Goal: Task Accomplishment & Management: Manage account settings

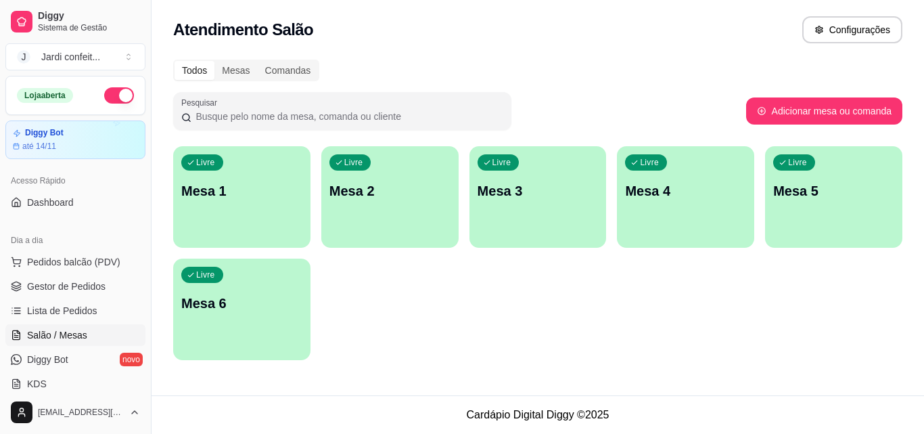
scroll to position [135, 0]
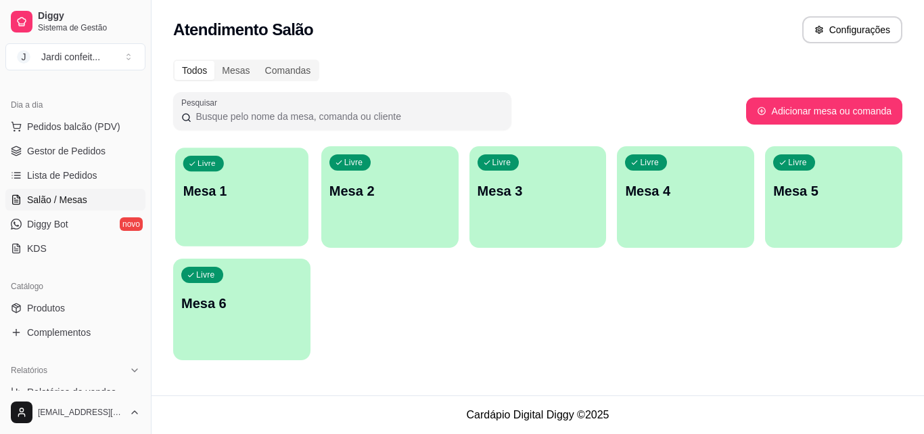
click at [277, 181] on div "Livre Mesa 1" at bounding box center [241, 188] width 133 height 83
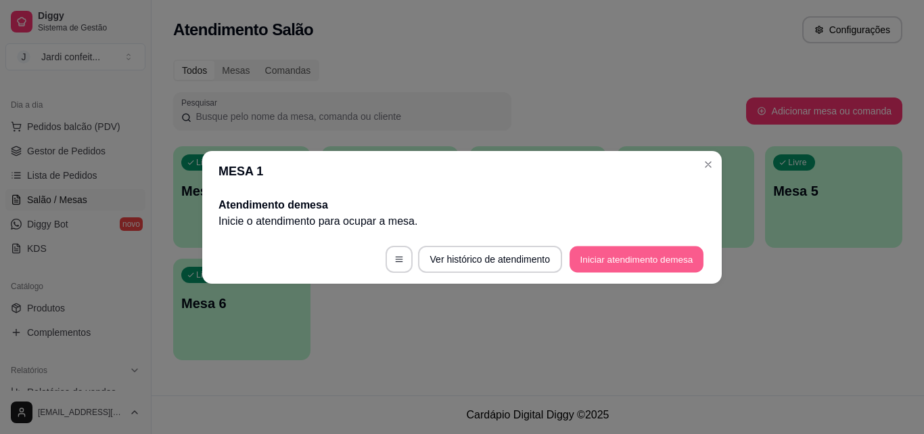
click at [599, 262] on button "Iniciar atendimento de mesa" at bounding box center [636, 258] width 134 height 26
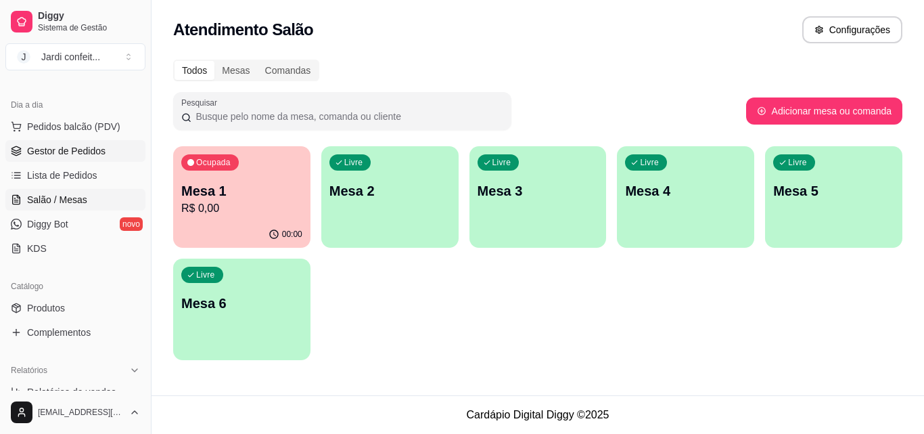
click at [98, 143] on link "Gestor de Pedidos" at bounding box center [75, 151] width 140 height 22
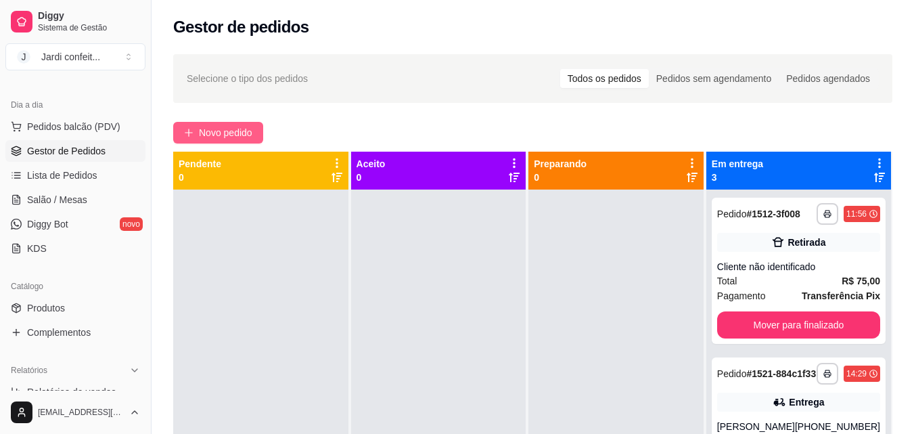
click at [197, 137] on button "Novo pedido" at bounding box center [218, 133] width 90 height 22
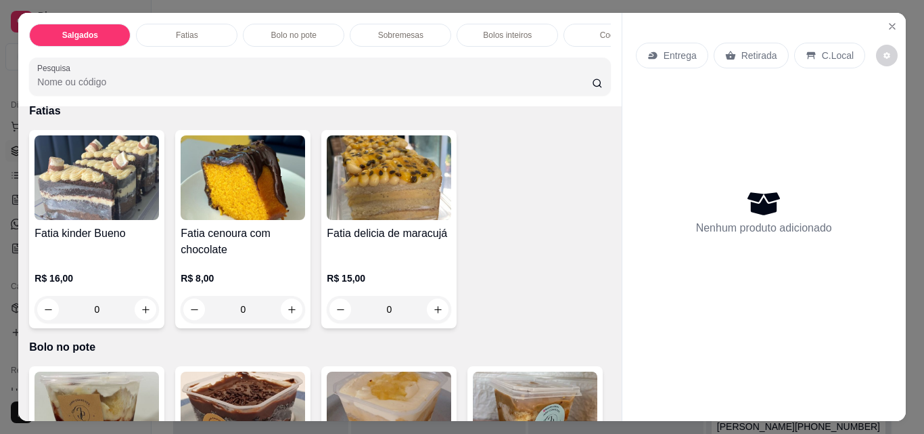
scroll to position [676, 0]
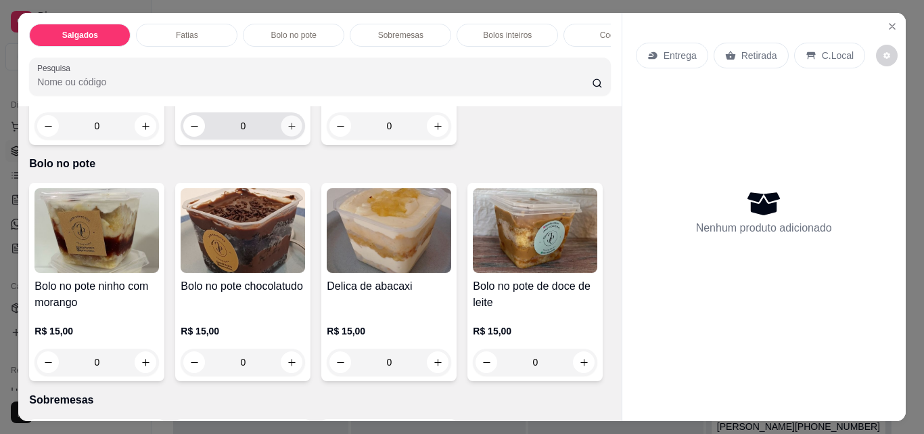
click at [287, 131] on icon "increase-product-quantity" at bounding box center [292, 126] width 10 height 10
type input "1"
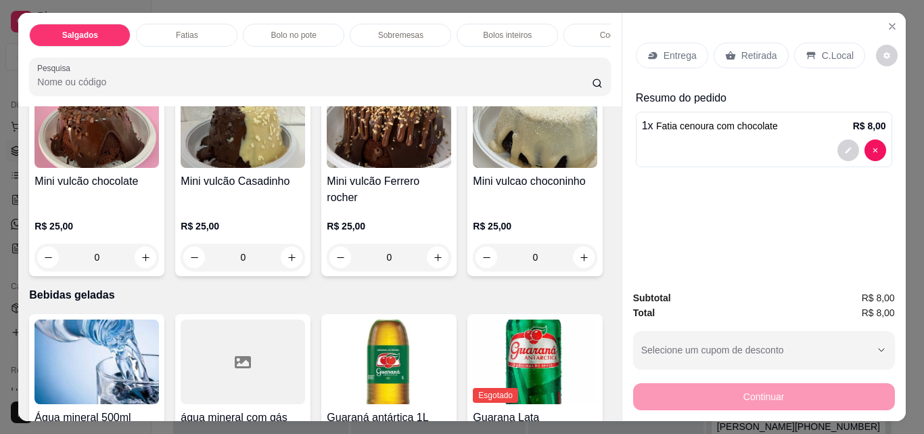
scroll to position [2492, 0]
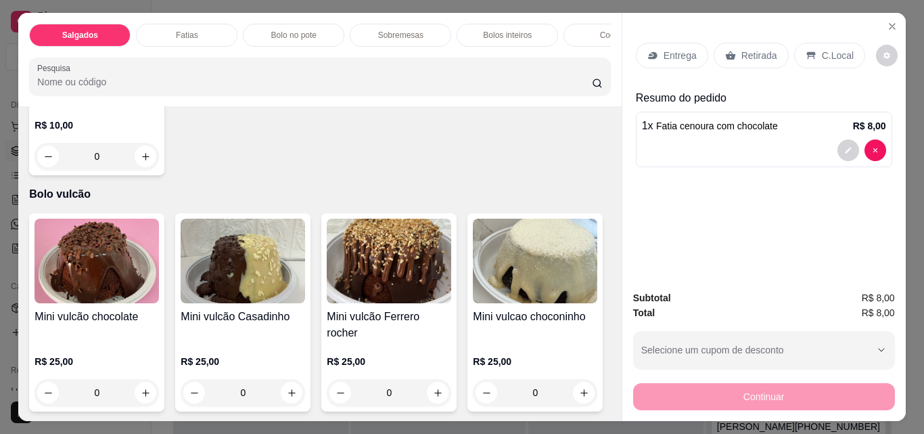
type input "1"
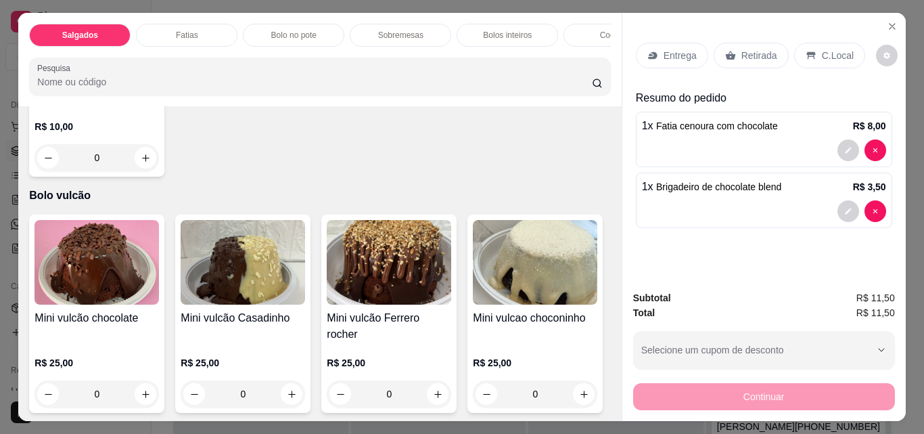
click at [742, 55] on p "Retirada" at bounding box center [759, 56] width 36 height 14
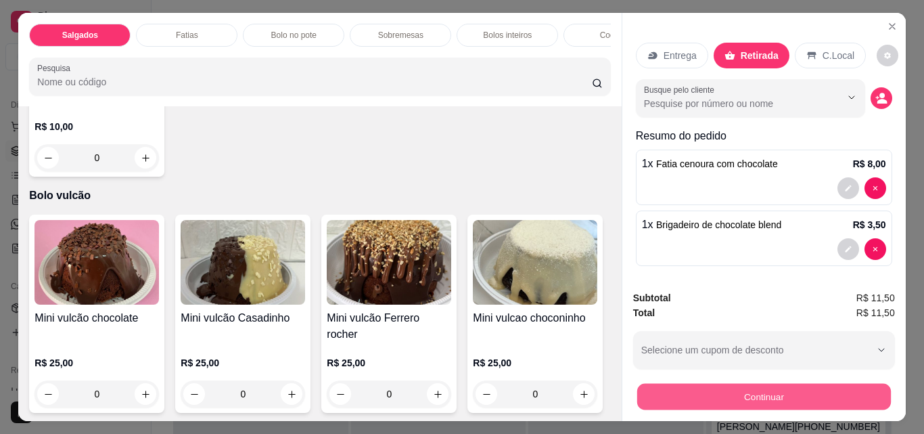
click at [682, 402] on button "Continuar" at bounding box center [763, 396] width 254 height 26
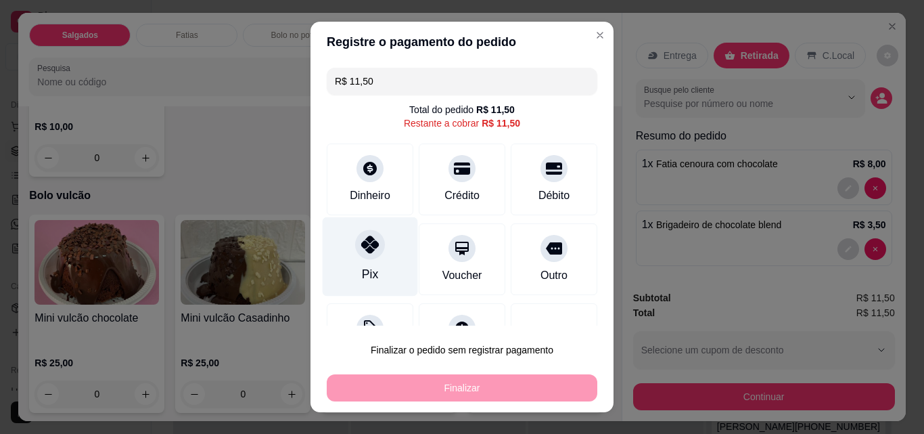
click at [381, 251] on div "Pix" at bounding box center [370, 256] width 95 height 79
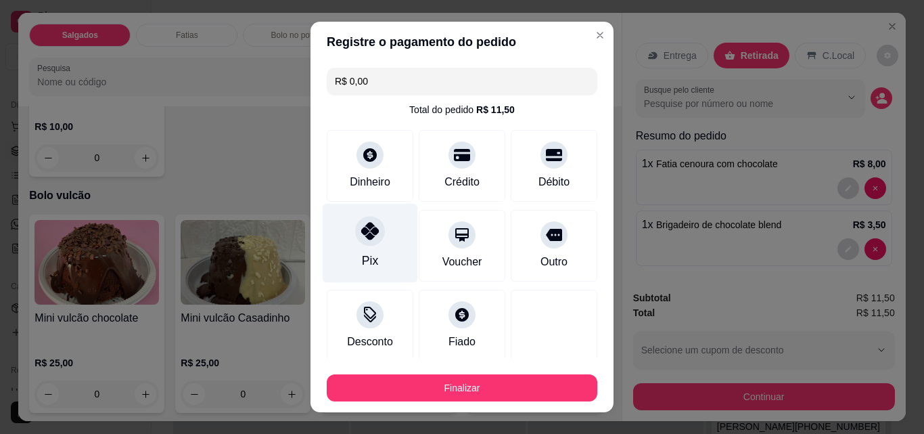
type input "R$ 0,00"
click at [381, 251] on div "Pix" at bounding box center [370, 243] width 95 height 79
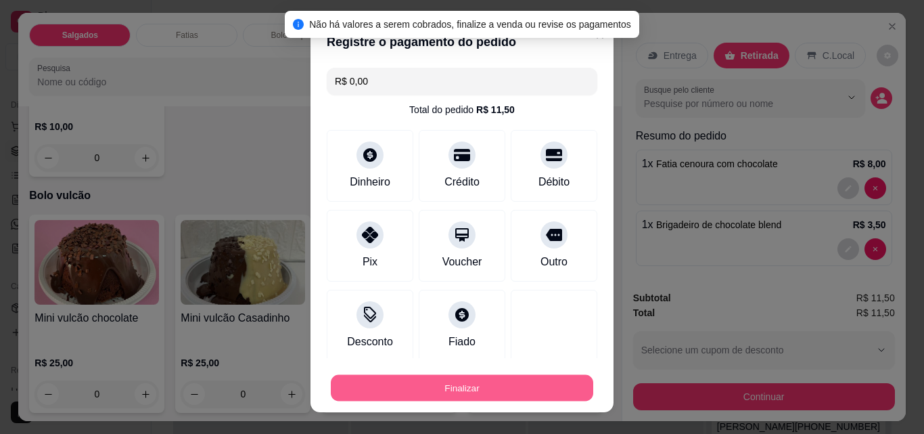
click at [489, 377] on button "Finalizar" at bounding box center [462, 388] width 262 height 26
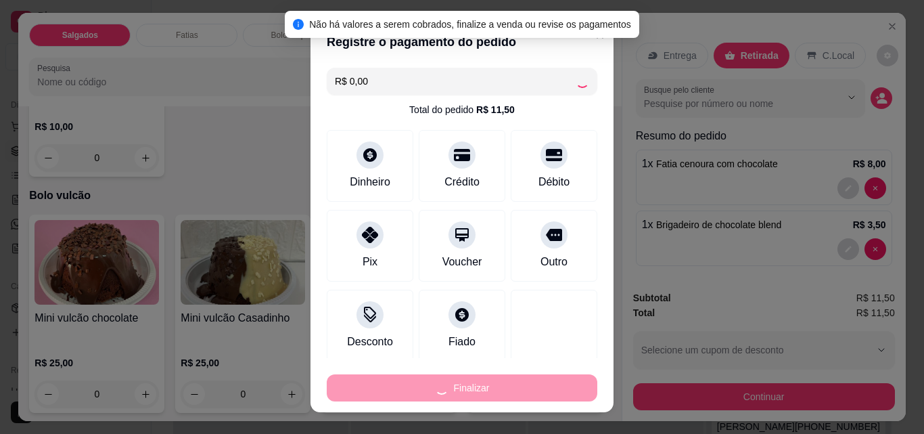
type input "0"
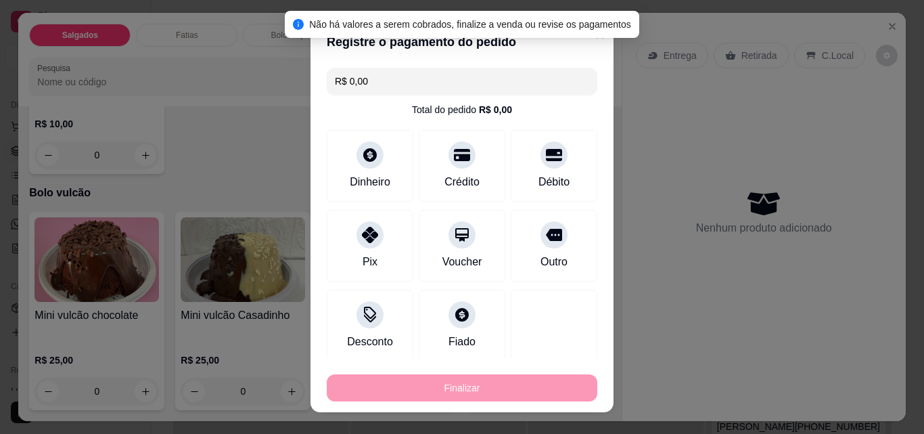
type input "-R$ 11,50"
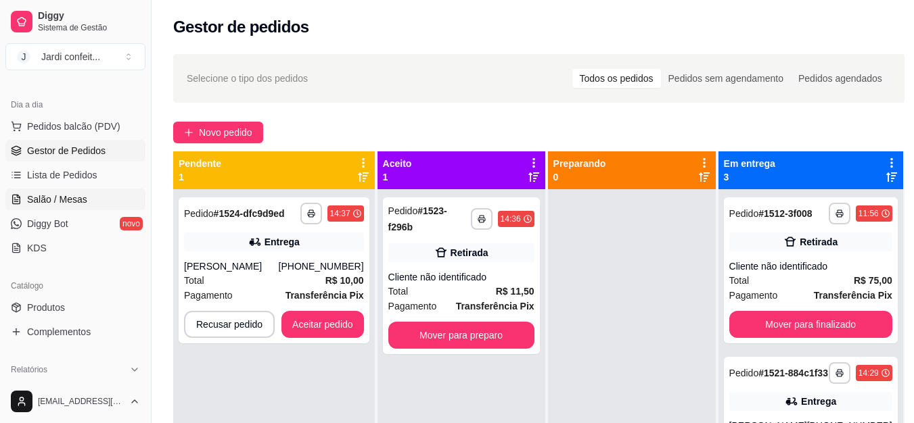
click at [82, 195] on span "Salão / Mesas" at bounding box center [57, 200] width 60 height 14
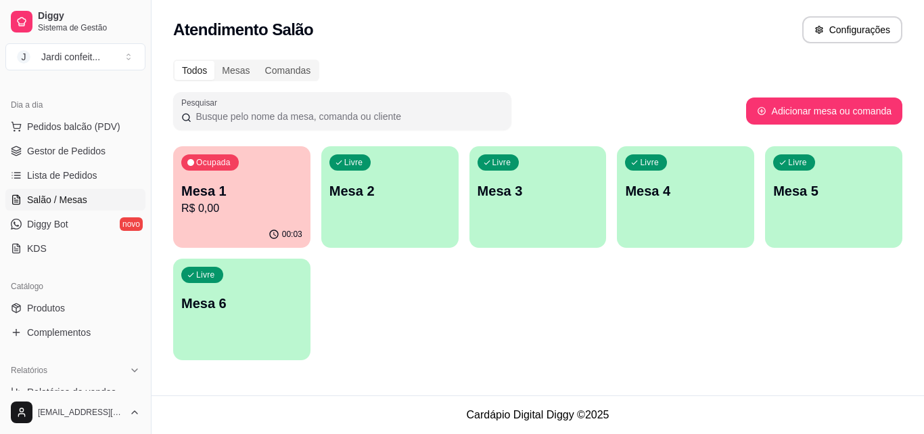
click at [246, 205] on p "R$ 0,00" at bounding box center [241, 208] width 121 height 16
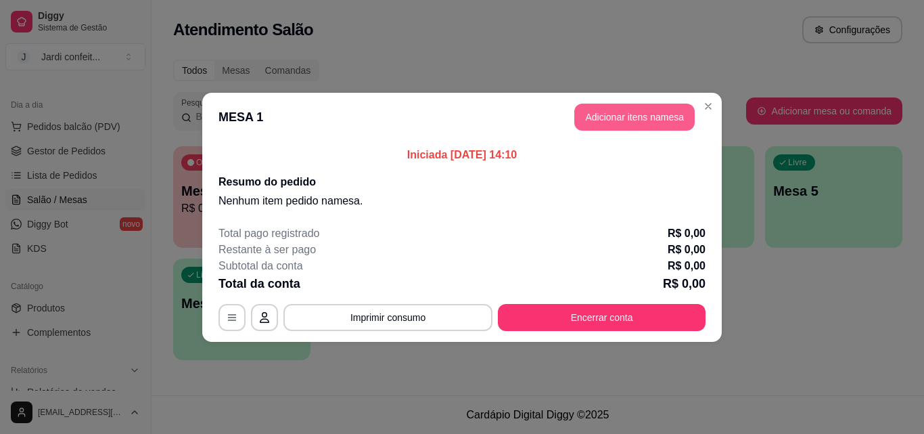
click at [617, 118] on button "Adicionar itens na mesa" at bounding box center [634, 116] width 120 height 27
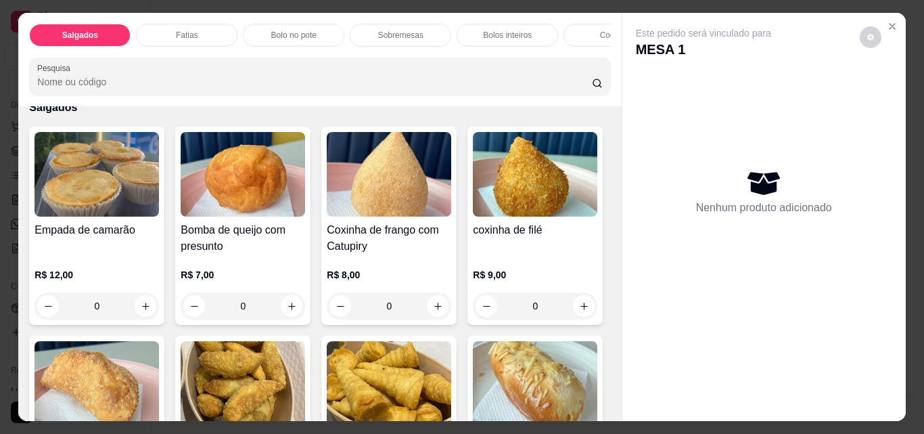
scroll to position [271, 0]
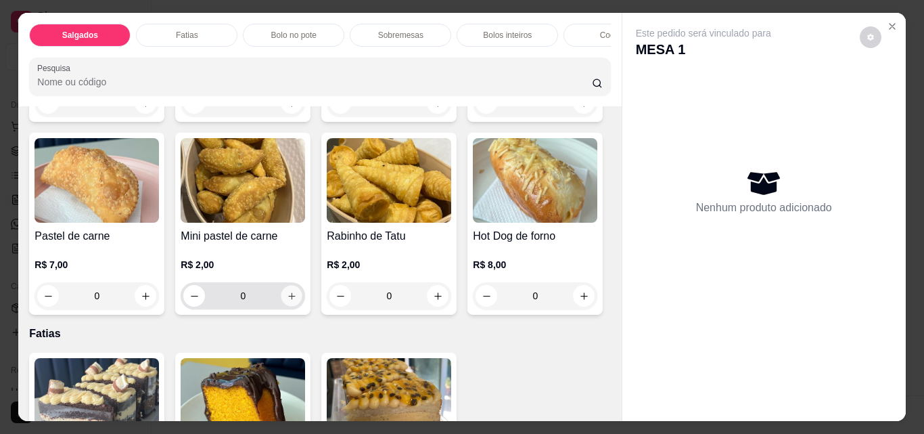
click at [297, 298] on icon "increase-product-quantity" at bounding box center [292, 296] width 10 height 10
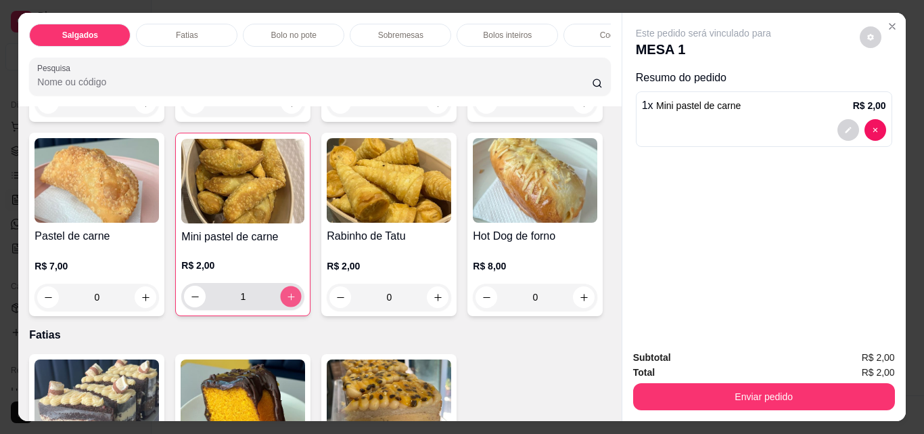
click at [296, 298] on icon "increase-product-quantity" at bounding box center [291, 296] width 10 height 10
type input "4"
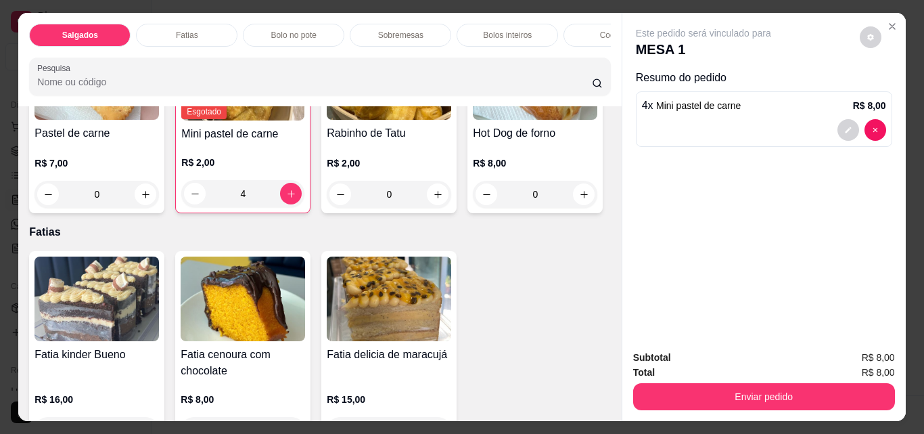
scroll to position [473, 0]
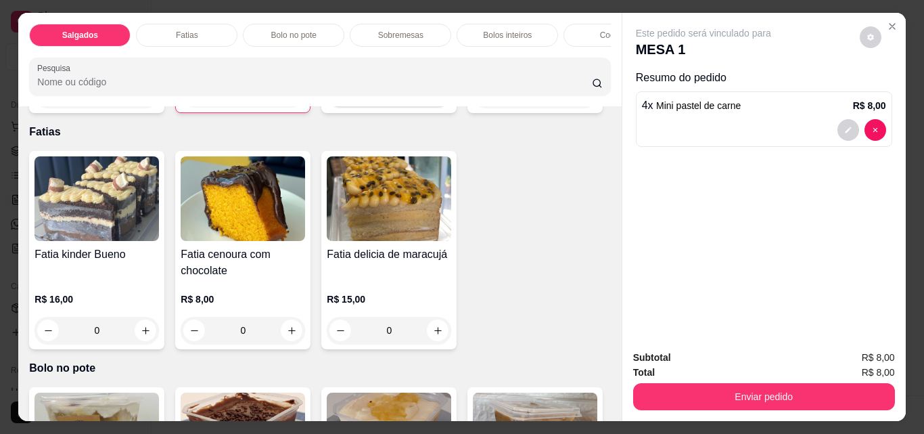
click at [427, 105] on button "increase-product-quantity" at bounding box center [438, 94] width 22 height 22
click at [426, 104] on button "increase-product-quantity" at bounding box center [437, 94] width 22 height 22
type input "2"
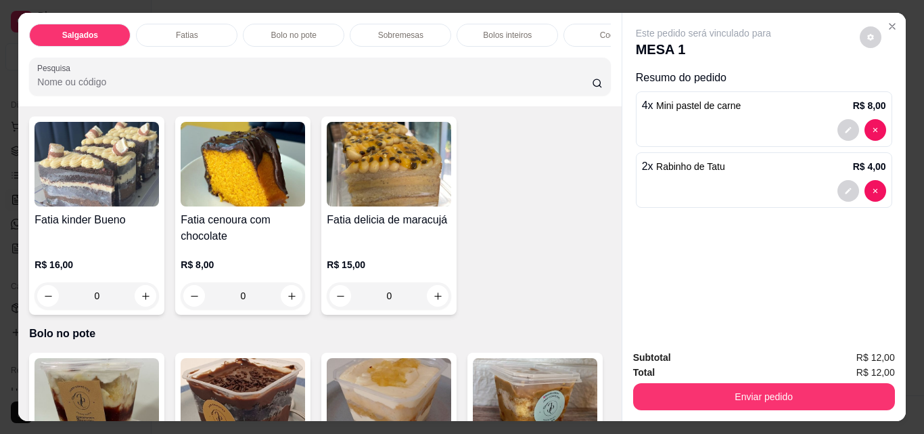
scroll to position [676, 0]
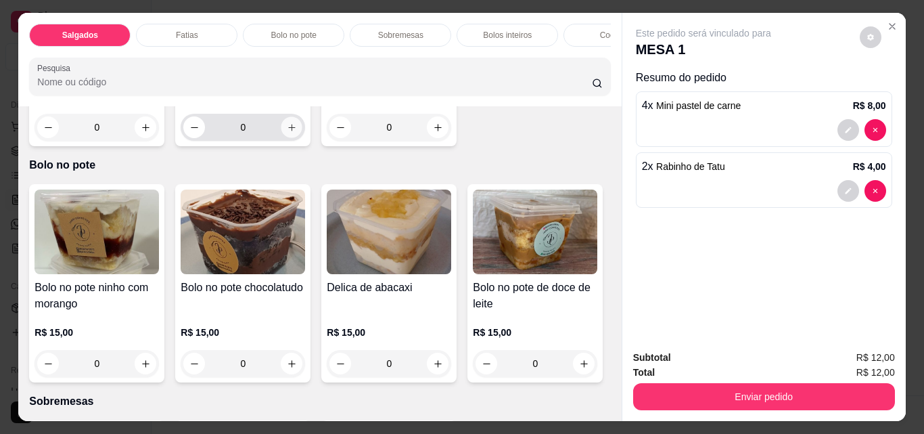
click at [287, 133] on icon "increase-product-quantity" at bounding box center [292, 127] width 10 height 10
type input "1"
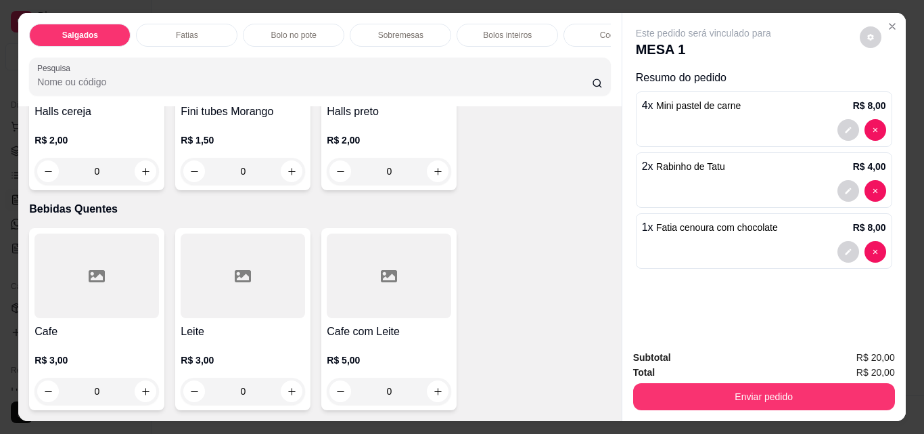
scroll to position [4531, 0]
type input "1"
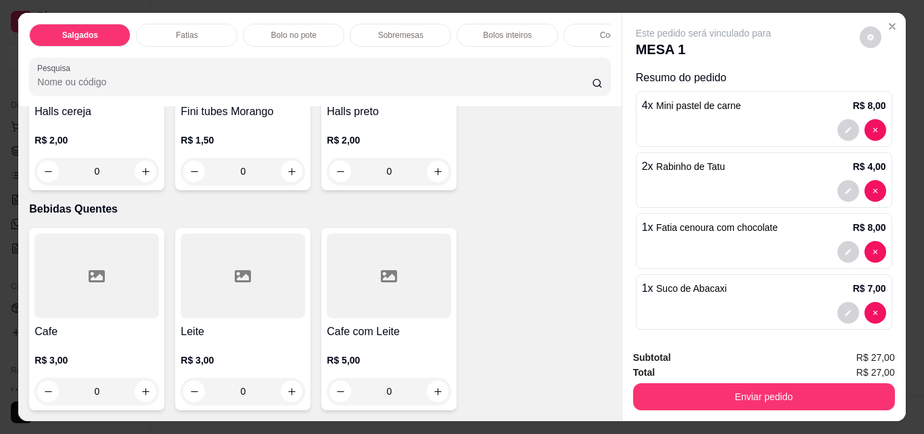
type input "1"
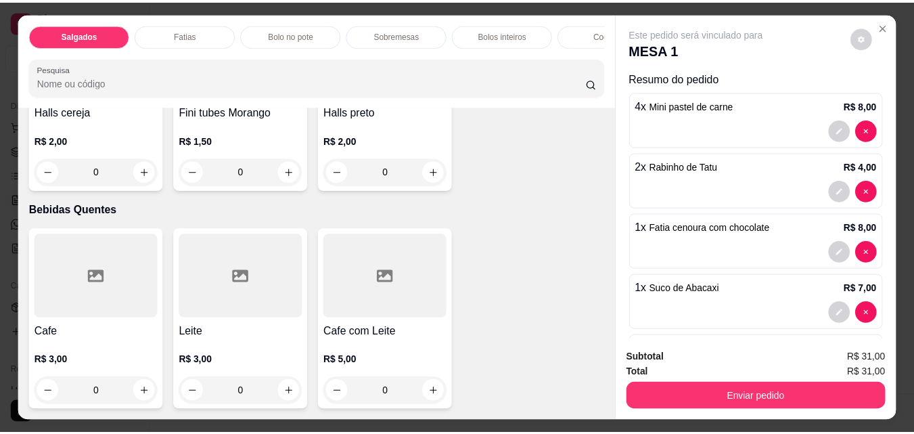
scroll to position [4059, 0]
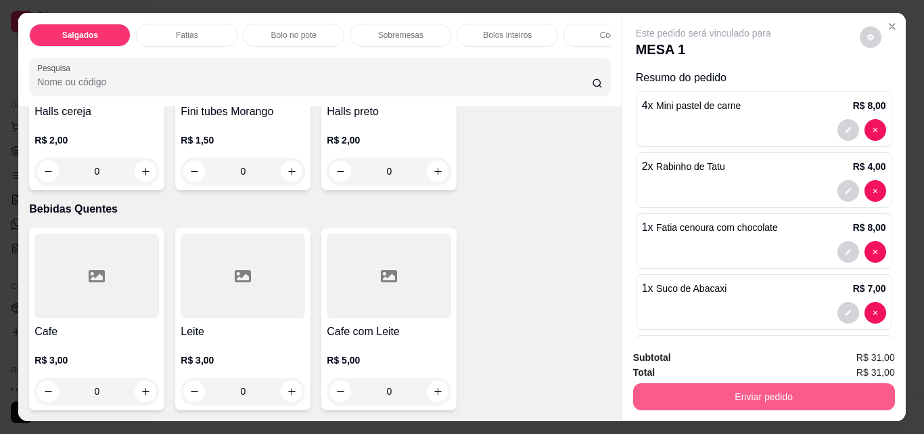
click at [775, 393] on button "Enviar pedido" at bounding box center [764, 396] width 262 height 27
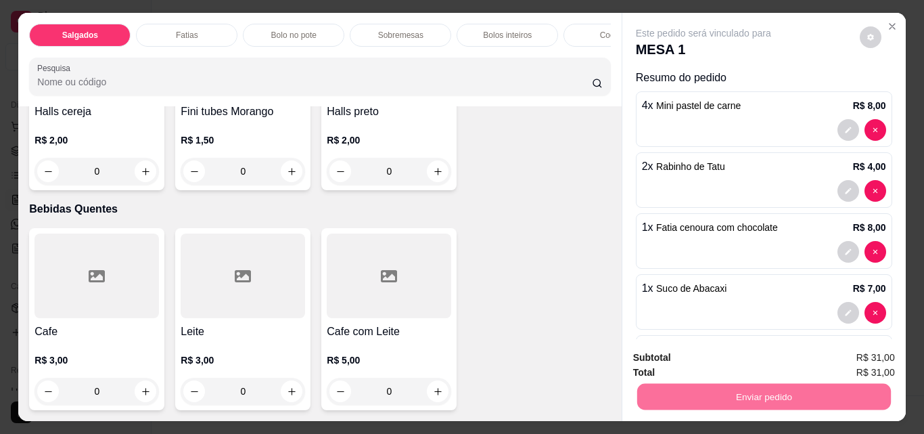
click at [834, 354] on button "Enviar pedido" at bounding box center [859, 358] width 76 height 26
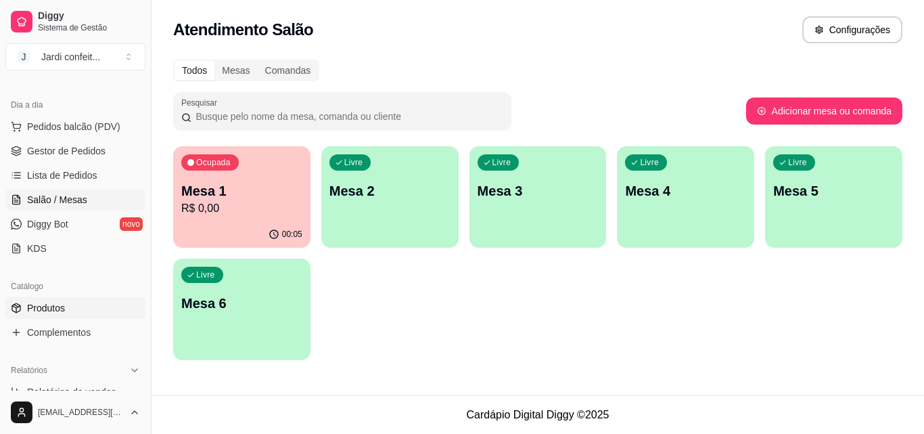
click at [47, 303] on span "Produtos" at bounding box center [46, 308] width 38 height 14
click at [46, 310] on span "Produtos" at bounding box center [46, 308] width 38 height 14
click at [36, 310] on span "Produtos" at bounding box center [46, 308] width 38 height 14
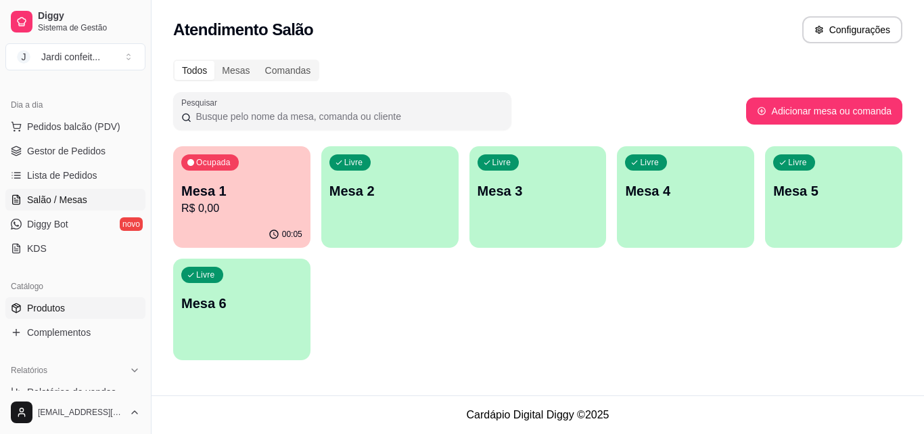
click at [36, 310] on span "Produtos" at bounding box center [46, 308] width 38 height 14
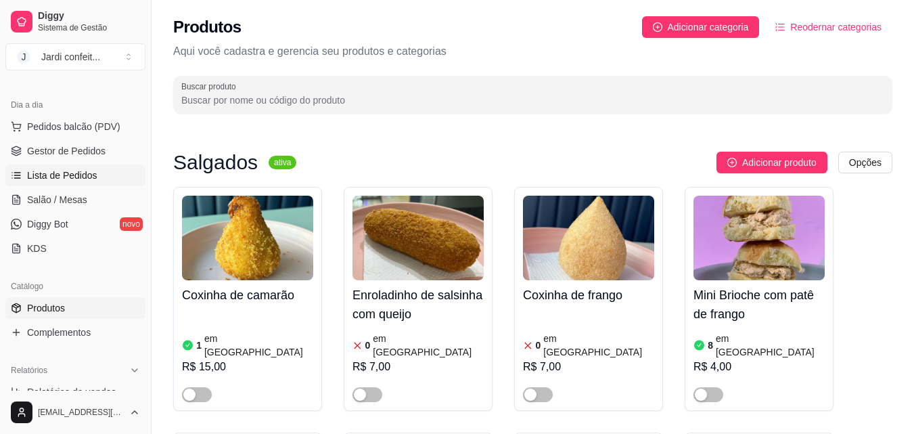
click at [76, 167] on link "Lista de Pedidos" at bounding box center [75, 175] width 140 height 22
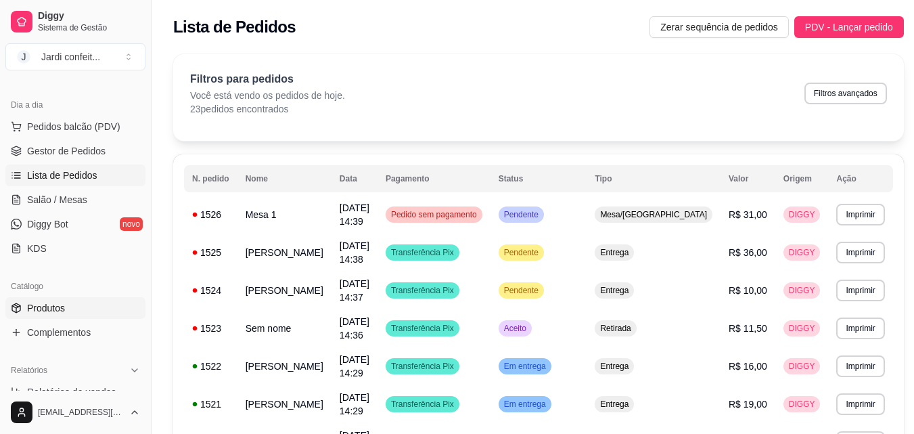
click at [25, 314] on link "Produtos" at bounding box center [75, 308] width 140 height 22
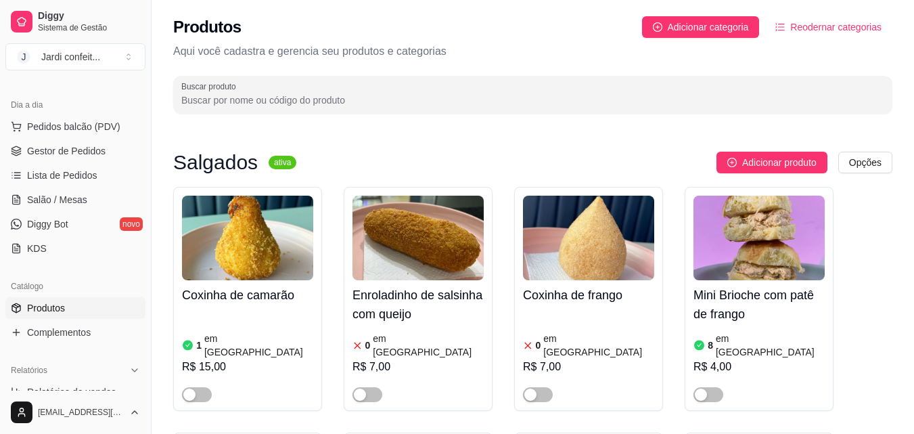
click at [548, 102] on input "Buscar produto" at bounding box center [532, 100] width 703 height 14
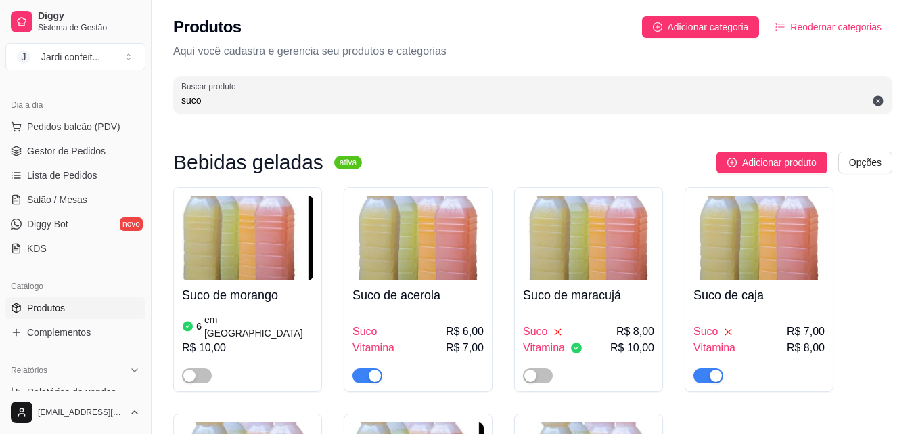
type input "suco"
click at [366, 368] on span "button" at bounding box center [367, 375] width 30 height 15
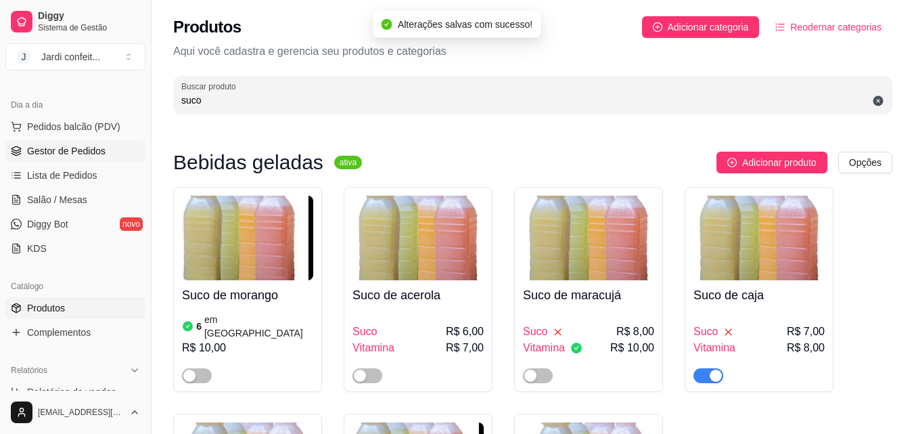
click at [39, 150] on span "Gestor de Pedidos" at bounding box center [66, 151] width 78 height 14
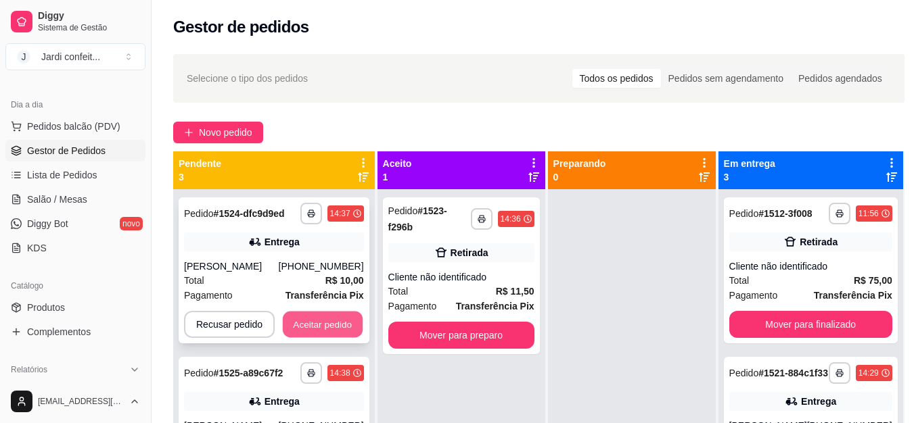
click at [335, 335] on button "Aceitar pedido" at bounding box center [323, 325] width 80 height 26
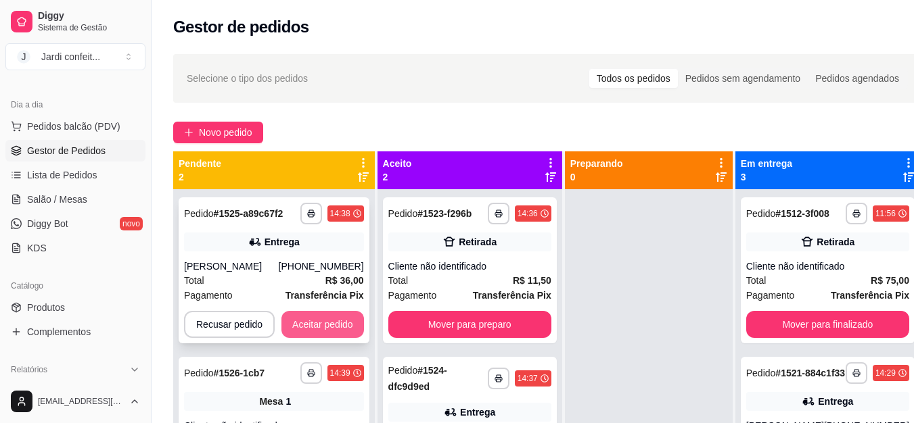
click at [352, 323] on button "Aceitar pedido" at bounding box center [322, 324] width 83 height 27
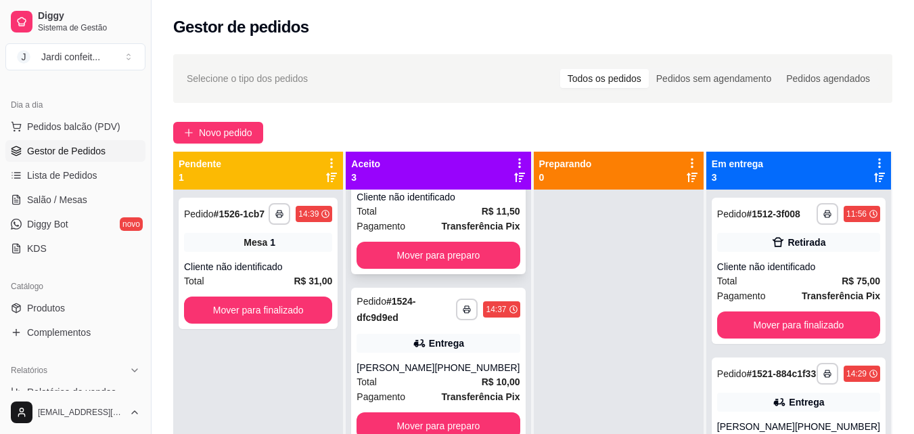
scroll to position [91, 0]
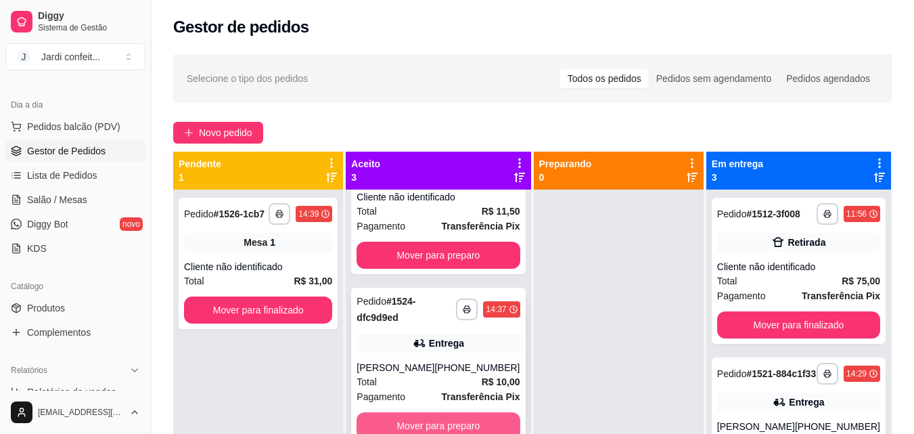
click at [404, 420] on button "Mover para preparo" at bounding box center [437, 425] width 163 height 27
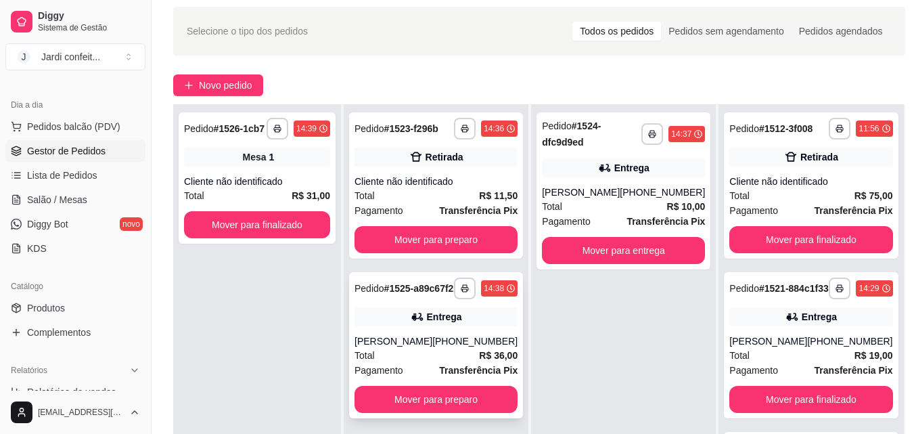
scroll to position [68, 0]
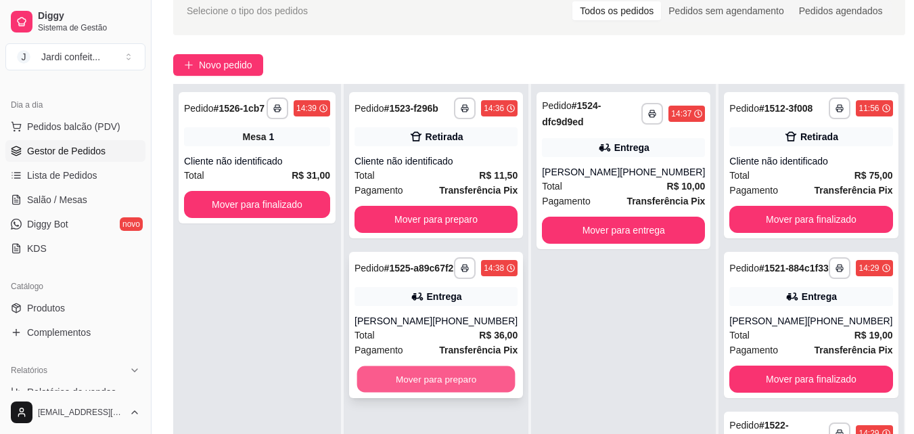
click at [409, 384] on button "Mover para preparo" at bounding box center [436, 379] width 158 height 26
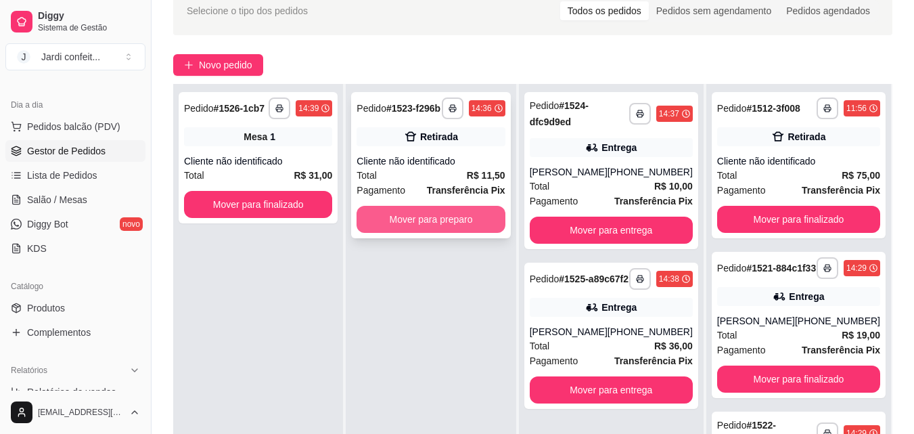
click at [380, 209] on button "Mover para preparo" at bounding box center [430, 219] width 148 height 27
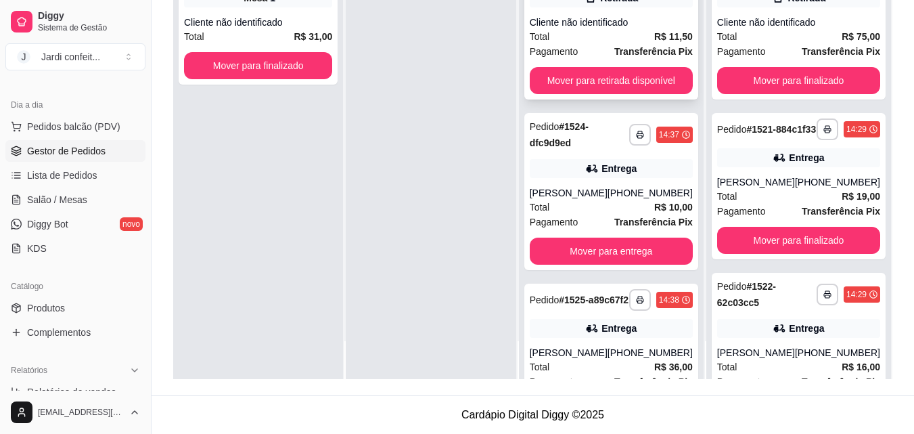
scroll to position [0, 0]
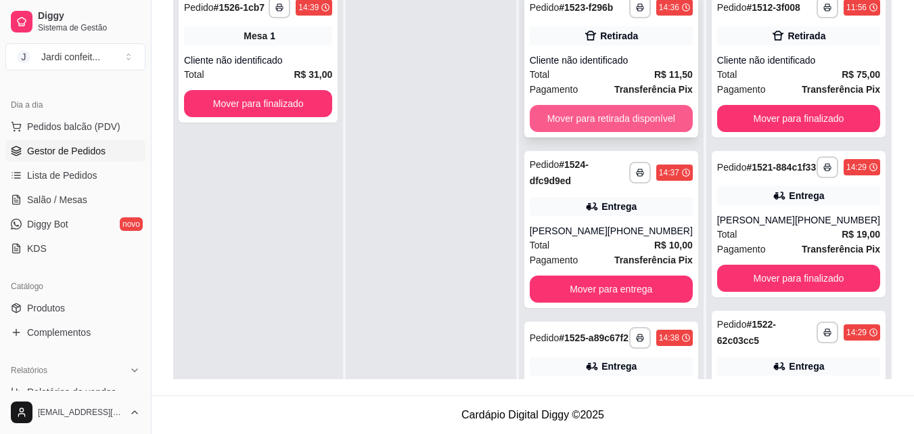
click at [665, 106] on button "Mover para retirada disponível" at bounding box center [611, 118] width 163 height 27
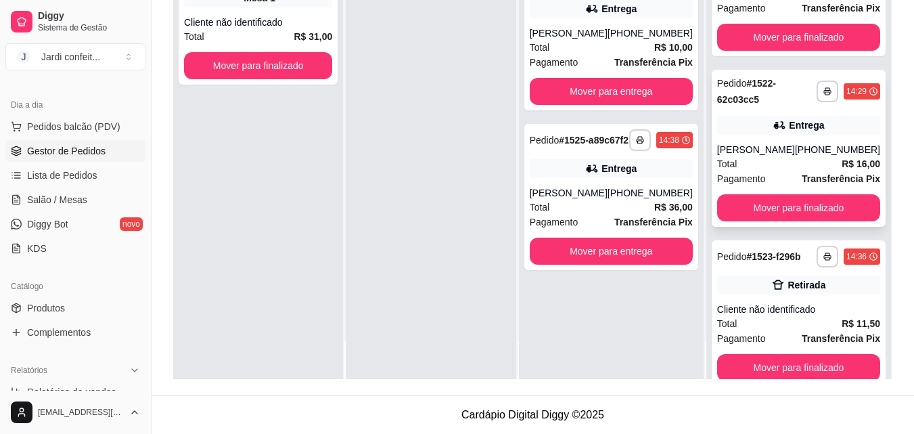
scroll to position [262, 0]
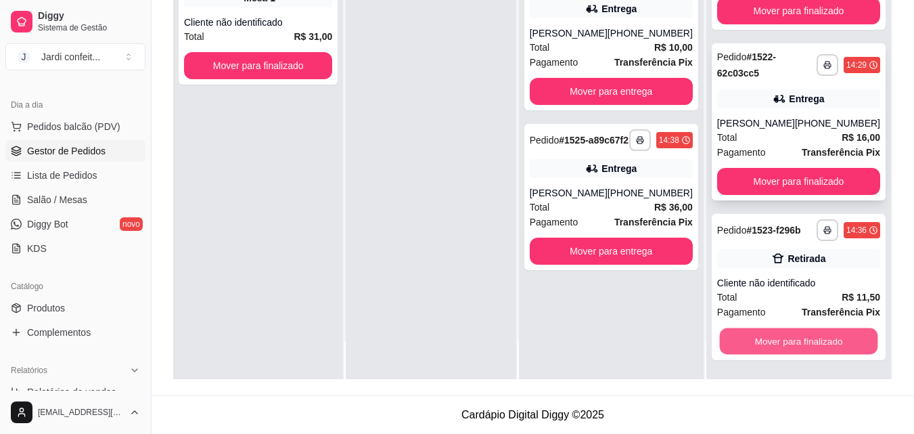
click at [822, 342] on button "Mover para finalizado" at bounding box center [798, 341] width 158 height 26
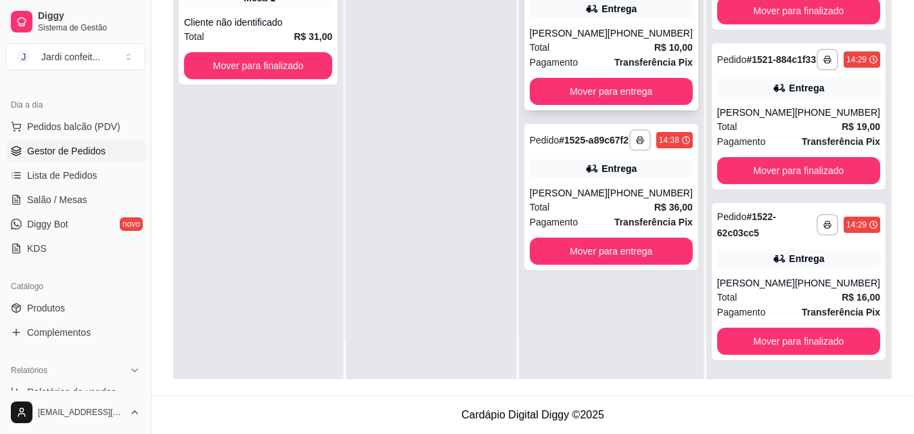
scroll to position [91, 0]
click at [590, 259] on button "Mover para entrega" at bounding box center [611, 251] width 158 height 26
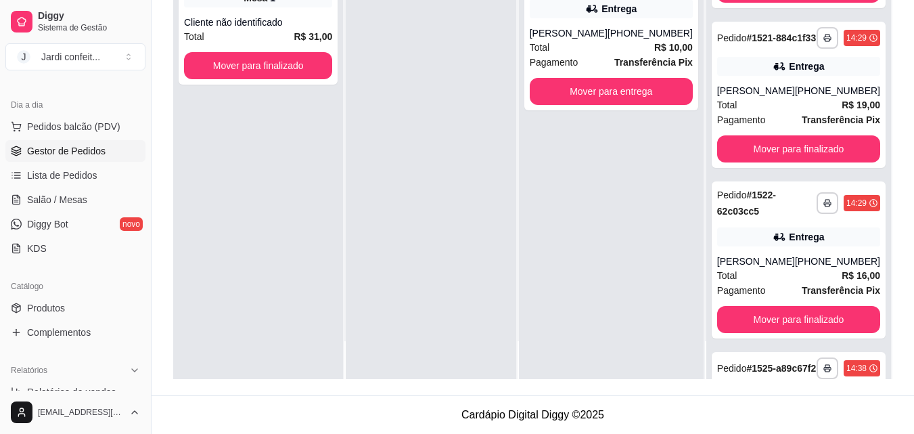
scroll to position [262, 0]
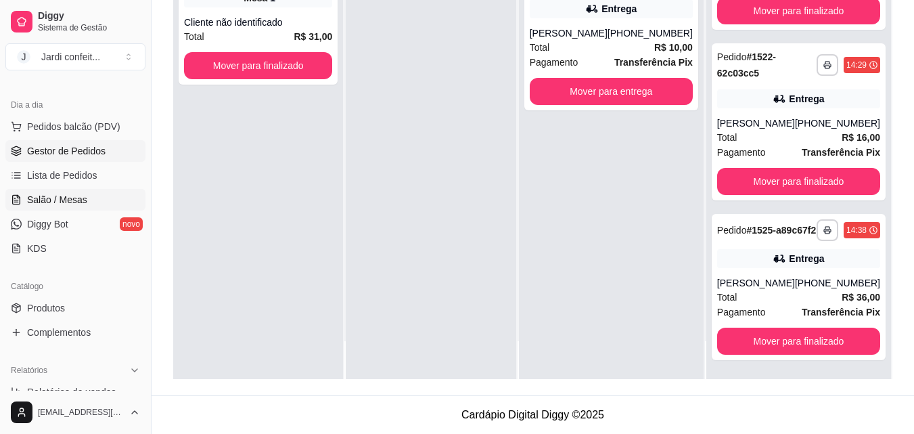
click at [48, 199] on span "Salão / Mesas" at bounding box center [57, 200] width 60 height 14
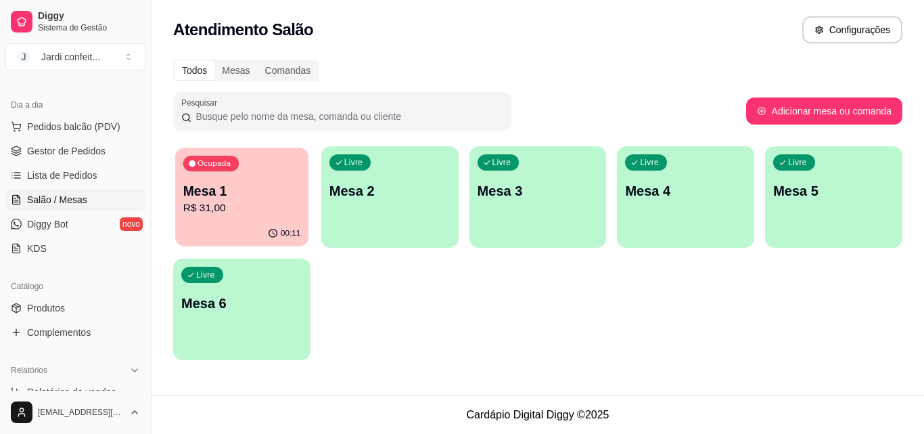
click at [208, 208] on p "R$ 31,00" at bounding box center [241, 208] width 117 height 16
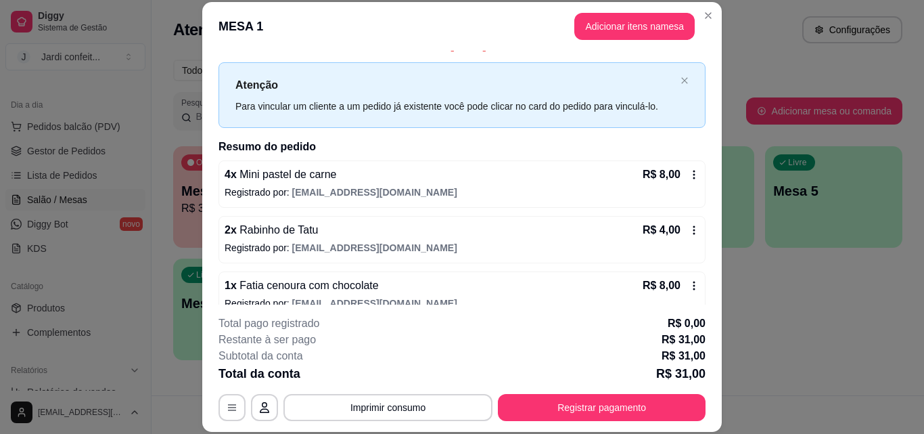
scroll to position [14, 0]
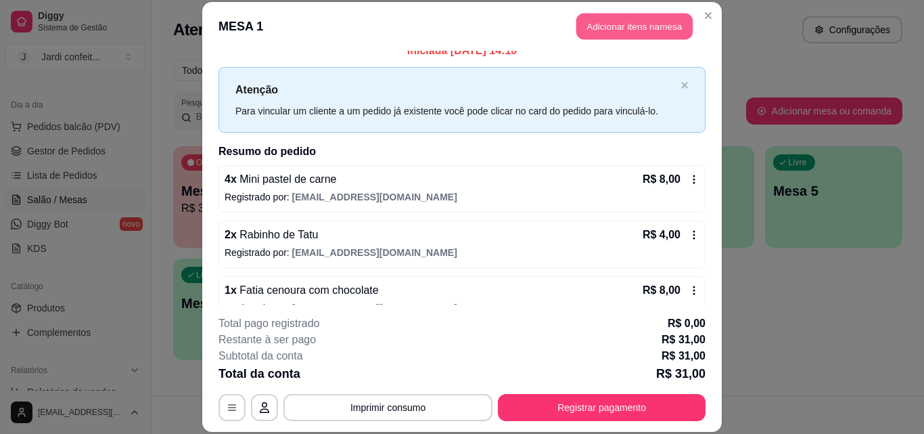
click at [586, 28] on button "Adicionar itens na mesa" at bounding box center [634, 27] width 116 height 26
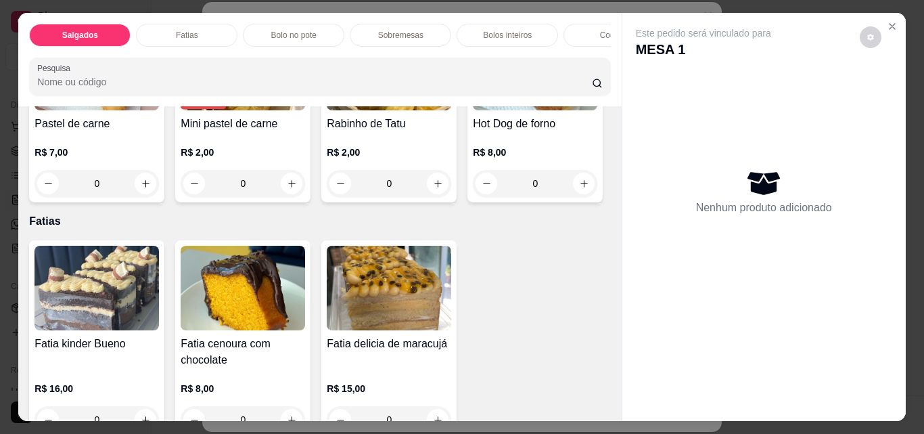
scroll to position [406, 0]
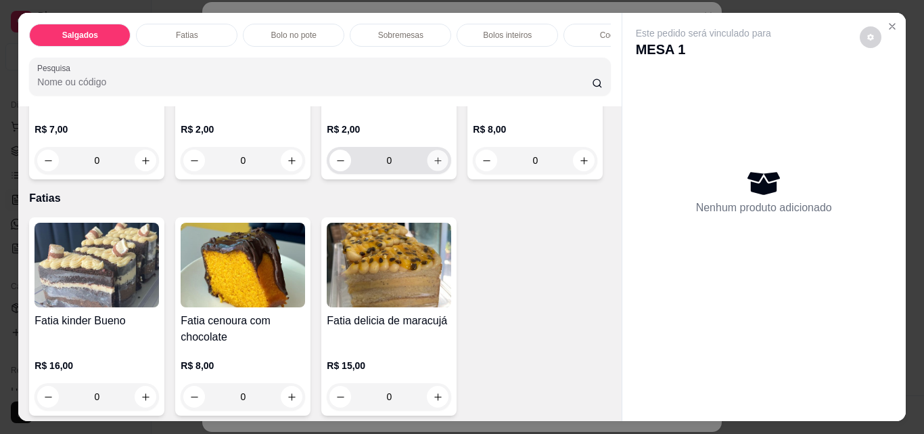
click at [427, 171] on button "increase-product-quantity" at bounding box center [437, 160] width 21 height 21
type input "1"
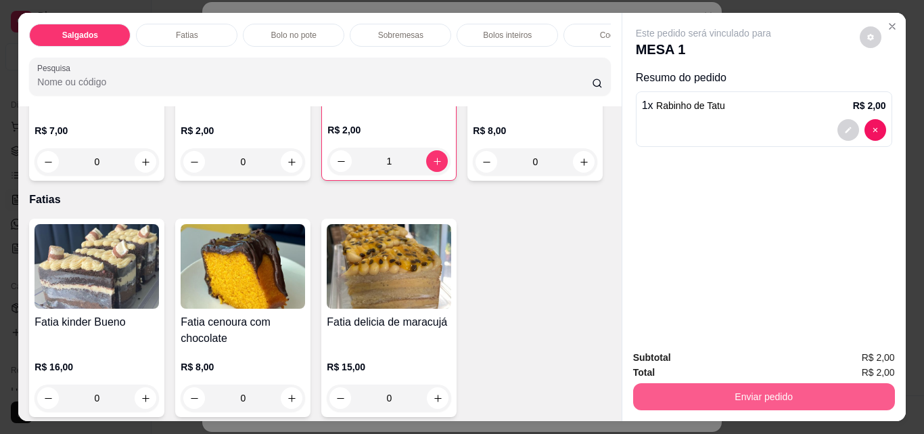
click at [741, 384] on button "Enviar pedido" at bounding box center [764, 396] width 262 height 27
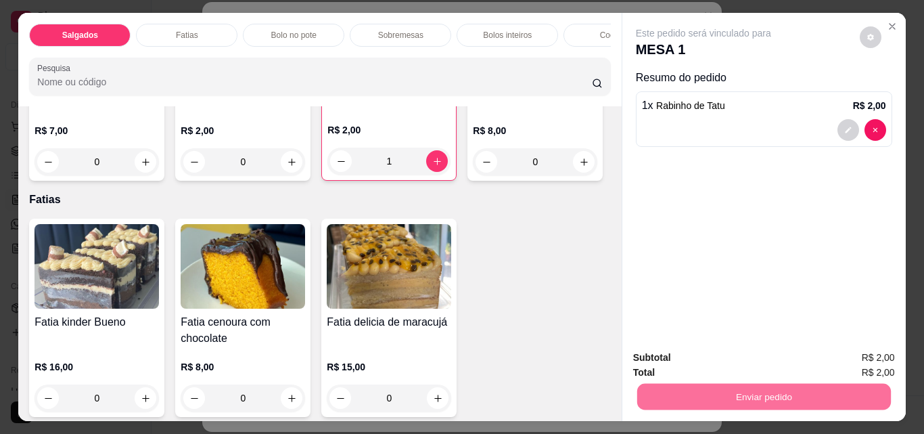
click at [842, 356] on button "Enviar pedido" at bounding box center [859, 357] width 74 height 25
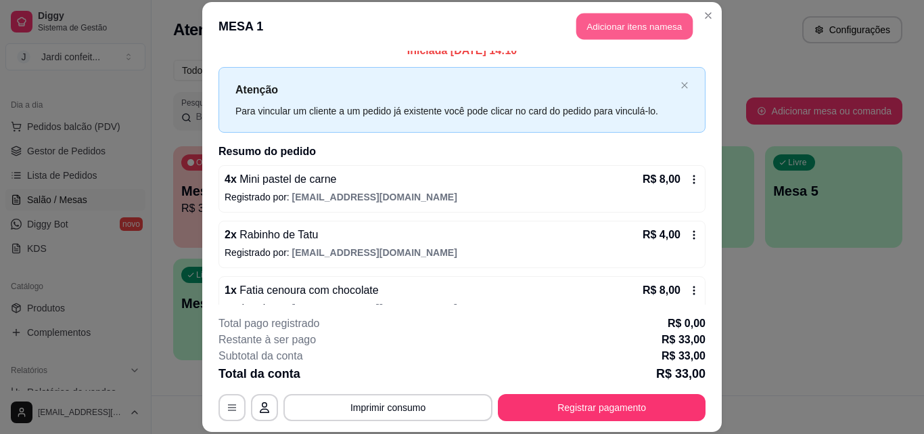
click at [662, 31] on button "Adicionar itens na mesa" at bounding box center [634, 27] width 116 height 26
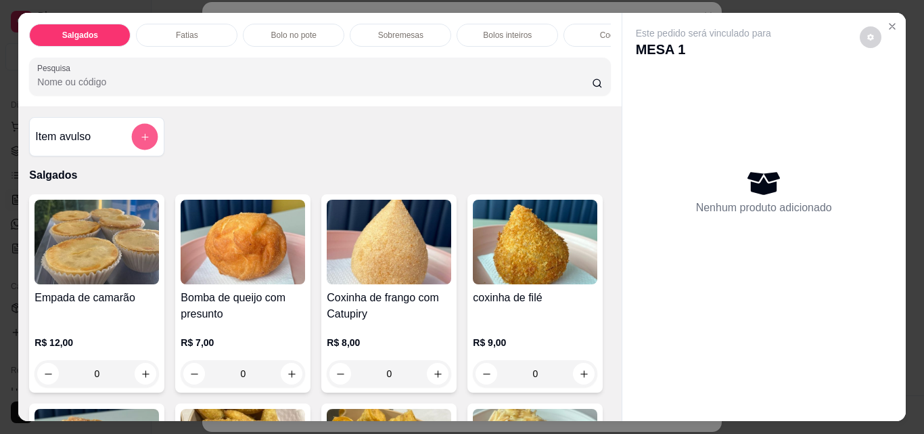
click at [141, 139] on icon "add-separate-item" at bounding box center [144, 136] width 7 height 7
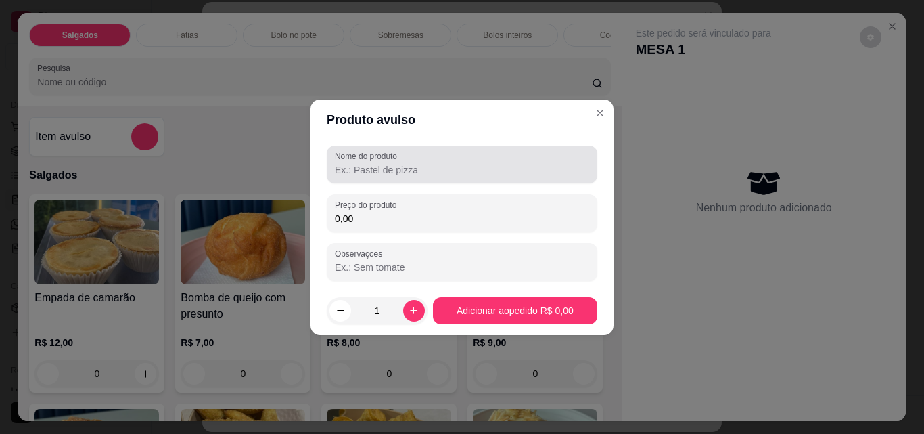
click at [353, 164] on input "Nome do produto" at bounding box center [462, 170] width 254 height 14
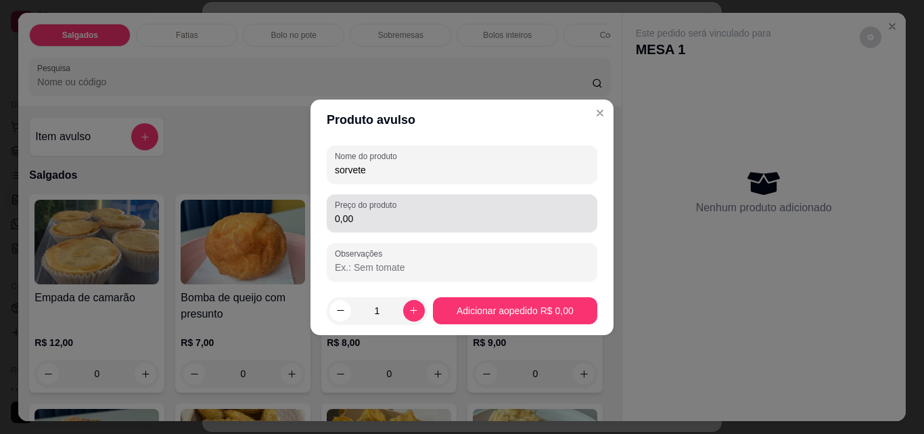
type input "sorvete"
click at [361, 220] on input "0,00" at bounding box center [462, 219] width 254 height 14
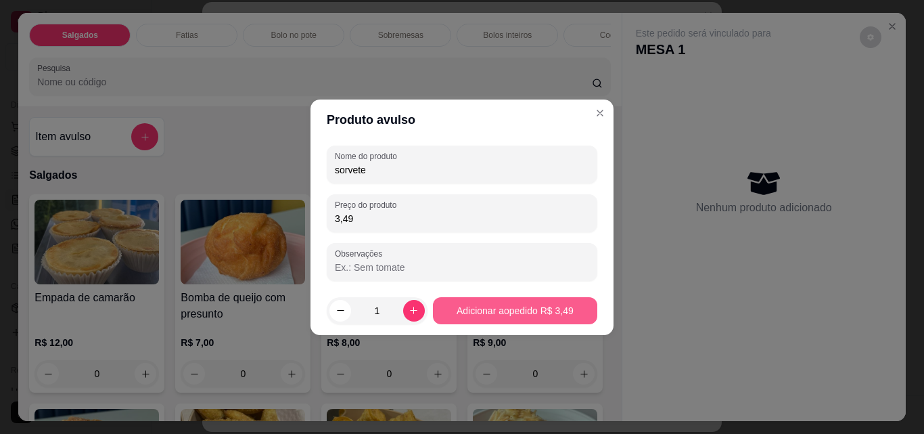
type input "3,49"
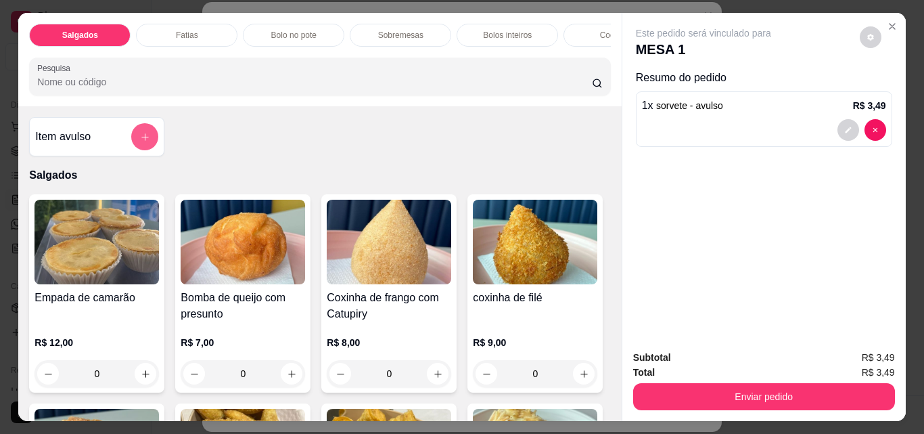
click at [131, 139] on button "add-separate-item" at bounding box center [144, 136] width 27 height 27
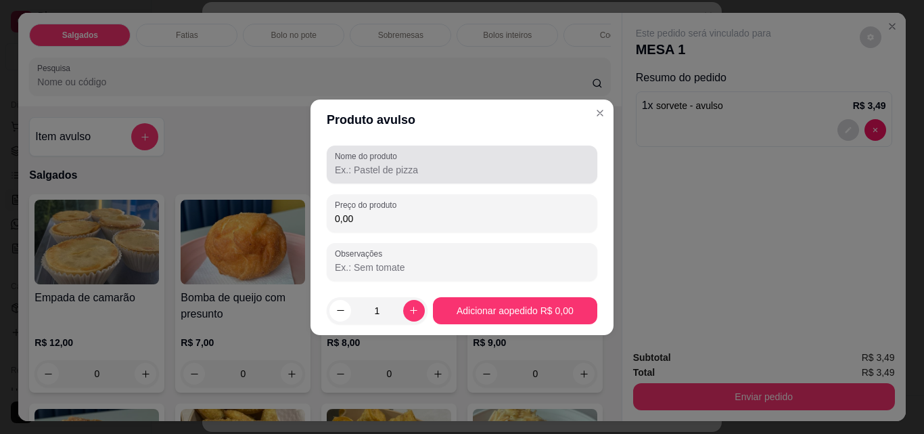
click at [348, 158] on label "Nome do produto" at bounding box center [368, 155] width 67 height 11
click at [348, 163] on input "Nome do produto" at bounding box center [462, 170] width 254 height 14
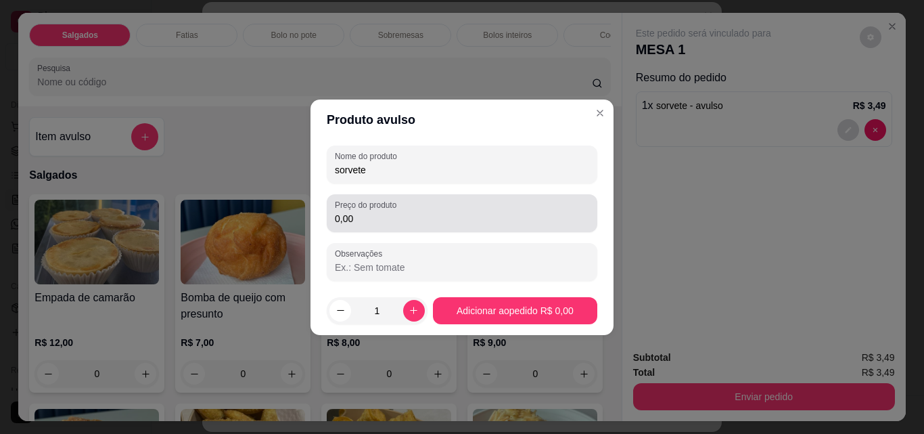
type input "sorvete"
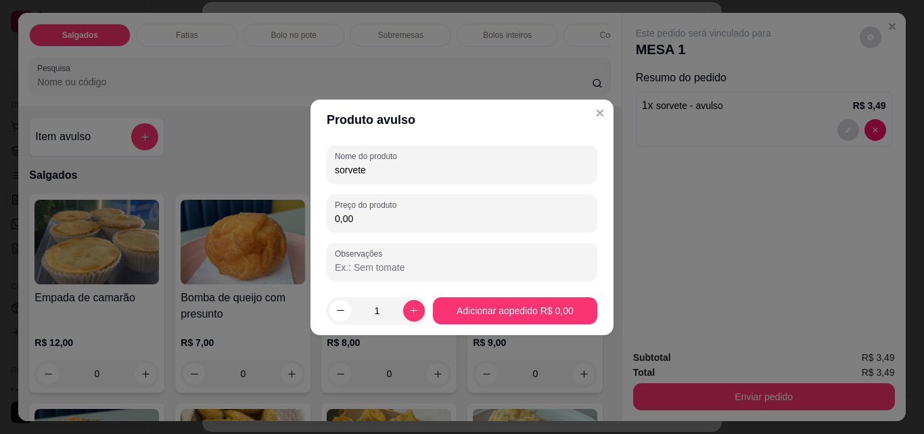
click at [356, 223] on input "0,00" at bounding box center [462, 219] width 254 height 14
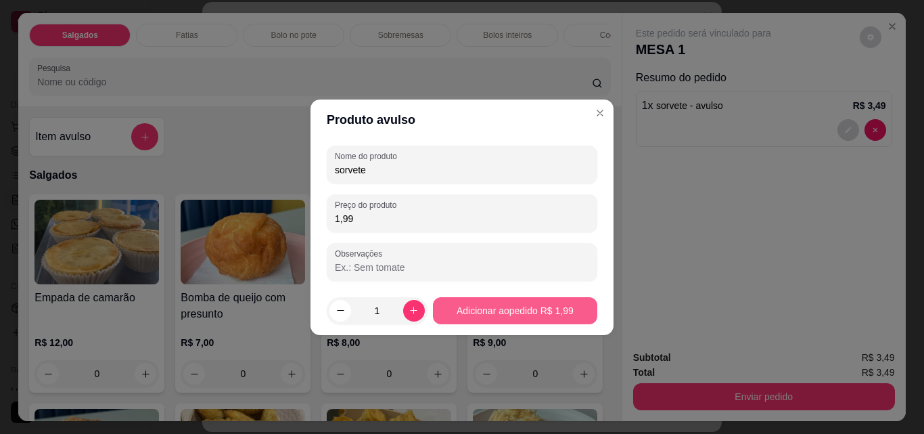
type input "1,99"
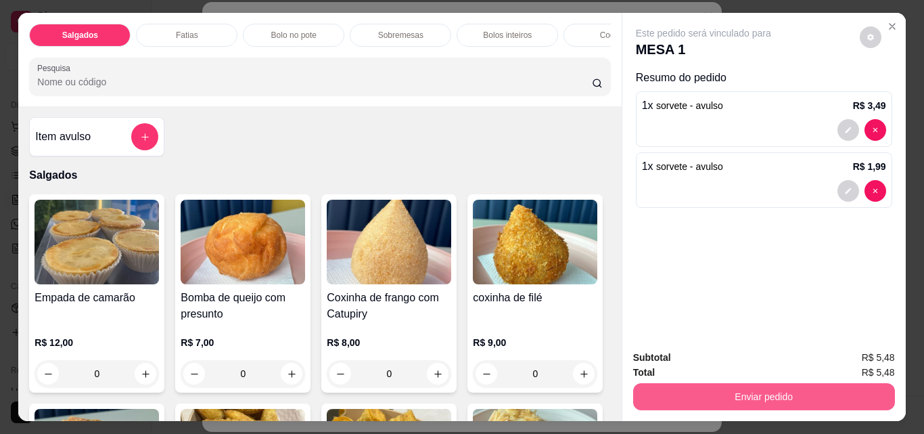
click at [782, 386] on button "Enviar pedido" at bounding box center [764, 396] width 262 height 27
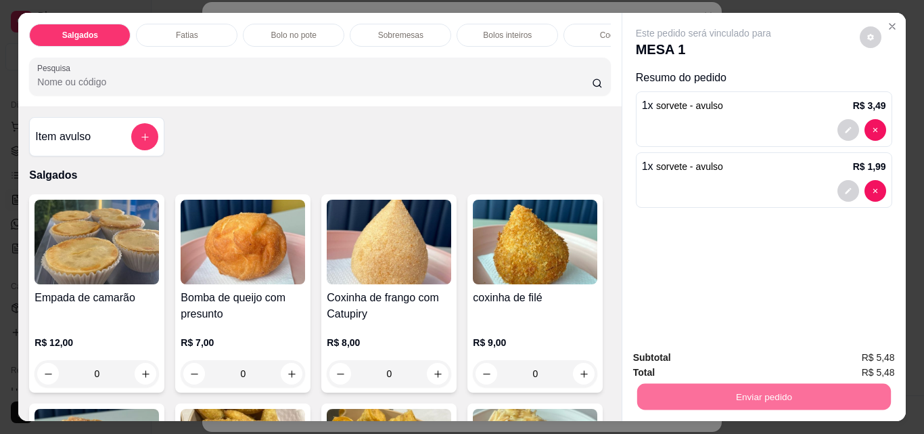
click at [868, 355] on button "Enviar pedido" at bounding box center [859, 358] width 76 height 26
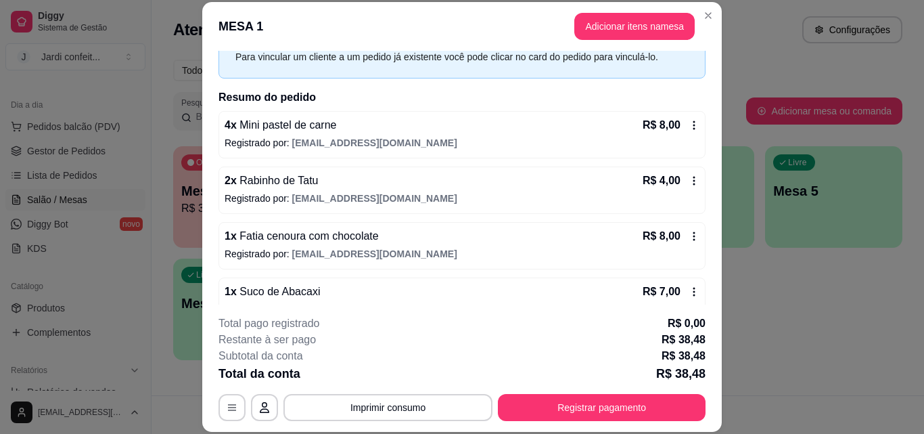
scroll to position [14, 0]
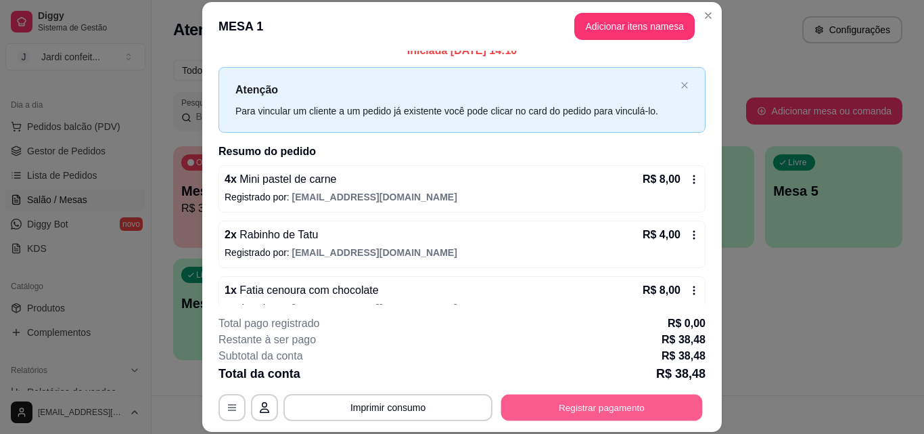
click at [540, 411] on button "Registrar pagamento" at bounding box center [602, 407] width 202 height 26
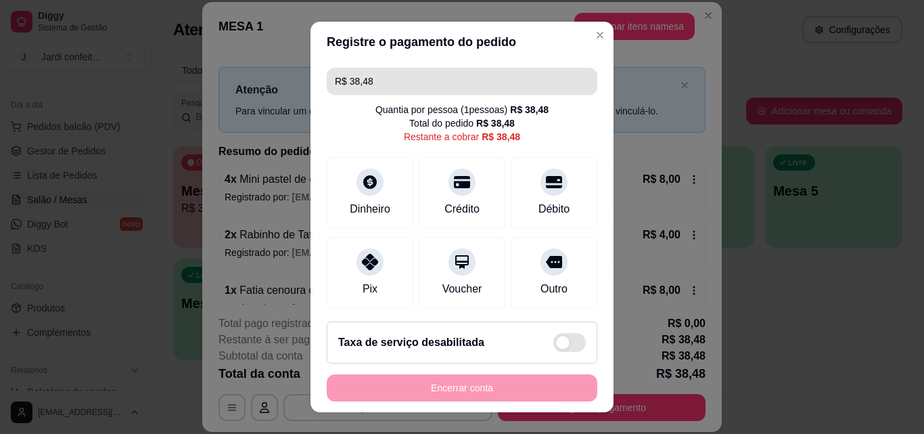
click at [382, 71] on input "R$ 38,48" at bounding box center [462, 81] width 254 height 27
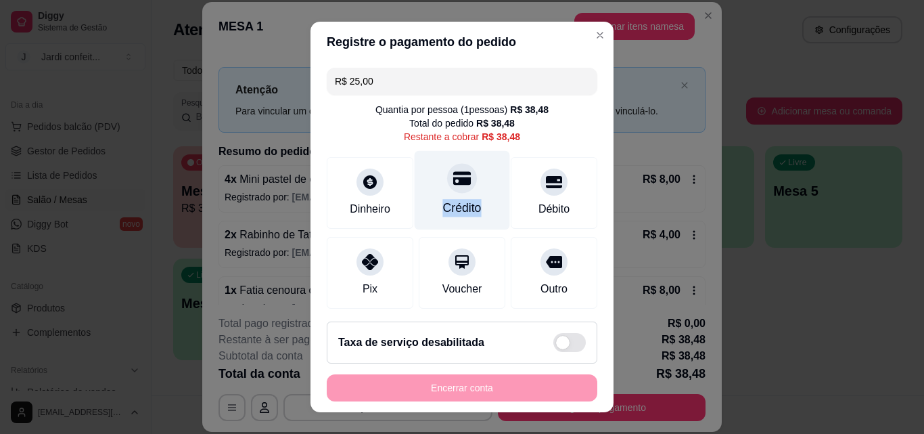
click at [467, 194] on div "Crédito" at bounding box center [462, 190] width 95 height 79
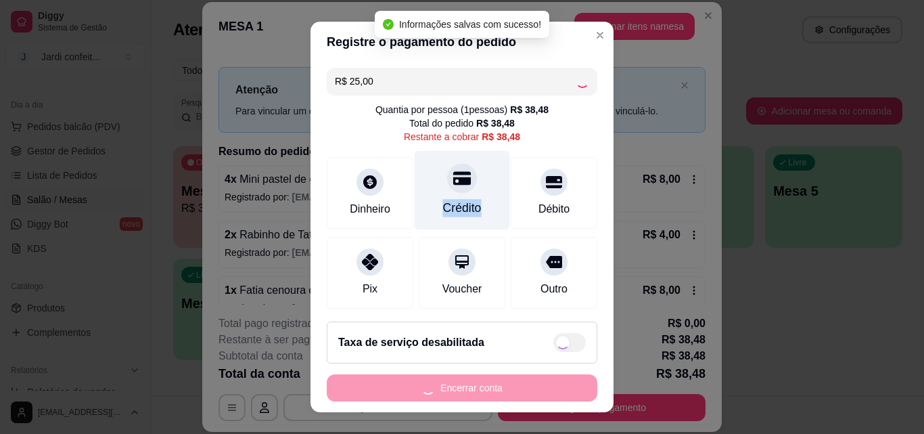
type input "R$ 13,48"
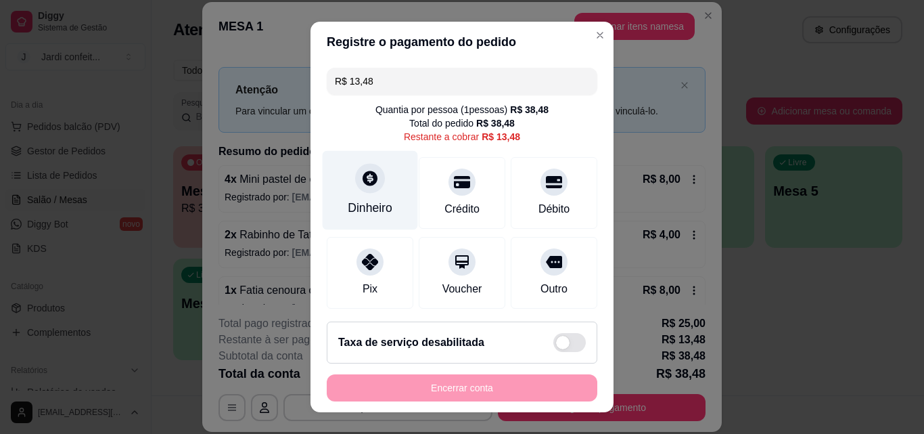
click at [368, 193] on div "Dinheiro" at bounding box center [370, 190] width 95 height 79
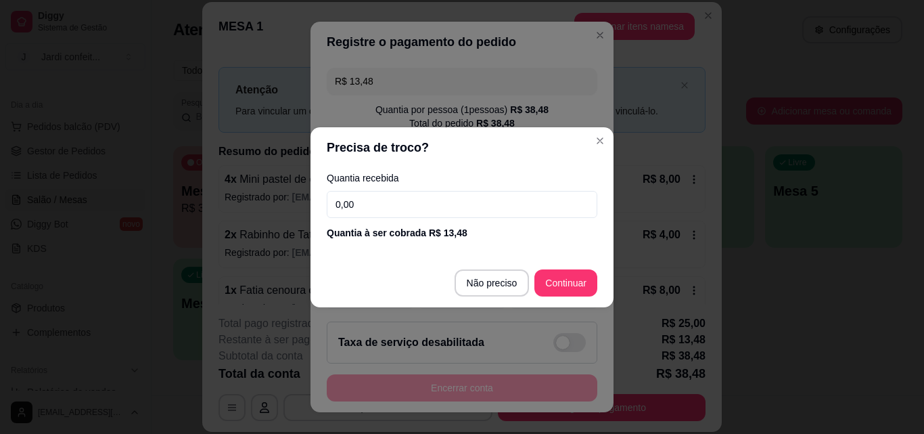
click at [400, 219] on div "Quantia recebida 0,00 Quantia à ser cobrada R$ 13,48" at bounding box center [461, 206] width 303 height 77
click at [402, 210] on input "0,00" at bounding box center [462, 204] width 271 height 27
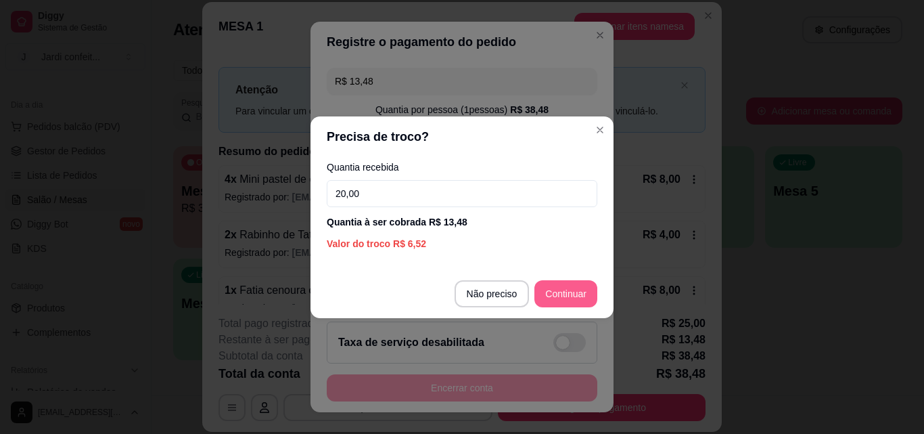
type input "20,00"
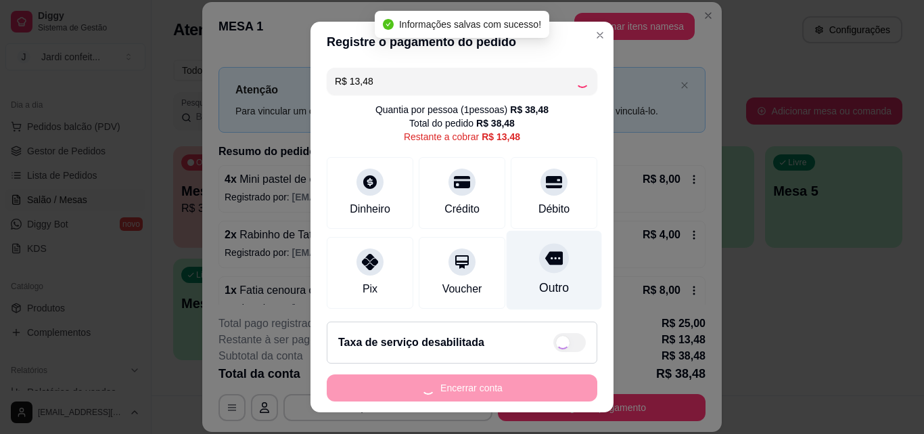
type input "R$ 0,00"
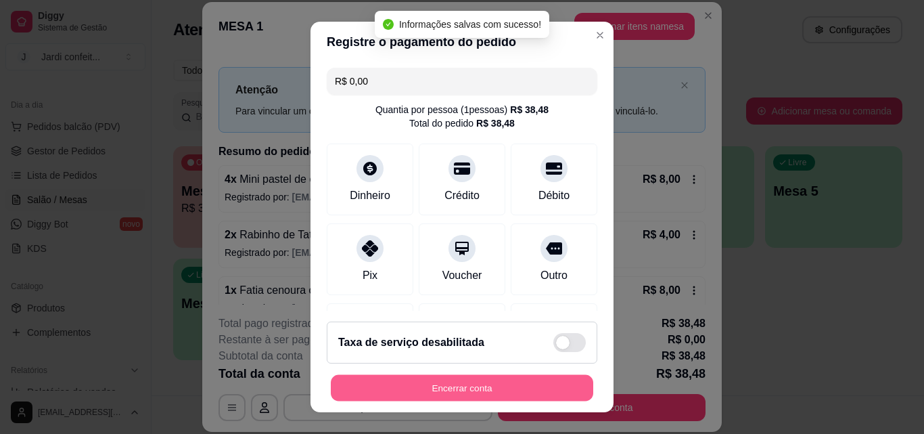
click at [490, 388] on button "Encerrar conta" at bounding box center [462, 388] width 262 height 26
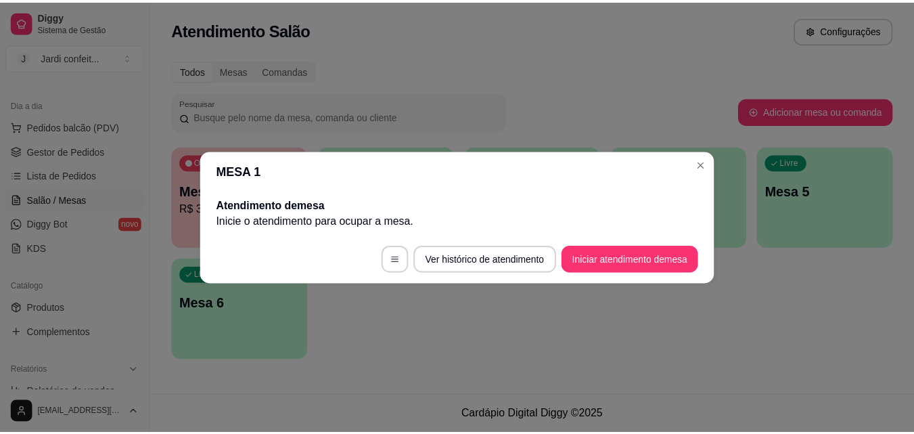
scroll to position [0, 0]
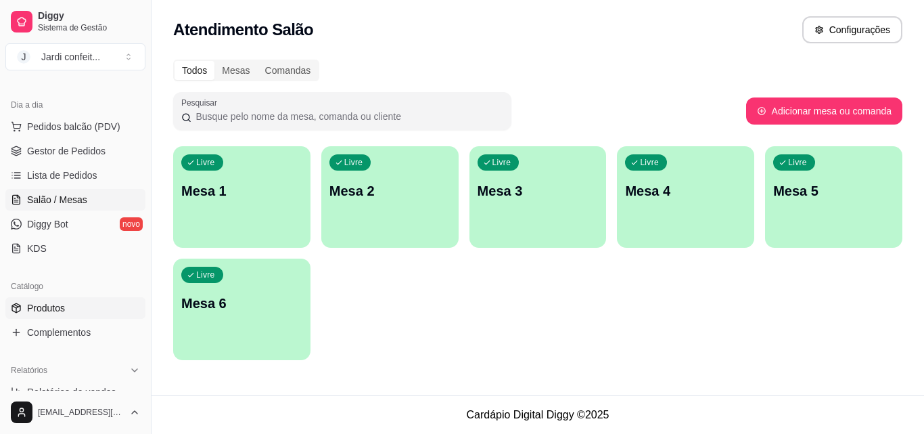
click at [77, 300] on link "Produtos" at bounding box center [75, 308] width 140 height 22
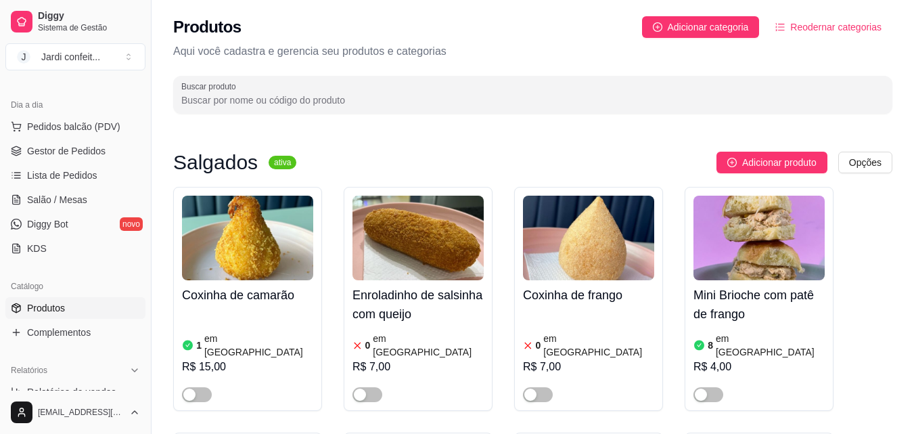
scroll to position [744, 0]
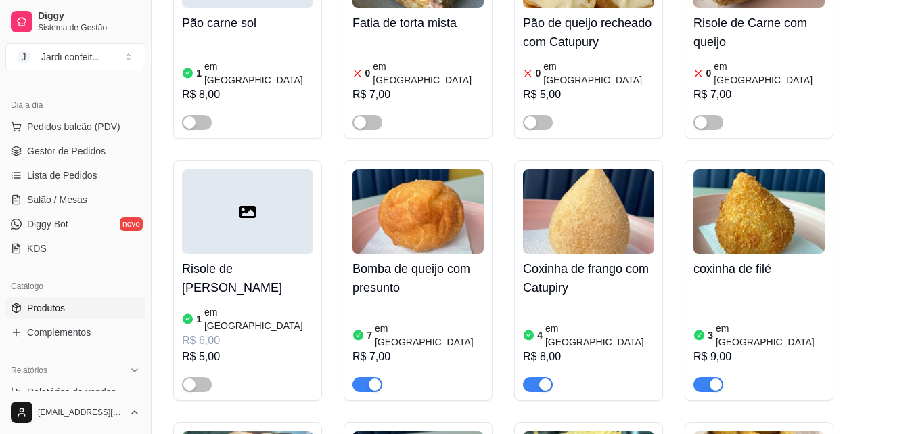
click at [722, 259] on h4 "coxinha de filé" at bounding box center [758, 268] width 131 height 19
click at [725, 193] on div at bounding box center [457, 196] width 668 height 123
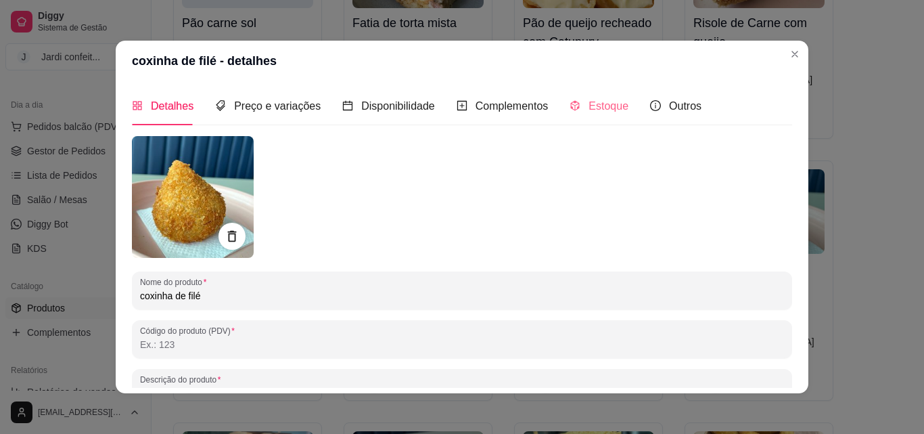
click at [603, 118] on div "Estoque" at bounding box center [598, 106] width 59 height 39
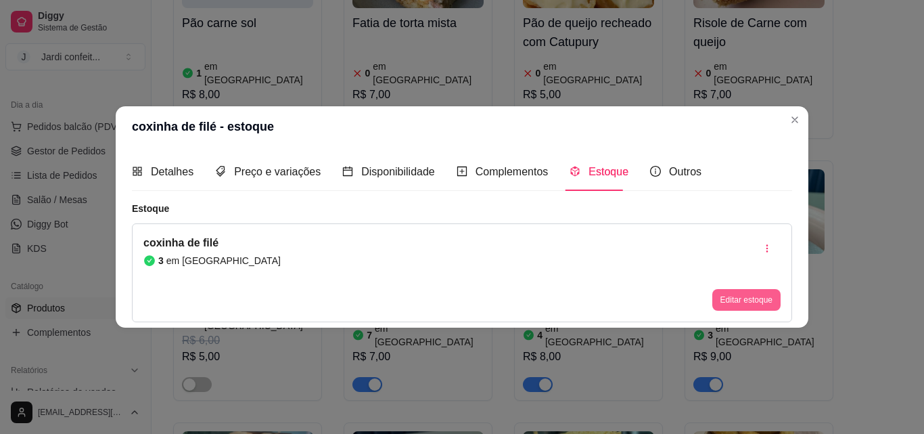
click at [749, 291] on button "Editar estoque" at bounding box center [746, 300] width 68 height 22
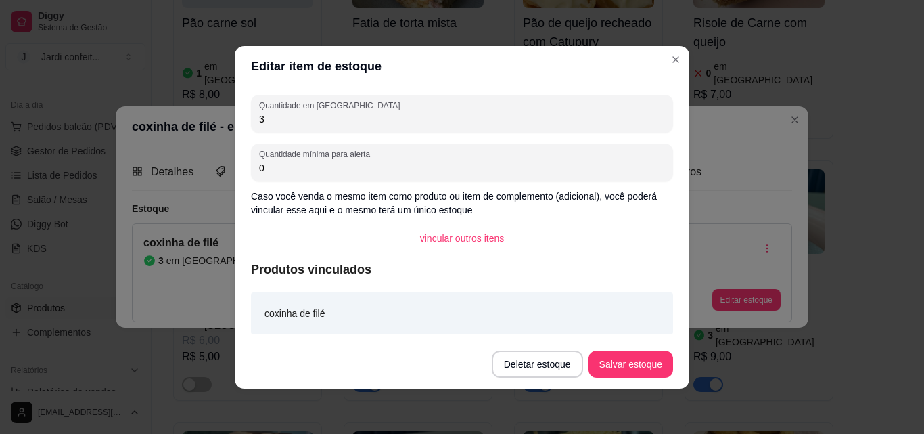
click at [438, 117] on input "3" at bounding box center [462, 119] width 406 height 14
type input "2"
click at [657, 355] on button "Salvar estoque" at bounding box center [630, 363] width 83 height 26
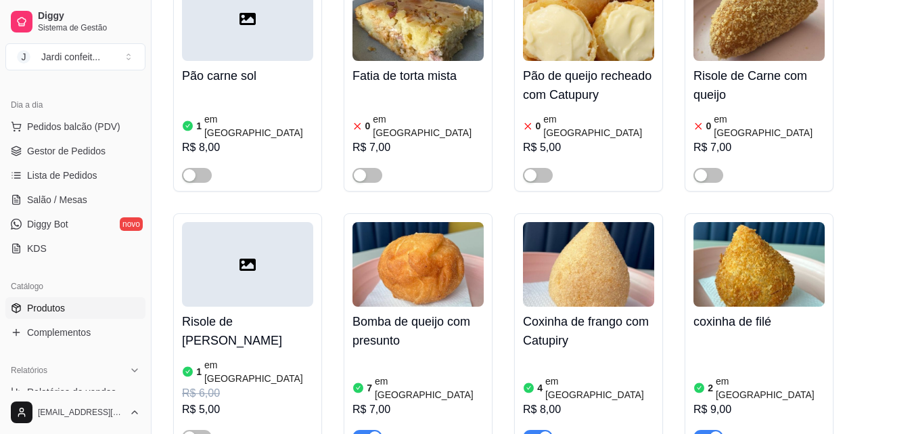
scroll to position [676, 0]
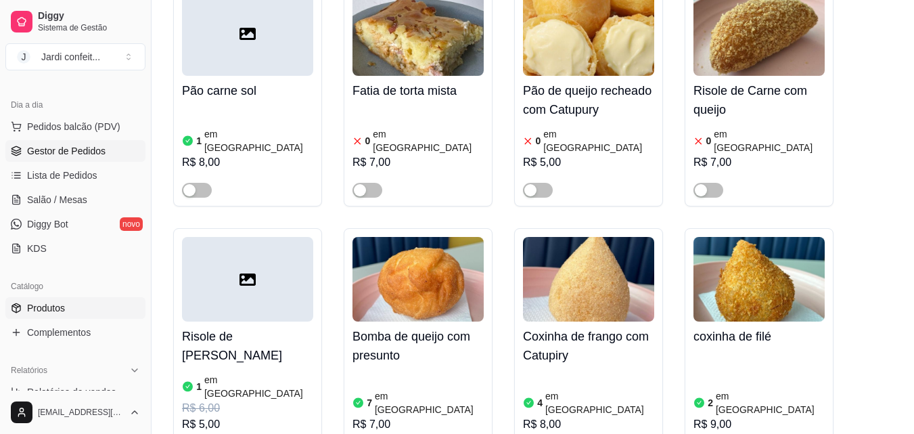
click at [96, 158] on link "Gestor de Pedidos" at bounding box center [75, 151] width 140 height 22
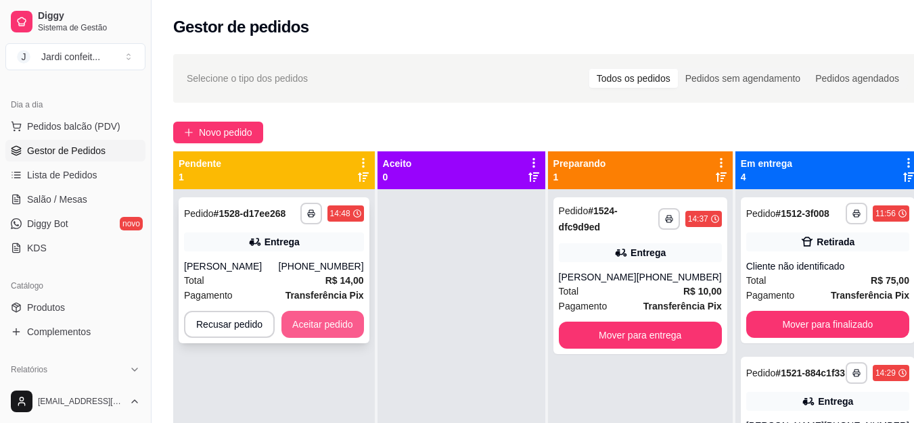
click at [308, 325] on button "Aceitar pedido" at bounding box center [322, 324] width 83 height 27
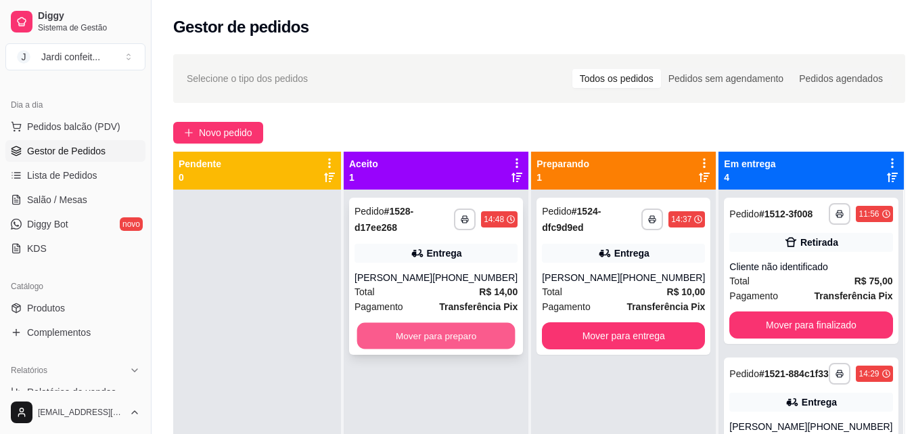
click at [375, 331] on button "Mover para preparo" at bounding box center [436, 336] width 158 height 26
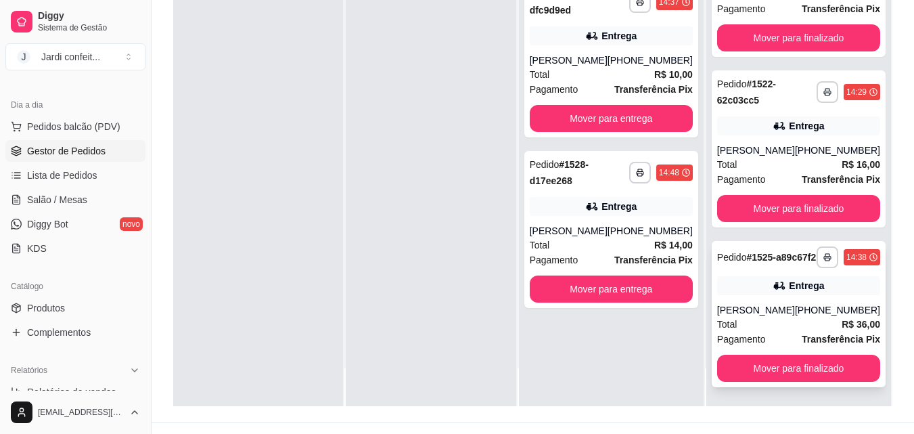
scroll to position [203, 0]
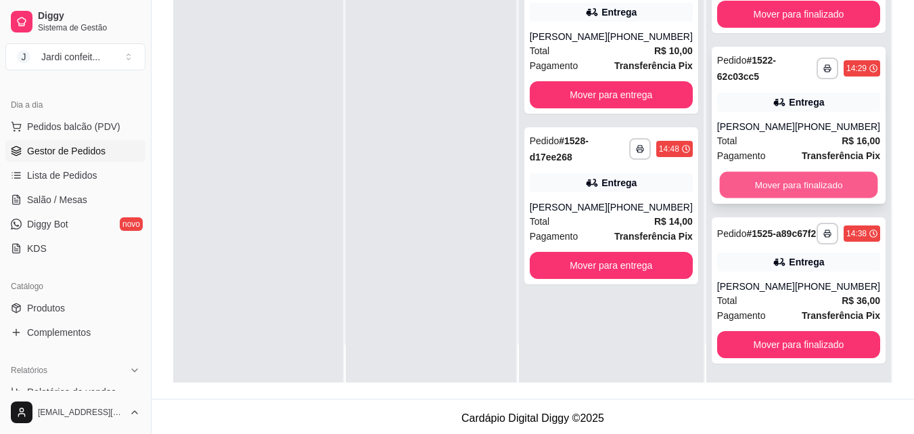
click at [758, 172] on button "Mover para finalizado" at bounding box center [798, 185] width 158 height 26
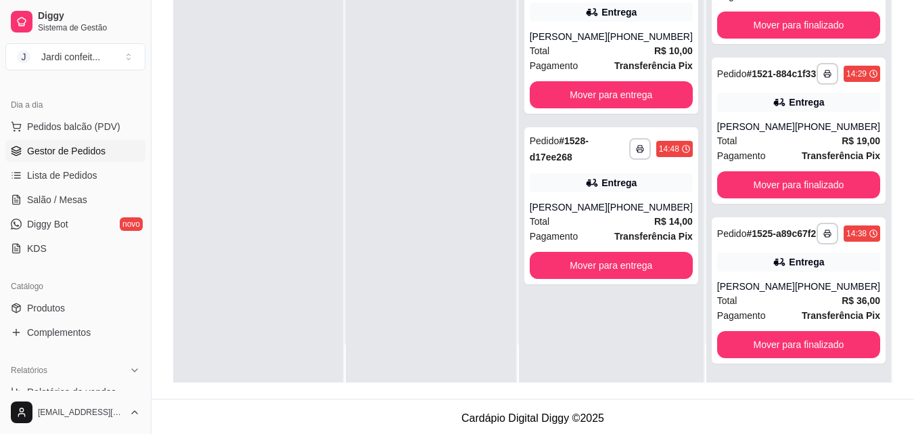
scroll to position [91, 0]
click at [801, 344] on button "Mover para finalizado" at bounding box center [798, 344] width 158 height 26
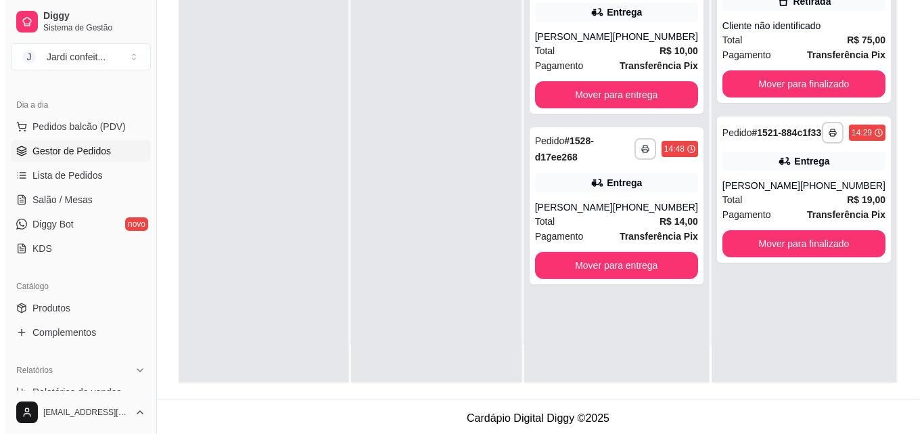
scroll to position [0, 0]
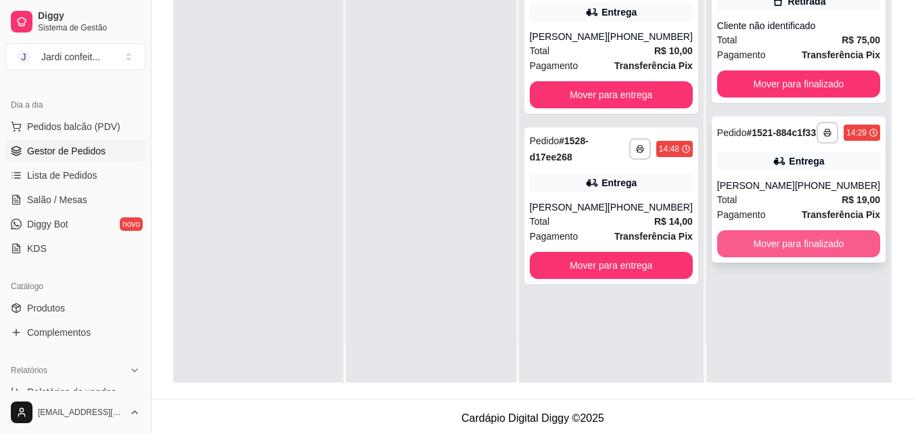
click at [751, 246] on button "Mover para finalizado" at bounding box center [798, 243] width 163 height 27
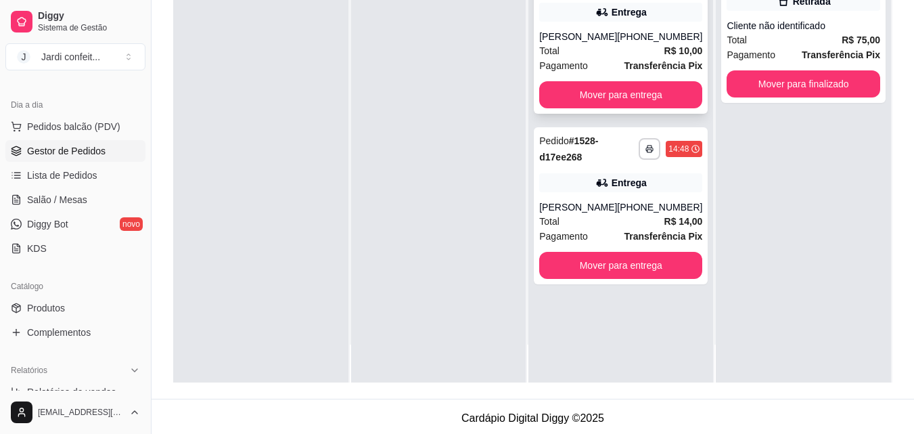
click at [601, 35] on div "[PERSON_NAME]" at bounding box center [578, 37] width 78 height 14
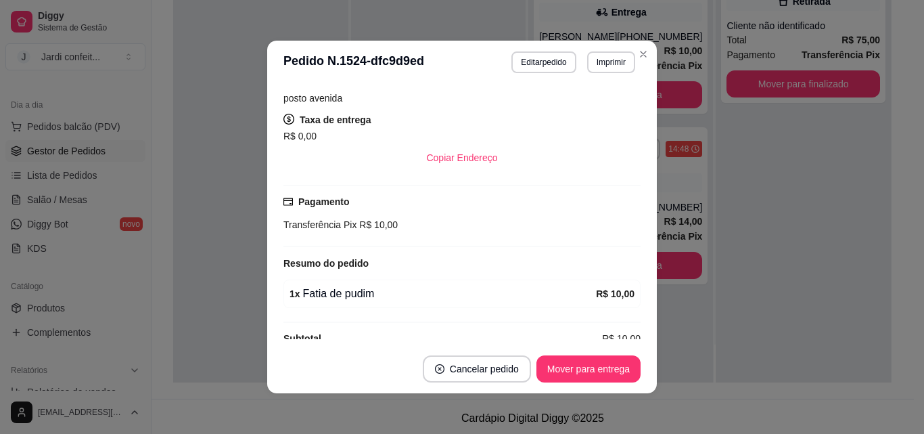
scroll to position [276, 0]
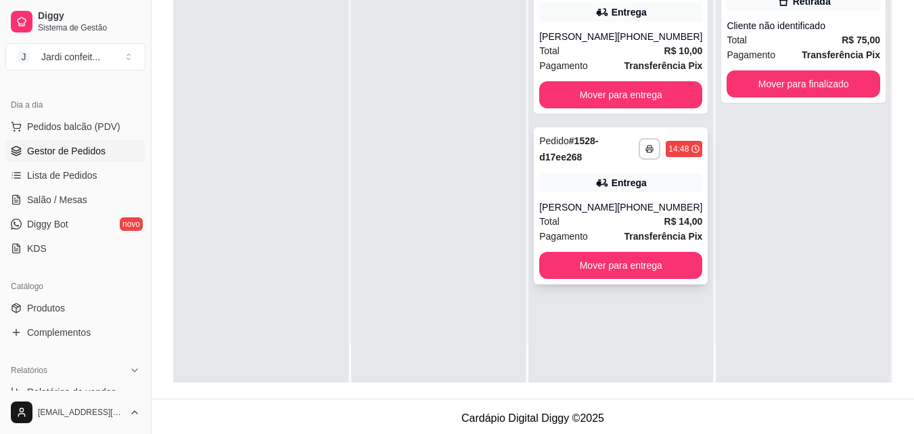
click at [644, 216] on div "Total R$ 14,00" at bounding box center [620, 221] width 163 height 15
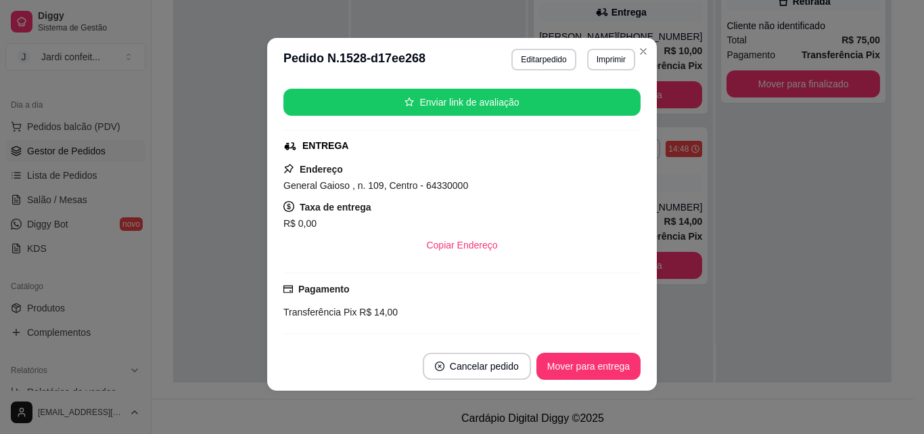
scroll to position [141, 0]
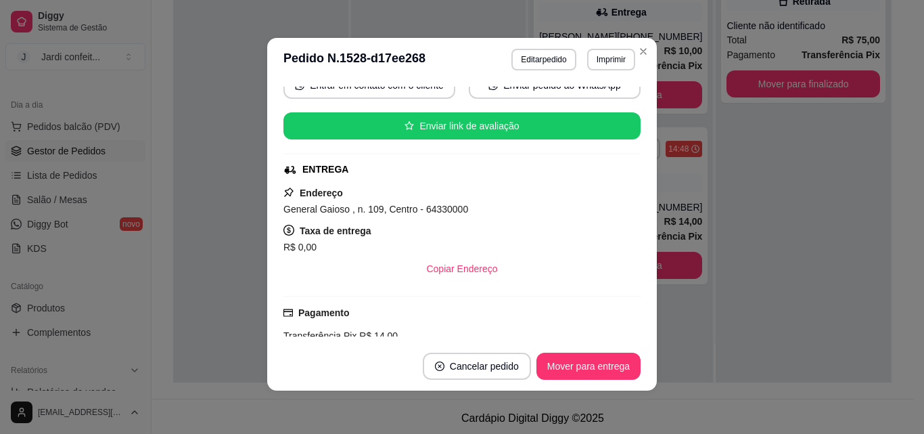
click at [647, 59] on header "**********" at bounding box center [462, 59] width 390 height 43
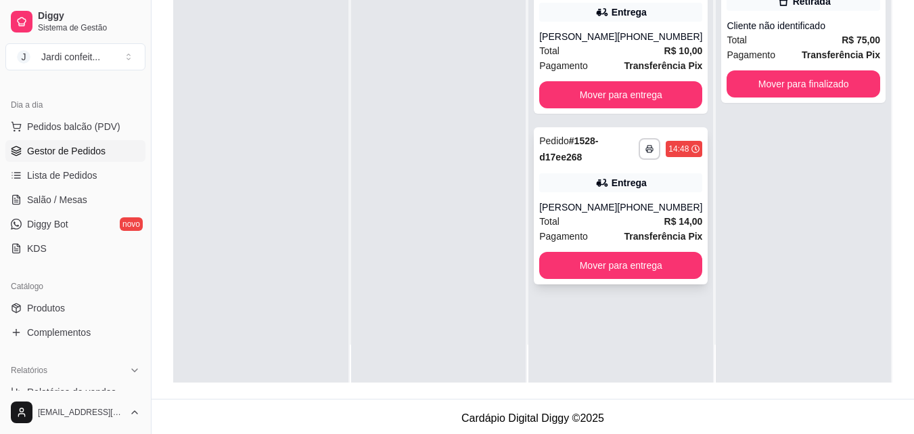
click at [562, 195] on div "**********" at bounding box center [621, 205] width 174 height 157
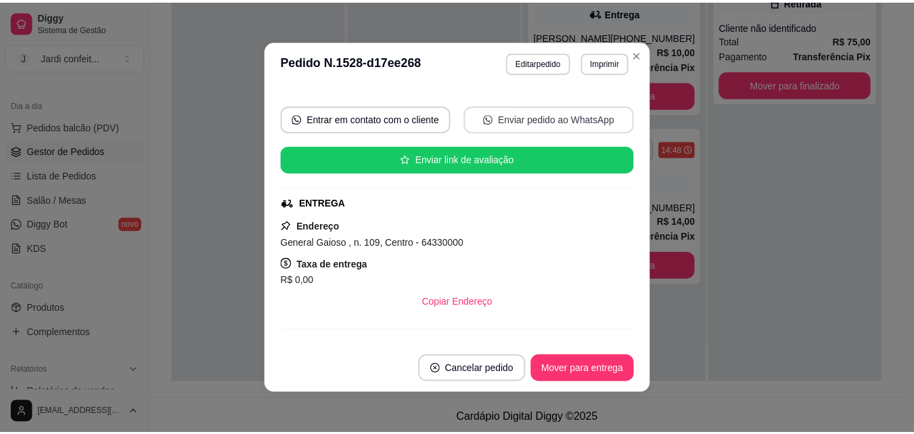
scroll to position [73, 0]
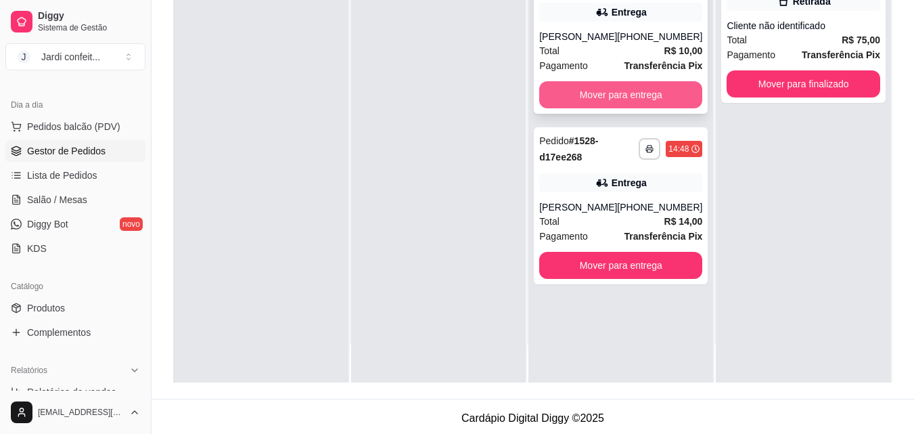
click at [638, 100] on button "Mover para entrega" at bounding box center [620, 94] width 163 height 27
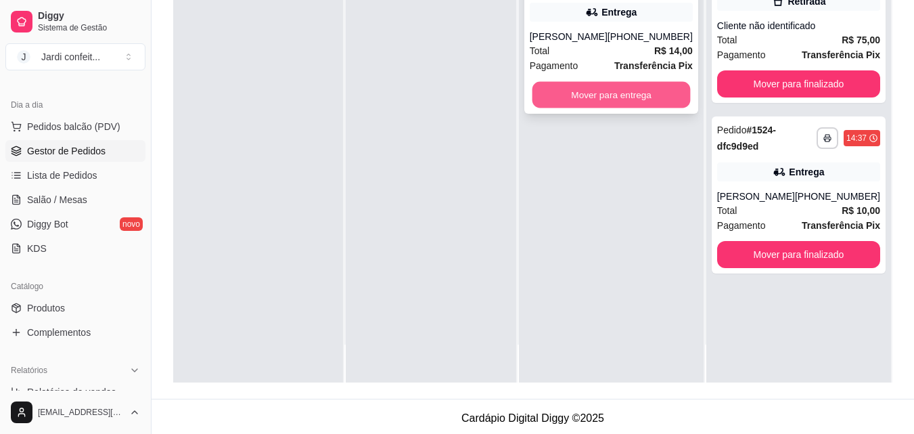
click at [644, 92] on button "Mover para entrega" at bounding box center [611, 95] width 158 height 26
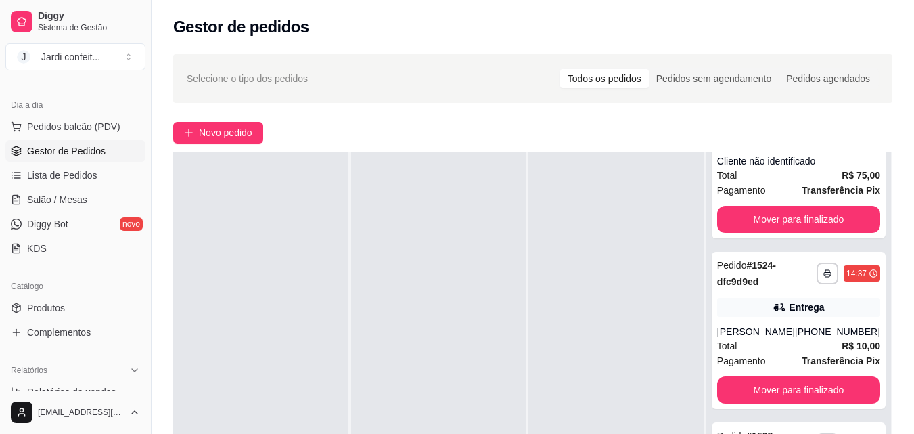
scroll to position [0, 0]
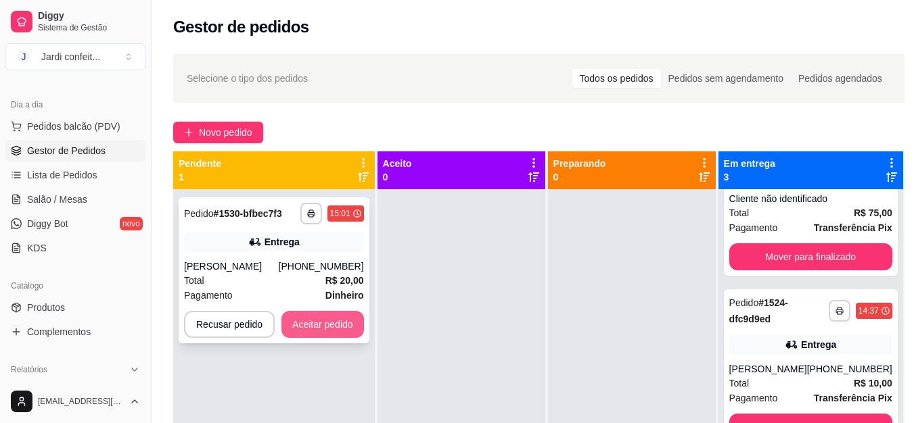
click at [320, 331] on button "Aceitar pedido" at bounding box center [322, 324] width 83 height 27
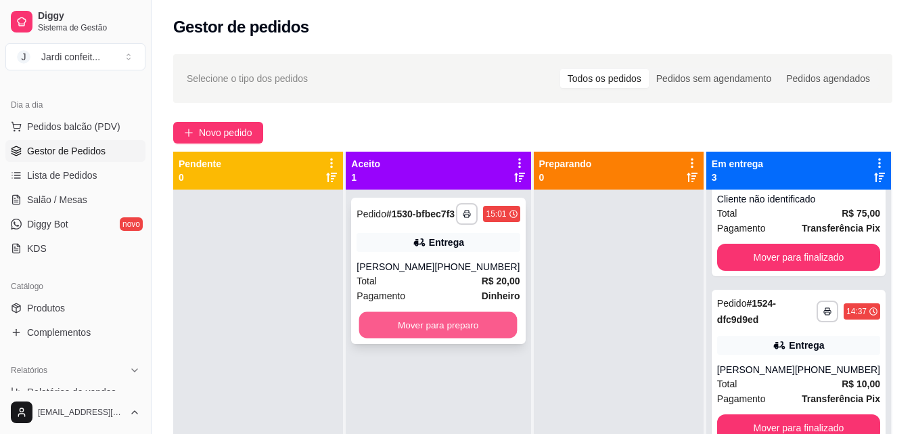
click at [461, 332] on button "Mover para preparo" at bounding box center [438, 325] width 158 height 26
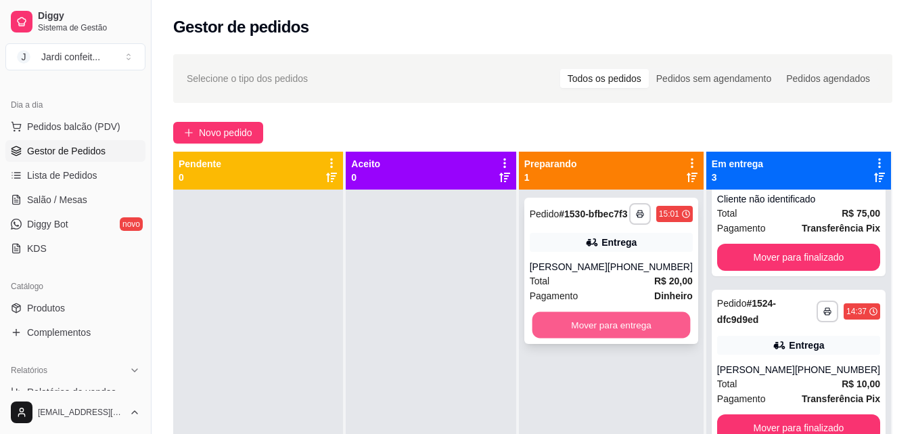
click at [636, 327] on button "Mover para entrega" at bounding box center [611, 325] width 158 height 26
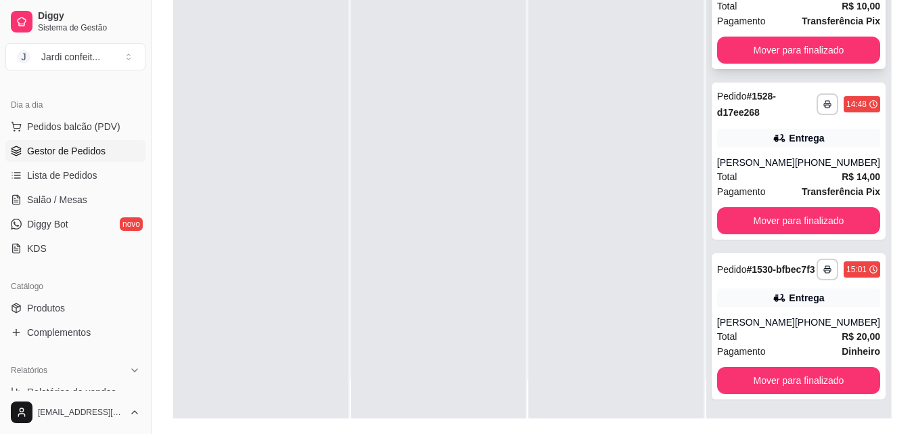
scroll to position [206, 0]
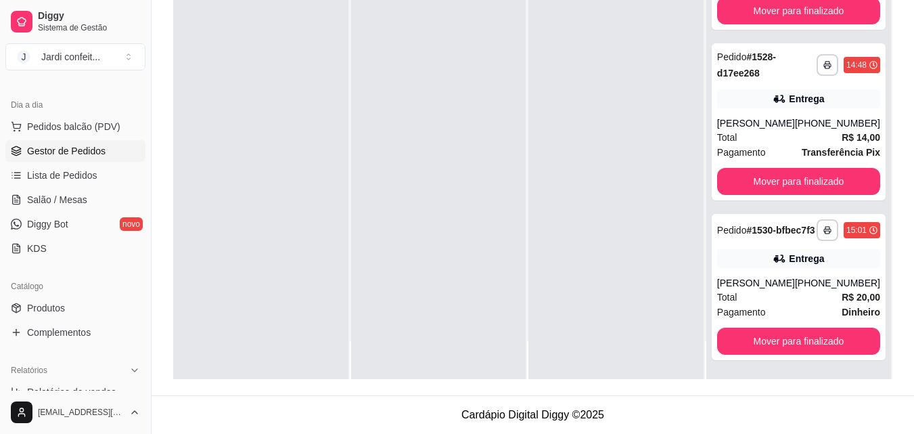
click at [229, 70] on div at bounding box center [260, 162] width 175 height 434
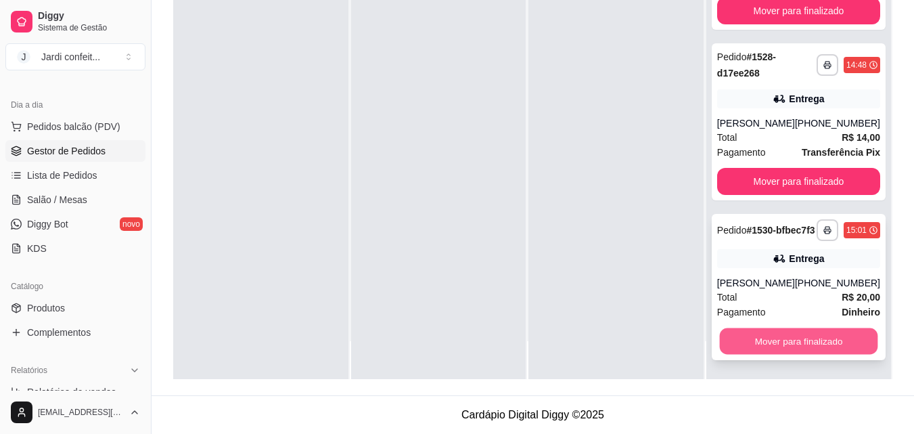
click at [793, 344] on button "Mover para finalizado" at bounding box center [798, 341] width 158 height 26
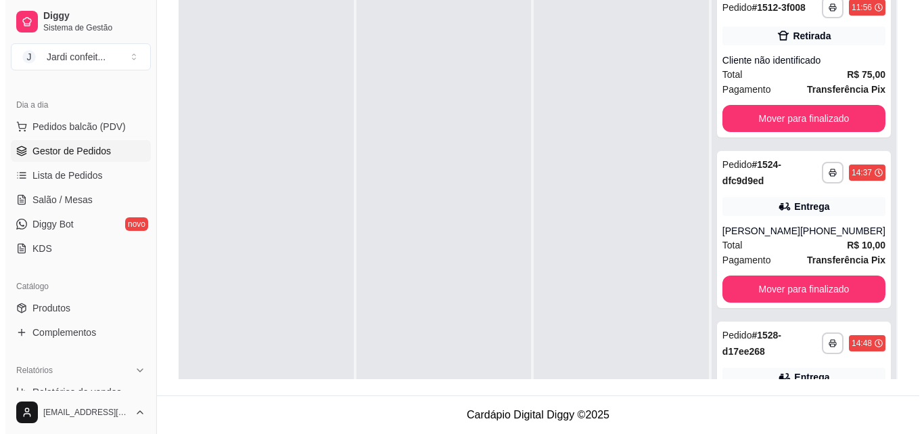
scroll to position [0, 0]
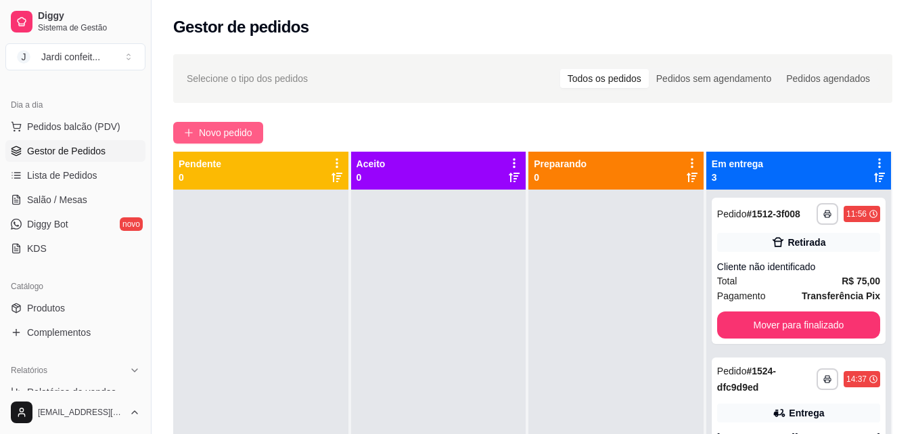
click at [217, 128] on span "Novo pedido" at bounding box center [225, 132] width 53 height 15
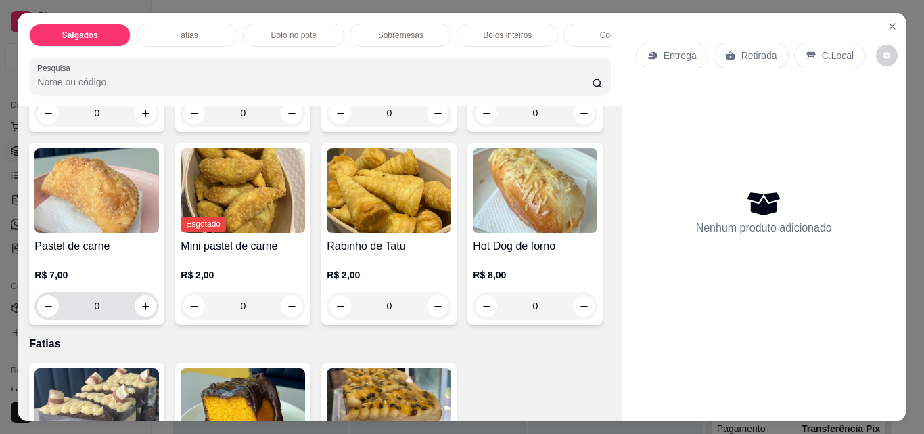
scroll to position [271, 0]
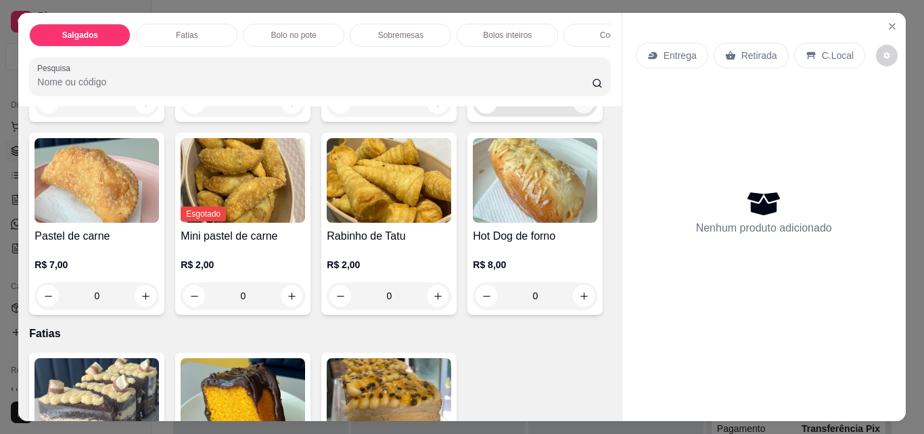
click at [574, 114] on button "increase-product-quantity" at bounding box center [584, 103] width 21 height 21
type input "1"
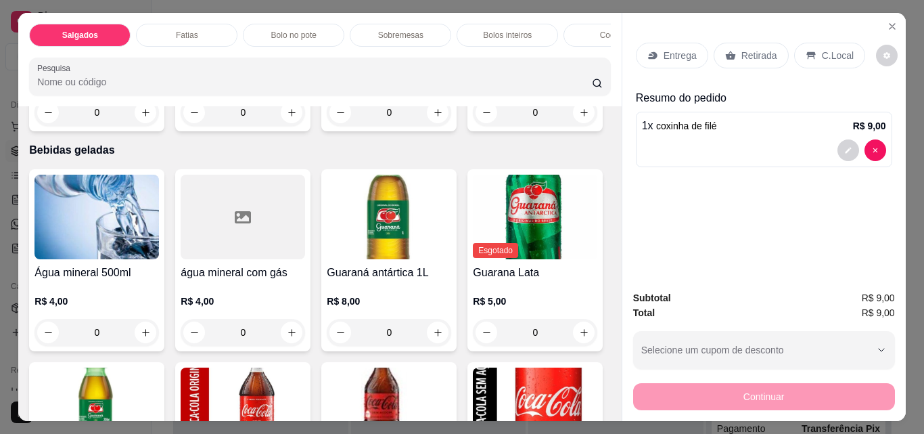
scroll to position [2773, 0]
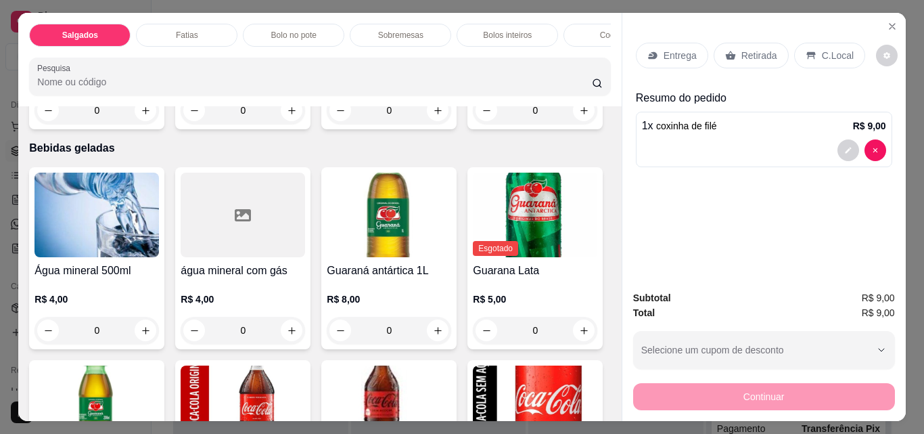
type input "1"
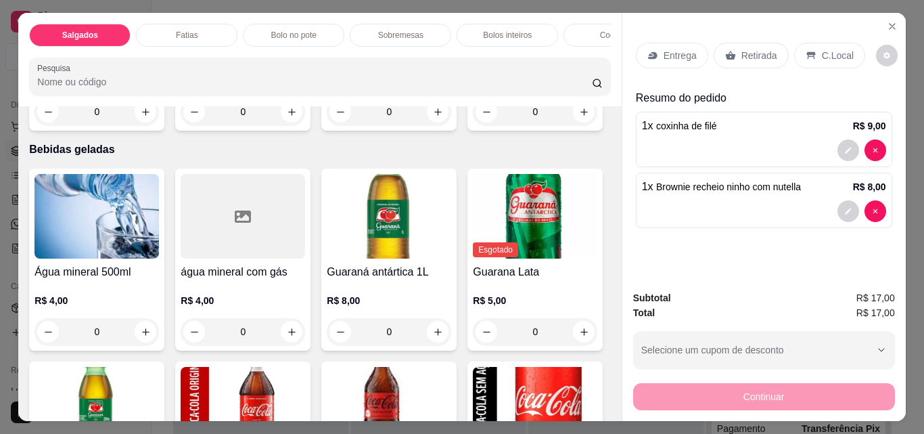
click at [736, 58] on div "Retirada" at bounding box center [751, 56] width 75 height 26
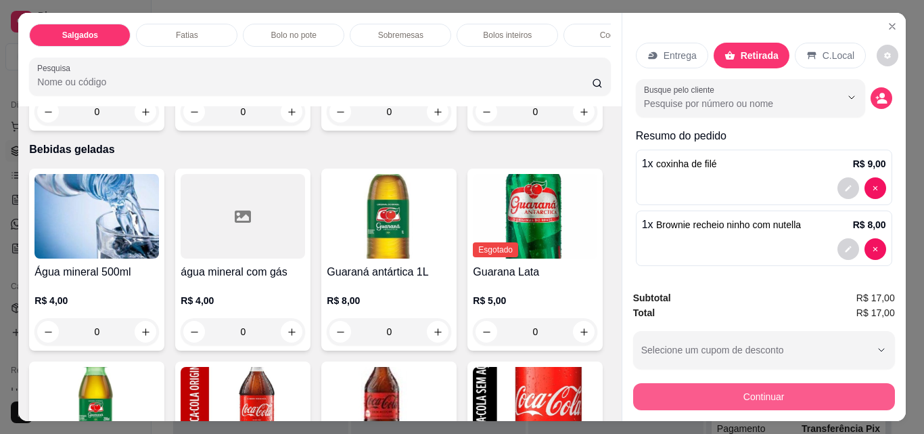
click at [703, 394] on button "Continuar" at bounding box center [764, 396] width 262 height 27
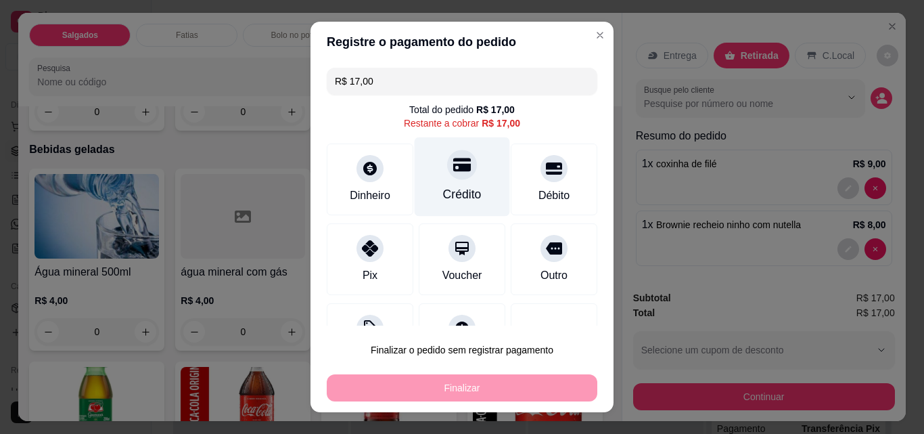
click at [450, 195] on div "Crédito" at bounding box center [462, 194] width 39 height 18
type input "R$ 0,00"
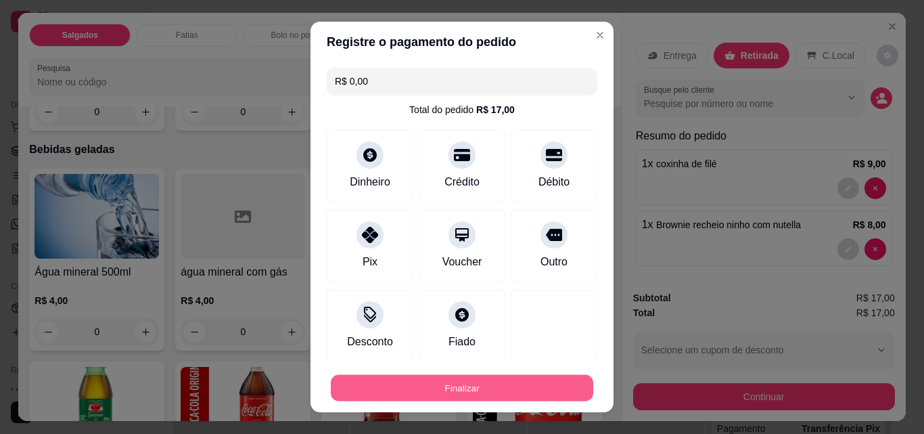
click at [502, 381] on button "Finalizar" at bounding box center [462, 388] width 262 height 26
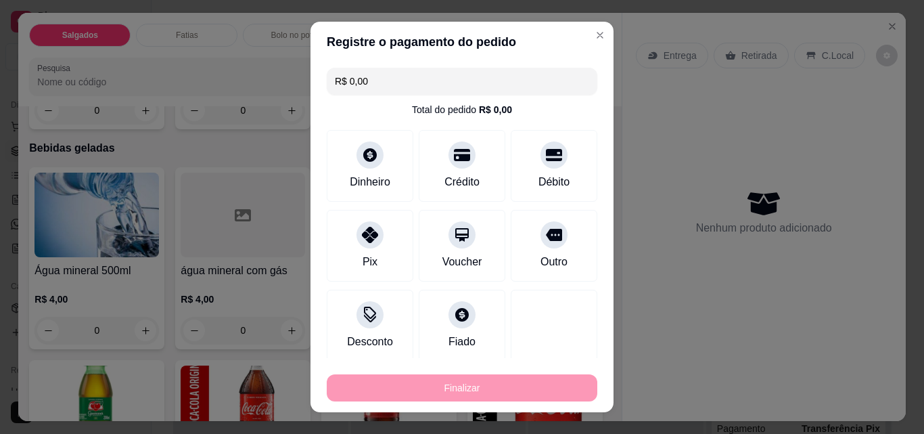
type input "0"
type input "-R$ 17,00"
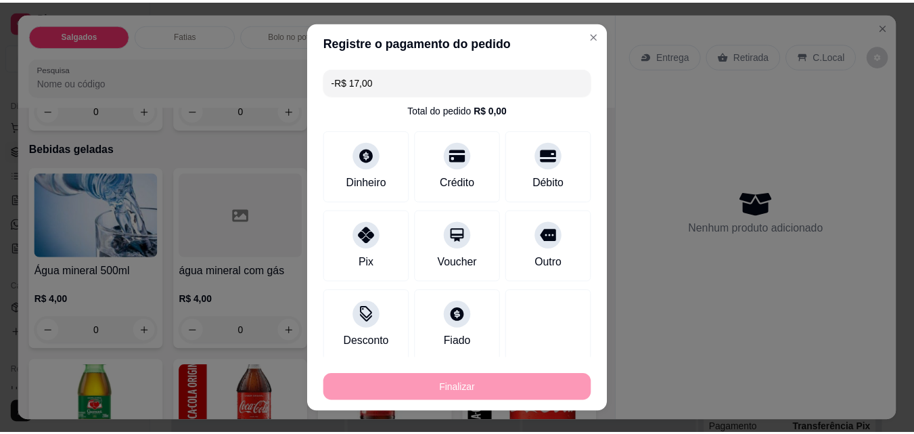
scroll to position [2771, 0]
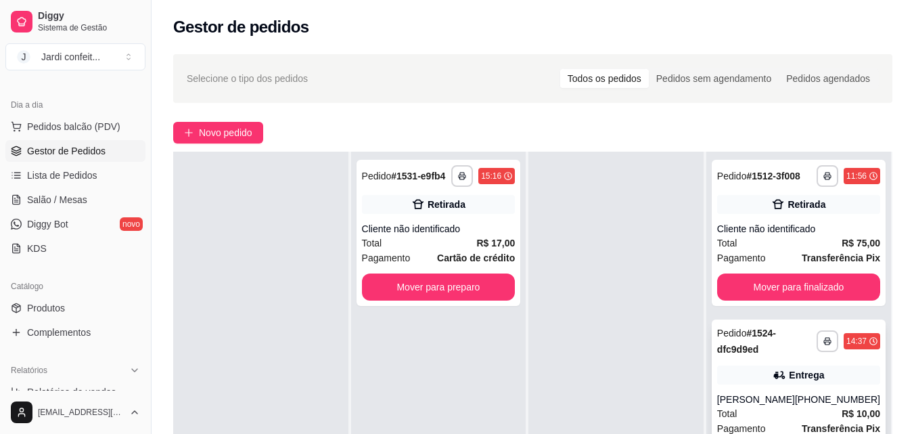
scroll to position [91, 0]
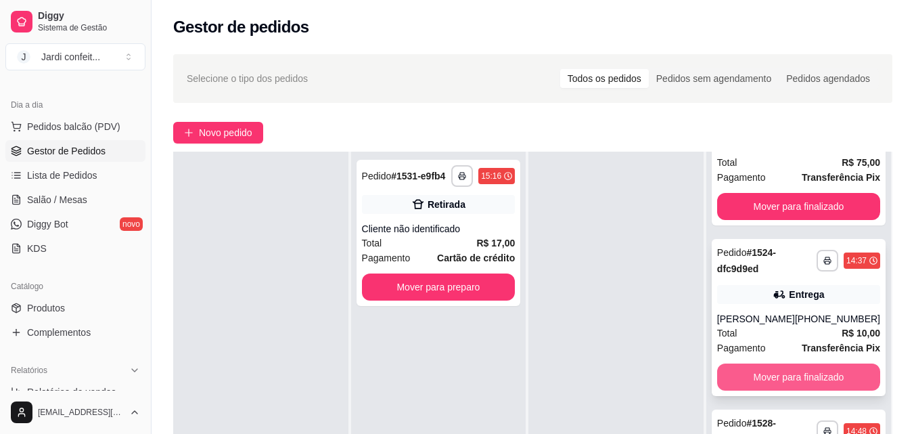
click at [810, 378] on button "Mover para finalizado" at bounding box center [798, 376] width 163 height 27
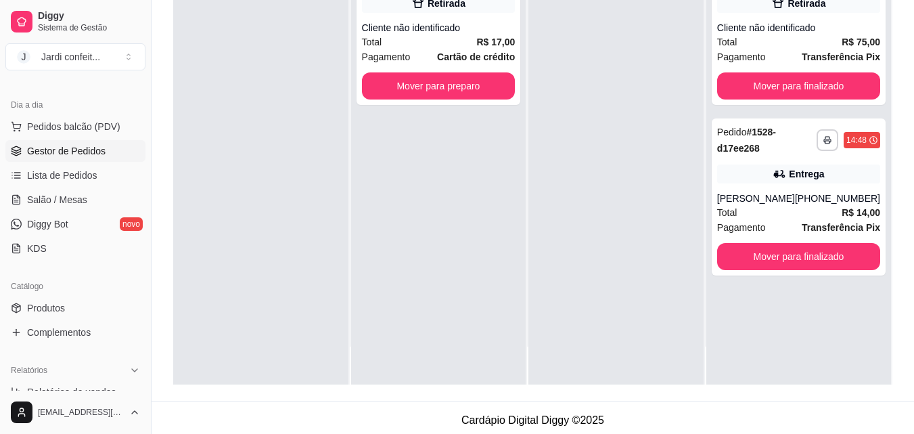
scroll to position [206, 0]
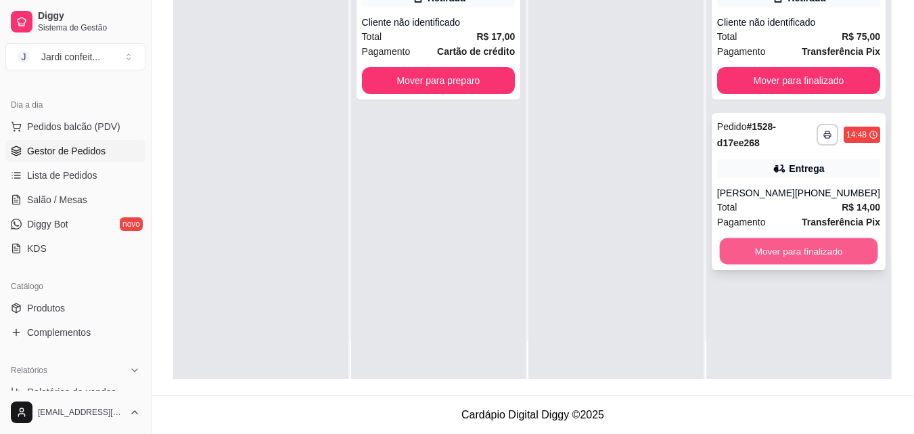
click at [732, 249] on button "Mover para finalizado" at bounding box center [798, 251] width 158 height 26
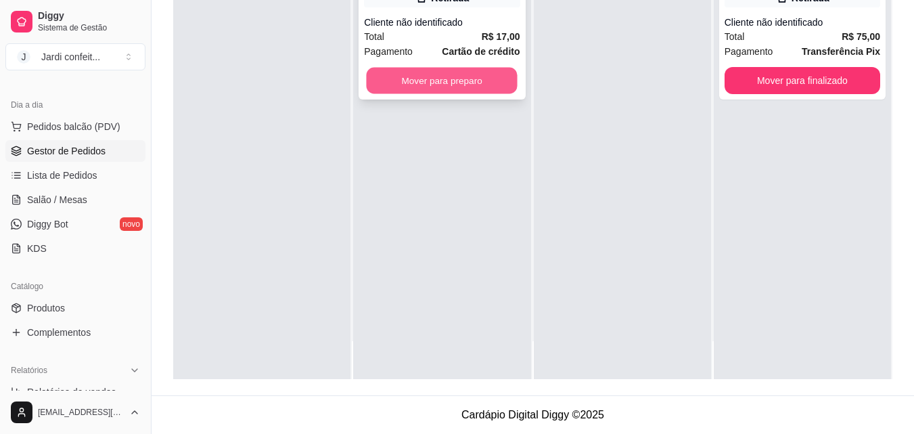
click at [469, 89] on button "Mover para preparo" at bounding box center [442, 81] width 151 height 26
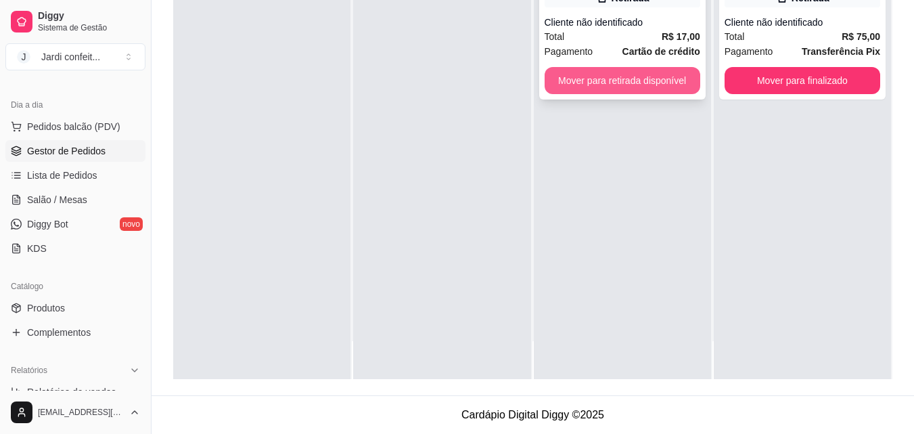
click at [582, 85] on button "Mover para retirada disponível" at bounding box center [622, 80] width 156 height 27
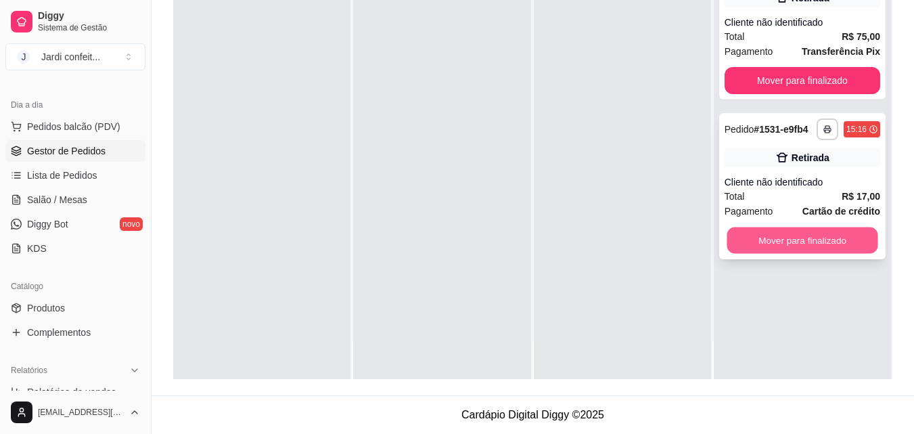
click at [736, 239] on button "Mover para finalizado" at bounding box center [801, 240] width 151 height 26
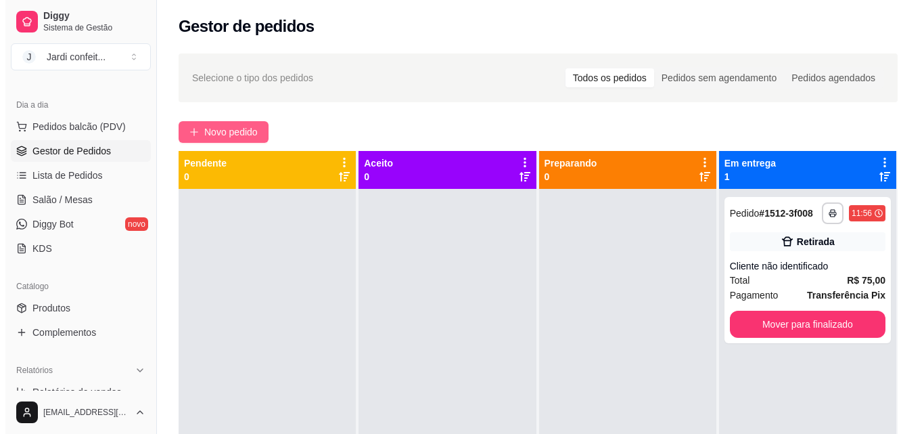
scroll to position [0, 0]
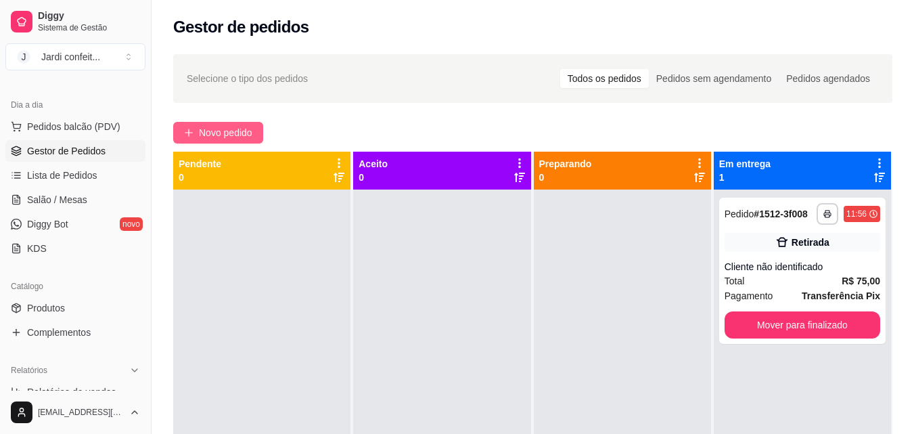
click at [207, 127] on span "Novo pedido" at bounding box center [225, 132] width 53 height 15
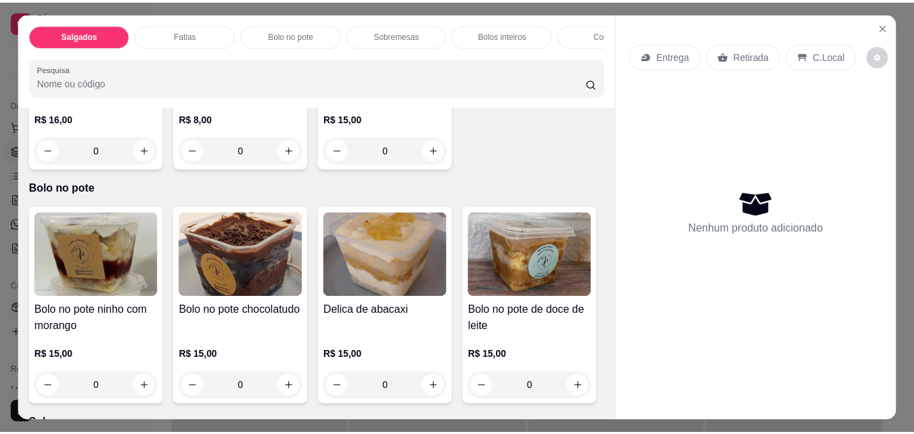
scroll to position [676, 0]
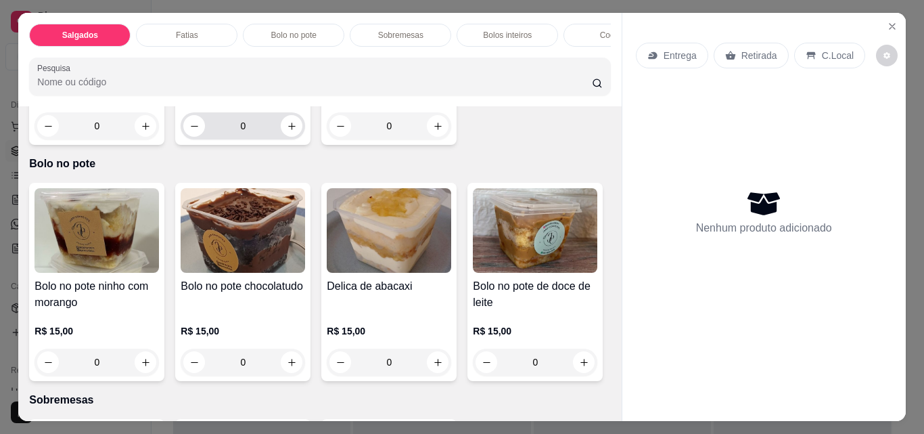
click at [283, 139] on div "0" at bounding box center [242, 125] width 119 height 27
click at [275, 139] on input "0" at bounding box center [243, 125] width 76 height 27
click at [290, 131] on icon "increase-product-quantity" at bounding box center [292, 126] width 10 height 10
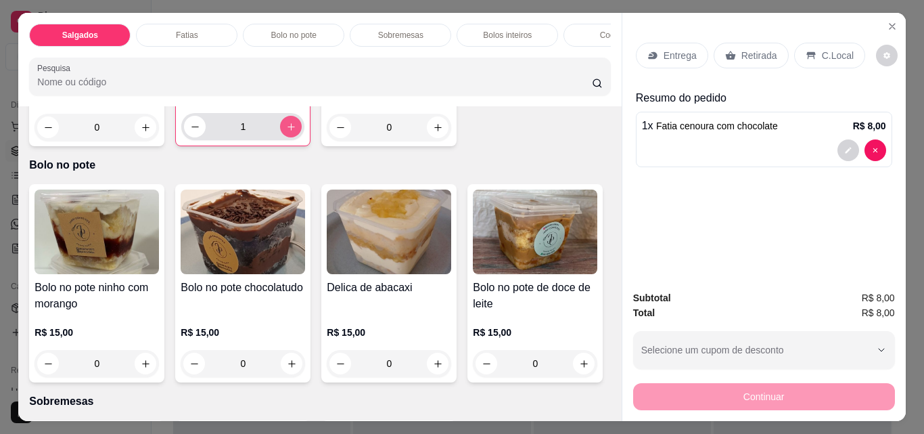
type input "1"
click at [733, 47] on div "Retirada" at bounding box center [751, 56] width 75 height 26
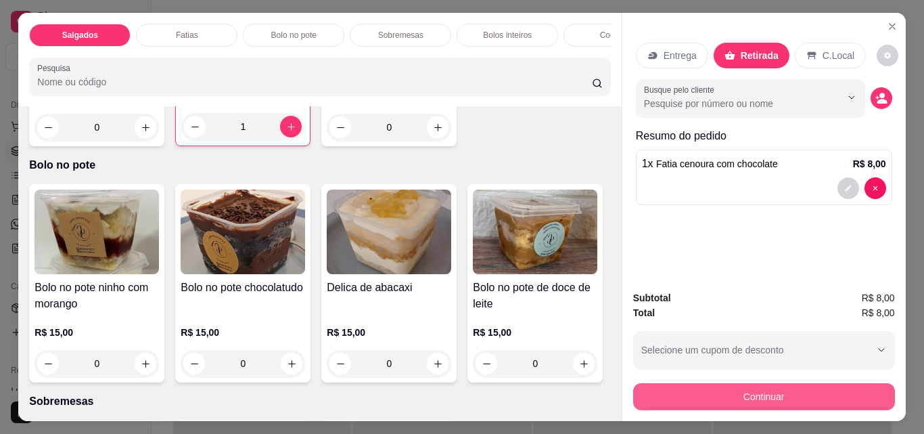
click at [661, 390] on button "Continuar" at bounding box center [764, 396] width 262 height 27
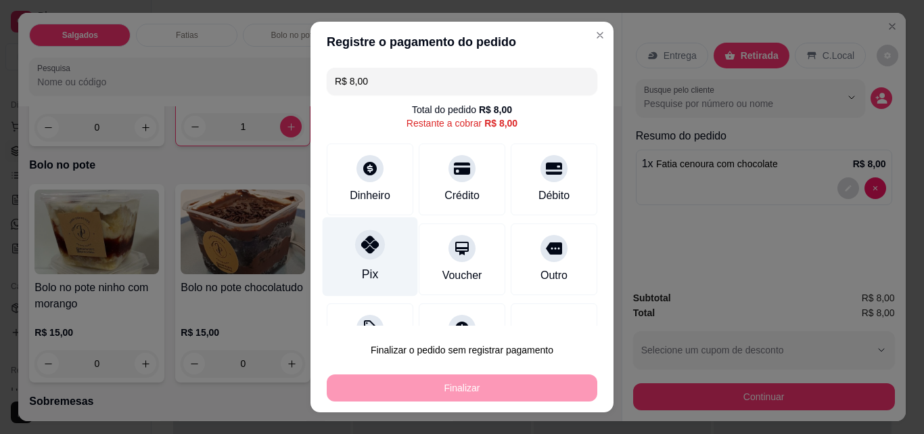
click at [353, 258] on div "Pix" at bounding box center [370, 256] width 95 height 79
type input "R$ 0,00"
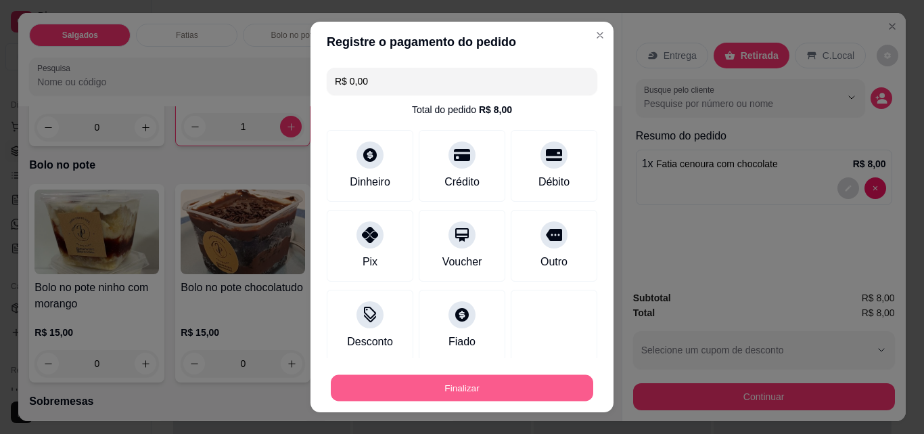
click at [425, 392] on button "Finalizar" at bounding box center [462, 388] width 262 height 26
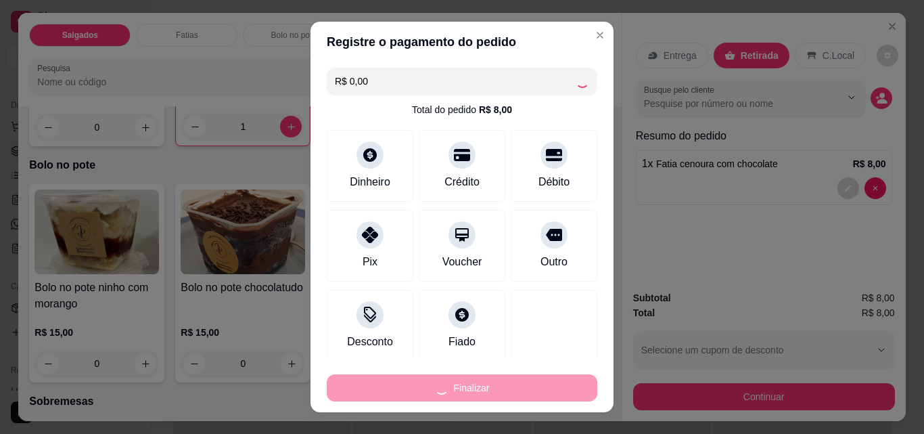
type input "0"
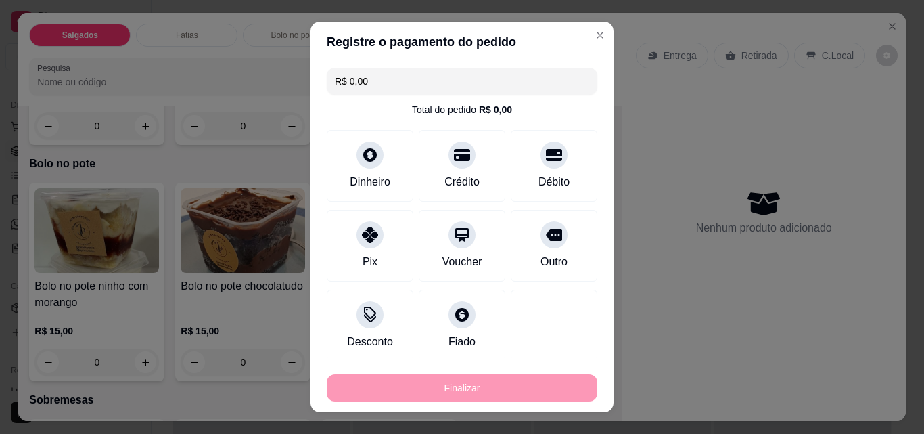
type input "-R$ 8,00"
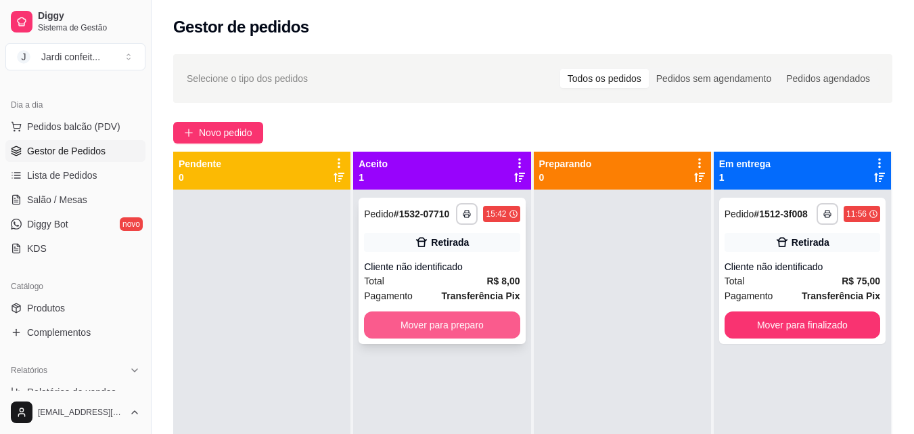
click at [407, 335] on button "Mover para preparo" at bounding box center [442, 324] width 156 height 27
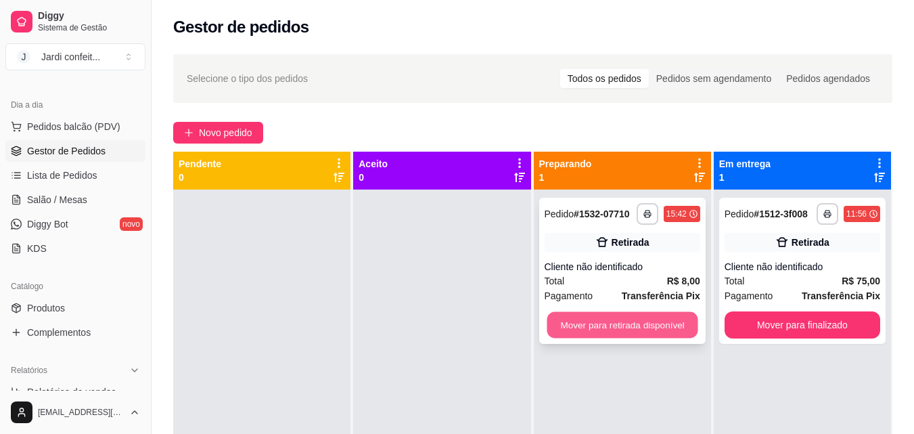
click at [557, 331] on button "Mover para retirada disponível" at bounding box center [621, 325] width 151 height 26
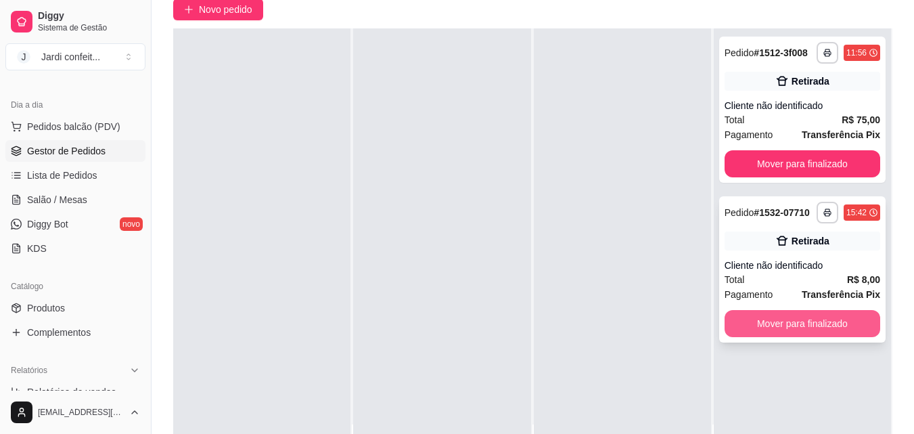
scroll to position [135, 0]
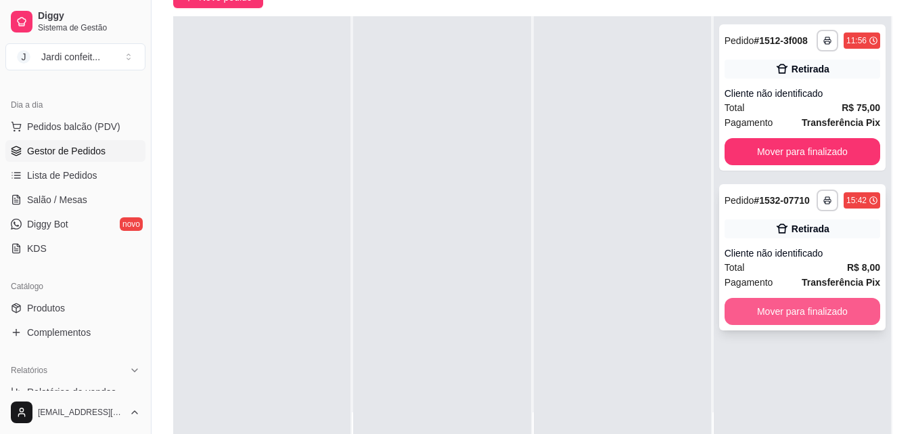
click at [774, 312] on button "Mover para finalizado" at bounding box center [802, 311] width 156 height 27
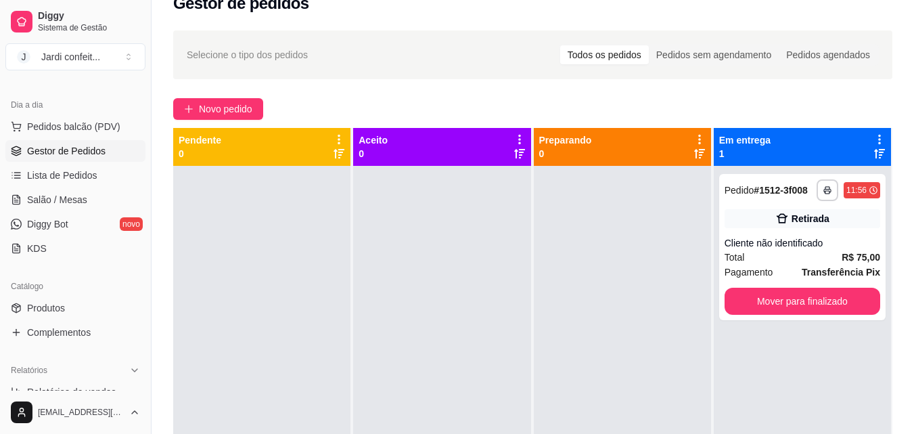
scroll to position [0, 0]
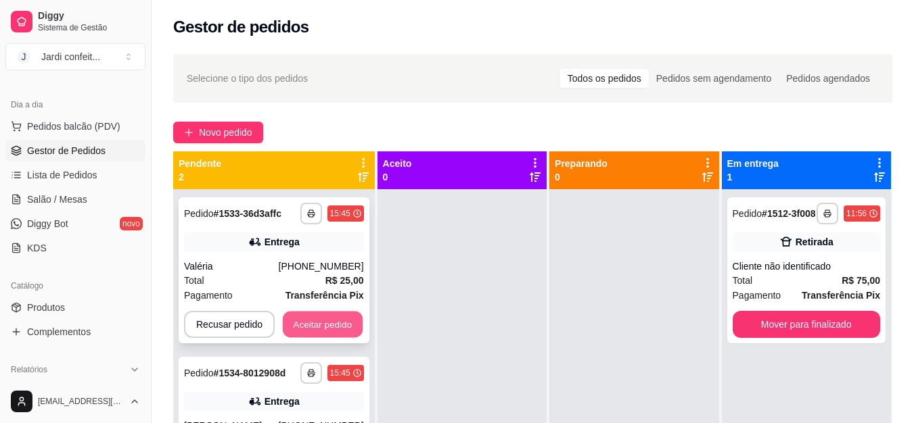
click at [353, 323] on button "Aceitar pedido" at bounding box center [323, 325] width 80 height 26
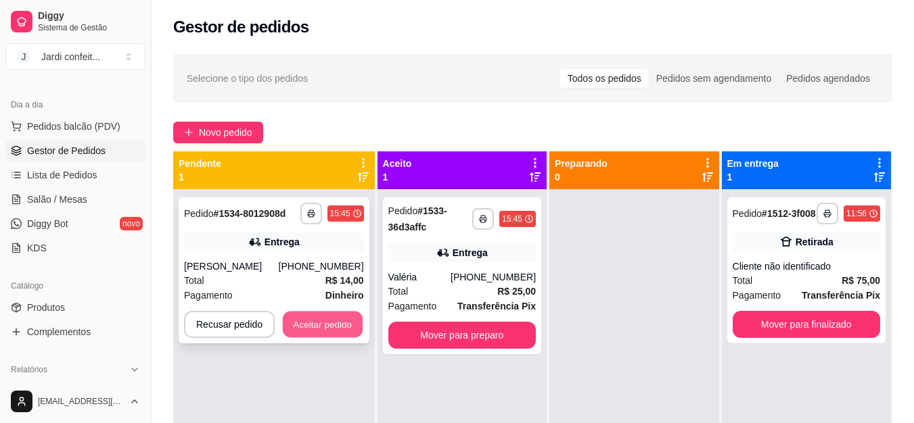
click at [324, 319] on button "Aceitar pedido" at bounding box center [323, 325] width 80 height 26
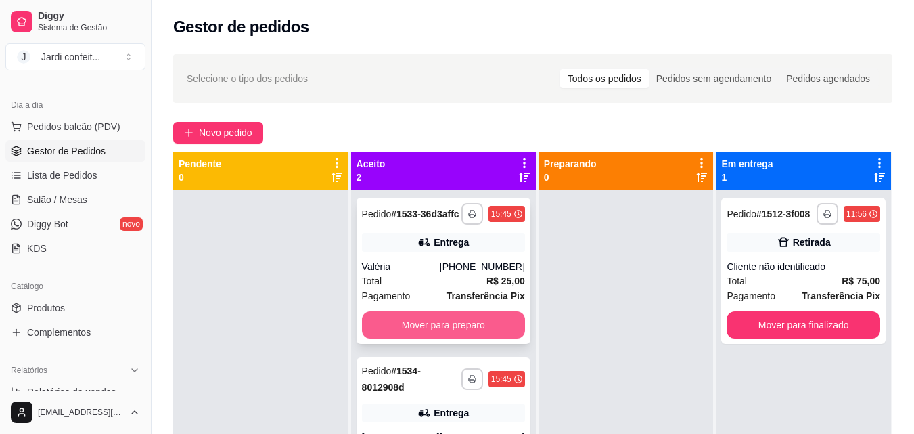
click at [378, 338] on button "Mover para preparo" at bounding box center [443, 324] width 163 height 27
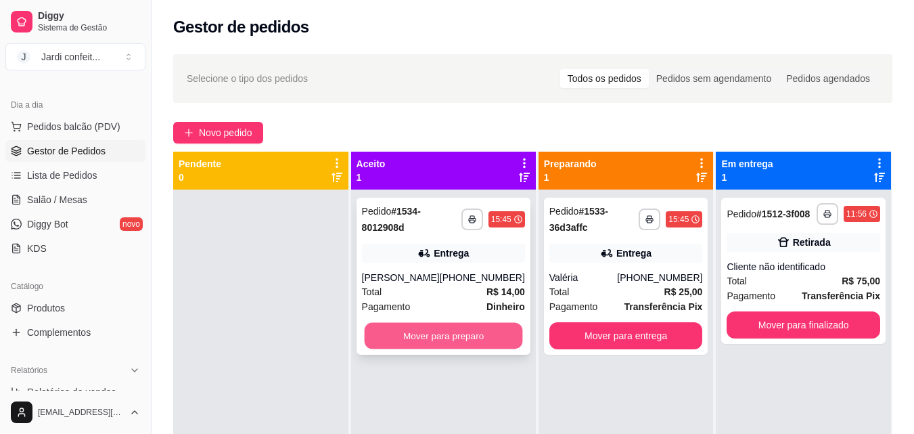
click at [480, 341] on button "Mover para preparo" at bounding box center [443, 336] width 158 height 26
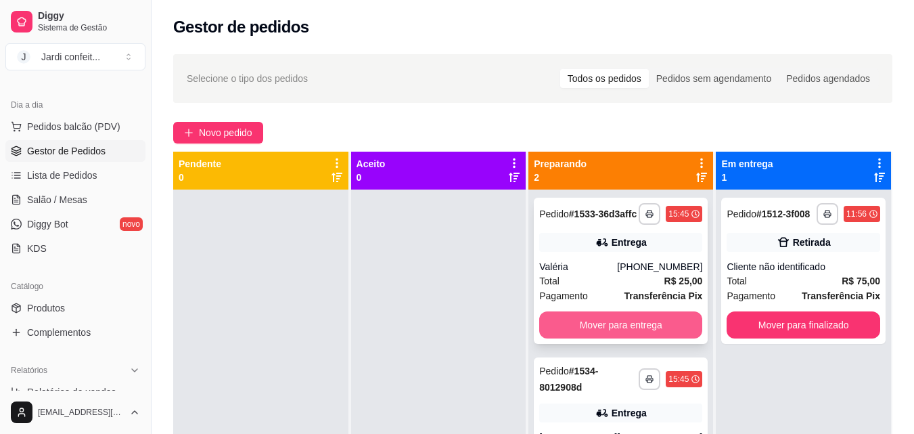
click at [590, 337] on button "Mover para entrega" at bounding box center [620, 324] width 163 height 27
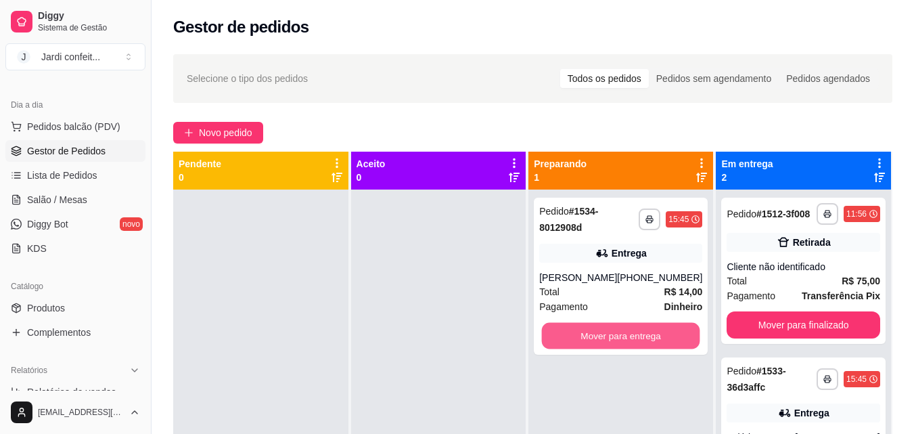
click at [590, 337] on button "Mover para entrega" at bounding box center [621, 336] width 158 height 26
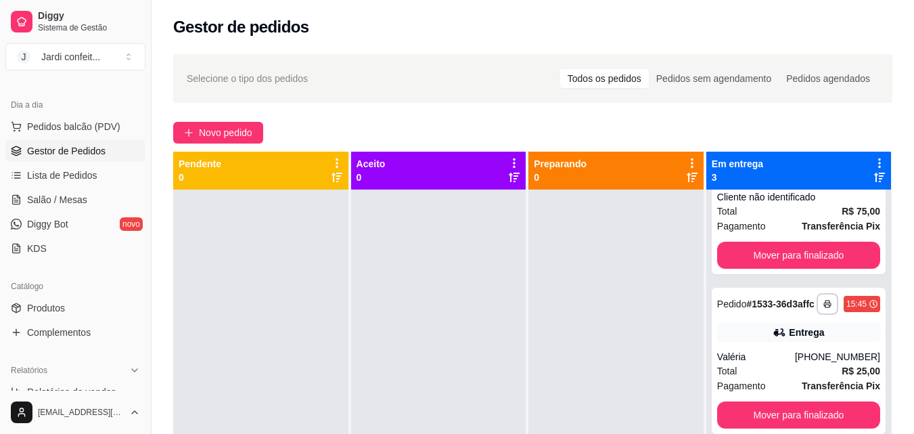
scroll to position [91, 0]
click at [766, 344] on div "**********" at bounding box center [798, 360] width 174 height 146
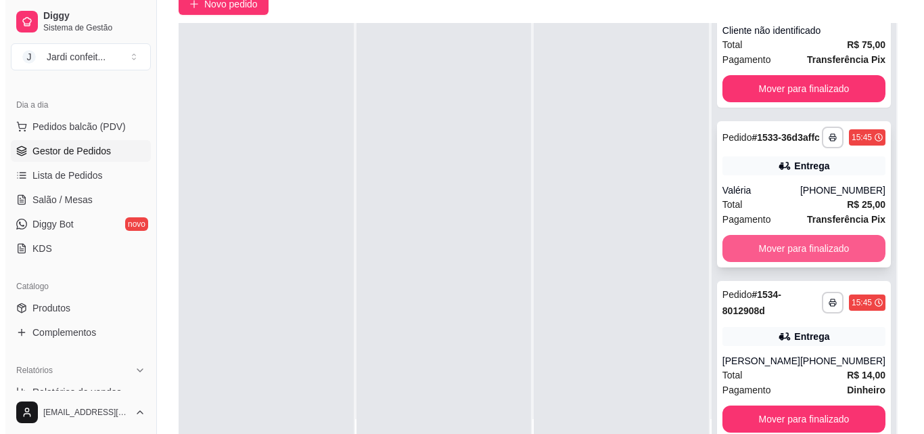
scroll to position [135, 0]
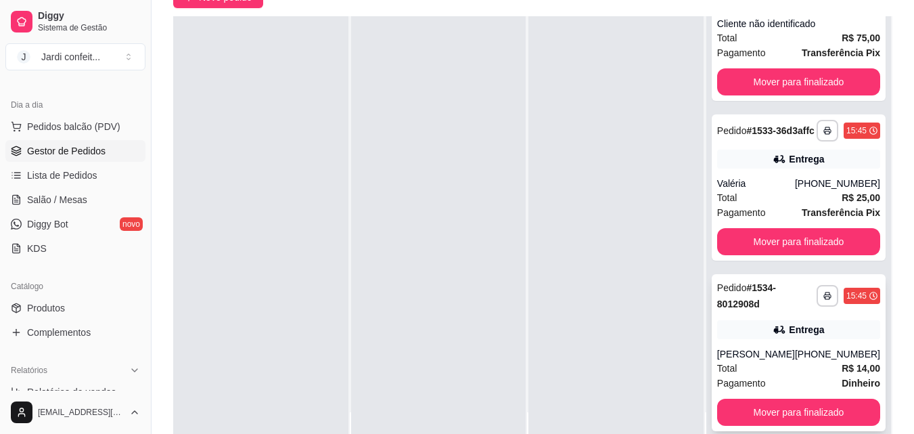
click at [742, 316] on div "**********" at bounding box center [798, 352] width 174 height 157
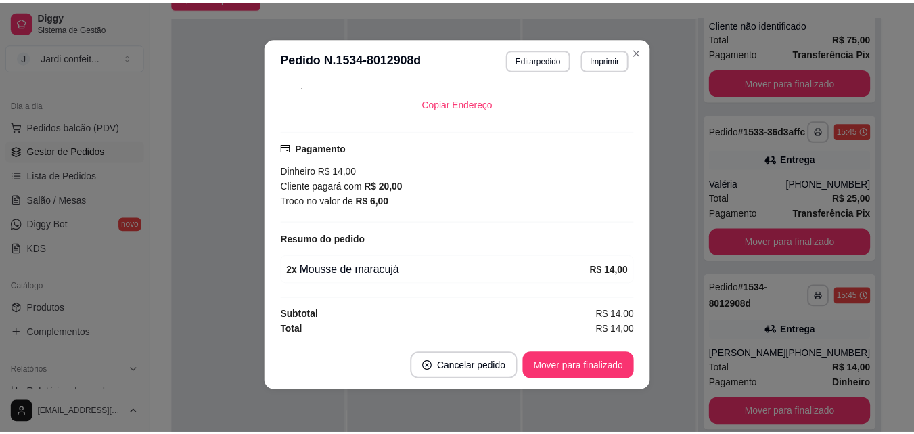
scroll to position [238, 0]
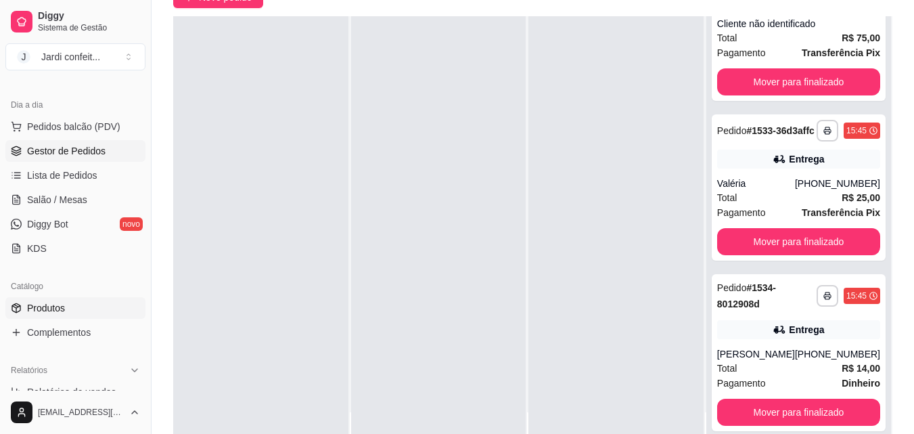
click at [112, 303] on link "Produtos" at bounding box center [75, 308] width 140 height 22
click at [87, 313] on link "Produtos" at bounding box center [75, 308] width 140 height 22
click at [86, 313] on link "Produtos" at bounding box center [75, 308] width 140 height 22
click at [85, 313] on link "Produtos" at bounding box center [75, 308] width 140 height 22
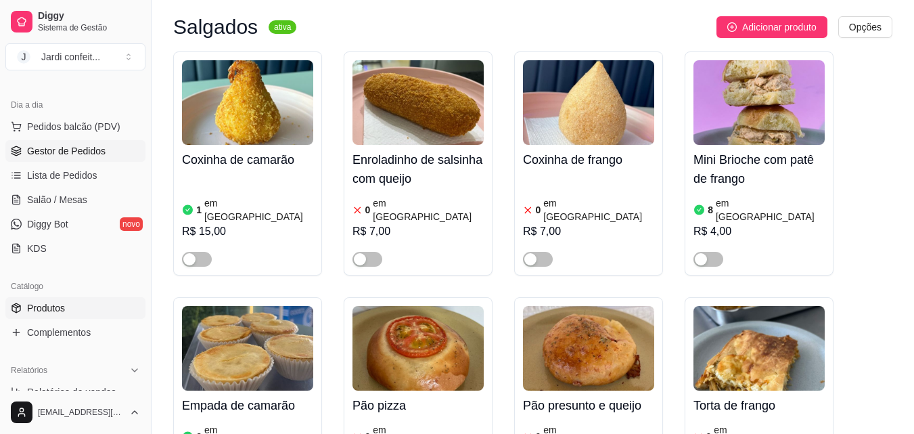
click at [118, 143] on link "Gestor de Pedidos" at bounding box center [75, 151] width 140 height 22
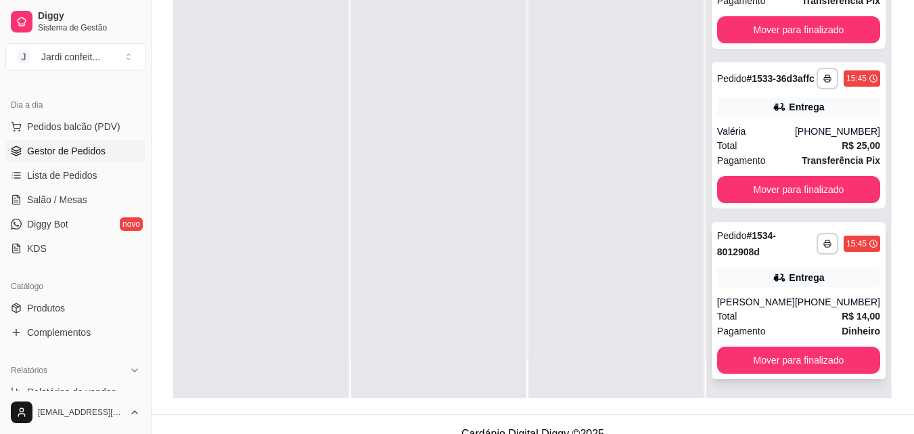
scroll to position [206, 0]
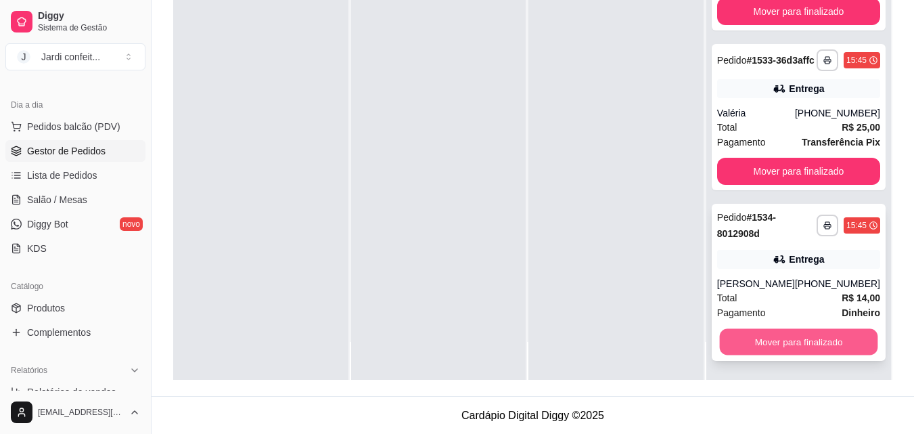
click at [794, 340] on button "Mover para finalizado" at bounding box center [798, 342] width 158 height 26
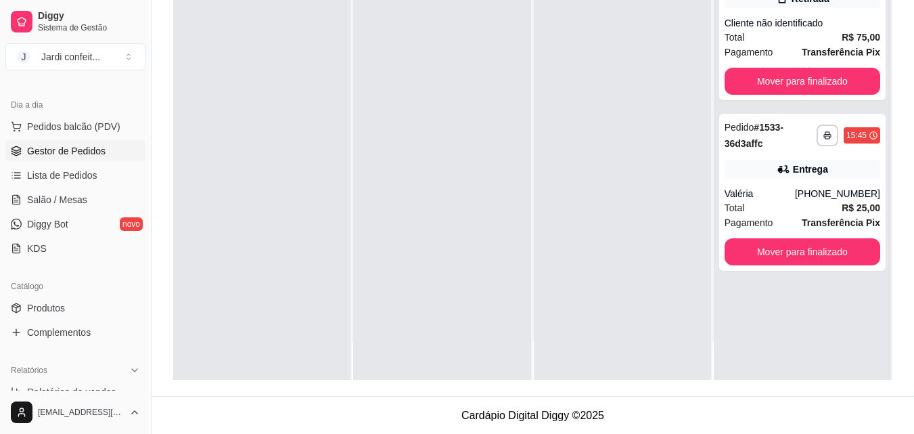
scroll to position [139, 0]
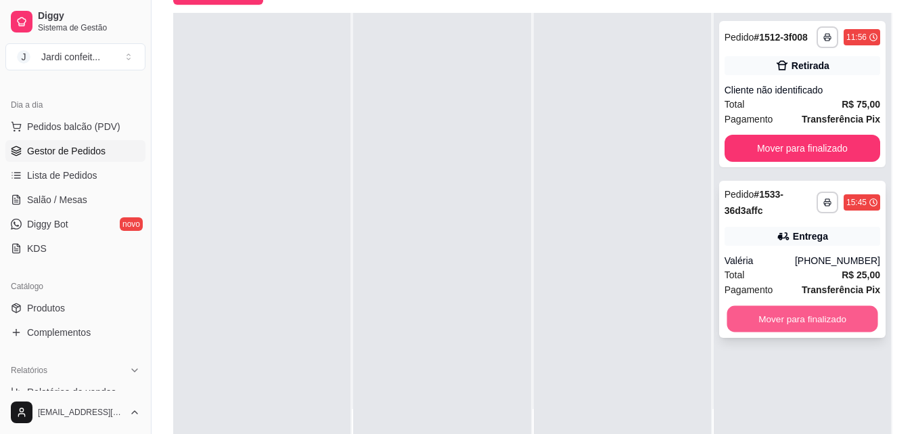
click at [757, 321] on button "Mover para finalizado" at bounding box center [801, 319] width 151 height 26
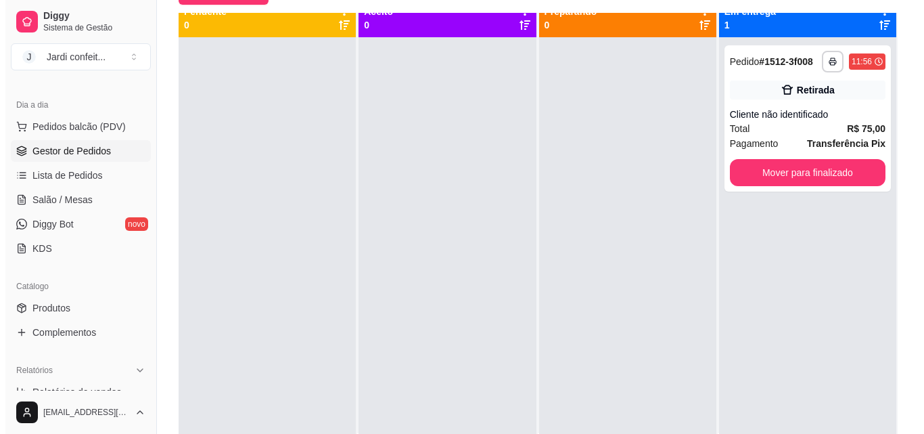
scroll to position [0, 0]
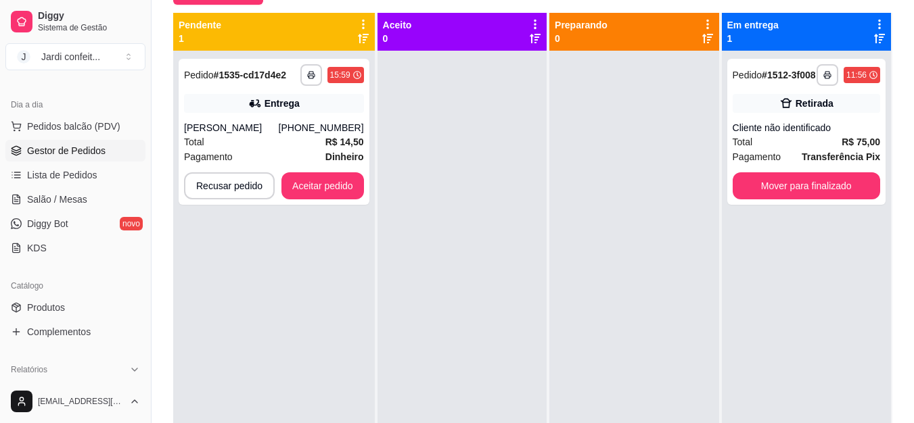
click at [625, 325] on div at bounding box center [633, 262] width 169 height 423
click at [338, 185] on button "Aceitar pedido" at bounding box center [322, 185] width 83 height 27
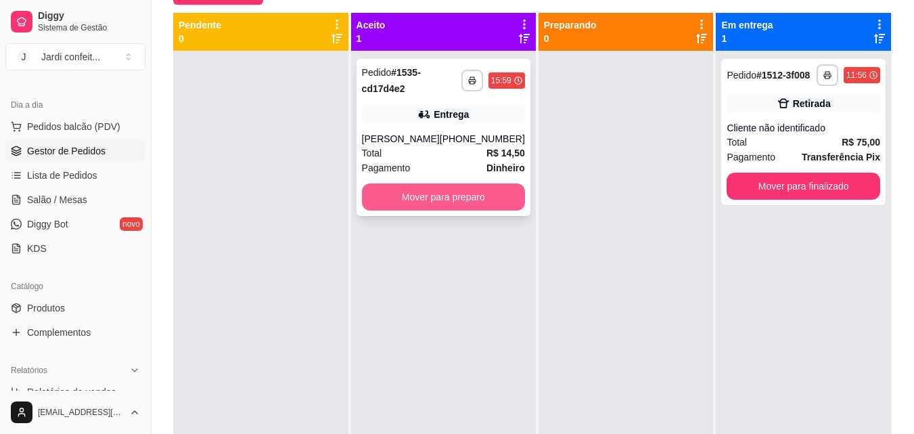
click at [459, 202] on button "Mover para preparo" at bounding box center [443, 196] width 163 height 27
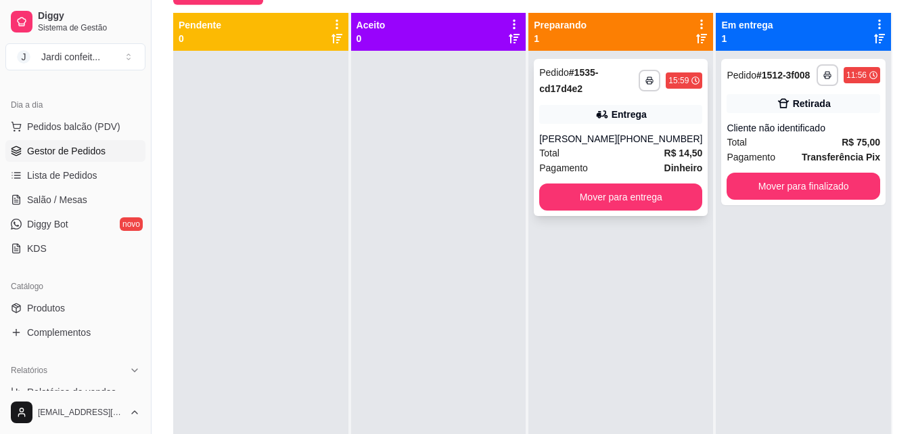
click at [538, 141] on div "**********" at bounding box center [621, 137] width 174 height 157
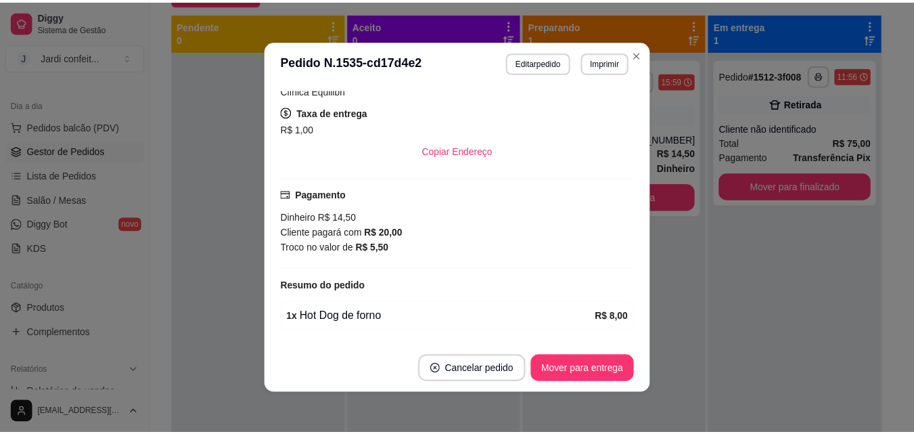
scroll to position [254, 0]
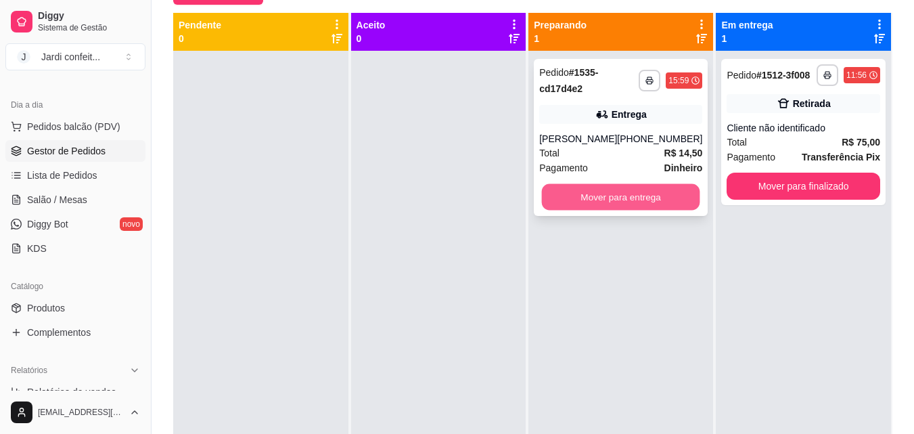
click at [634, 199] on button "Mover para entrega" at bounding box center [621, 197] width 158 height 26
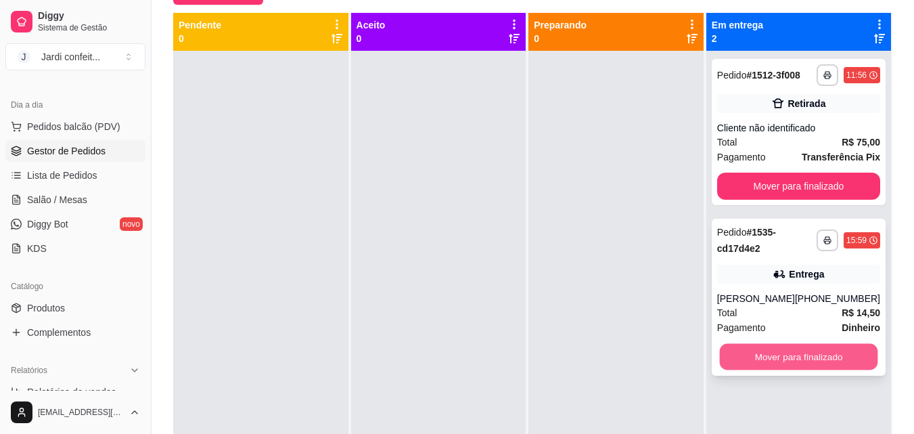
click at [825, 358] on button "Mover para finalizado" at bounding box center [798, 357] width 158 height 26
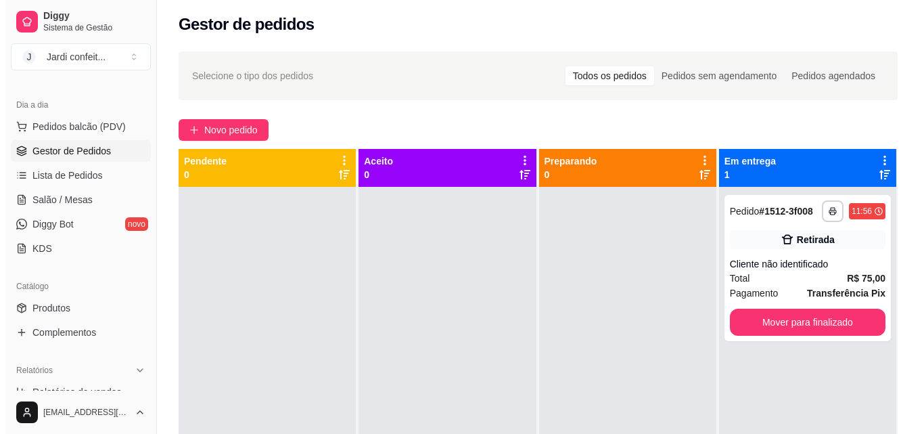
scroll to position [0, 0]
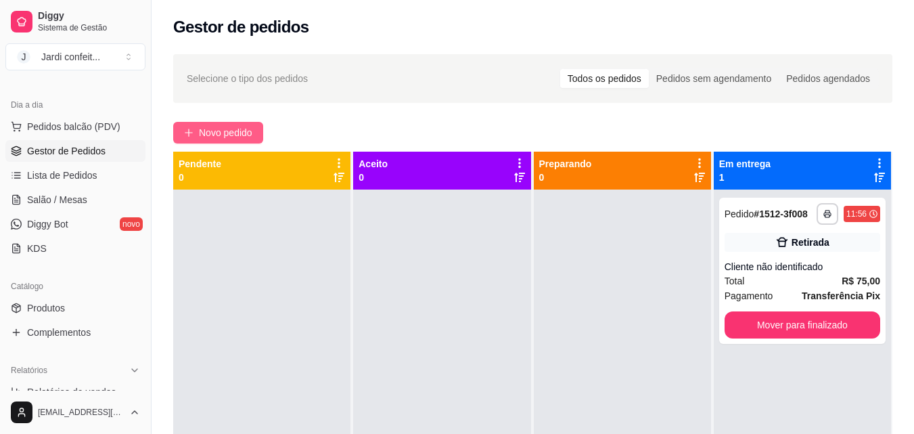
click at [244, 140] on button "Novo pedido" at bounding box center [218, 133] width 90 height 22
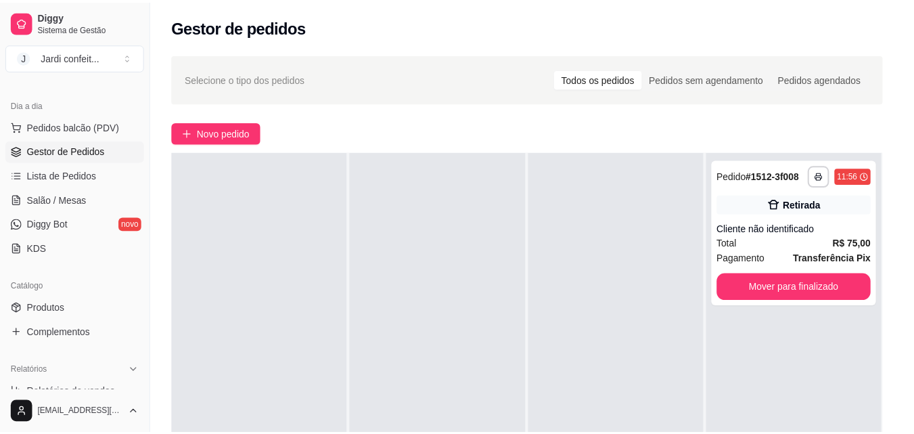
scroll to position [68, 0]
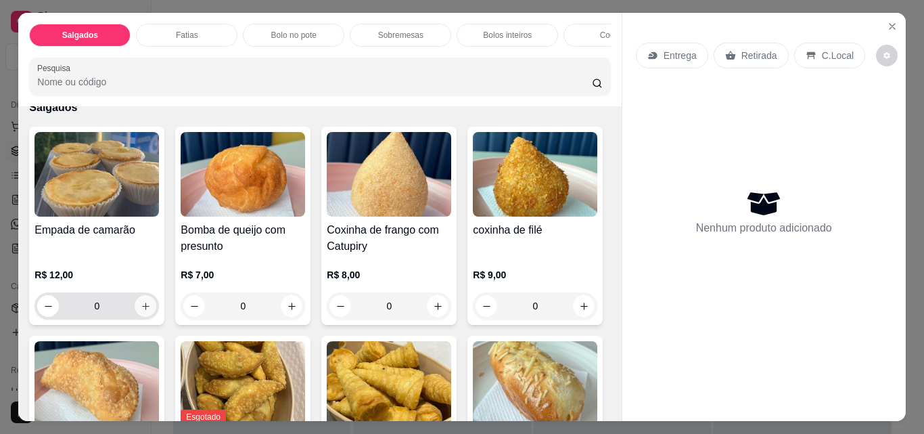
click at [144, 311] on icon "increase-product-quantity" at bounding box center [146, 306] width 10 height 10
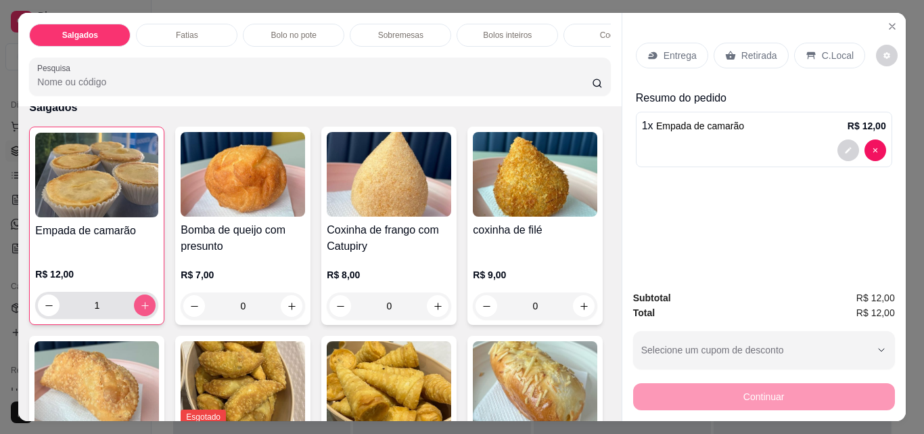
type input "1"
click at [749, 57] on div "Retirada" at bounding box center [751, 56] width 75 height 26
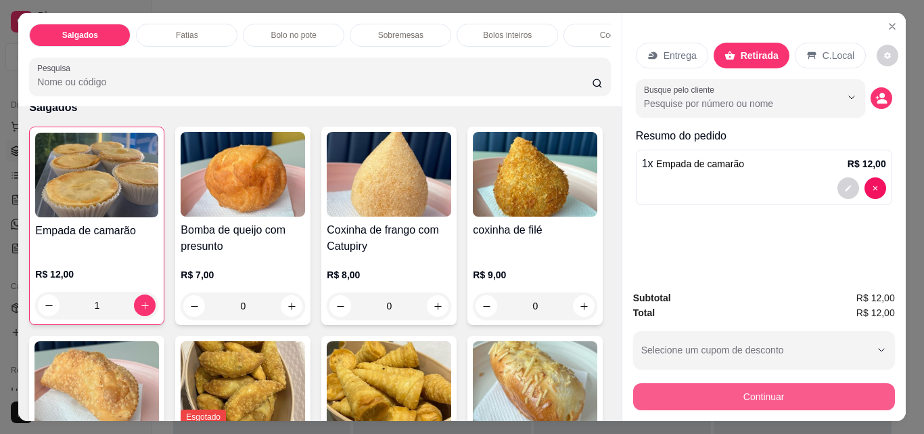
click at [753, 394] on button "Continuar" at bounding box center [764, 396] width 262 height 27
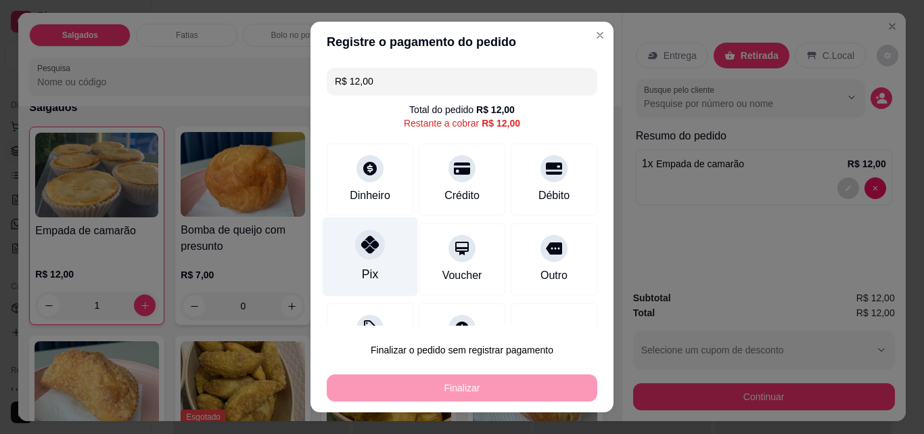
click at [362, 266] on div "Pix" at bounding box center [370, 274] width 16 height 18
type input "R$ 0,00"
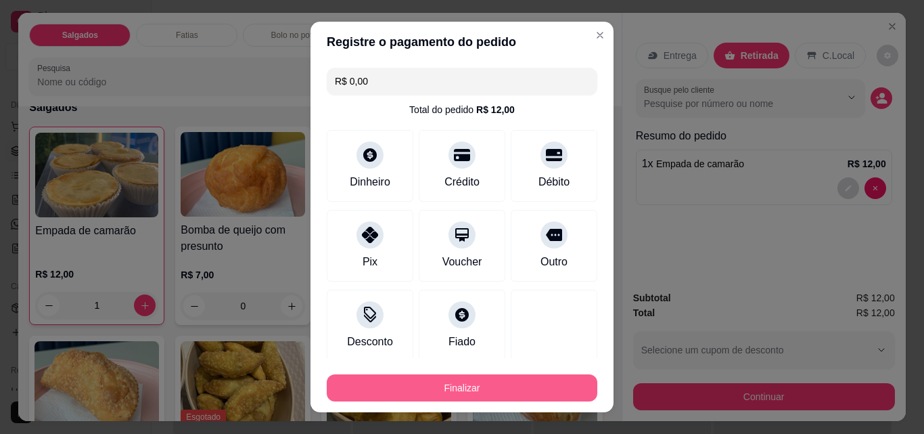
click at [405, 392] on button "Finalizar" at bounding box center [462, 387] width 271 height 27
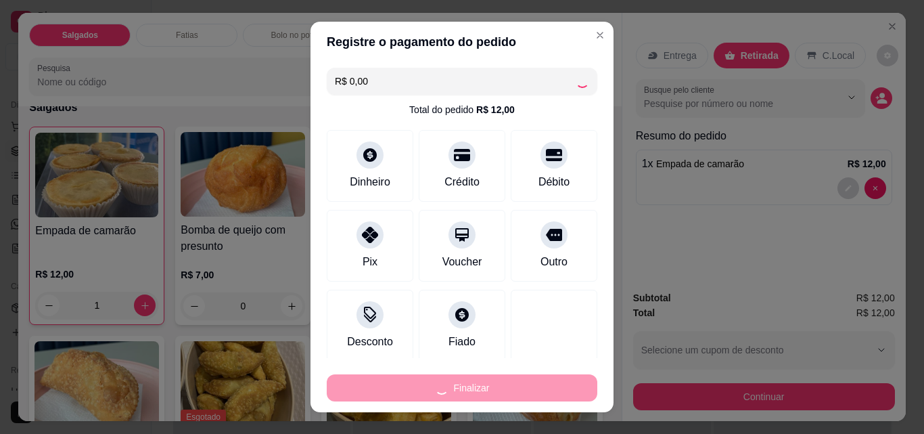
type input "0"
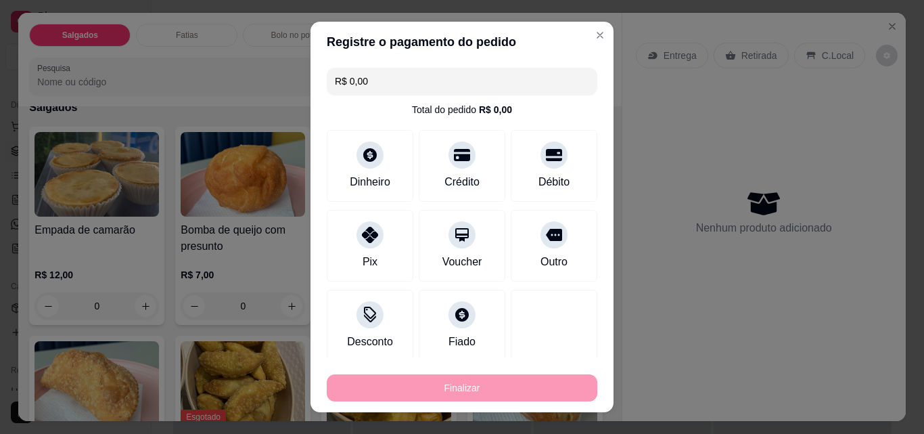
type input "-R$ 12,00"
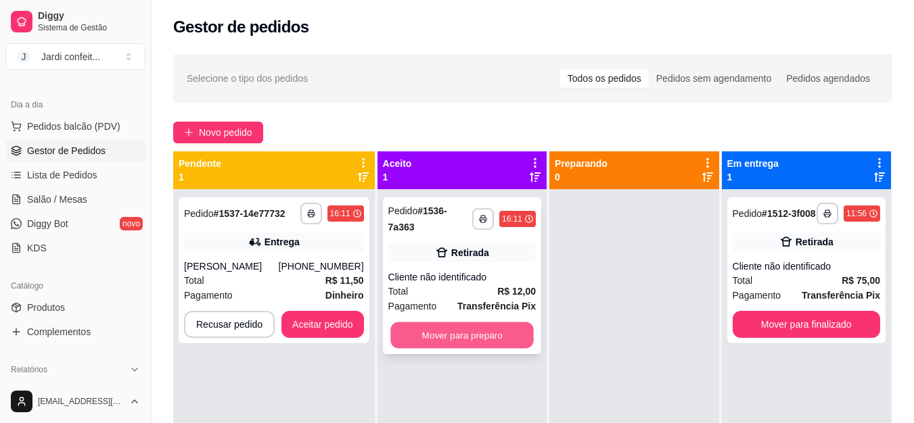
click at [509, 331] on button "Mover para preparo" at bounding box center [461, 336] width 143 height 26
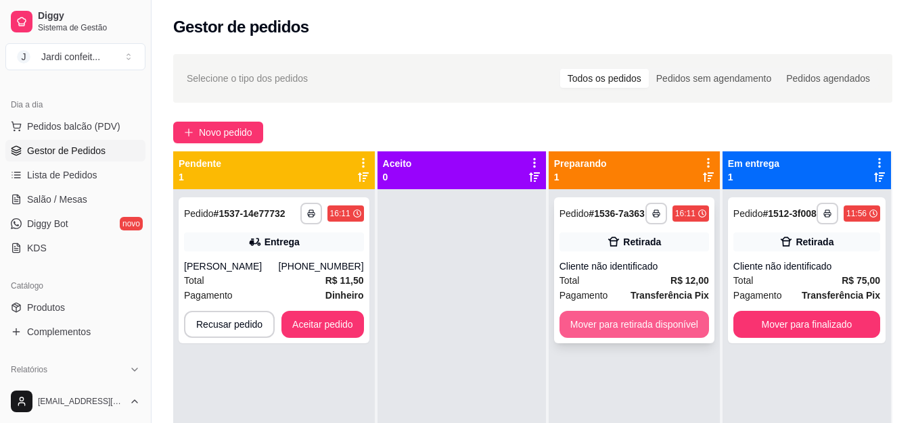
click at [611, 333] on button "Mover para retirada disponível" at bounding box center [633, 324] width 149 height 27
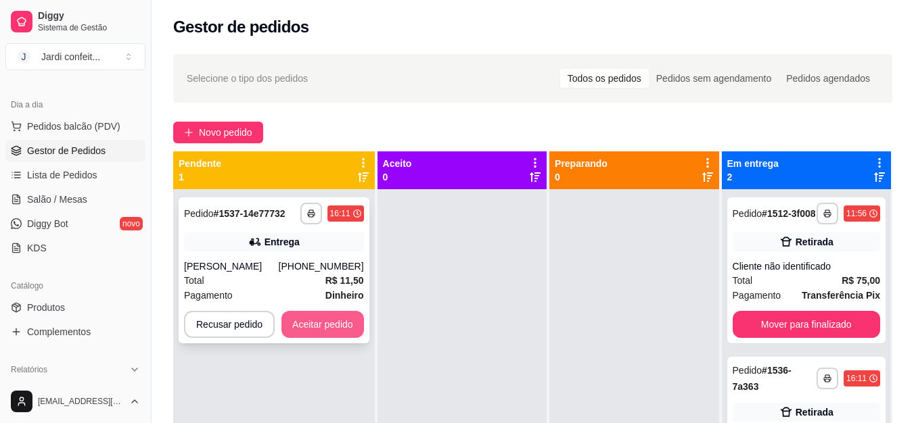
click at [350, 319] on button "Aceitar pedido" at bounding box center [322, 324] width 83 height 27
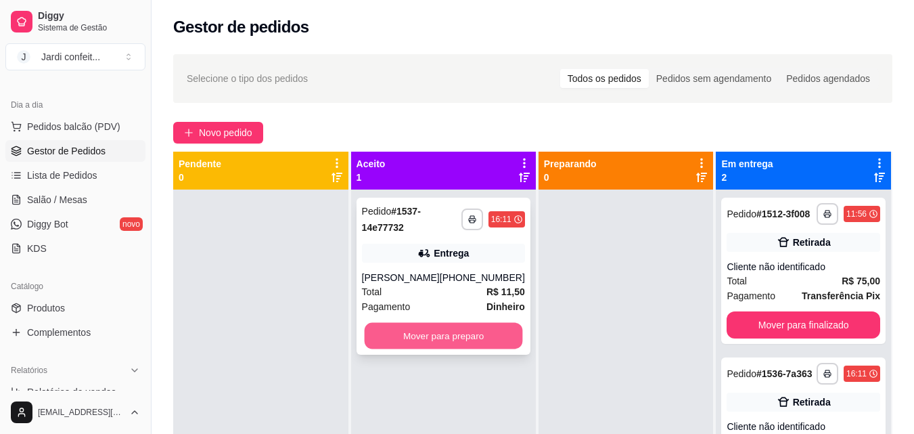
click at [419, 331] on button "Mover para preparo" at bounding box center [443, 336] width 158 height 26
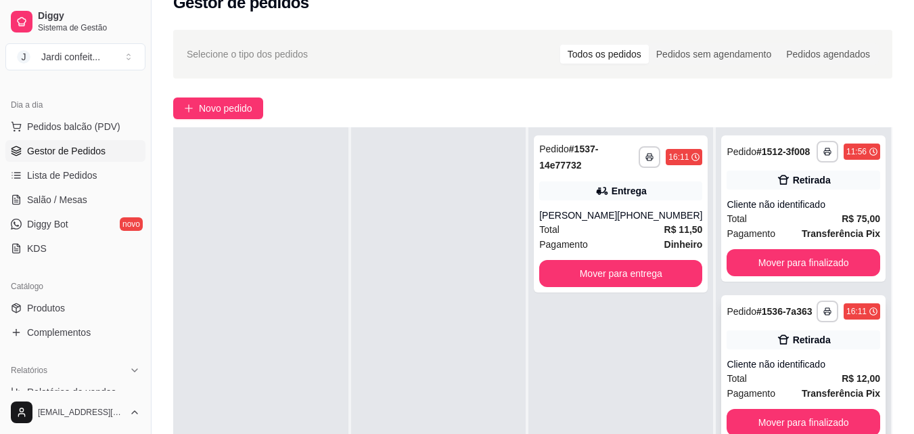
scroll to position [68, 0]
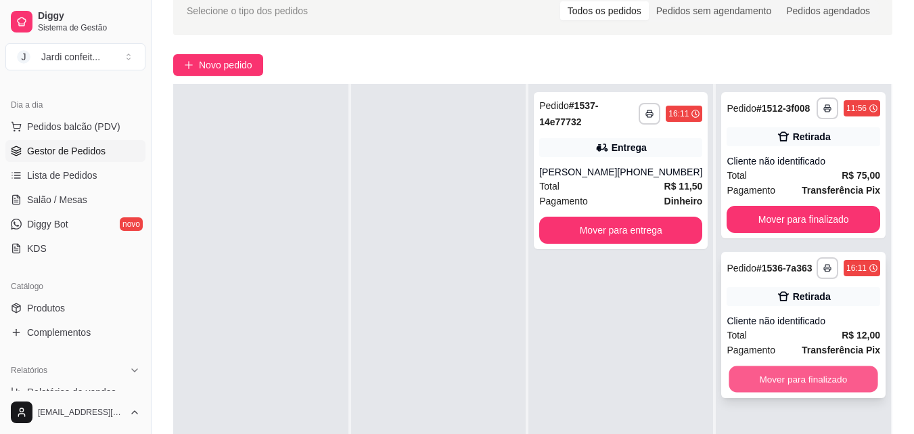
click at [786, 381] on button "Mover para finalizado" at bounding box center [803, 379] width 149 height 26
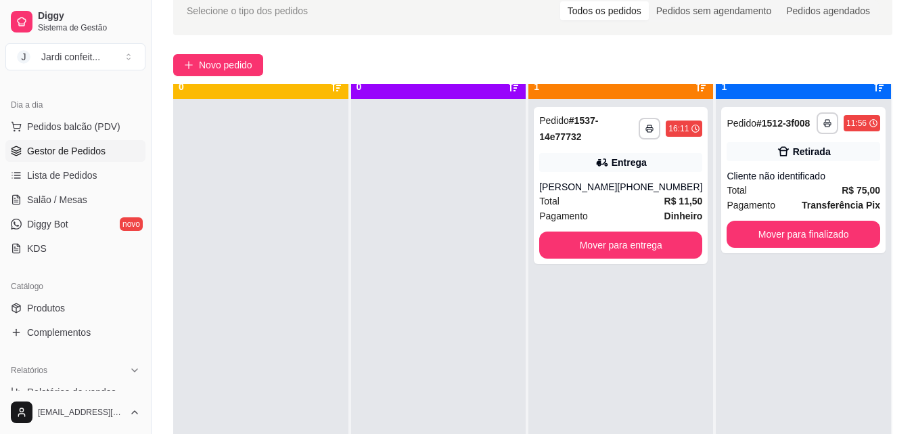
scroll to position [0, 0]
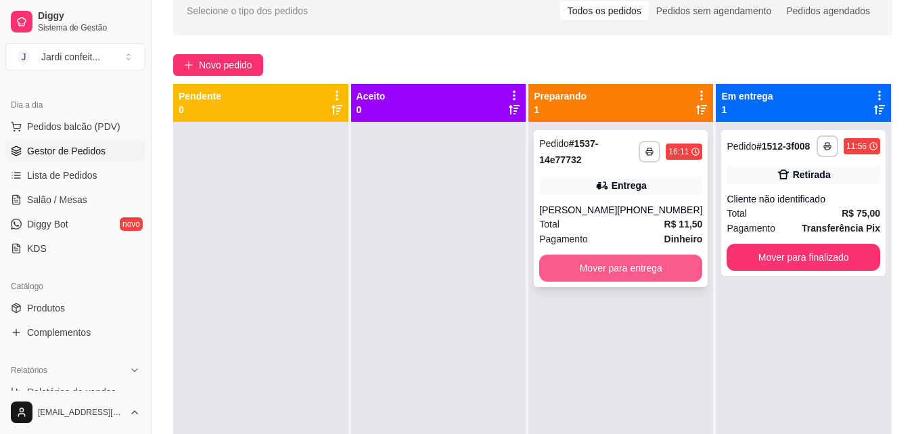
click at [674, 262] on button "Mover para entrega" at bounding box center [620, 267] width 163 height 27
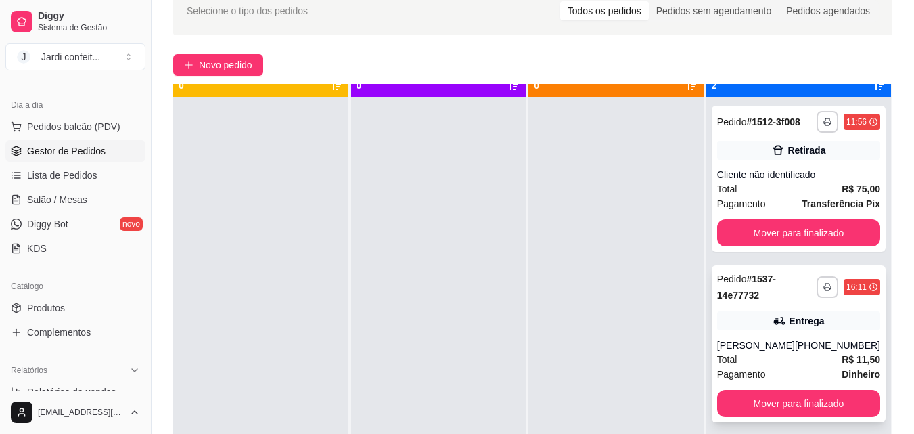
scroll to position [38, 0]
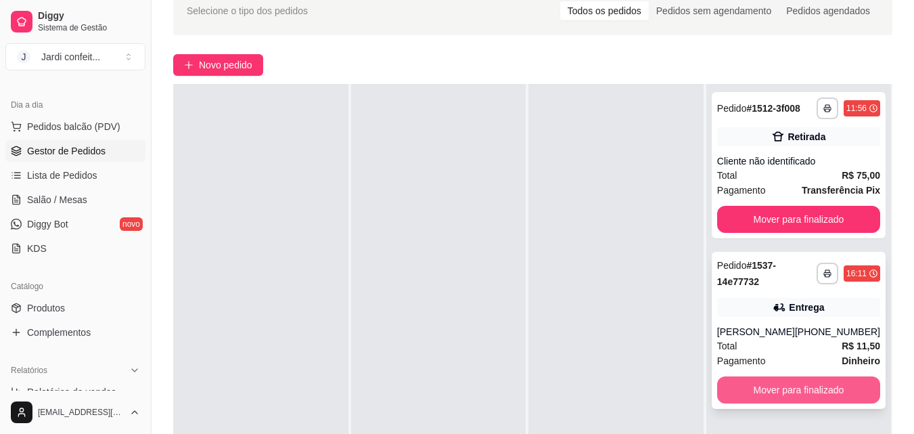
click at [757, 386] on button "Mover para finalizado" at bounding box center [798, 389] width 163 height 27
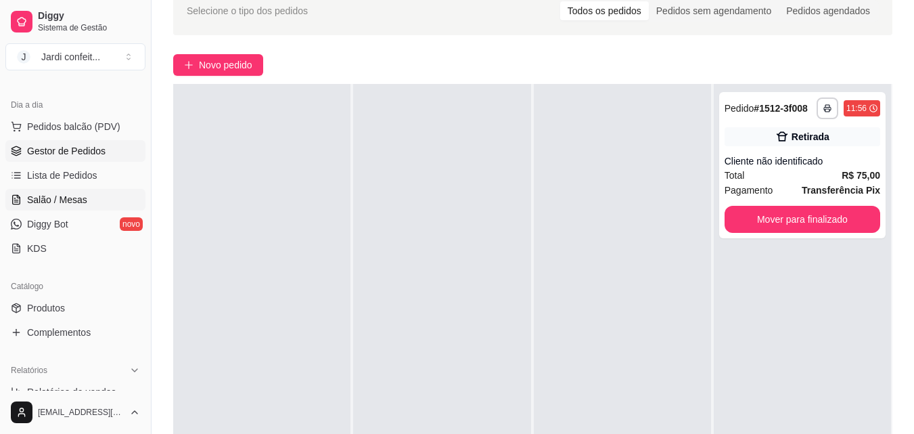
click at [105, 198] on link "Salão / Mesas" at bounding box center [75, 200] width 140 height 22
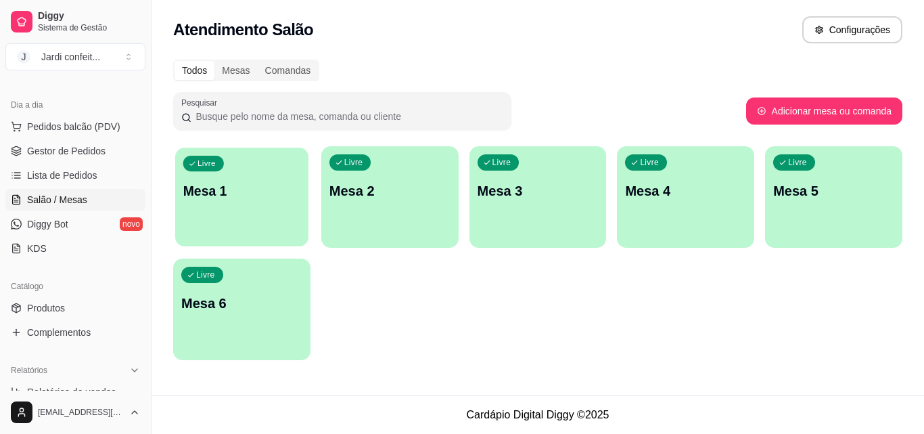
click at [181, 190] on div "Livre Mesa 1" at bounding box center [241, 188] width 133 height 83
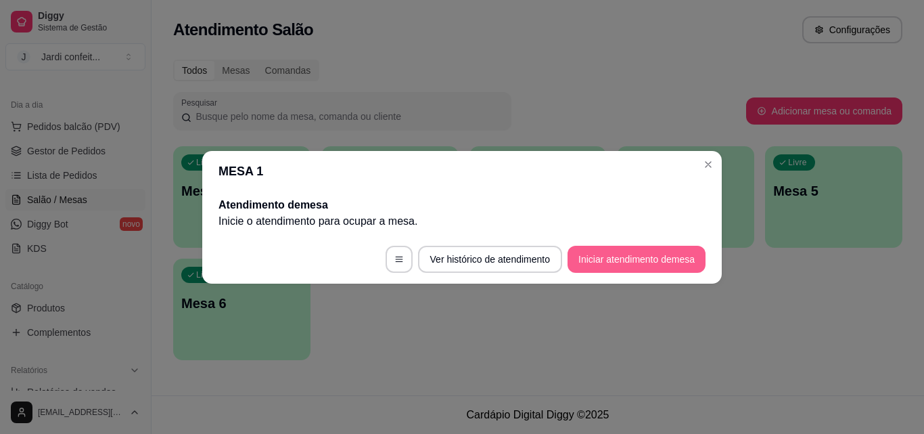
click at [613, 267] on button "Iniciar atendimento de mesa" at bounding box center [636, 258] width 138 height 27
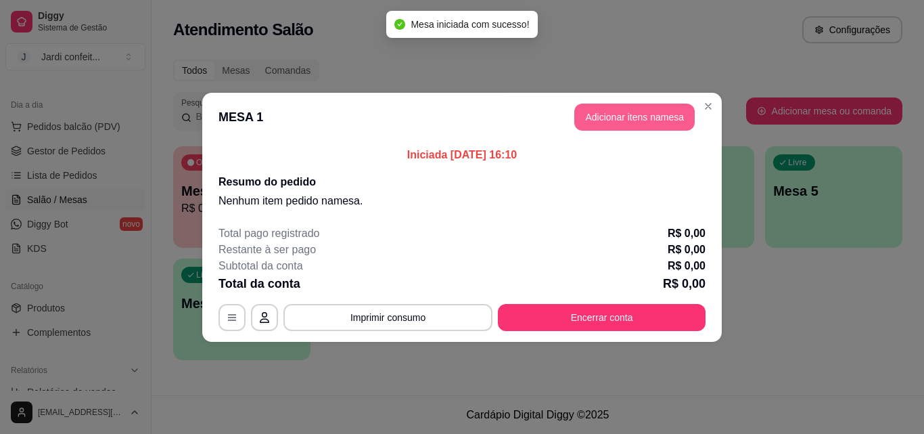
click at [637, 123] on button "Adicionar itens na mesa" at bounding box center [634, 116] width 120 height 27
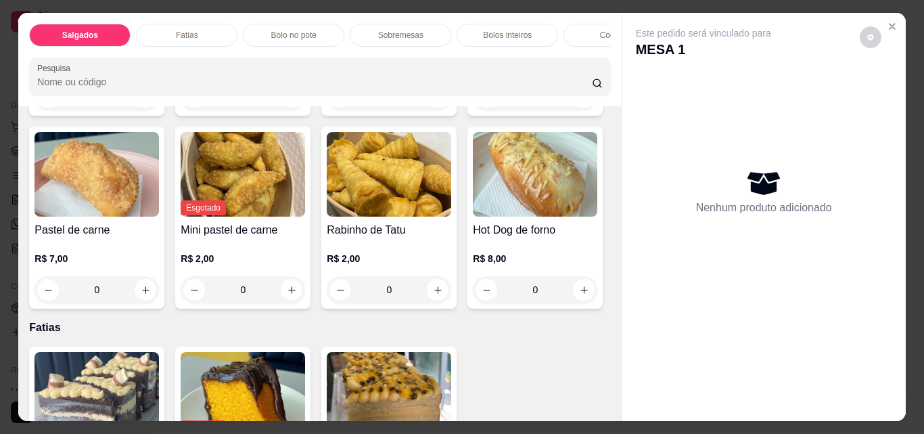
scroll to position [406, 0]
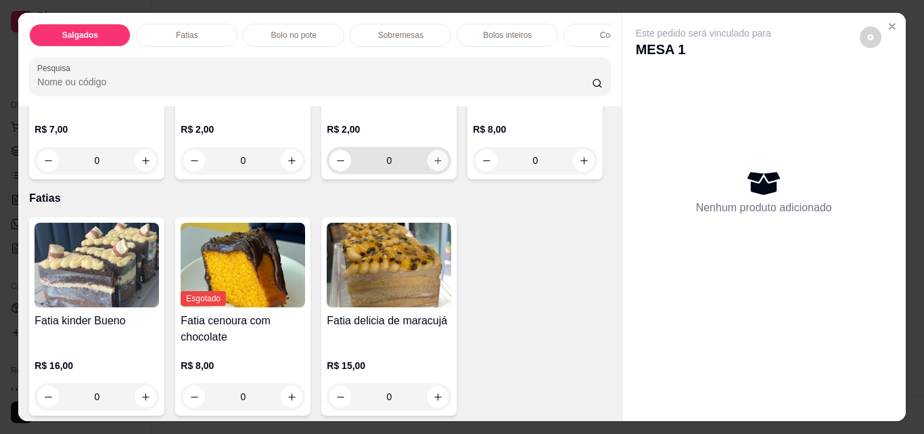
click at [427, 171] on button "increase-product-quantity" at bounding box center [437, 160] width 21 height 21
type input "2"
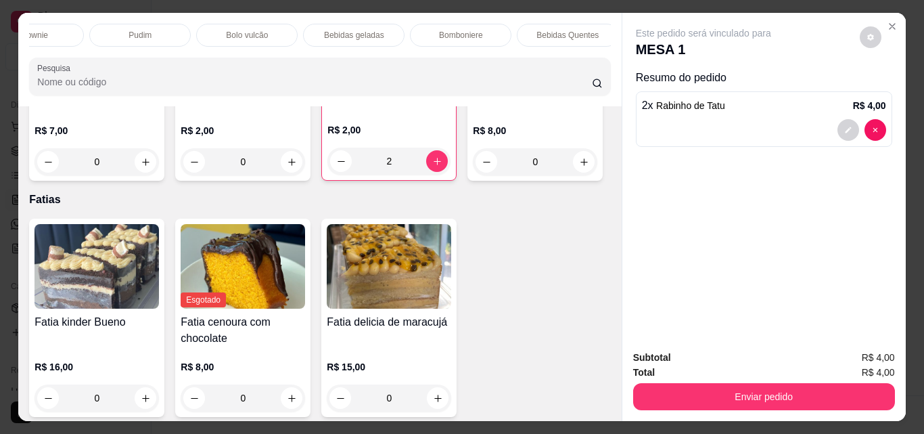
scroll to position [0, 803]
click at [320, 30] on p "Bebidas geladas" at bounding box center [346, 35] width 60 height 11
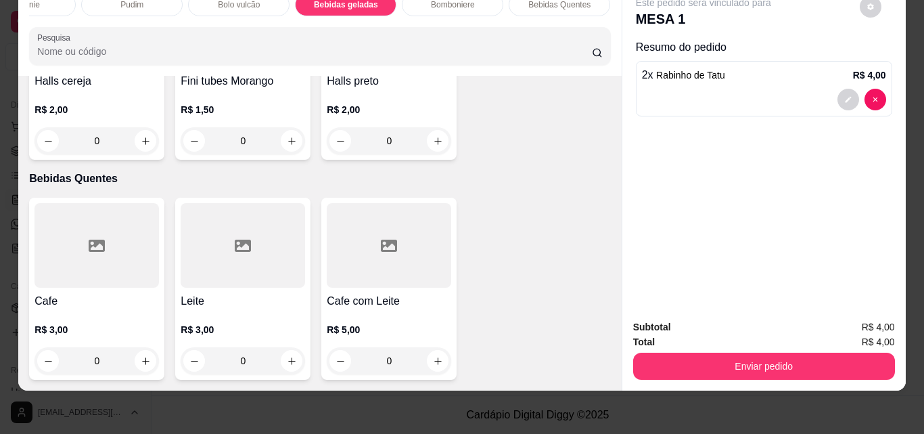
scroll to position [4407, 0]
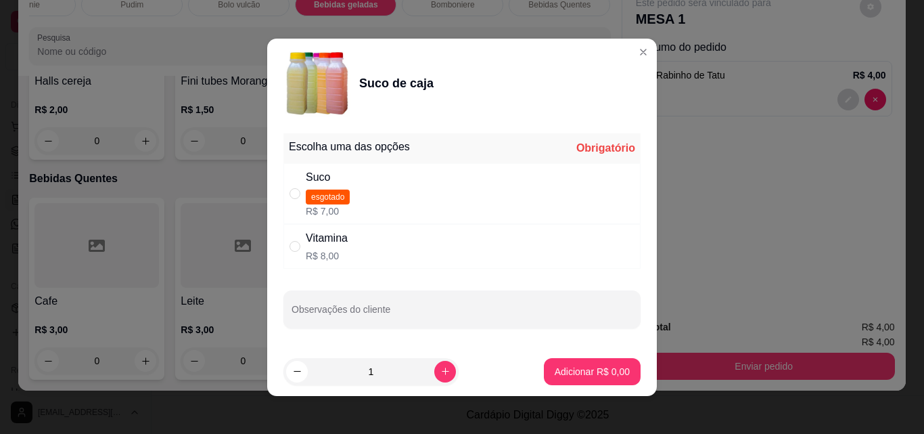
drag, startPoint x: 289, startPoint y: 198, endPoint x: 307, endPoint y: 195, distance: 17.9
click at [291, 198] on input "" at bounding box center [294, 193] width 11 height 11
radio input "true"
click at [555, 372] on p "Adicionar R$ 7,00" at bounding box center [591, 371] width 73 height 13
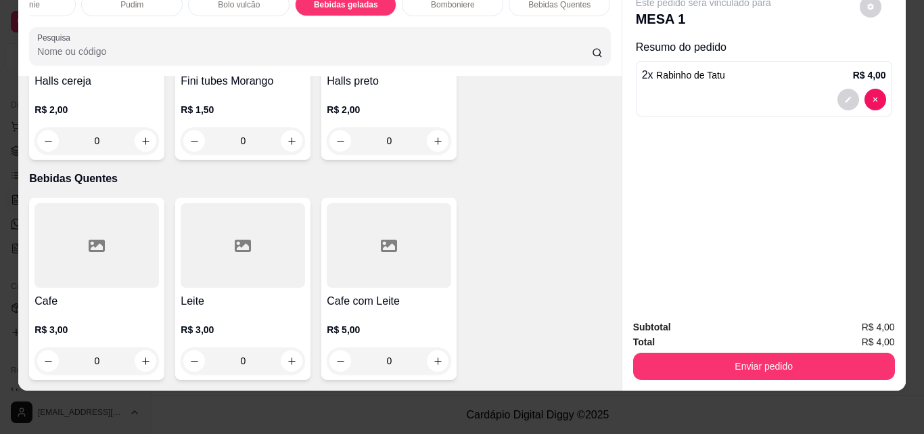
drag, startPoint x: 605, startPoint y: 308, endPoint x: 605, endPoint y: 325, distance: 17.6
click at [605, 317] on div "Item avulso Salgados Empada de camarão R$ 12,00 0 Bomba de queijo com presunto …" at bounding box center [319, 233] width 603 height 314
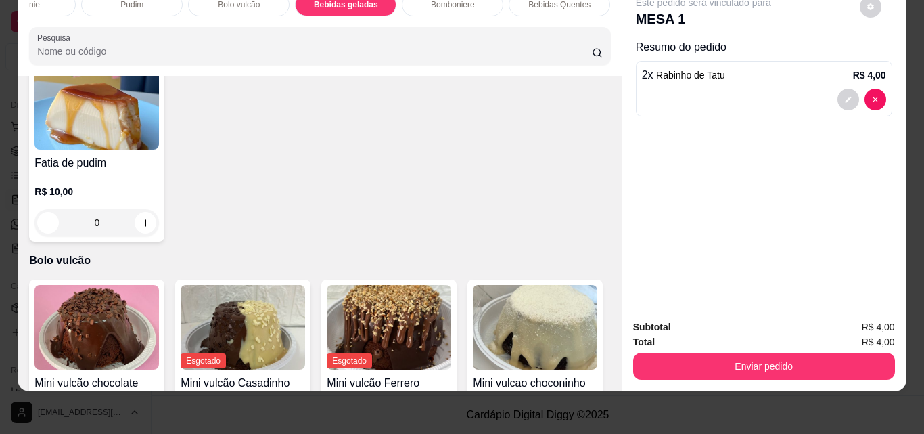
scroll to position [0, 0]
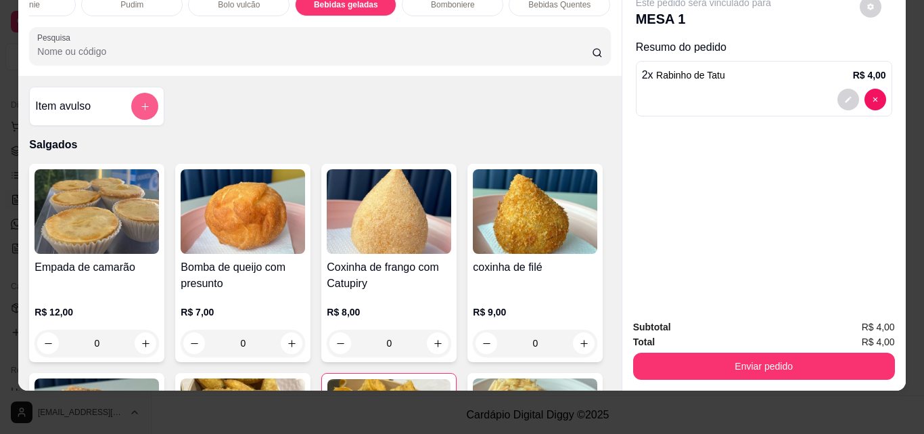
click at [143, 100] on button "add-separate-item" at bounding box center [144, 106] width 27 height 27
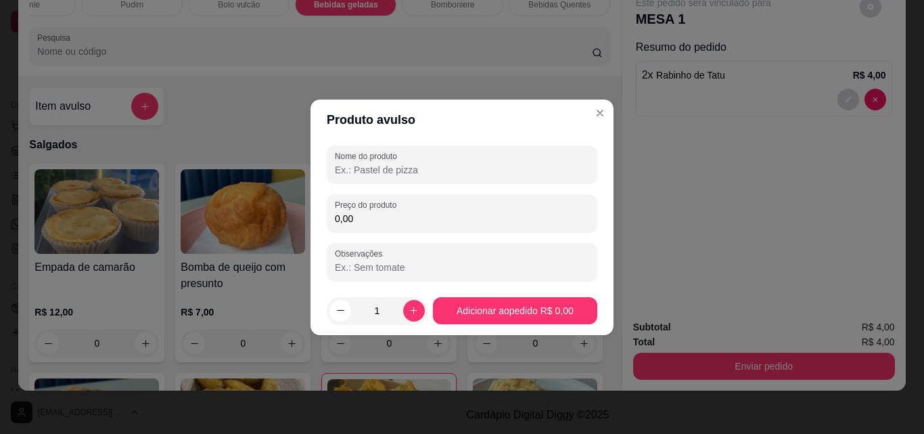
click at [369, 174] on input "Nome do produto" at bounding box center [462, 170] width 254 height 14
type input "c"
type input "suco de caja"
click at [369, 218] on input "0,00" at bounding box center [462, 219] width 254 height 14
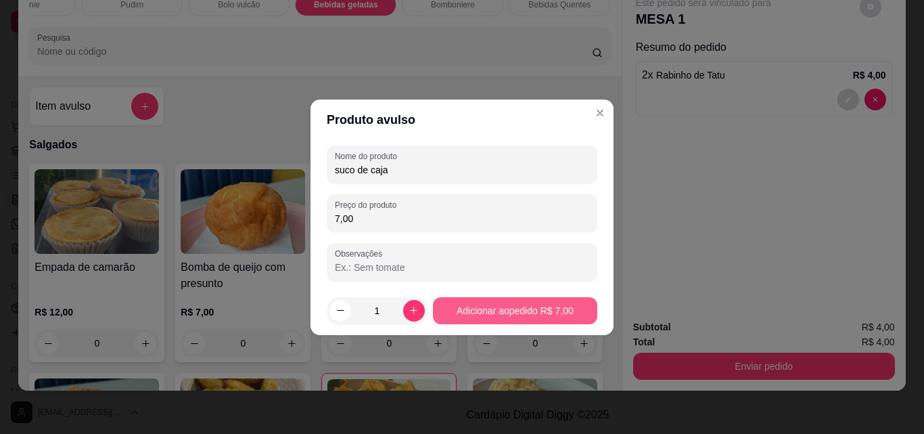
type input "7,00"
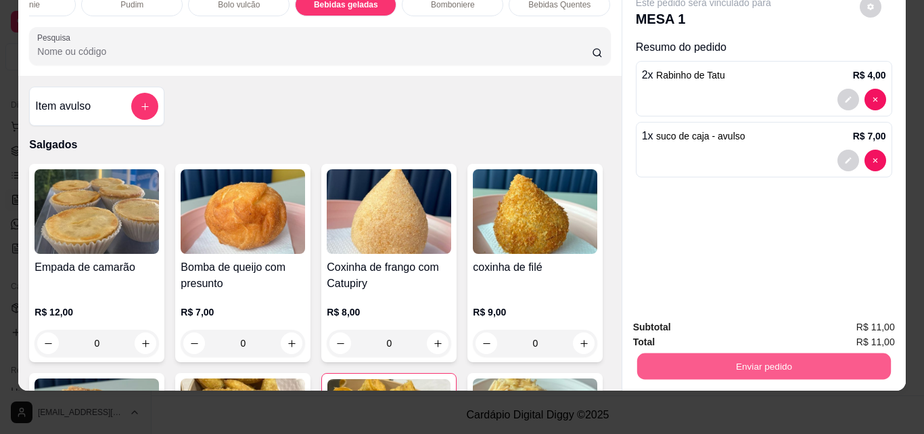
click at [678, 352] on button "Enviar pedido" at bounding box center [763, 365] width 254 height 26
click at [849, 321] on button "Enviar pedido" at bounding box center [859, 323] width 76 height 26
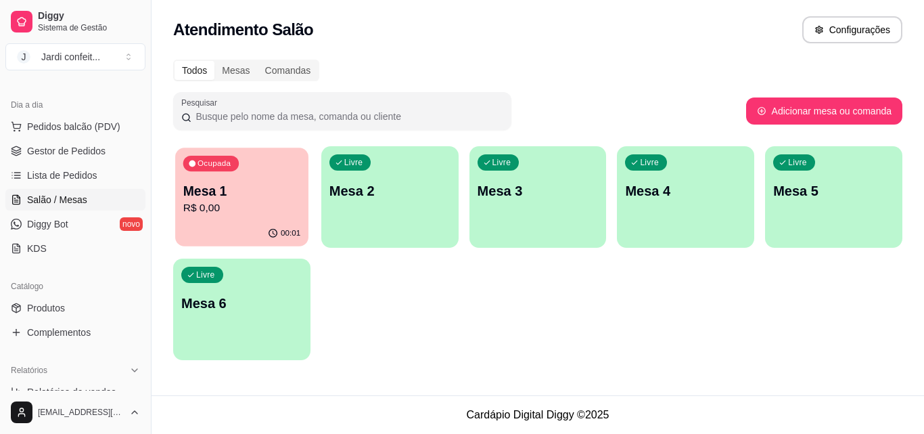
click at [230, 218] on div "Ocupada Mesa 1 R$ 0,00" at bounding box center [241, 183] width 133 height 73
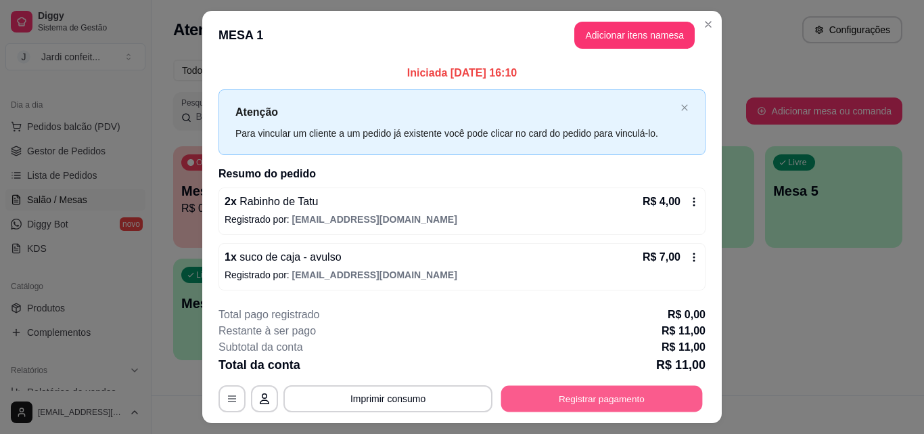
click at [565, 403] on button "Registrar pagamento" at bounding box center [602, 398] width 202 height 26
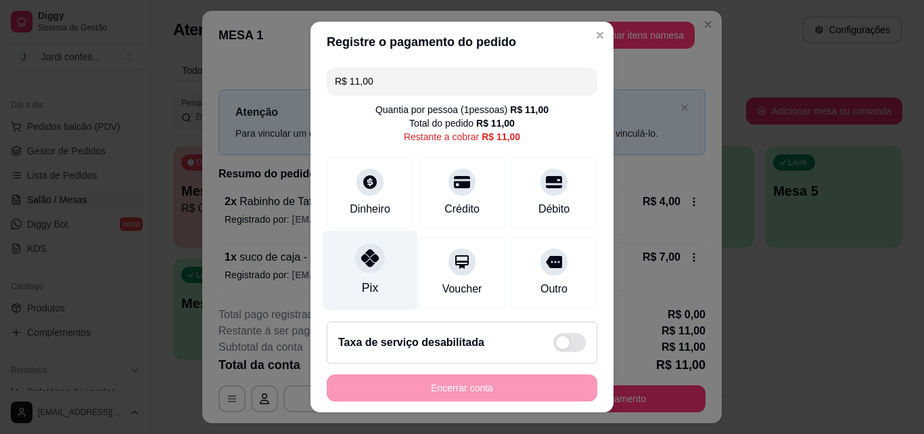
click at [376, 252] on div "Pix" at bounding box center [370, 270] width 95 height 79
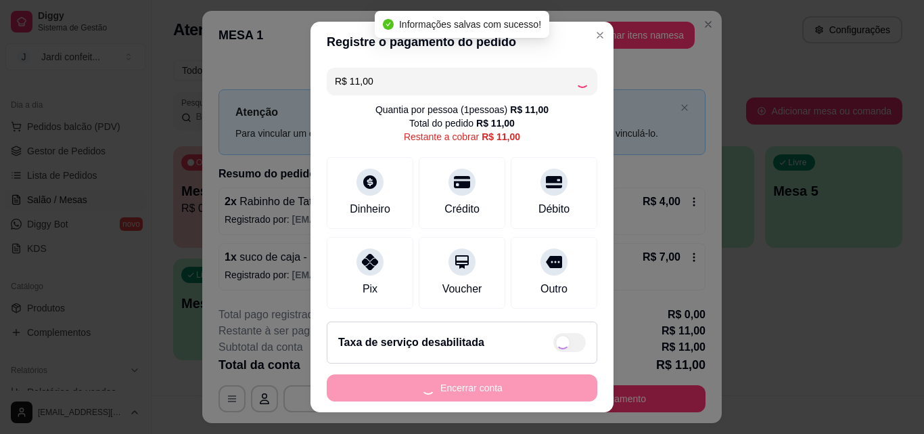
type input "R$ 0,00"
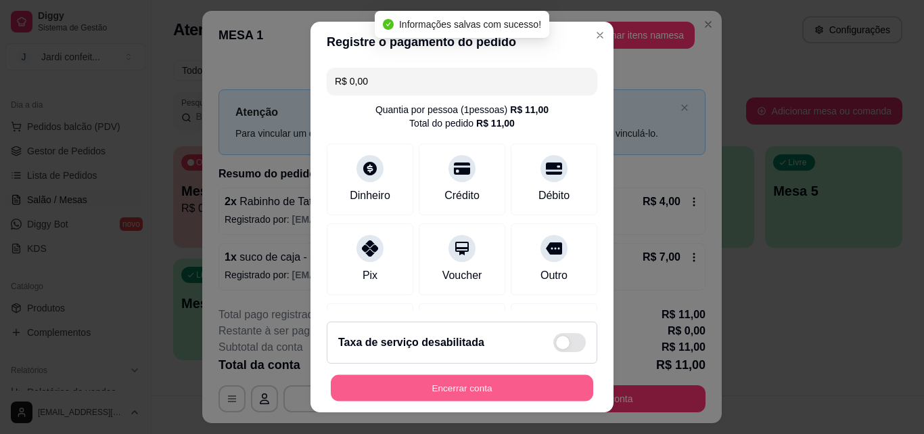
click at [471, 381] on button "Encerrar conta" at bounding box center [462, 388] width 262 height 26
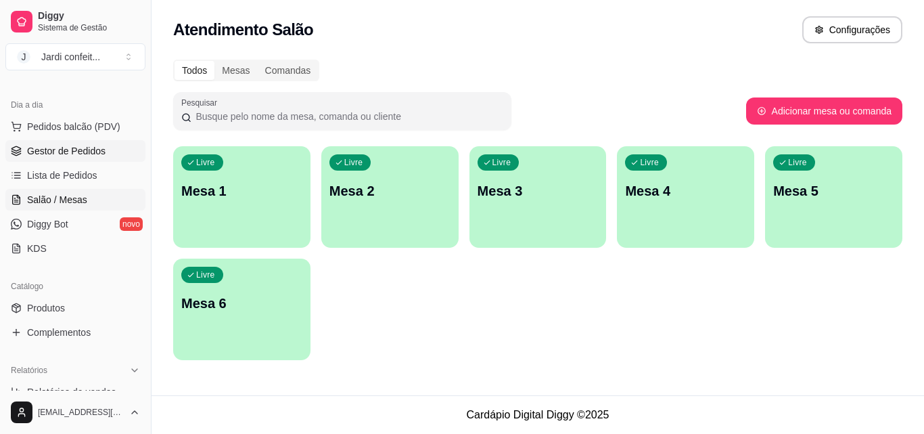
click at [88, 149] on span "Gestor de Pedidos" at bounding box center [66, 151] width 78 height 14
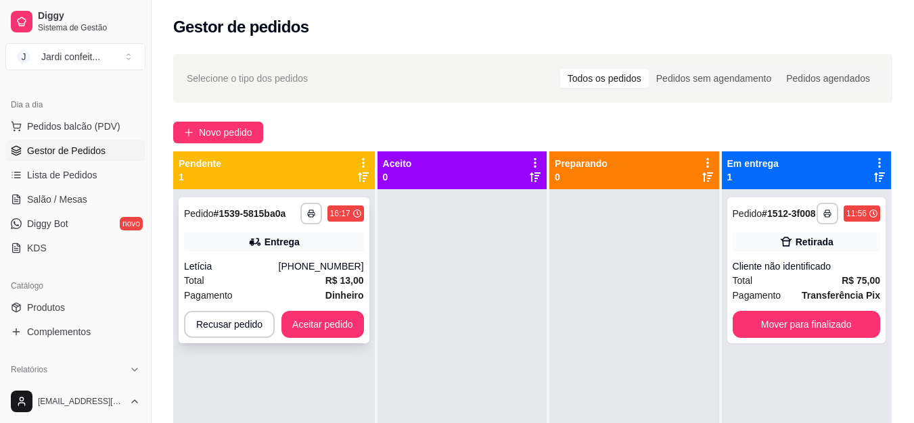
click at [344, 298] on strong "Dinheiro" at bounding box center [344, 295] width 39 height 11
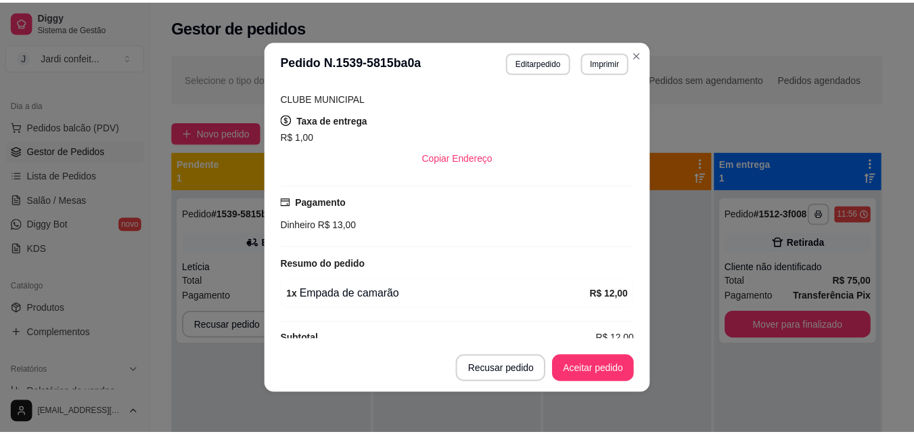
scroll to position [276, 0]
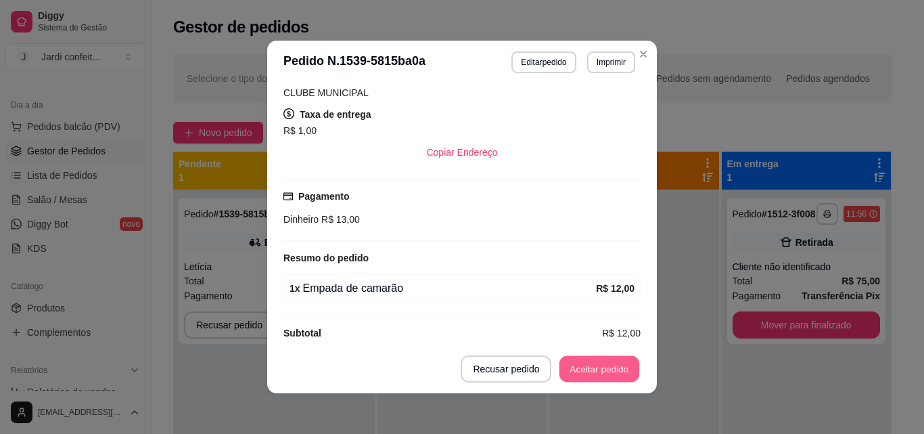
click at [588, 369] on button "Aceitar pedido" at bounding box center [599, 369] width 80 height 26
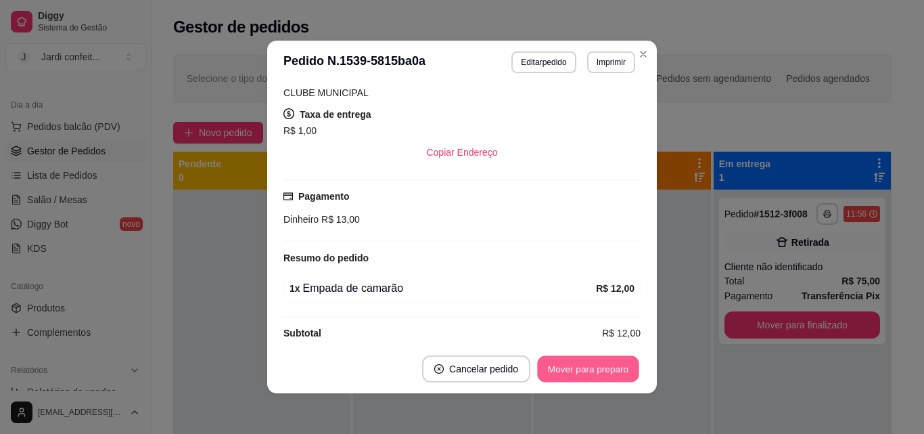
click at [588, 369] on button "Mover para preparo" at bounding box center [587, 369] width 101 height 26
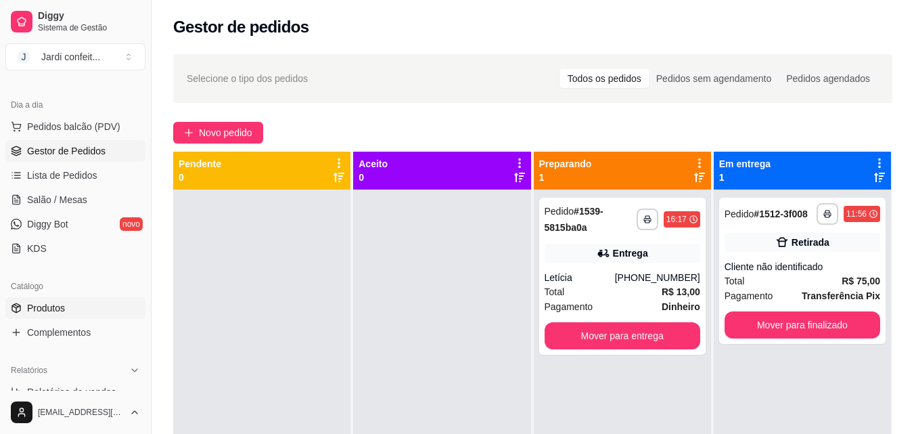
click at [82, 306] on link "Produtos" at bounding box center [75, 308] width 140 height 22
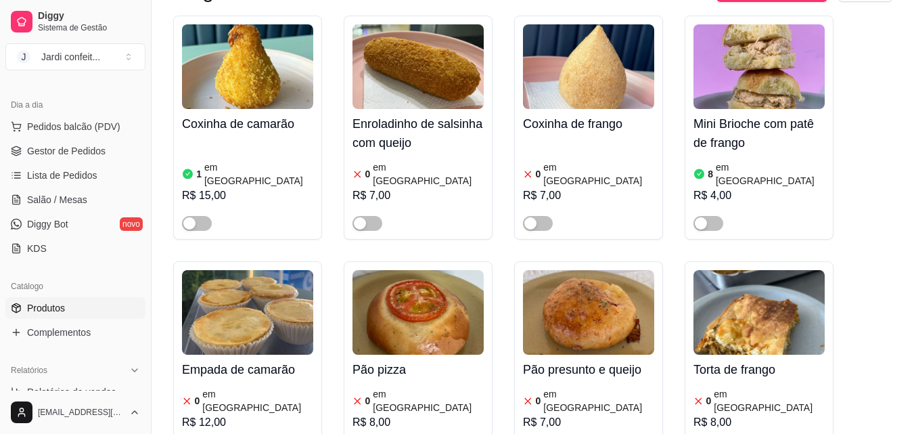
scroll to position [541, 0]
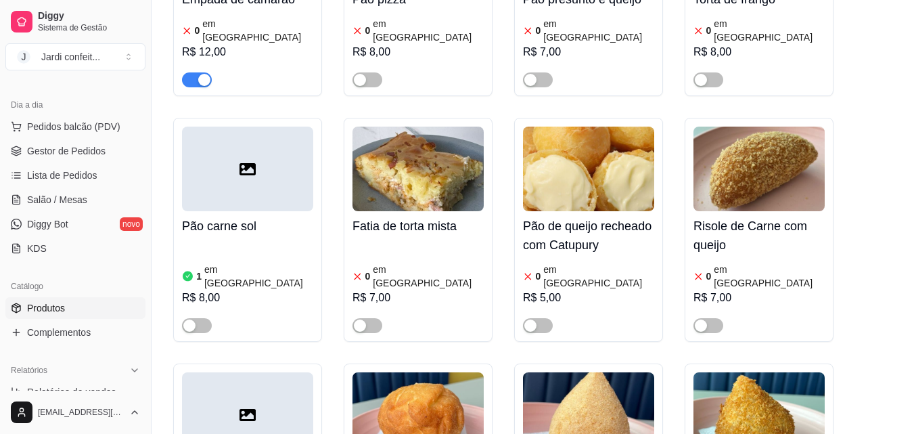
click at [186, 72] on span "button" at bounding box center [197, 79] width 30 height 15
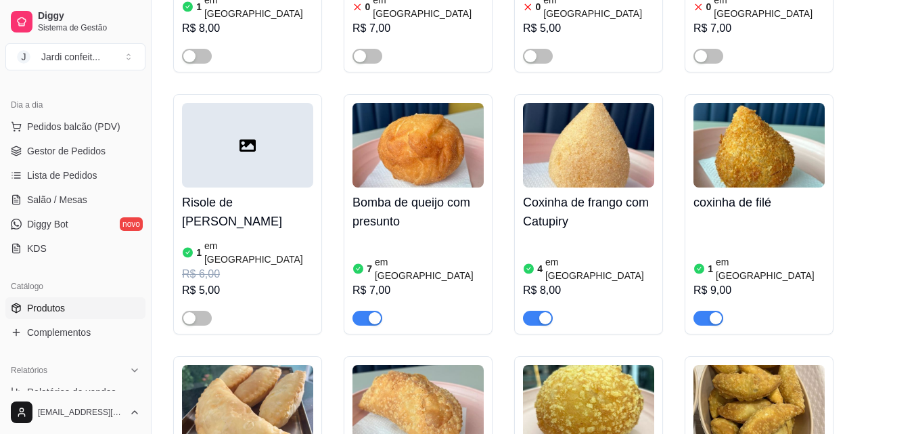
scroll to position [947, 0]
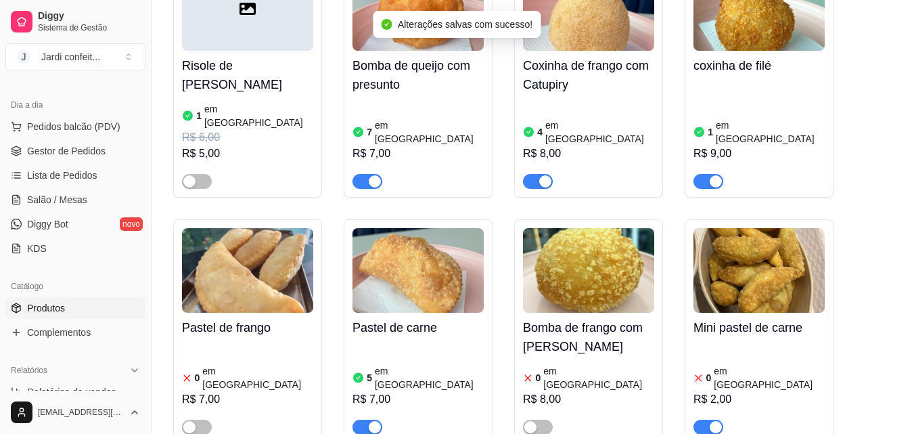
click at [702, 419] on span "button" at bounding box center [708, 426] width 30 height 15
click at [697, 174] on span "button" at bounding box center [708, 181] width 30 height 15
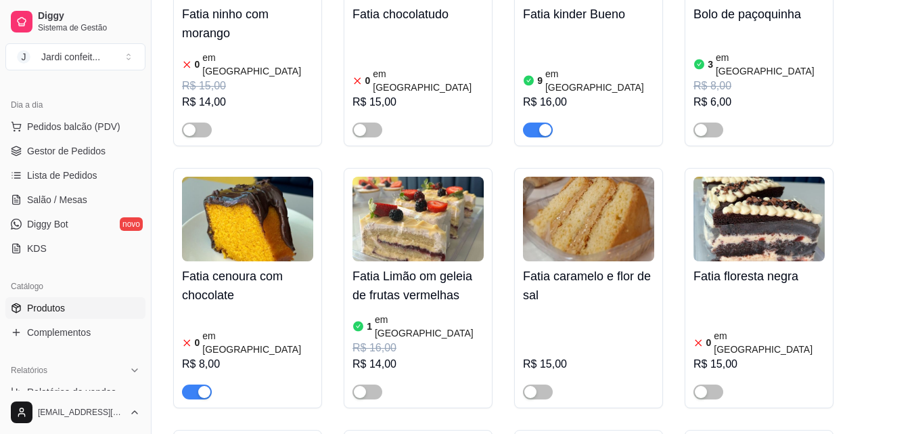
scroll to position [3246, 0]
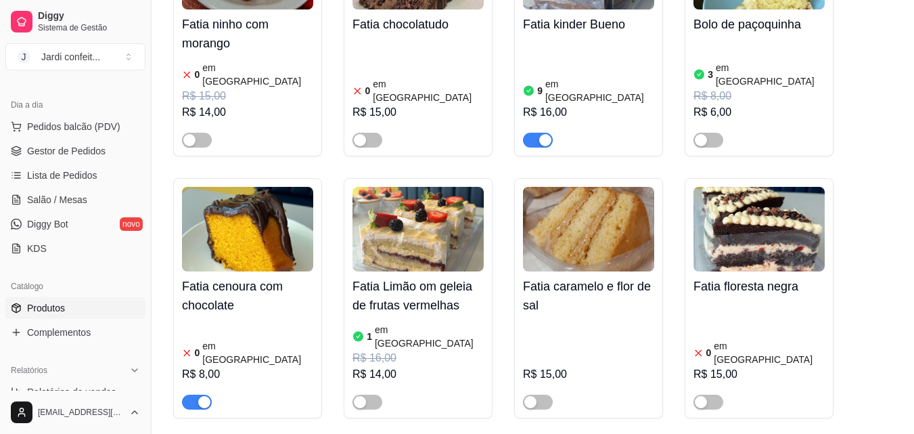
click at [191, 394] on span "button" at bounding box center [197, 401] width 30 height 15
click at [76, 156] on span "Gestor de Pedidos" at bounding box center [66, 151] width 78 height 14
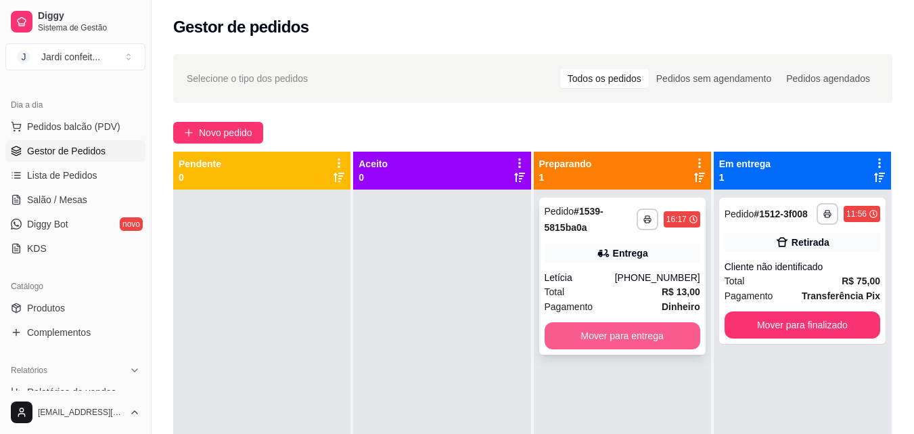
click at [615, 335] on button "Mover para entrega" at bounding box center [622, 335] width 156 height 27
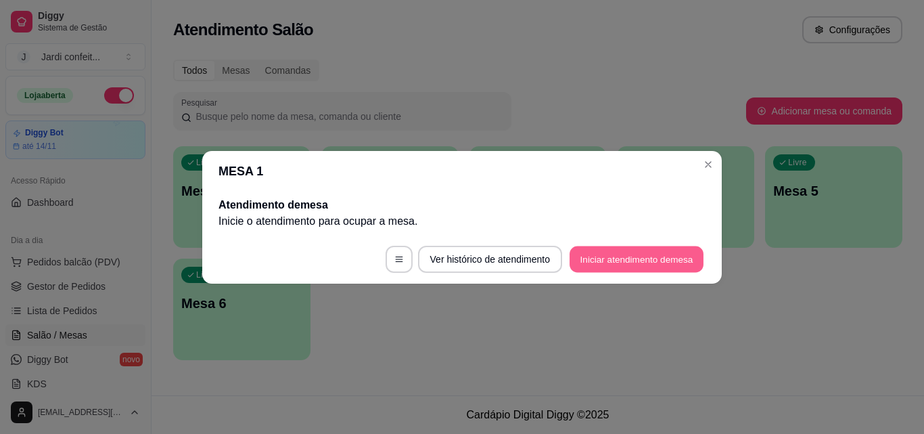
click at [640, 256] on button "Iniciar atendimento de mesa" at bounding box center [636, 258] width 134 height 26
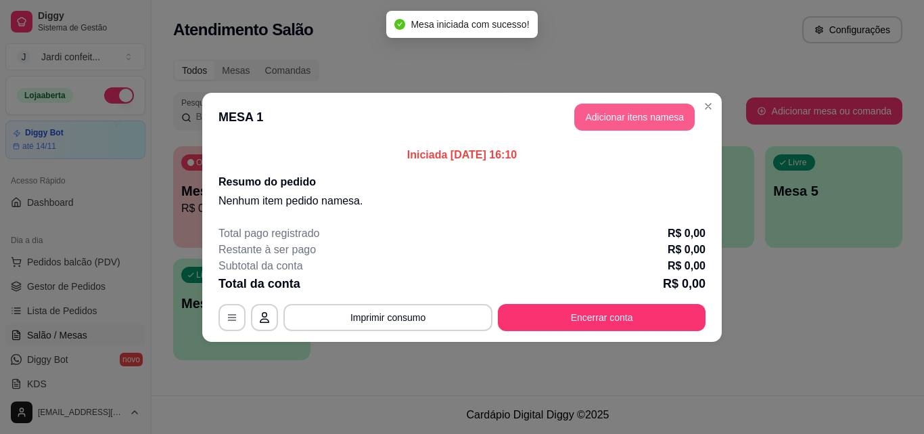
click at [628, 116] on button "Adicionar itens na mesa" at bounding box center [634, 116] width 120 height 27
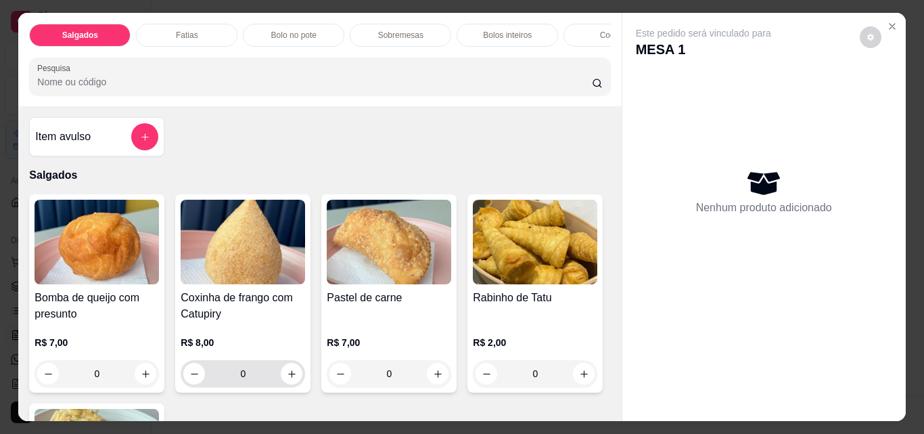
click at [268, 379] on input "0" at bounding box center [243, 373] width 76 height 27
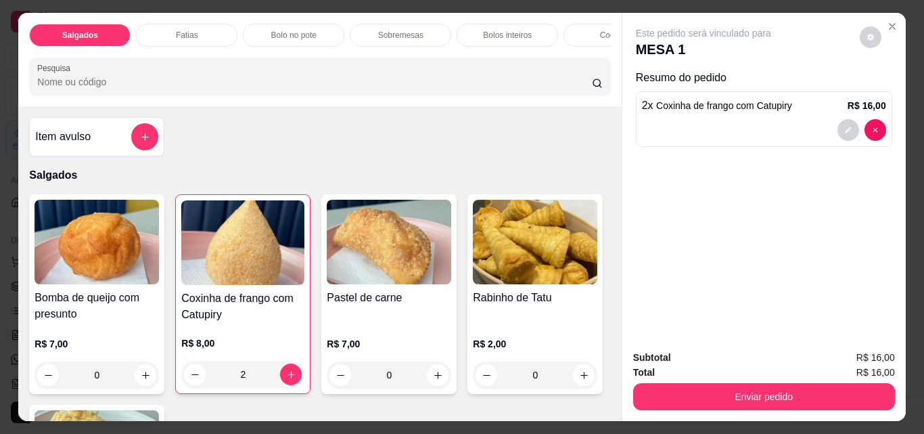
type input "2"
click at [146, 146] on button "add-separate-item" at bounding box center [144, 136] width 27 height 27
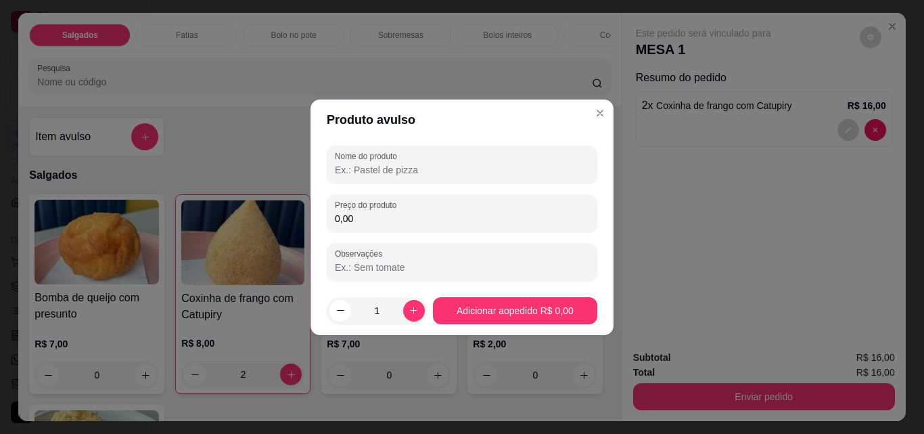
click at [369, 153] on label "Nome do produto" at bounding box center [368, 155] width 67 height 11
click at [369, 163] on input "Nome do produto" at bounding box center [462, 170] width 254 height 14
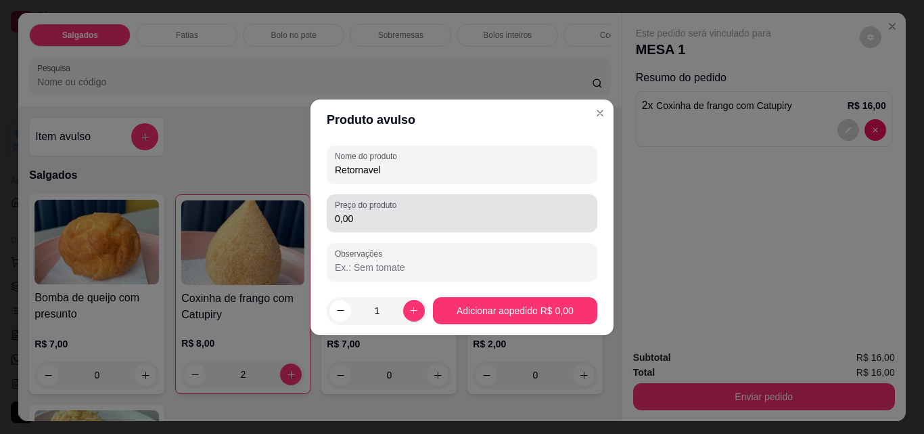
type input "Retornavel"
click at [429, 222] on input "0,00" at bounding box center [462, 219] width 254 height 14
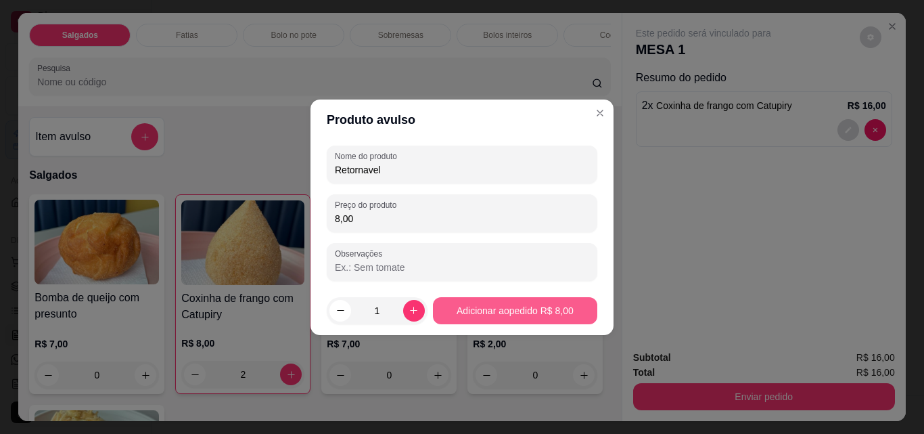
type input "8,00"
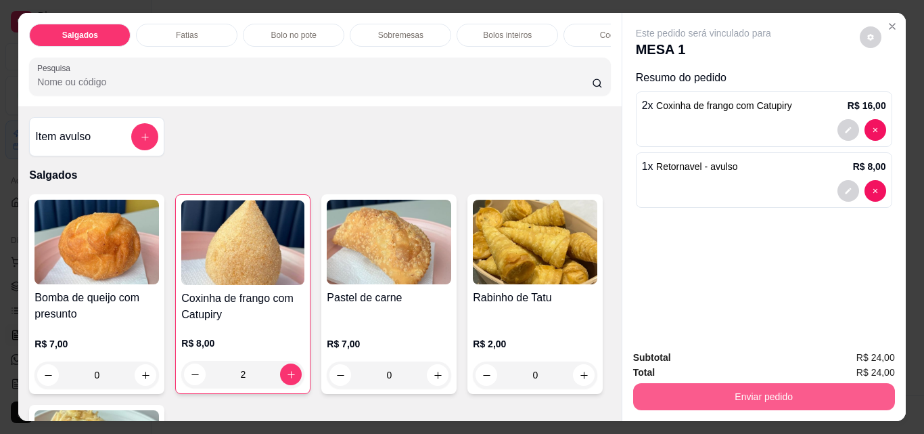
click at [822, 385] on button "Enviar pedido" at bounding box center [764, 396] width 262 height 27
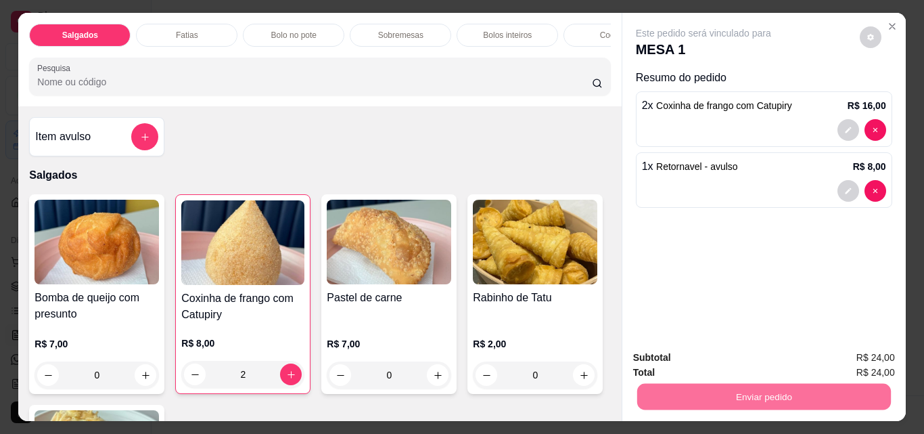
click at [840, 357] on button "Enviar pedido" at bounding box center [859, 357] width 74 height 25
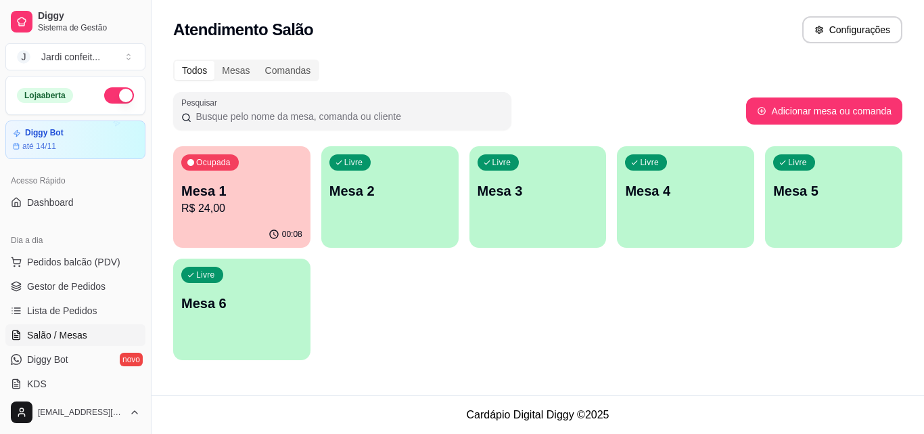
click at [204, 225] on div "00:08" at bounding box center [241, 234] width 137 height 26
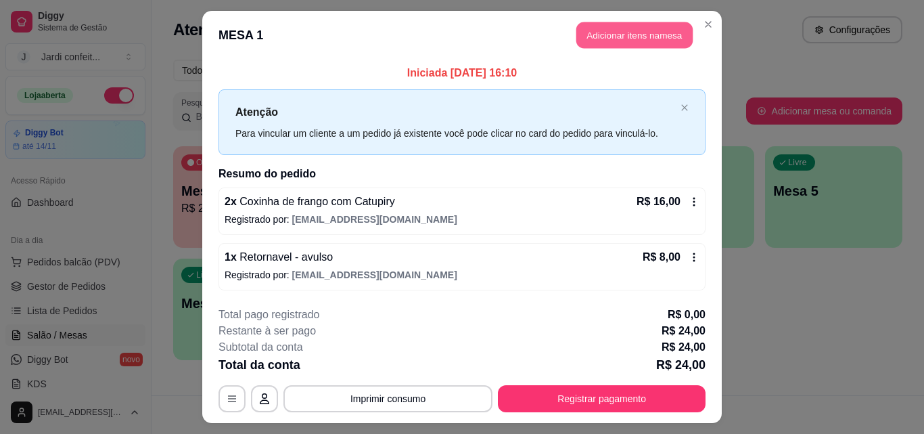
click at [622, 43] on button "Adicionar itens na mesa" at bounding box center [634, 35] width 116 height 26
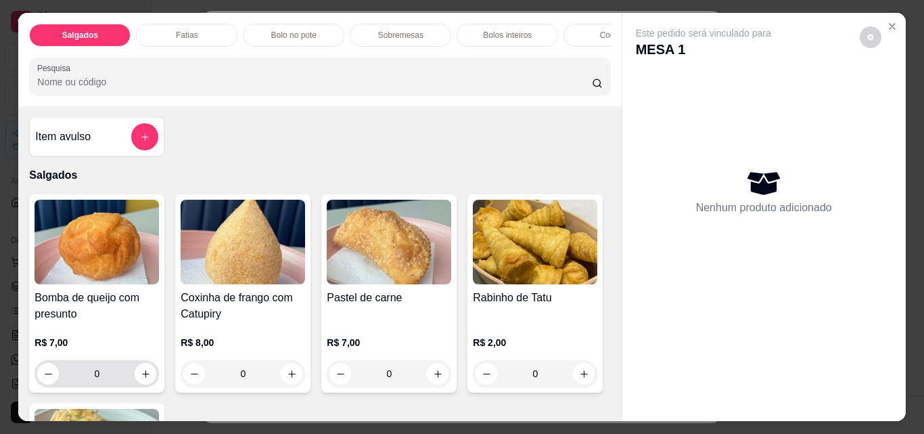
click at [101, 375] on input "0" at bounding box center [97, 373] width 76 height 27
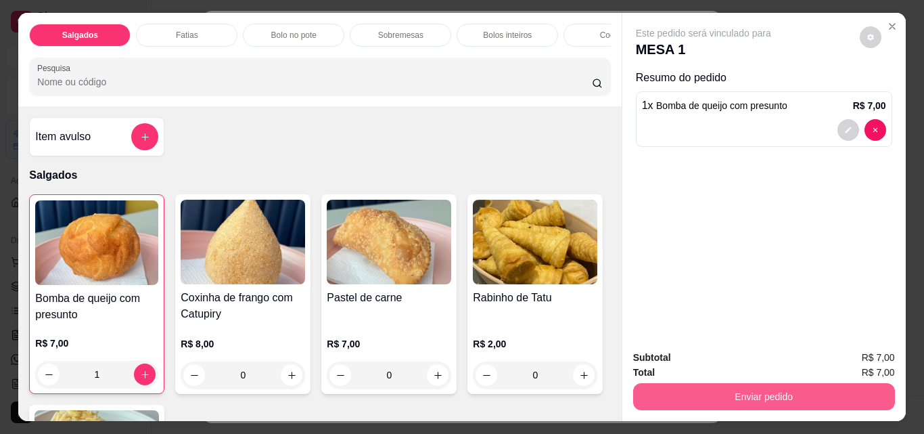
type input "1"
click at [812, 398] on button "Enviar pedido" at bounding box center [764, 396] width 262 height 27
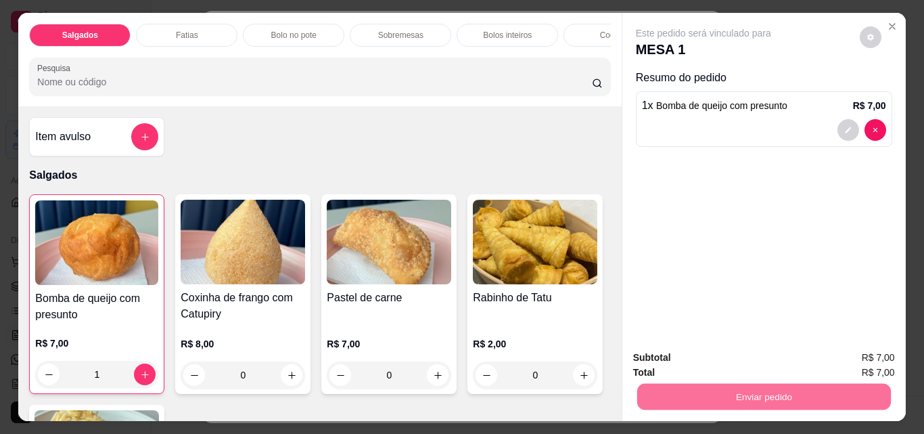
click at [878, 358] on button "Enviar pedido" at bounding box center [859, 358] width 76 height 26
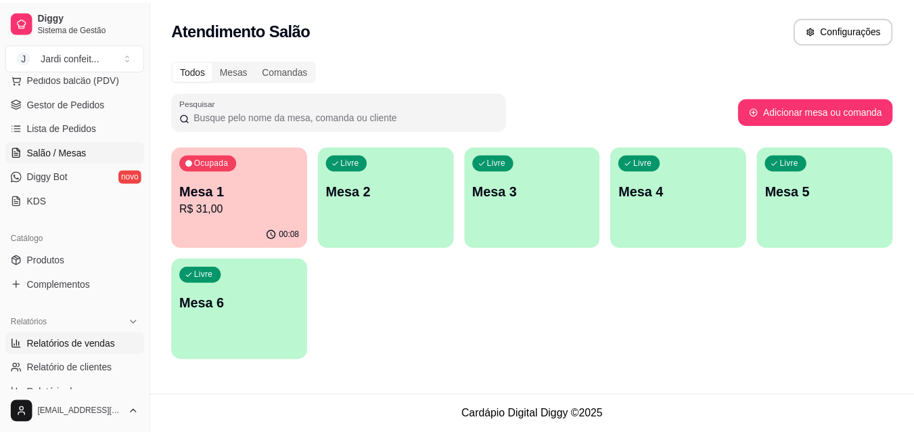
scroll to position [203, 0]
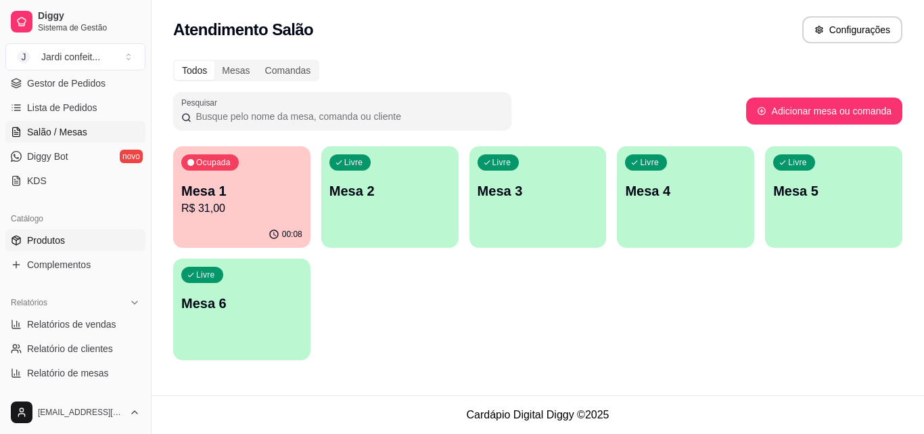
click at [66, 242] on link "Produtos" at bounding box center [75, 240] width 140 height 22
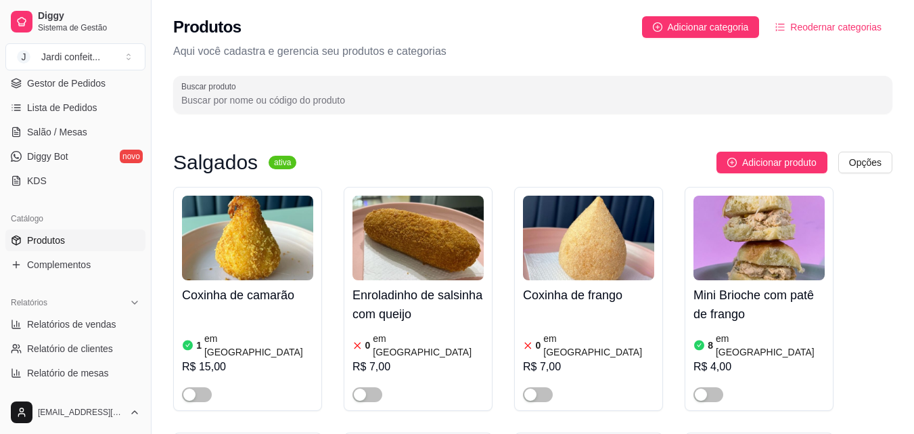
click at [421, 98] on input "Buscar produto" at bounding box center [532, 100] width 703 height 14
click at [436, 100] on input "de" at bounding box center [532, 100] width 703 height 14
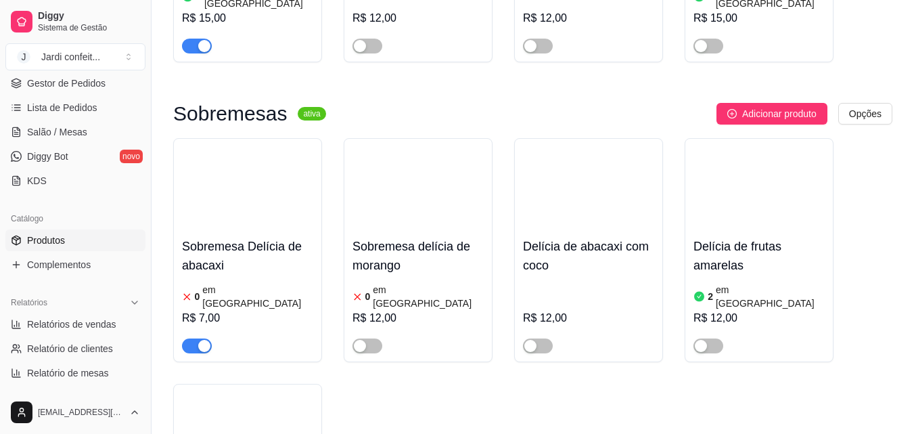
scroll to position [676, 0]
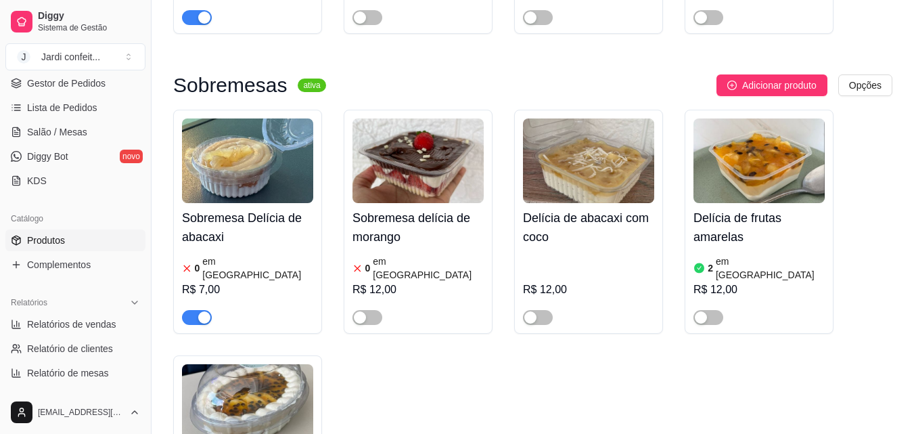
type input "del"
click at [239, 118] on img at bounding box center [247, 160] width 131 height 85
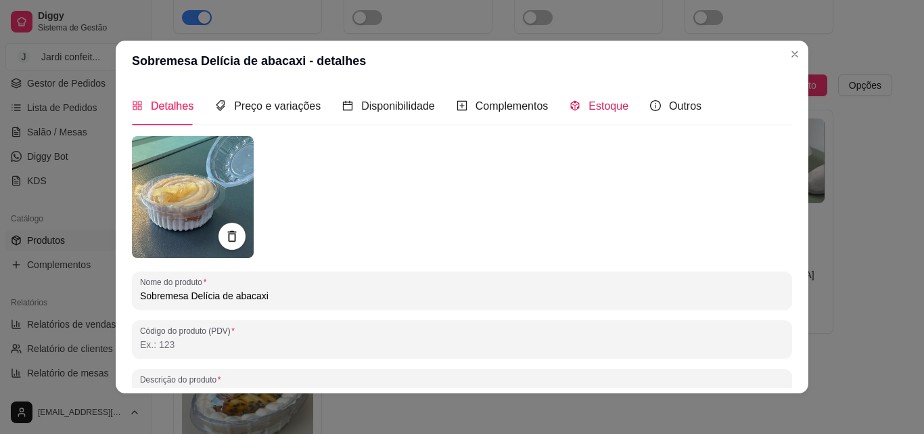
click at [598, 108] on span "Estoque" at bounding box center [608, 105] width 40 height 11
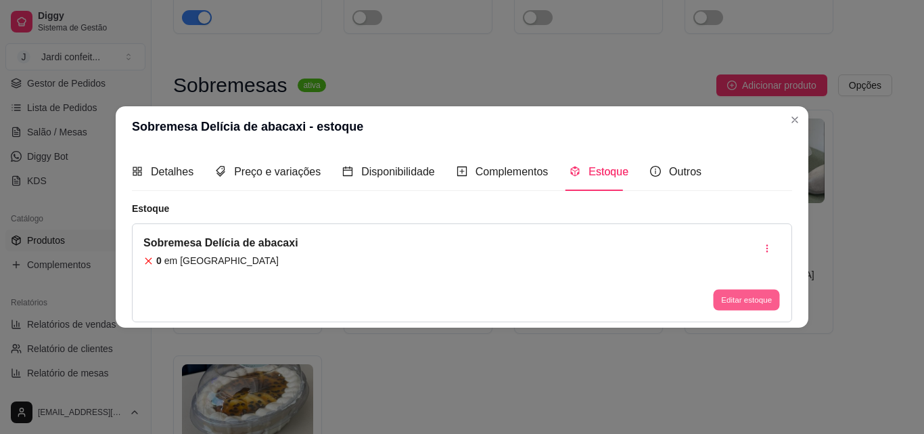
click at [763, 298] on button "Editar estoque" at bounding box center [746, 299] width 66 height 21
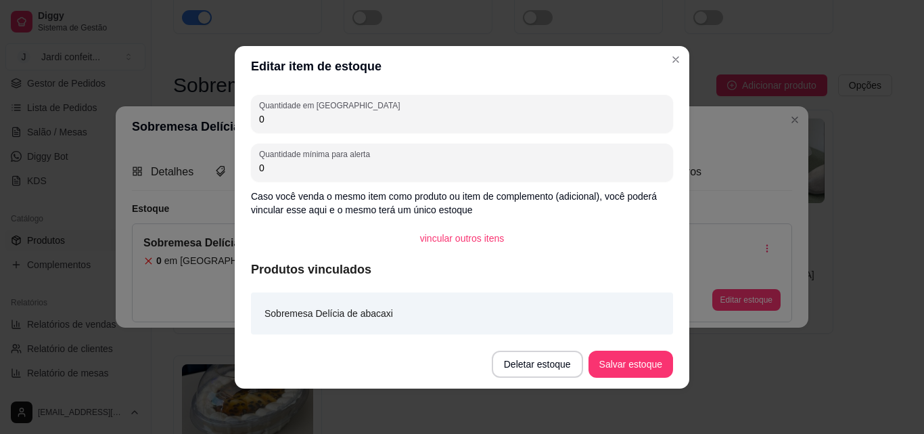
click at [304, 122] on input "0" at bounding box center [462, 119] width 406 height 14
type input "01"
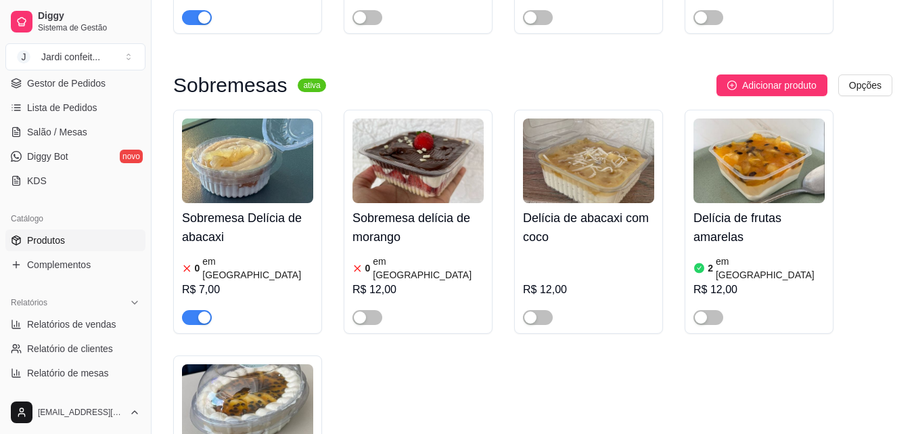
click at [192, 310] on span "button" at bounding box center [197, 317] width 30 height 15
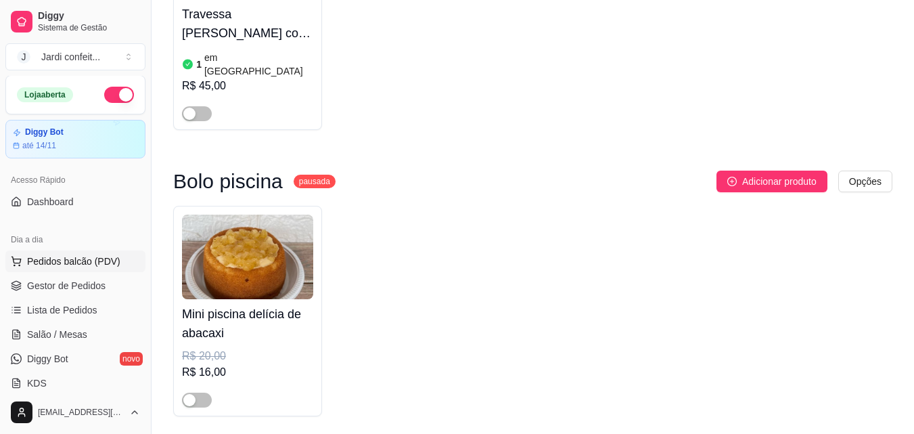
scroll to position [0, 0]
click at [76, 331] on span "Salão / Mesas" at bounding box center [57, 335] width 60 height 14
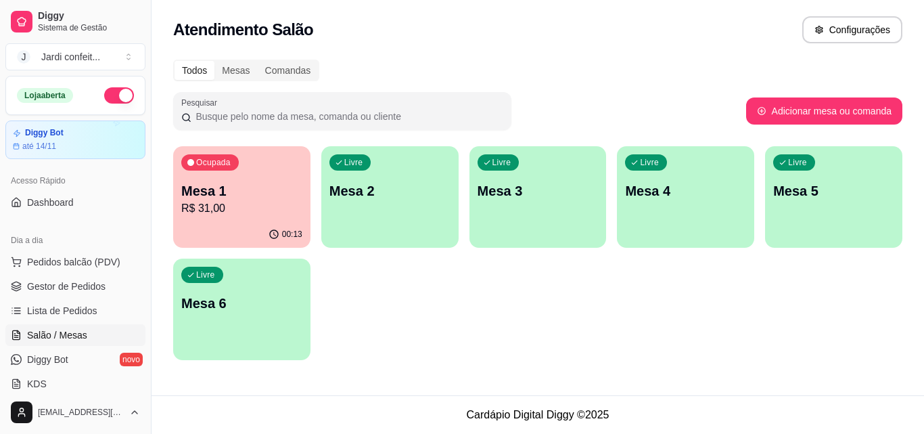
click at [254, 197] on p "Mesa 1" at bounding box center [241, 190] width 121 height 19
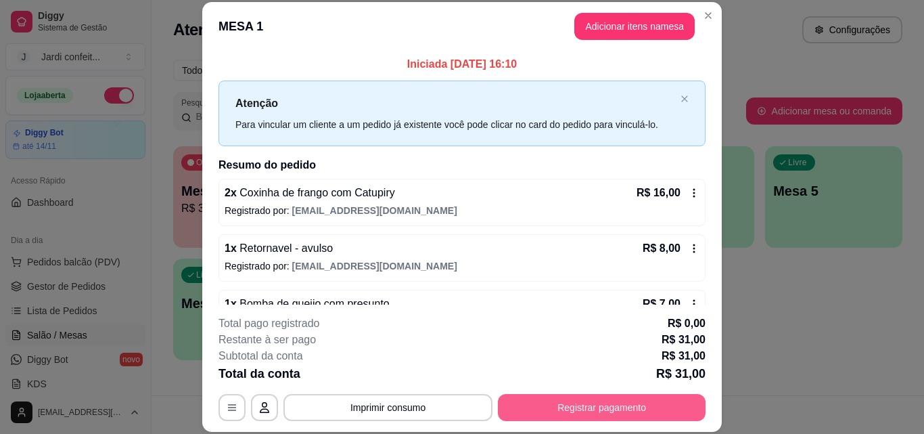
click at [645, 411] on button "Registrar pagamento" at bounding box center [602, 407] width 208 height 27
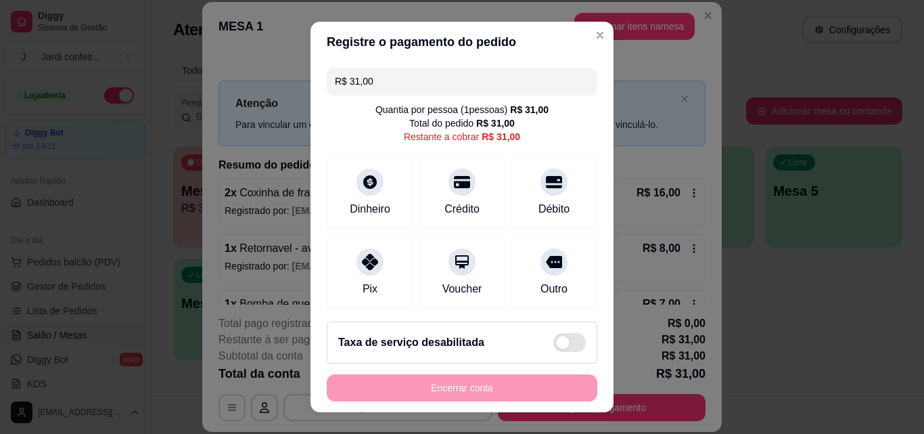
drag, startPoint x: 402, startPoint y: 80, endPoint x: 255, endPoint y: 76, distance: 147.5
click at [255, 76] on div "Registre o pagamento do pedido R$ 31,00 Quantia por pessoa ( 1 pessoas) R$ 31,0…" at bounding box center [462, 217] width 924 height 434
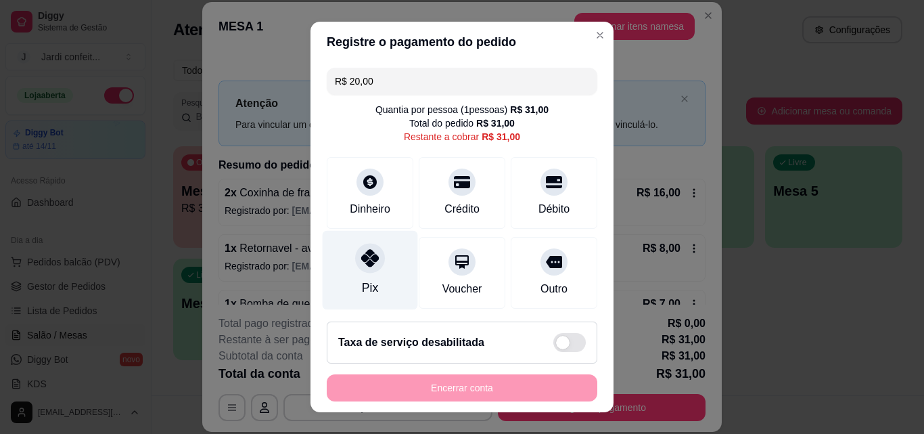
click at [380, 270] on div "Pix" at bounding box center [370, 270] width 95 height 79
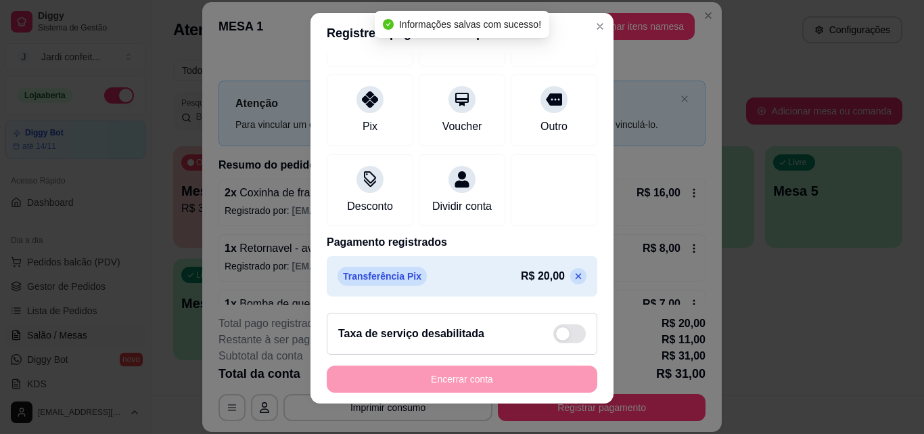
scroll to position [22, 0]
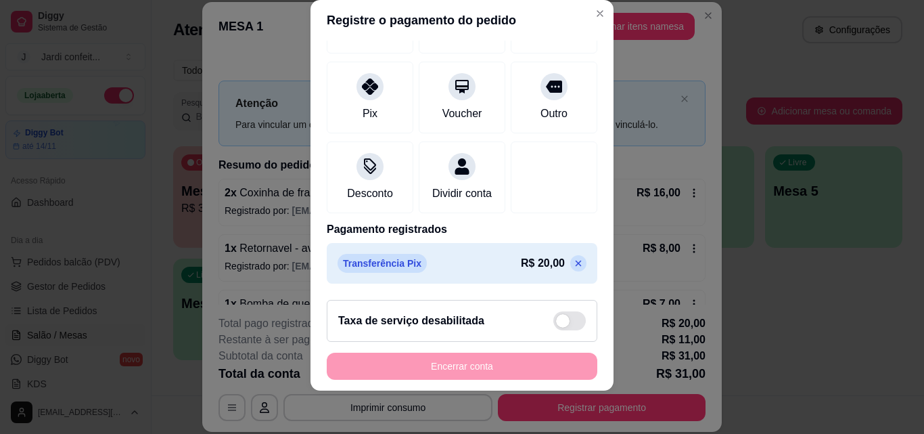
click at [573, 259] on icon at bounding box center [578, 263] width 11 height 11
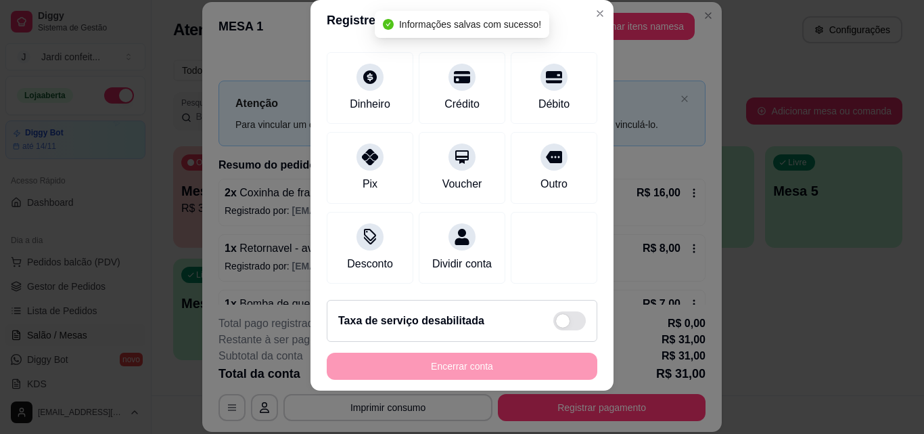
scroll to position [0, 0]
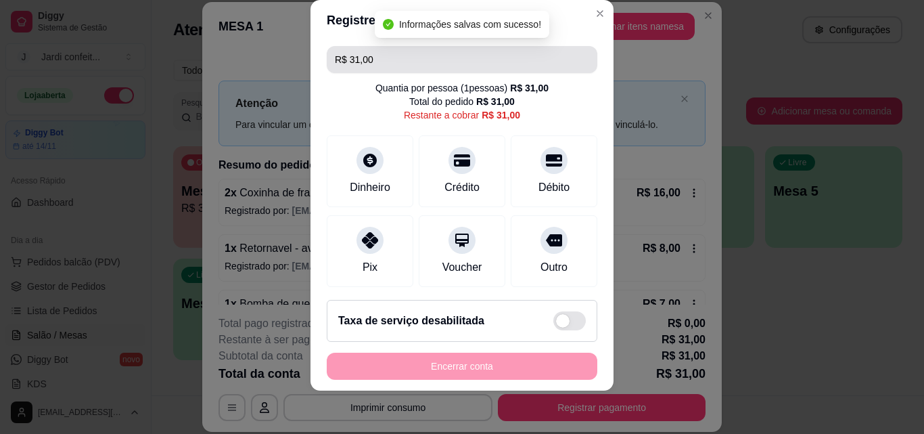
drag, startPoint x: 387, startPoint y: 62, endPoint x: 259, endPoint y: 64, distance: 127.8
click at [259, 64] on div "Registre o pagamento do pedido R$ 31,00 Quantia por pessoa ( 1 pessoas) R$ 31,0…" at bounding box center [462, 217] width 924 height 434
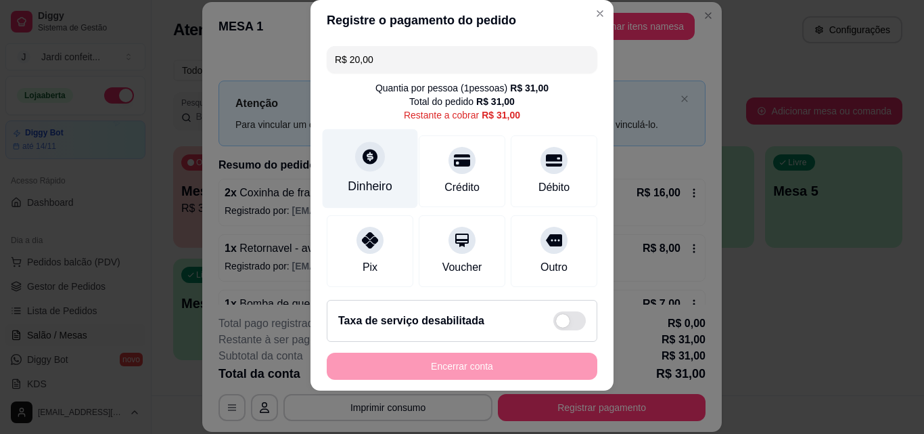
type input "R$ 20,00"
click at [363, 187] on div "Dinheiro" at bounding box center [370, 186] width 45 height 18
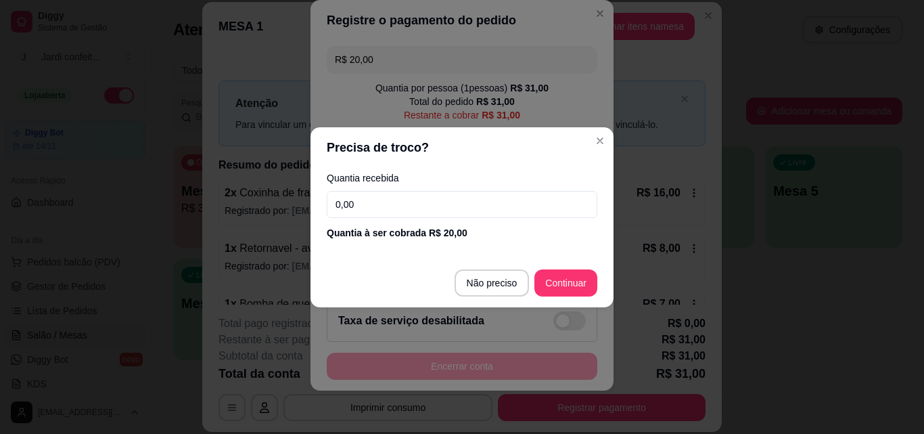
click at [442, 185] on div "Quantia recebida 0,00 Quantia à ser cobrada R$ 20,00" at bounding box center [461, 206] width 303 height 77
click at [423, 201] on input "0,00" at bounding box center [462, 204] width 271 height 27
type input "20,00"
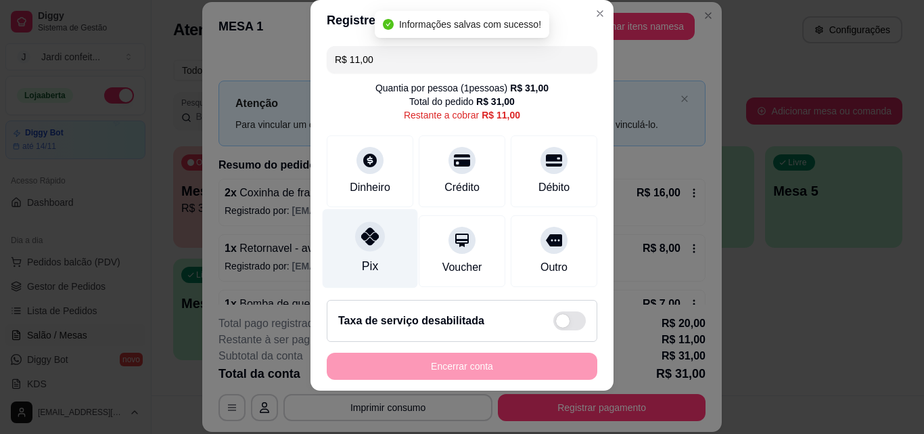
click at [367, 256] on div "Pix" at bounding box center [370, 248] width 95 height 79
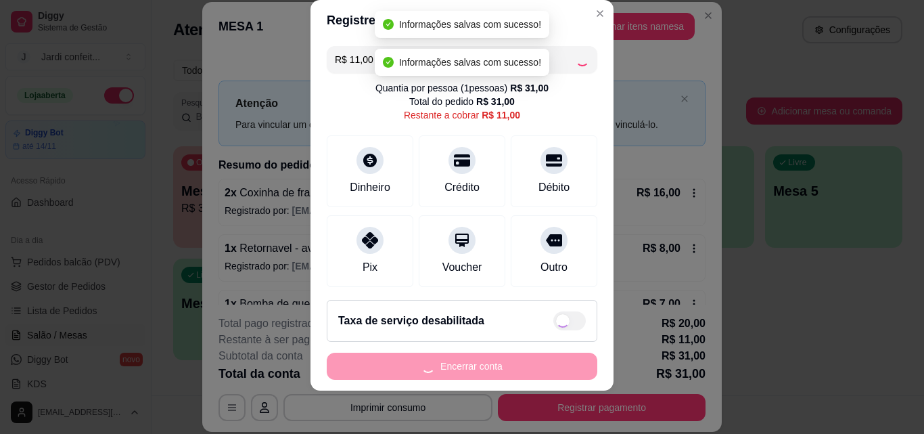
type input "R$ 0,00"
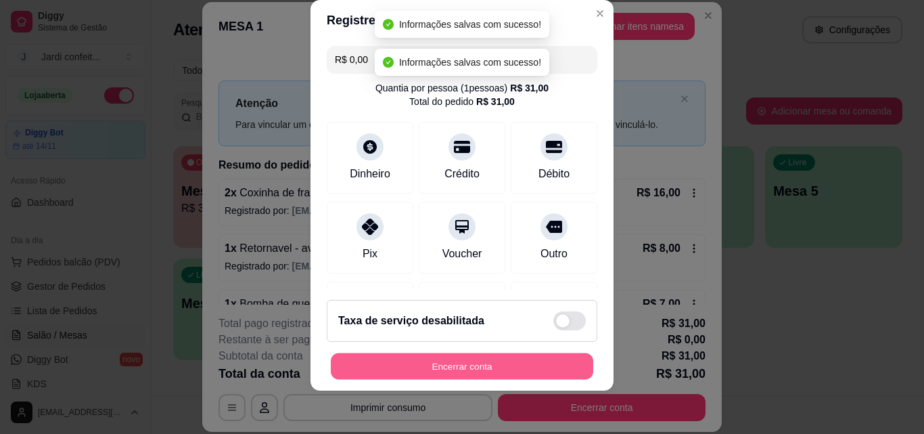
click at [461, 366] on button "Encerrar conta" at bounding box center [462, 366] width 262 height 26
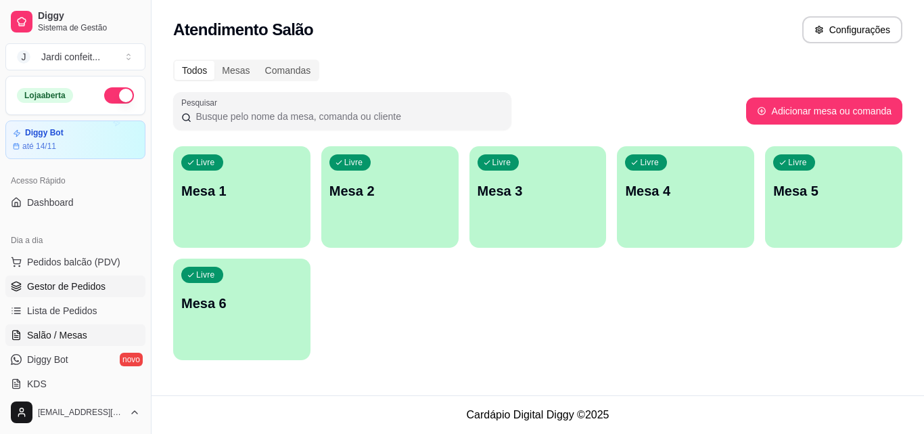
click at [108, 295] on link "Gestor de Pedidos" at bounding box center [75, 286] width 140 height 22
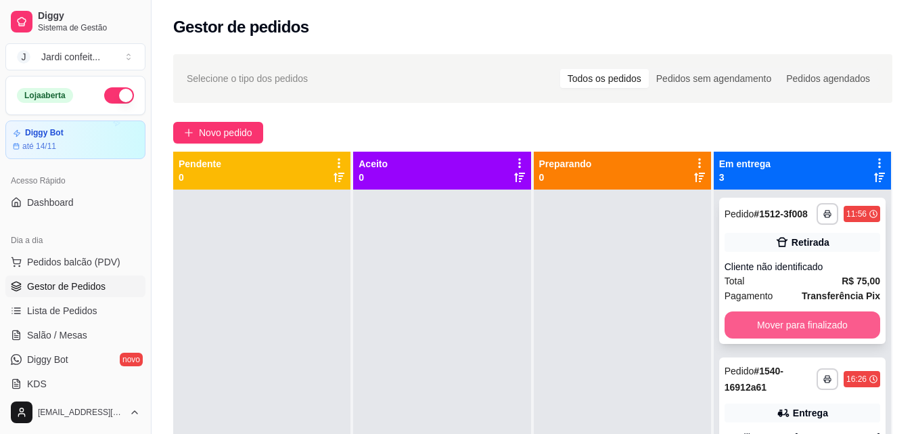
click at [818, 338] on button "Mover para finalizado" at bounding box center [802, 324] width 156 height 27
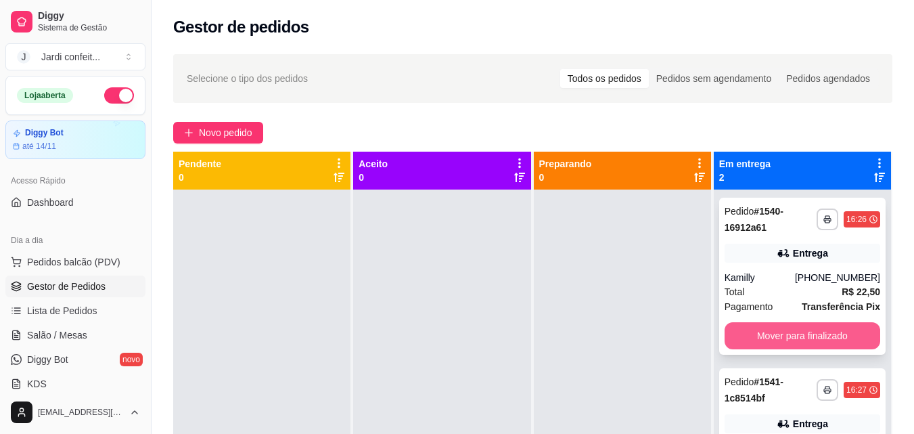
click at [818, 341] on button "Mover para finalizado" at bounding box center [802, 335] width 156 height 27
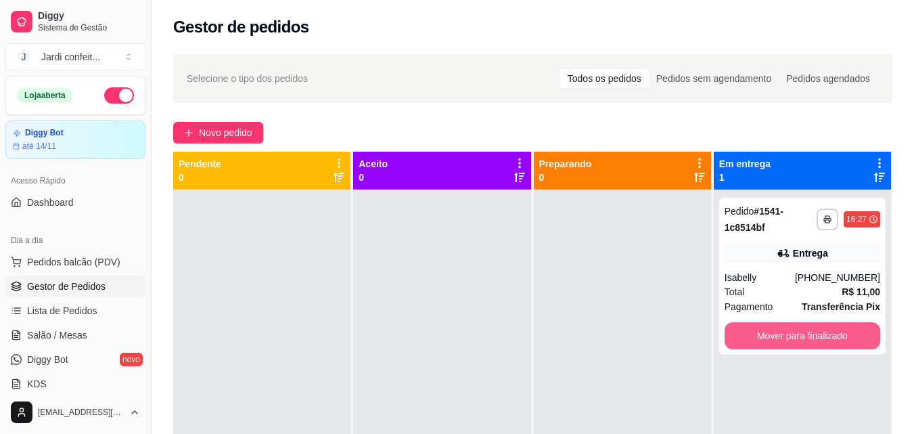
click at [818, 339] on button "Mover para finalizado" at bounding box center [802, 335] width 156 height 27
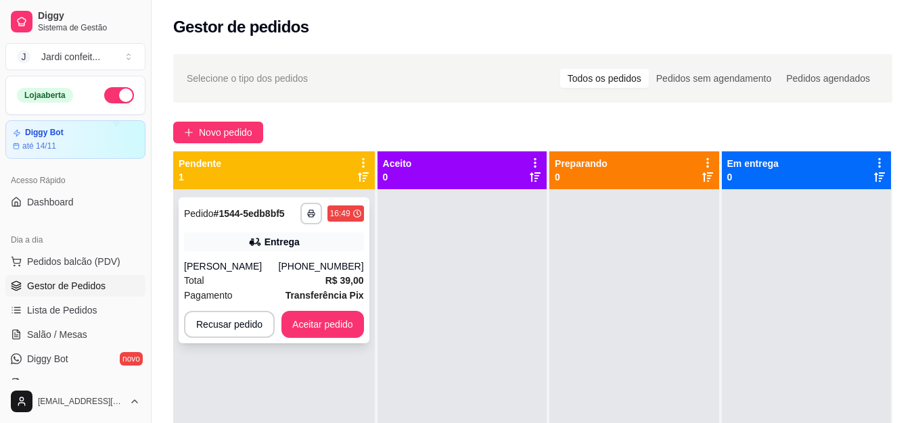
click at [359, 256] on div "**********" at bounding box center [274, 270] width 191 height 146
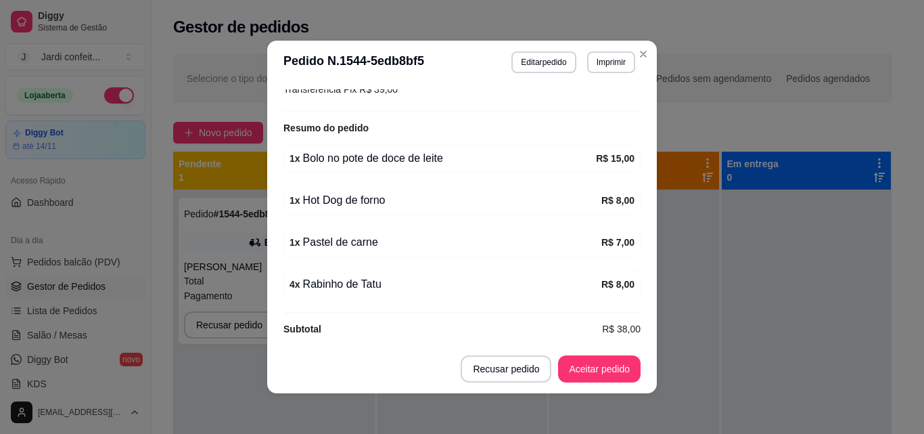
scroll to position [418, 0]
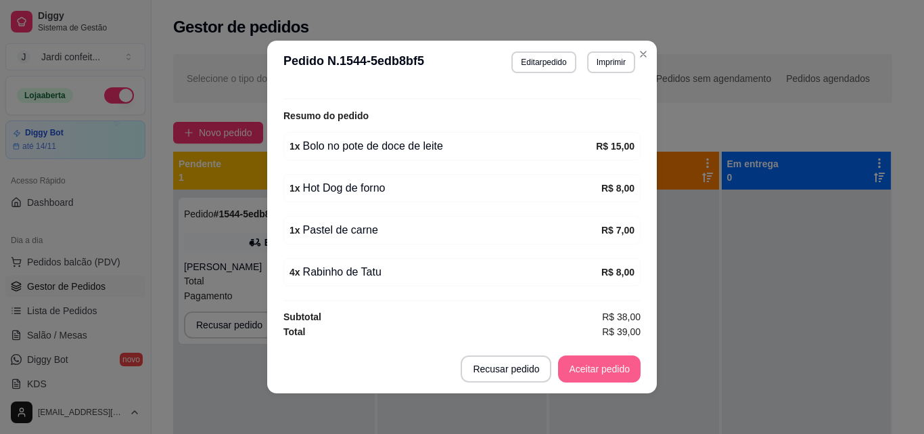
click at [578, 367] on button "Aceitar pedido" at bounding box center [599, 368] width 83 height 27
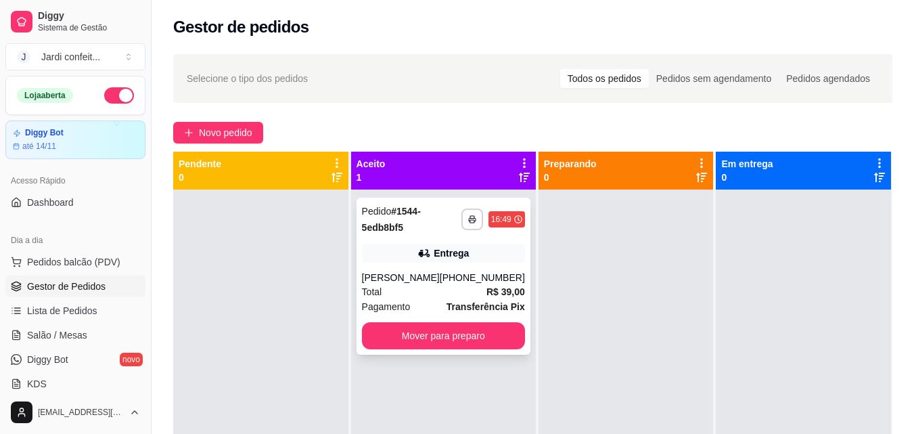
click at [457, 281] on div "[PHONE_NUMBER]" at bounding box center [482, 278] width 85 height 14
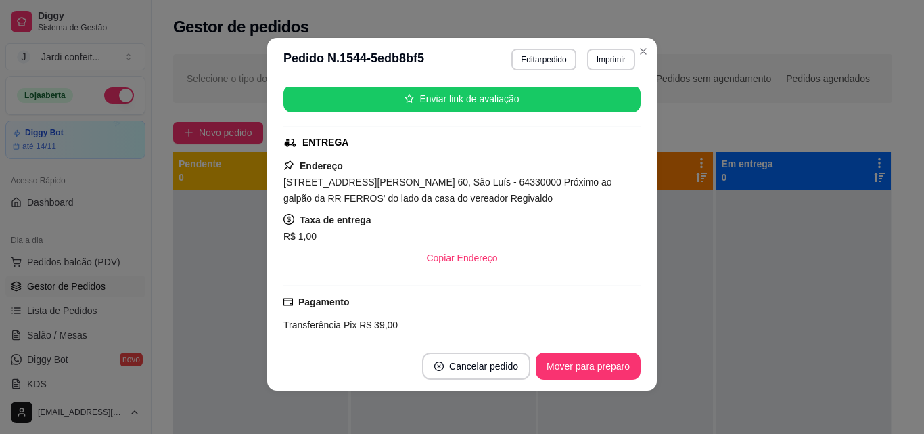
scroll to position [12, 0]
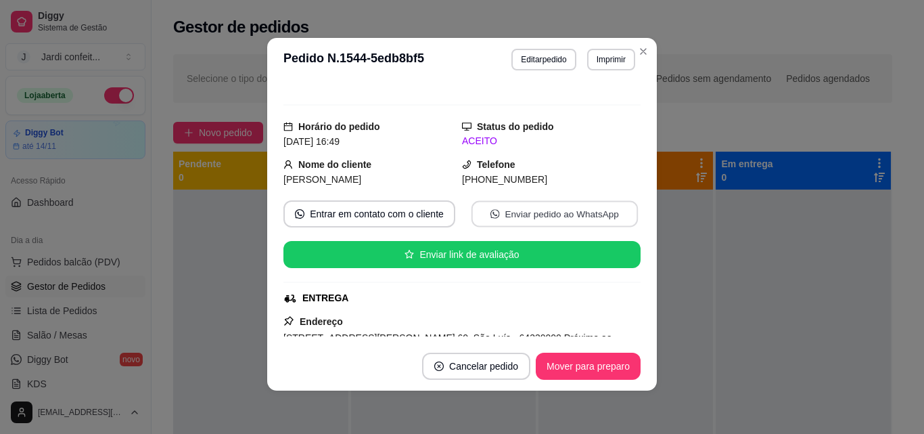
click at [553, 218] on button "Enviar pedido ao WhatsApp" at bounding box center [554, 214] width 166 height 26
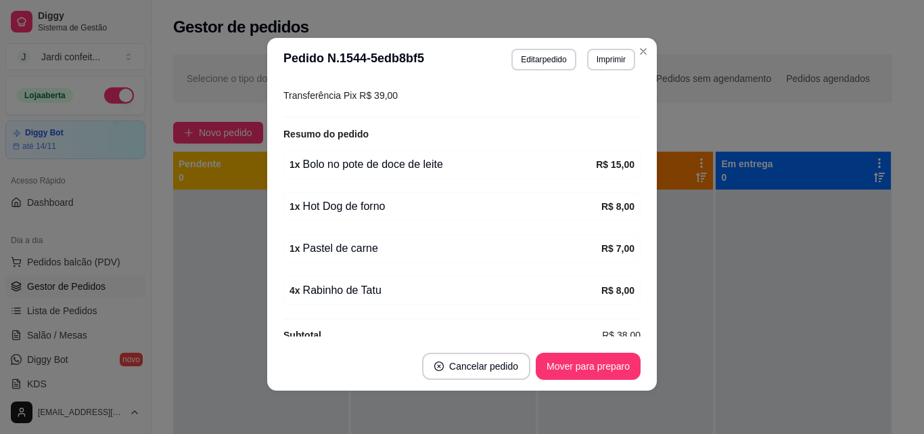
scroll to position [418, 0]
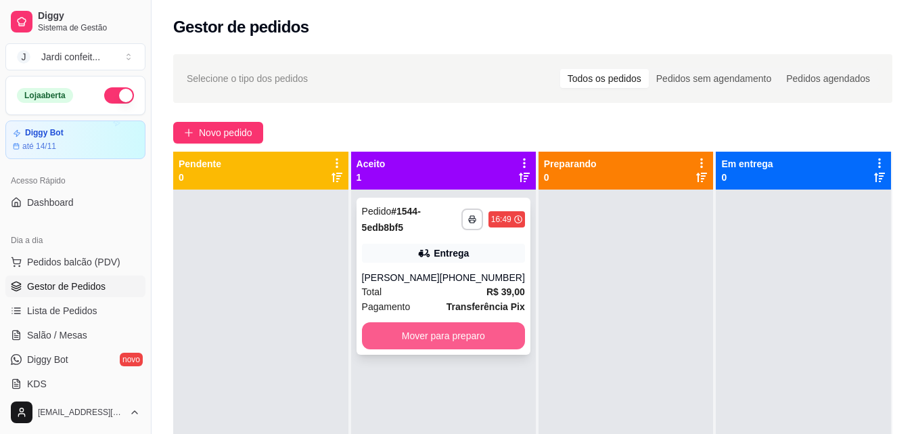
click at [460, 323] on button "Mover para preparo" at bounding box center [443, 335] width 163 height 27
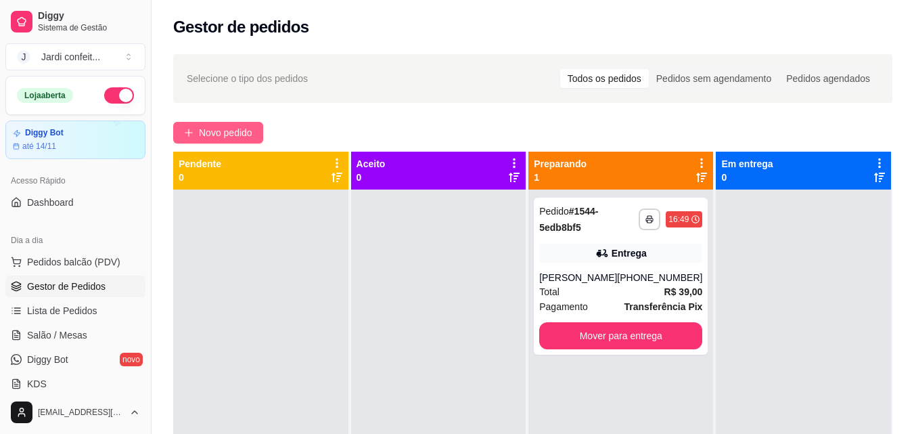
click at [245, 133] on span "Novo pedido" at bounding box center [225, 132] width 53 height 15
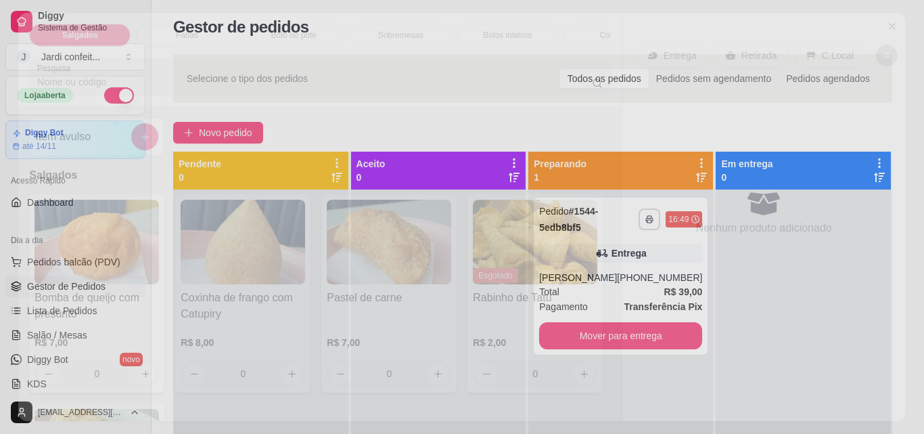
scroll to position [35, 0]
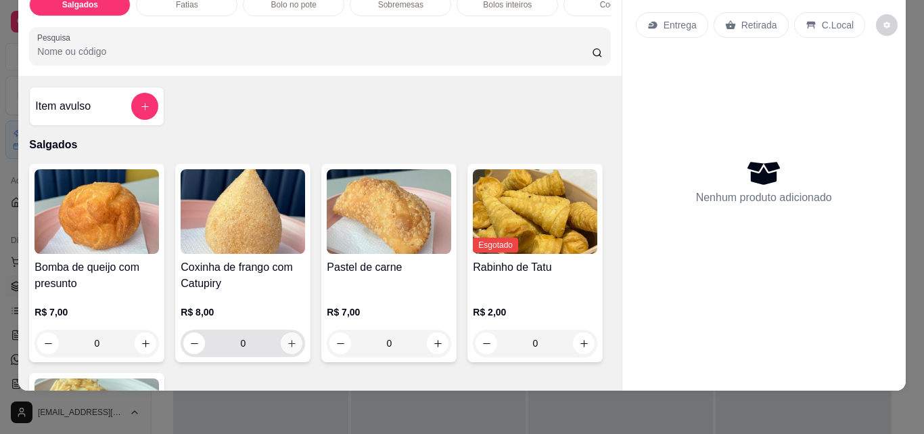
click at [287, 342] on icon "increase-product-quantity" at bounding box center [292, 343] width 10 height 10
type input "1"
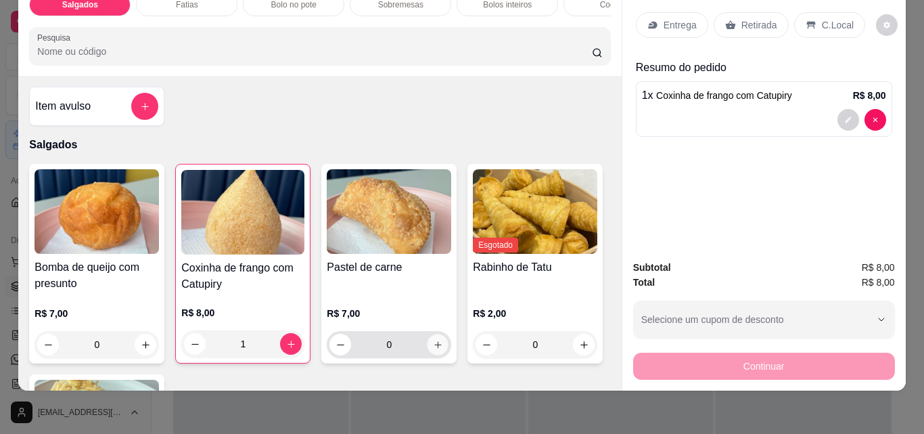
click at [435, 346] on icon "increase-product-quantity" at bounding box center [438, 345] width 10 height 10
type input "1"
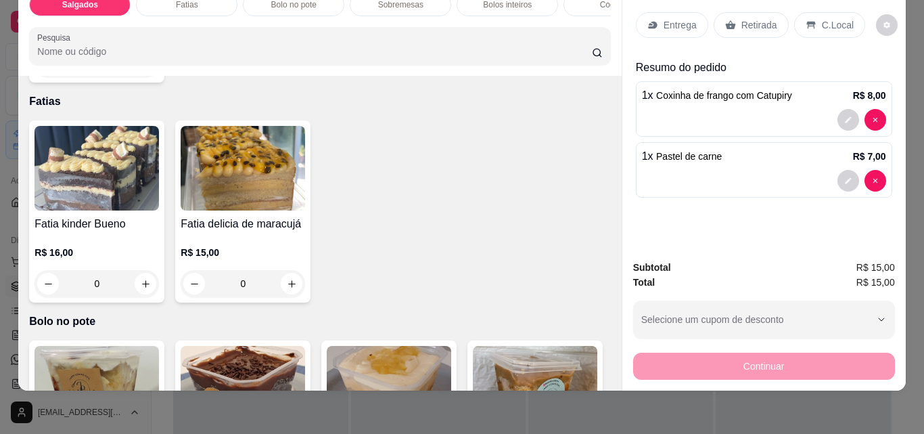
scroll to position [0, 0]
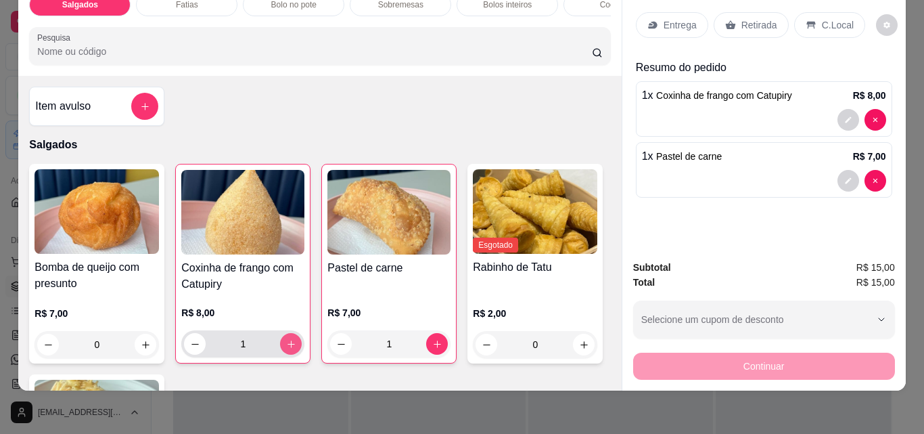
click at [286, 348] on icon "increase-product-quantity" at bounding box center [291, 344] width 10 height 10
click at [190, 346] on icon "decrease-product-quantity" at bounding box center [195, 344] width 10 height 10
click at [190, 345] on icon "decrease-product-quantity" at bounding box center [195, 344] width 10 height 10
type input "0"
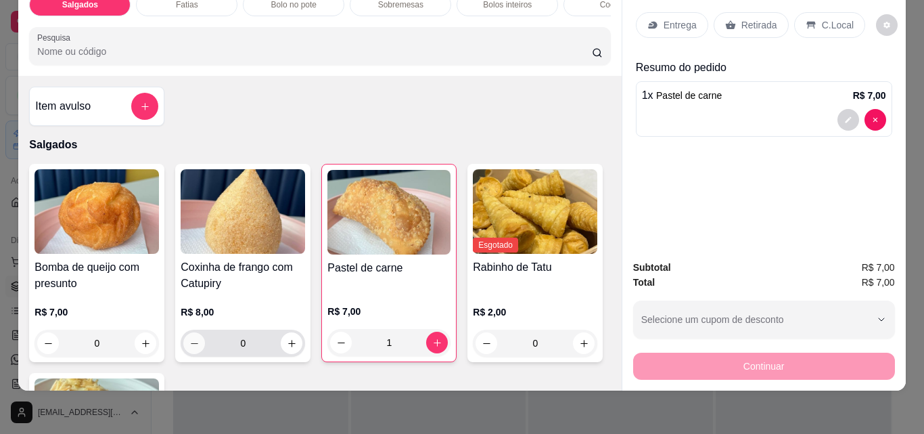
click at [189, 345] on icon "decrease-product-quantity" at bounding box center [194, 343] width 10 height 10
click at [141, 337] on button "increase-product-quantity" at bounding box center [146, 343] width 22 height 22
type input "1"
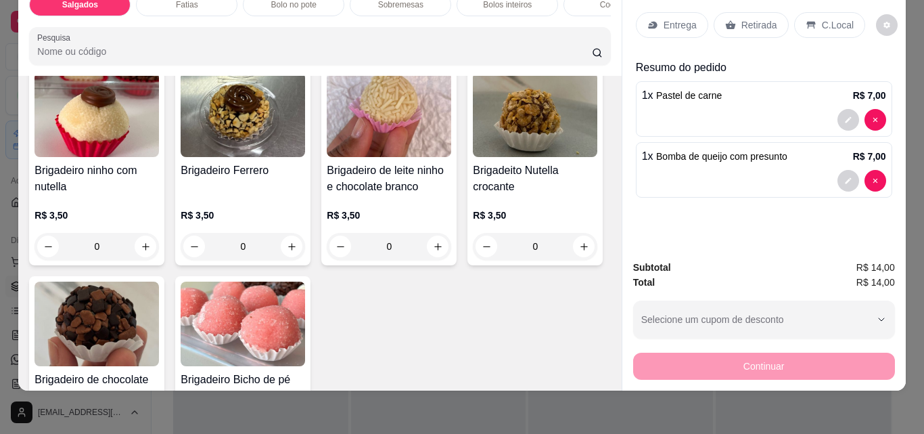
scroll to position [1826, 0]
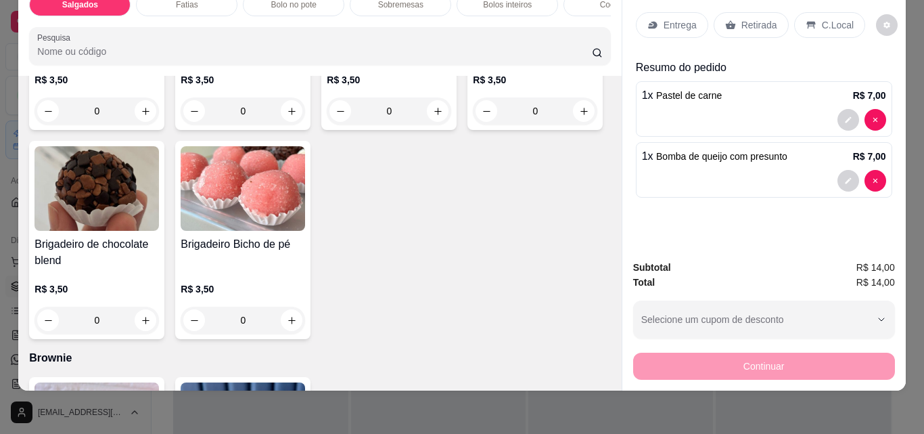
type input "1"
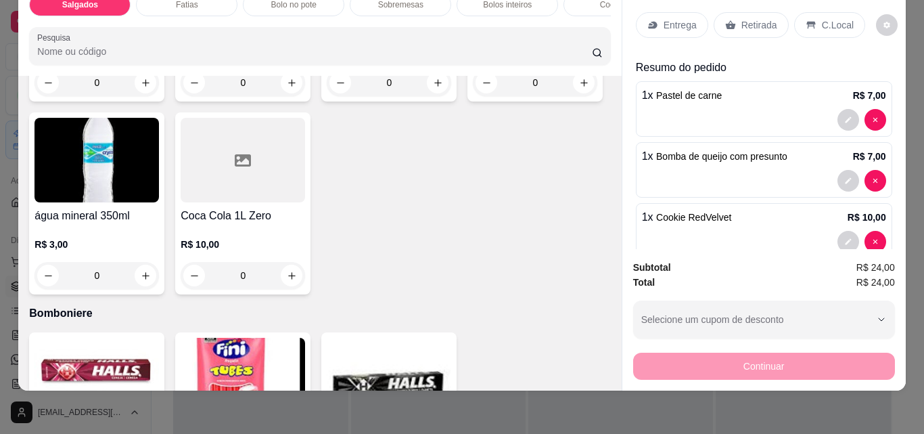
scroll to position [3584, 0]
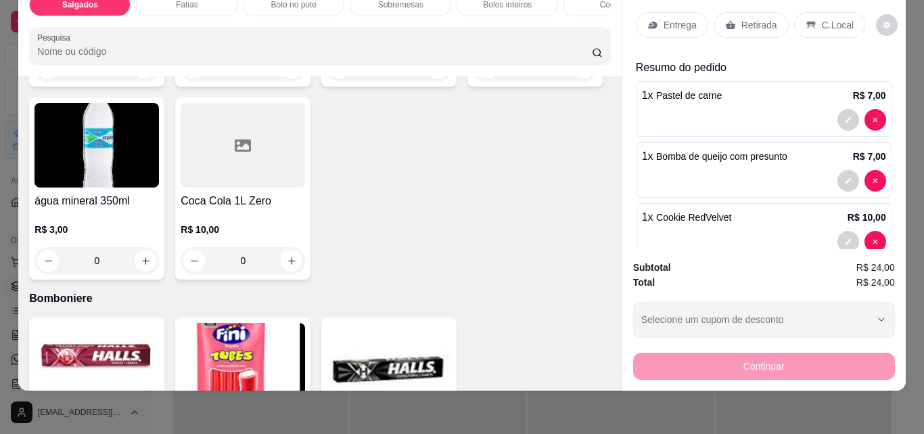
type input "1"
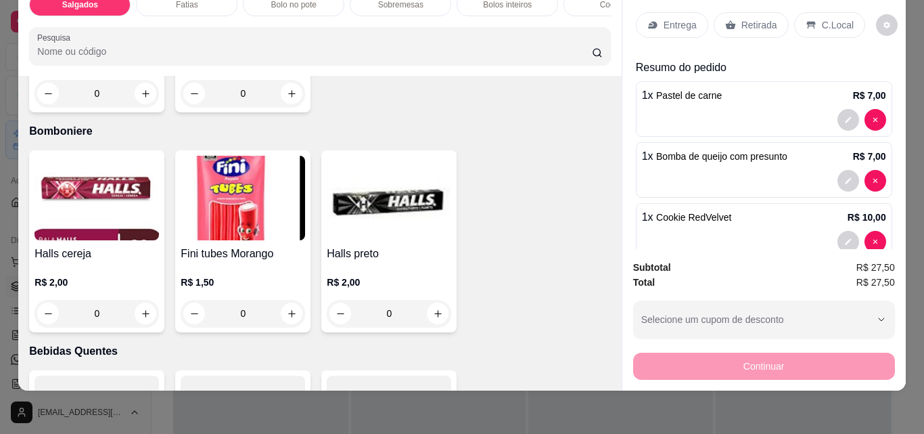
scroll to position [3787, 0]
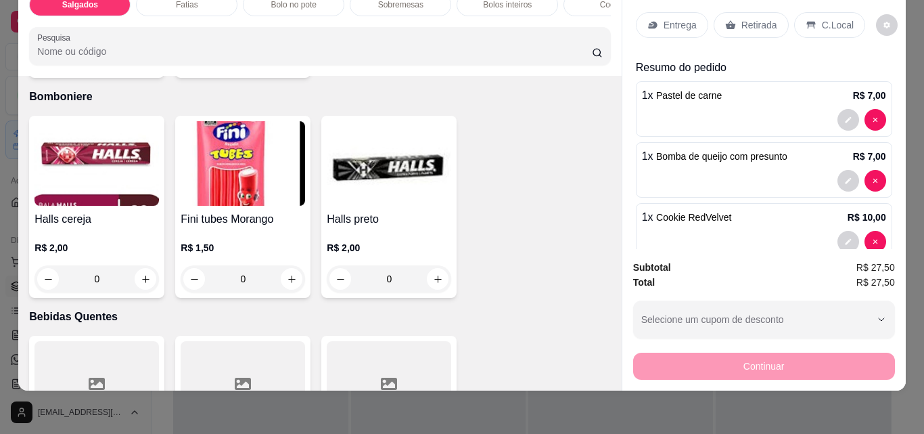
type input "1"
click at [759, 18] on p "Retirada" at bounding box center [759, 25] width 36 height 14
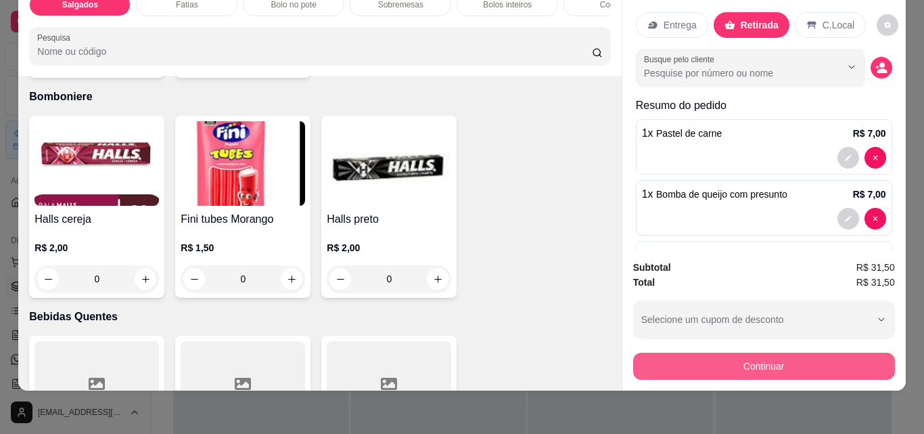
click at [793, 354] on button "Continuar" at bounding box center [764, 365] width 262 height 27
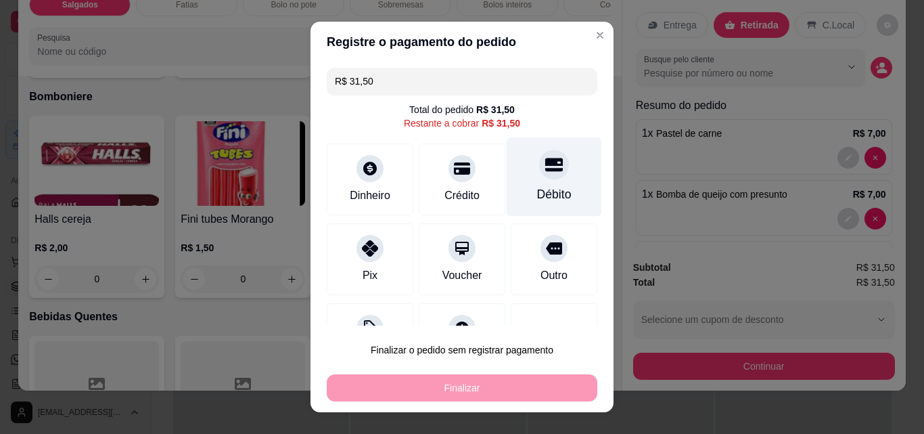
click at [551, 177] on div "Débito" at bounding box center [554, 176] width 95 height 79
type input "R$ 0,00"
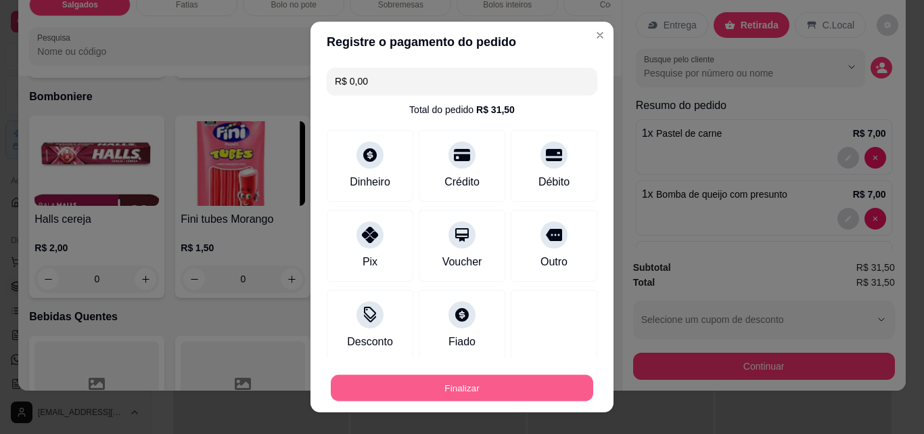
click at [545, 389] on button "Finalizar" at bounding box center [462, 388] width 262 height 26
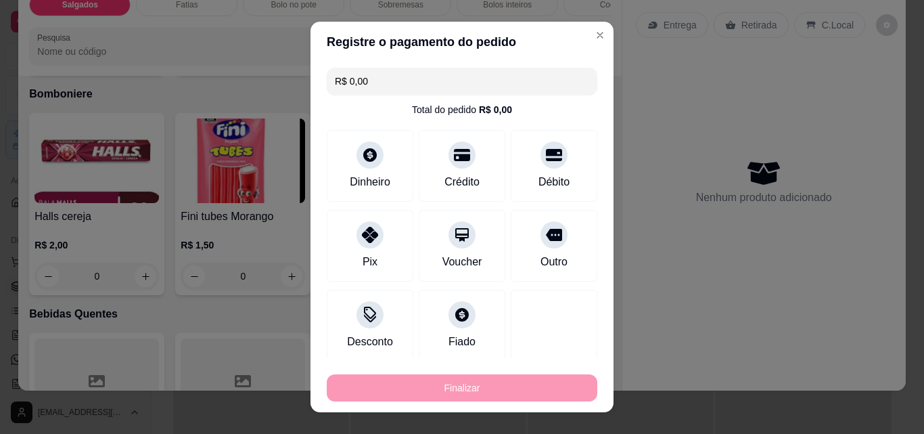
type input "0"
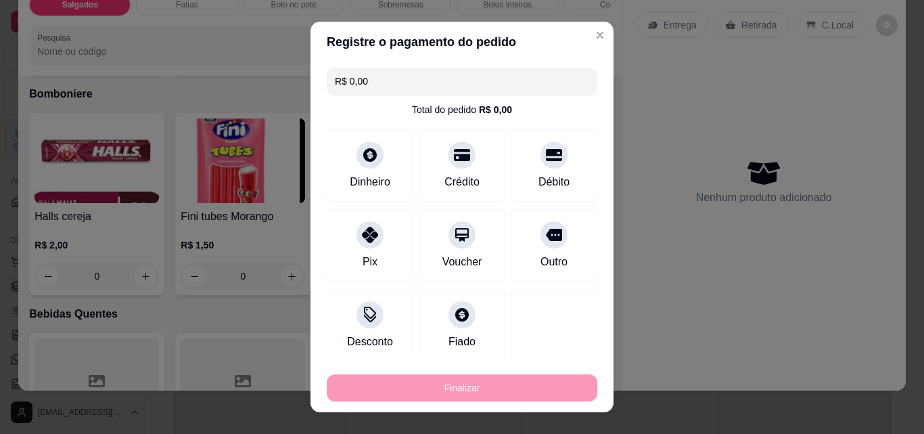
type input "-R$ 31,50"
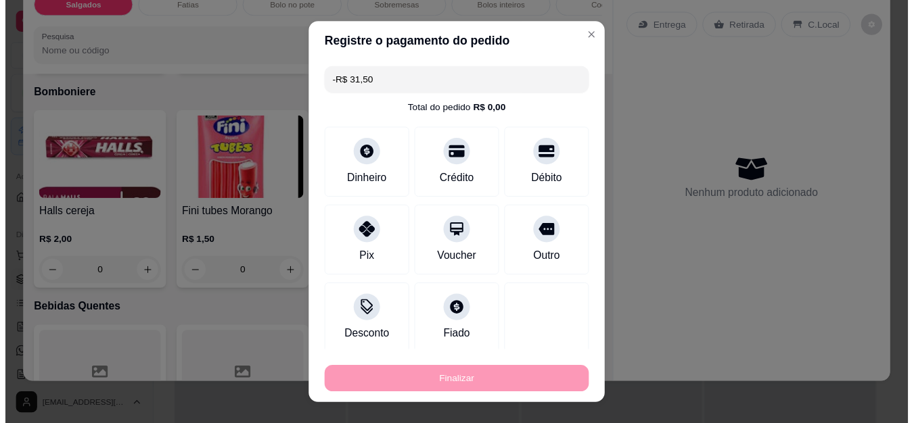
scroll to position [3785, 0]
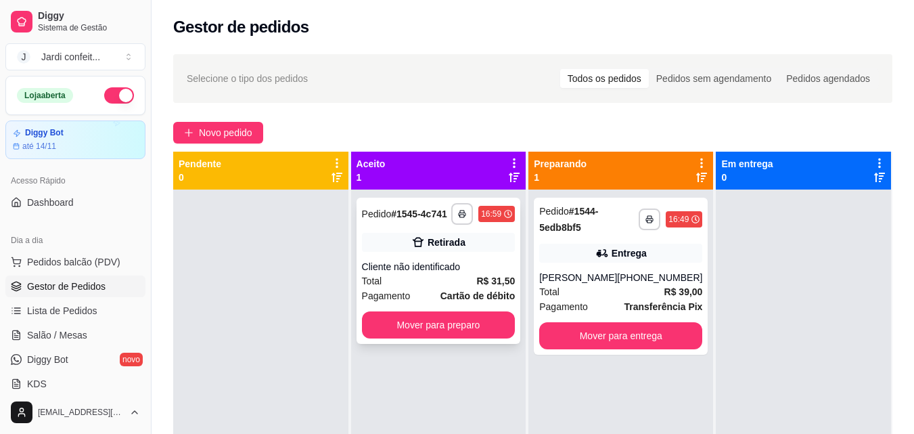
click at [470, 336] on button "Mover para preparo" at bounding box center [439, 324] width 154 height 27
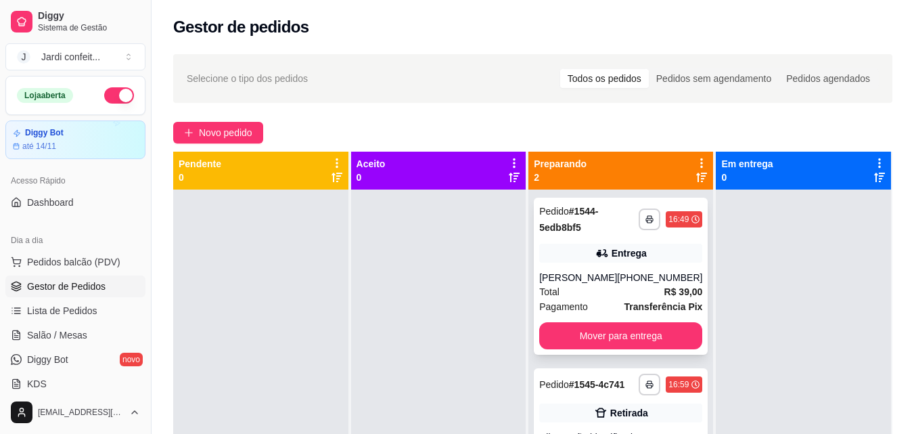
click at [688, 336] on button "Mover para entrega" at bounding box center [620, 335] width 163 height 27
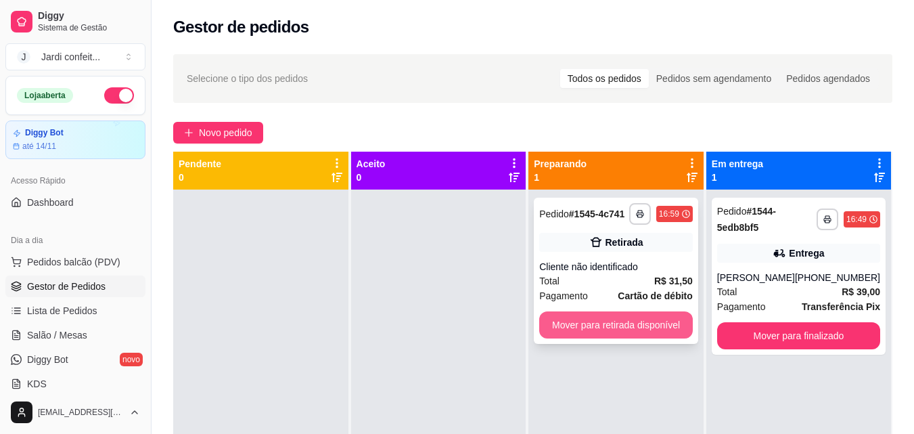
click at [622, 325] on button "Mover para retirada disponível" at bounding box center [616, 324] width 154 height 27
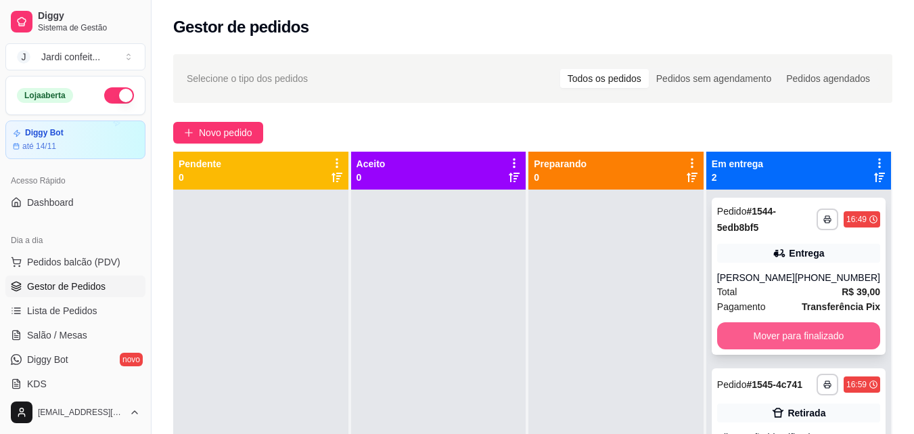
click at [786, 341] on button "Mover para finalizado" at bounding box center [798, 335] width 163 height 27
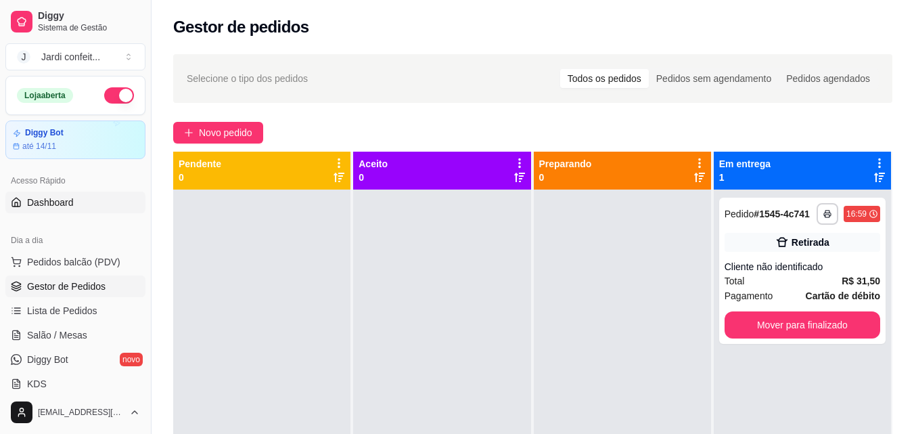
click at [78, 204] on link "Dashboard" at bounding box center [75, 202] width 140 height 22
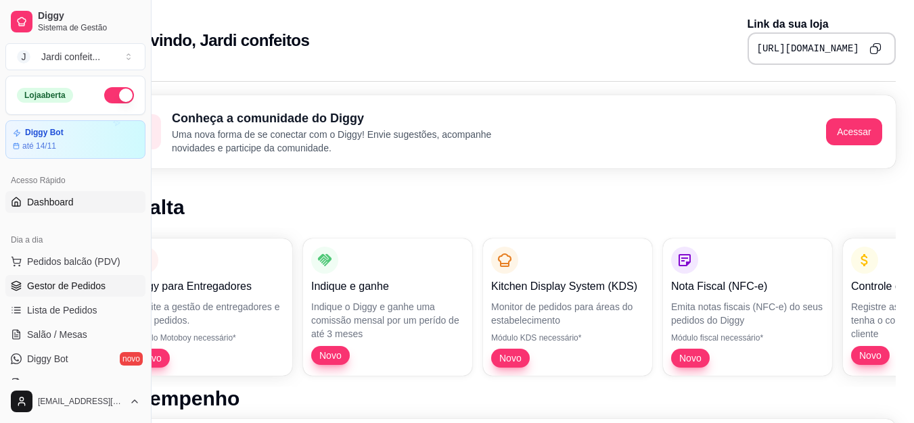
click at [103, 279] on link "Gestor de Pedidos" at bounding box center [75, 286] width 140 height 22
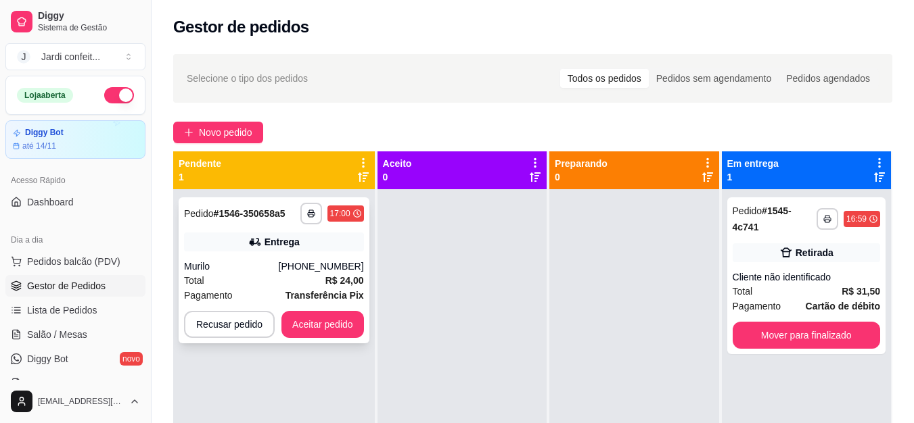
click at [336, 282] on strong "R$ 24,00" at bounding box center [344, 280] width 39 height 11
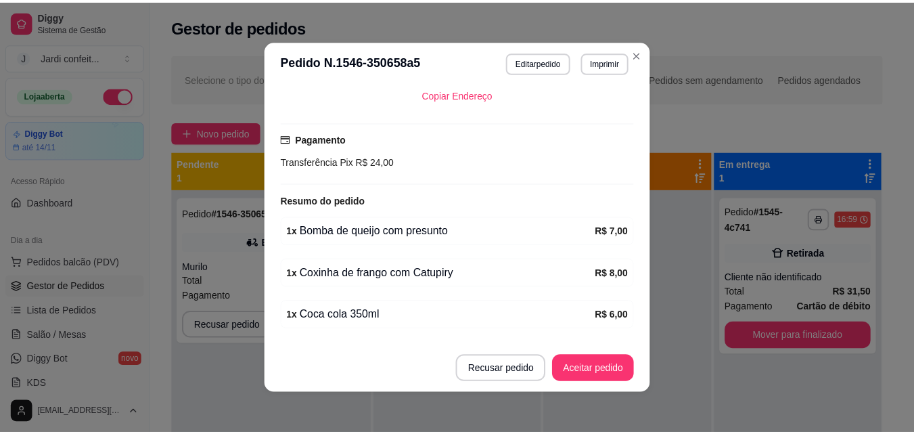
scroll to position [292, 0]
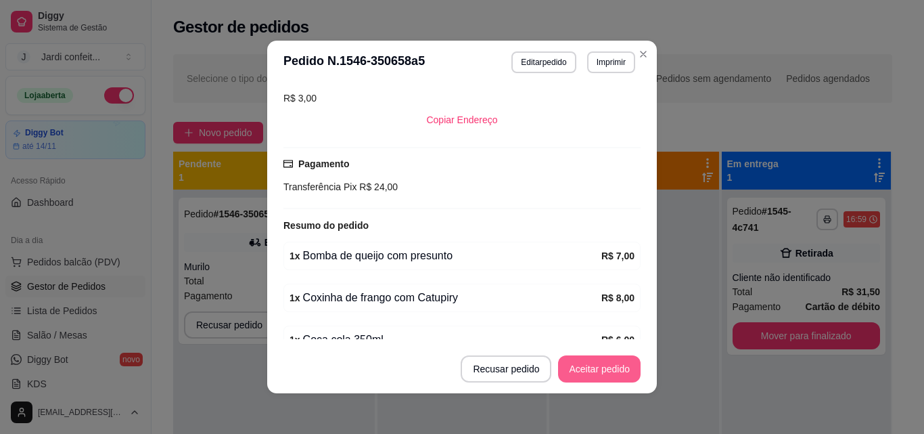
click at [599, 368] on button "Aceitar pedido" at bounding box center [599, 368] width 83 height 27
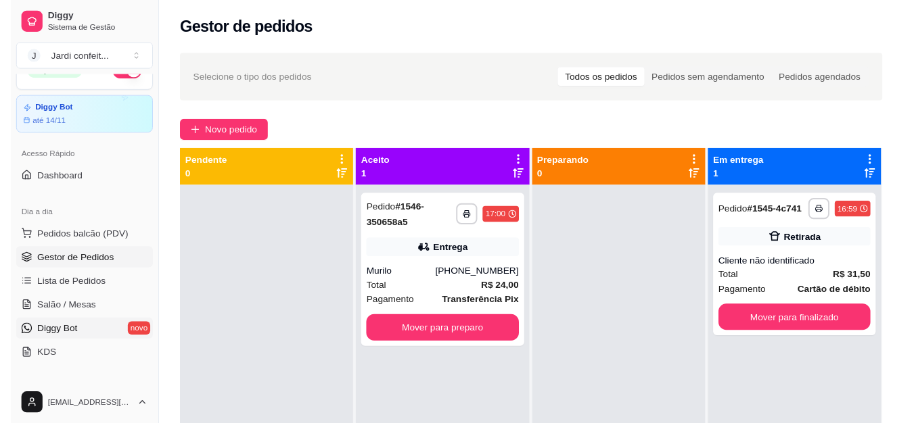
scroll to position [0, 0]
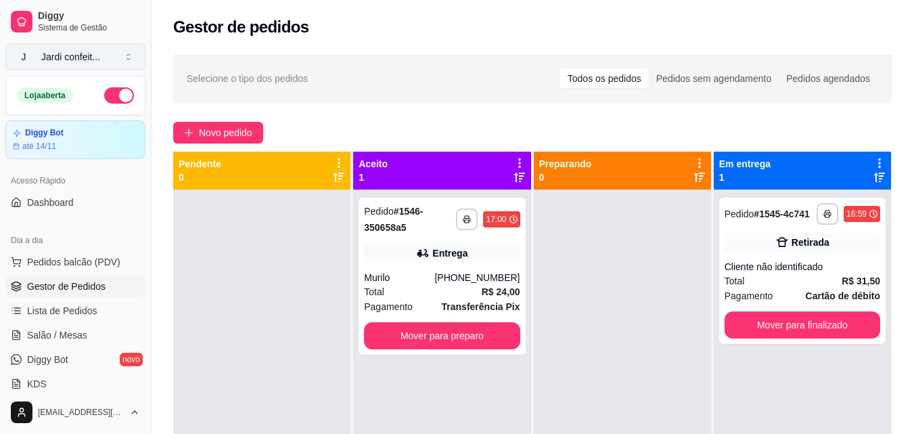
click at [128, 56] on button "[PERSON_NAME] confeit ..." at bounding box center [75, 56] width 140 height 27
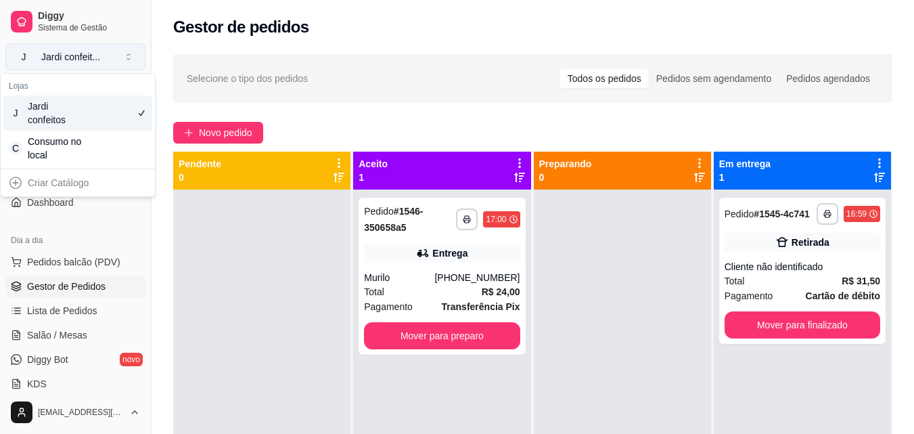
click at [128, 56] on button "[PERSON_NAME] confeit ..." at bounding box center [75, 56] width 140 height 27
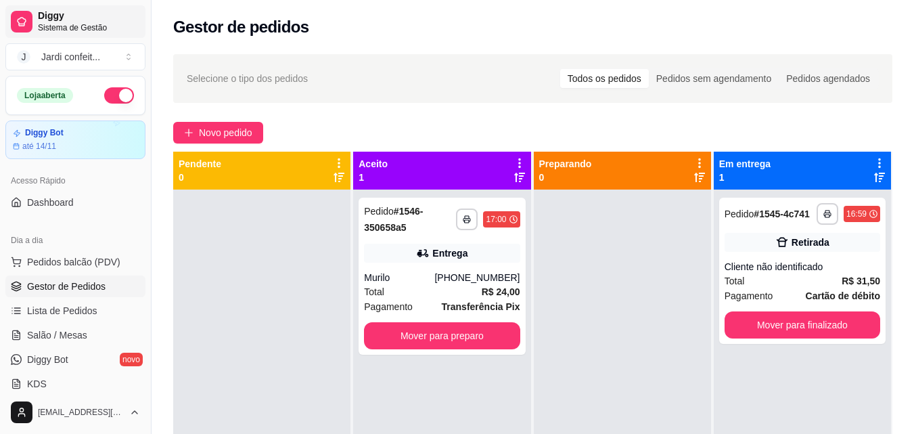
click at [96, 34] on link "Diggy Sistema de Gestão" at bounding box center [75, 21] width 140 height 32
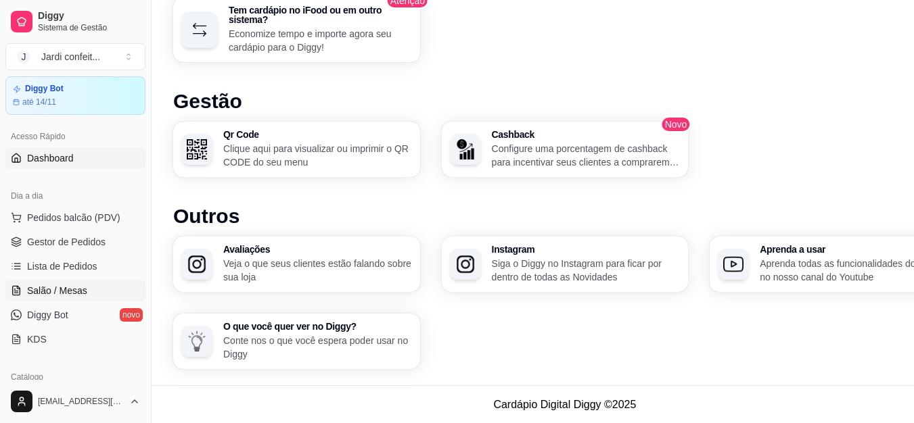
scroll to position [68, 0]
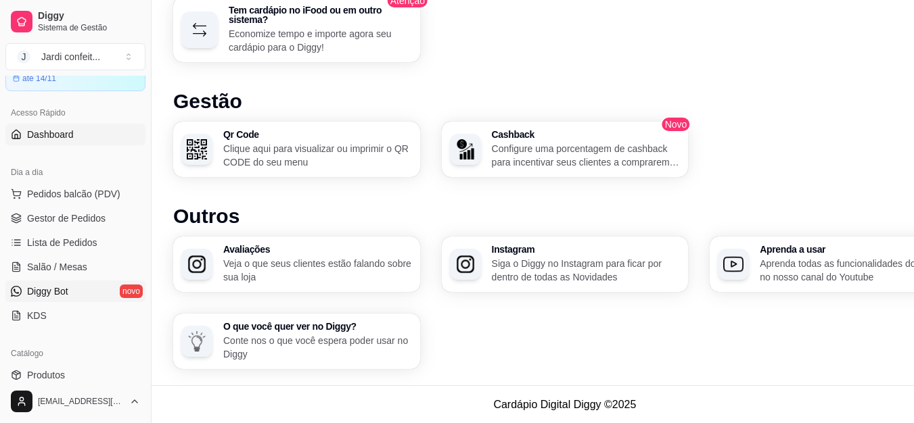
click at [72, 287] on link "Diggy Bot novo" at bounding box center [75, 292] width 140 height 22
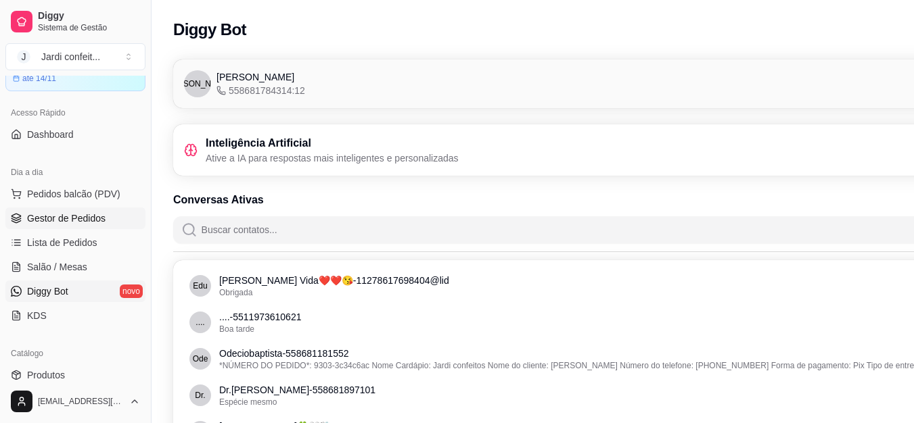
click at [104, 218] on link "Gestor de Pedidos" at bounding box center [75, 219] width 140 height 22
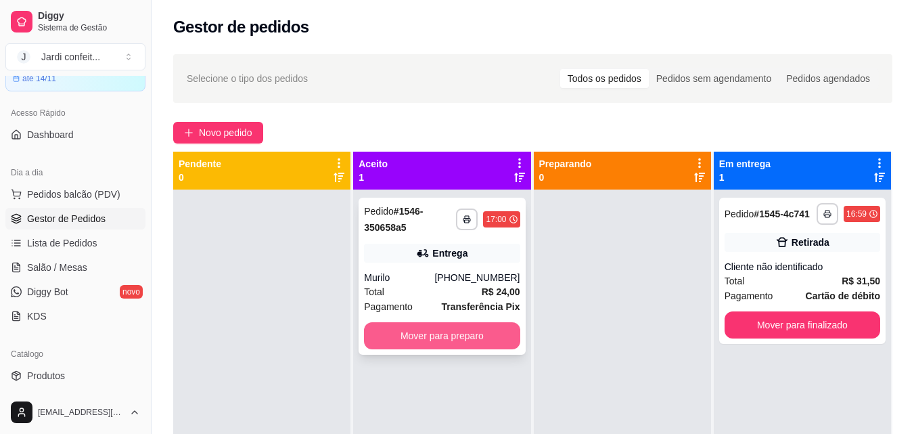
click at [475, 340] on button "Mover para preparo" at bounding box center [442, 335] width 156 height 27
click at [474, 343] on div "Mover para preparo" at bounding box center [442, 335] width 156 height 27
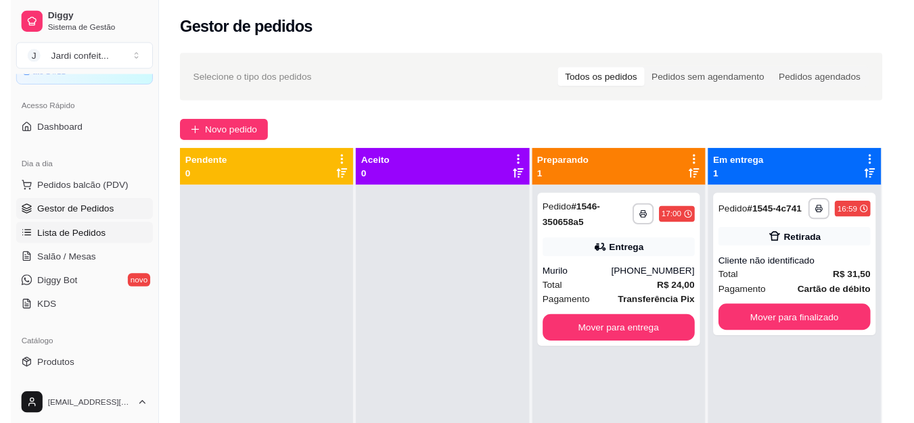
scroll to position [135, 0]
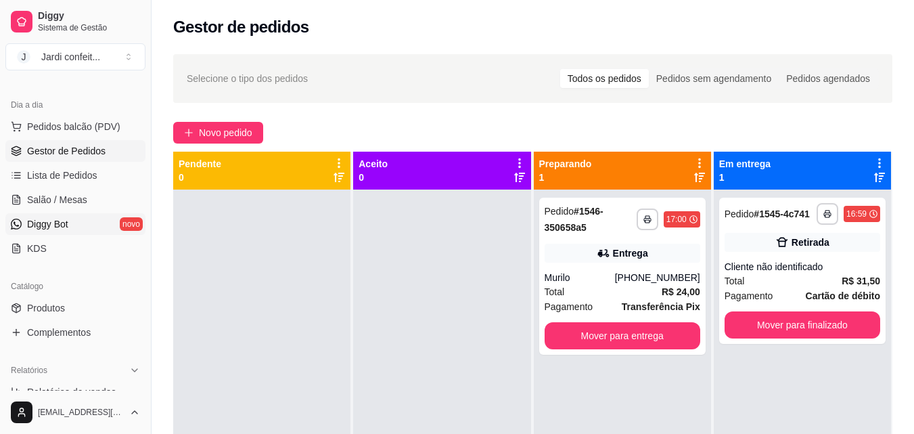
click at [71, 223] on link "Diggy Bot novo" at bounding box center [75, 224] width 140 height 22
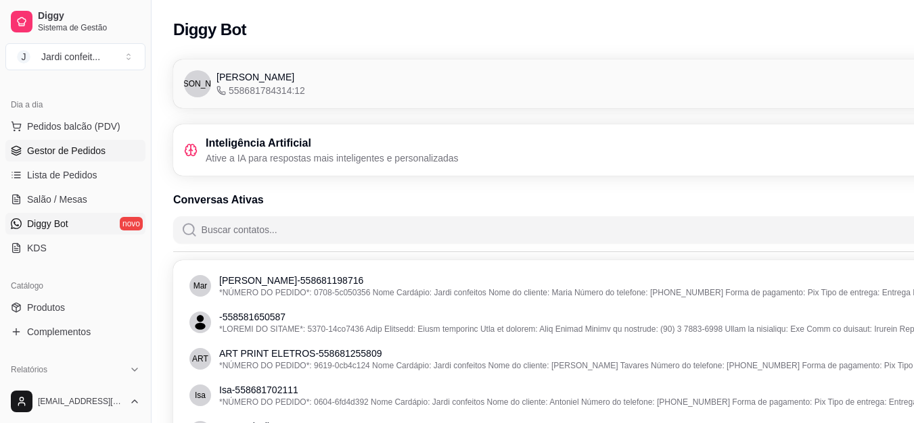
click at [91, 148] on span "Gestor de Pedidos" at bounding box center [66, 151] width 78 height 14
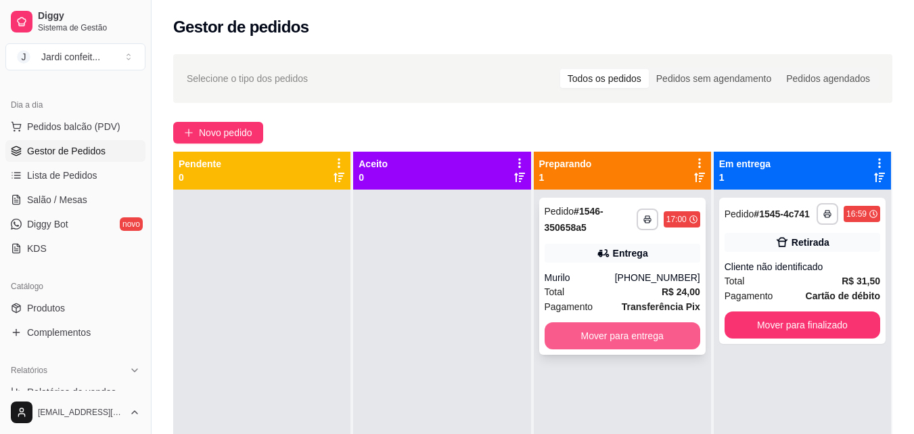
click at [616, 343] on button "Mover para entrega" at bounding box center [622, 335] width 156 height 27
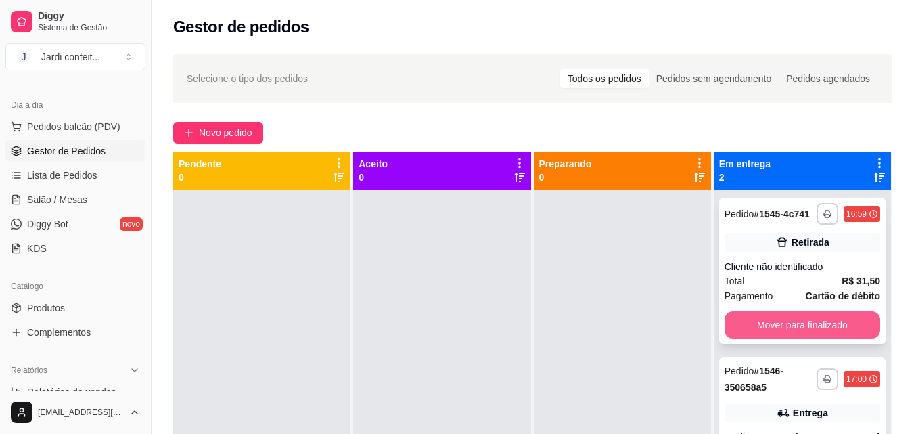
click at [823, 333] on button "Mover para finalizado" at bounding box center [802, 324] width 156 height 27
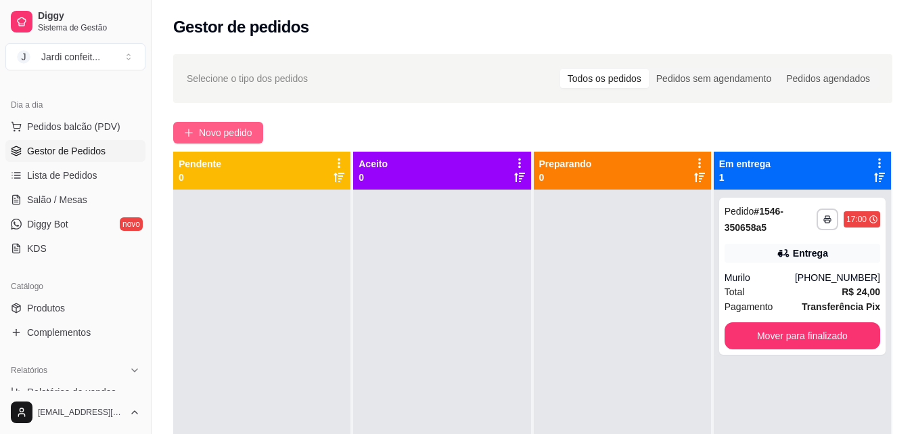
click at [221, 131] on span "Novo pedido" at bounding box center [225, 132] width 53 height 15
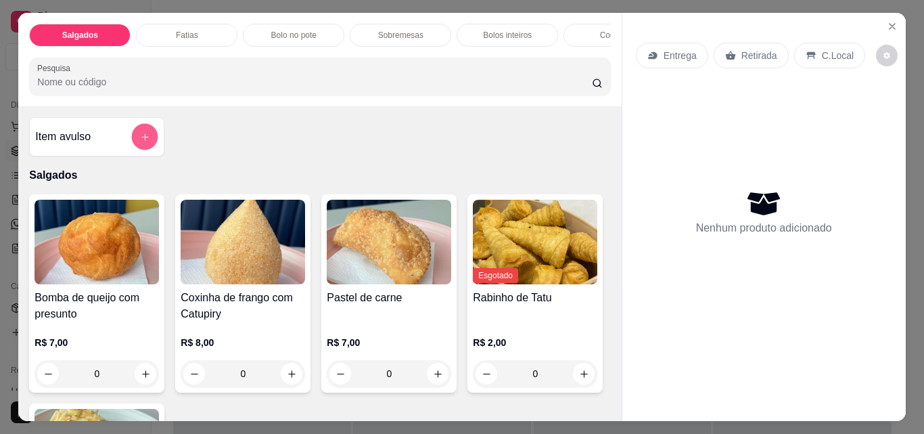
click at [140, 142] on icon "add-separate-item" at bounding box center [145, 137] width 10 height 10
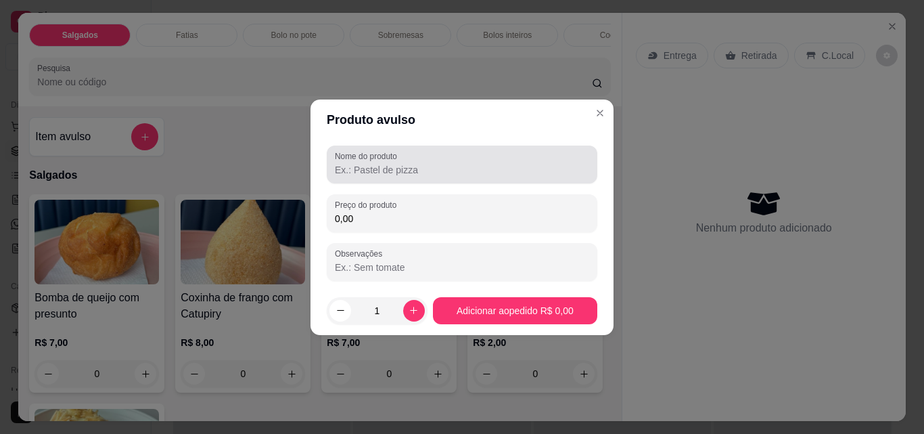
drag, startPoint x: 388, startPoint y: 157, endPoint x: 381, endPoint y: 163, distance: 8.6
click at [388, 158] on label "Nome do produto" at bounding box center [368, 155] width 67 height 11
click at [388, 163] on input "Nome do produto" at bounding box center [462, 170] width 254 height 14
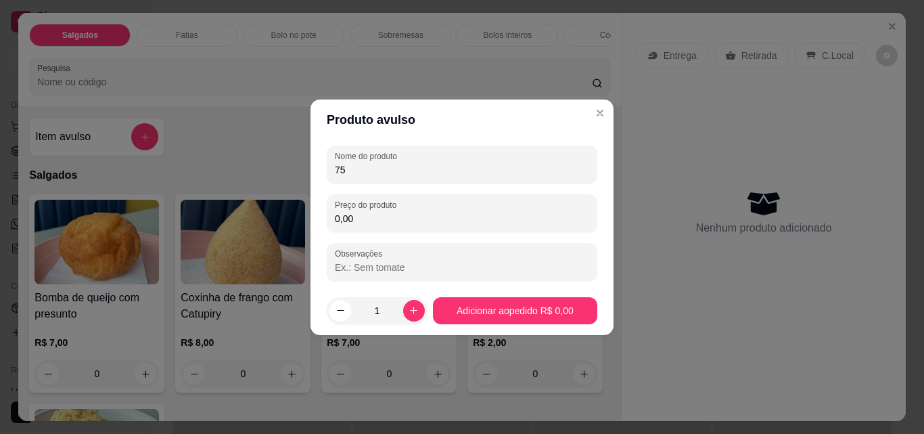
type input "7"
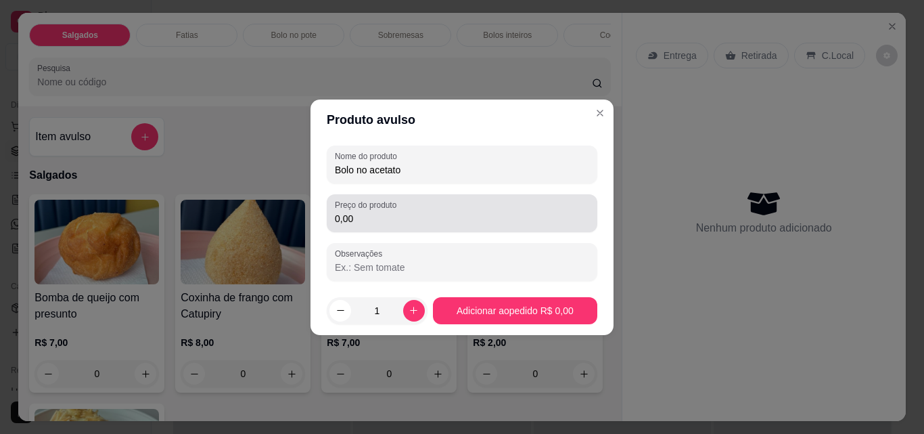
type input "Bolo no acetato"
click at [435, 214] on input "0,00" at bounding box center [462, 219] width 254 height 14
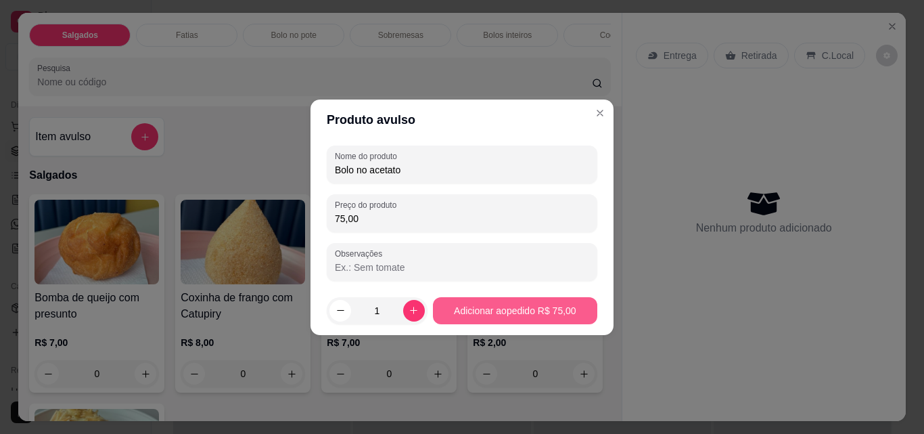
type input "75,00"
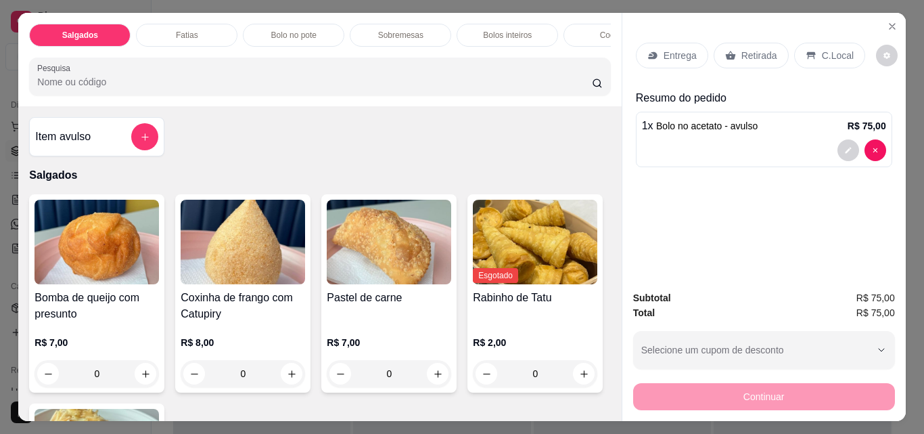
click at [762, 49] on p "Retirada" at bounding box center [759, 56] width 36 height 14
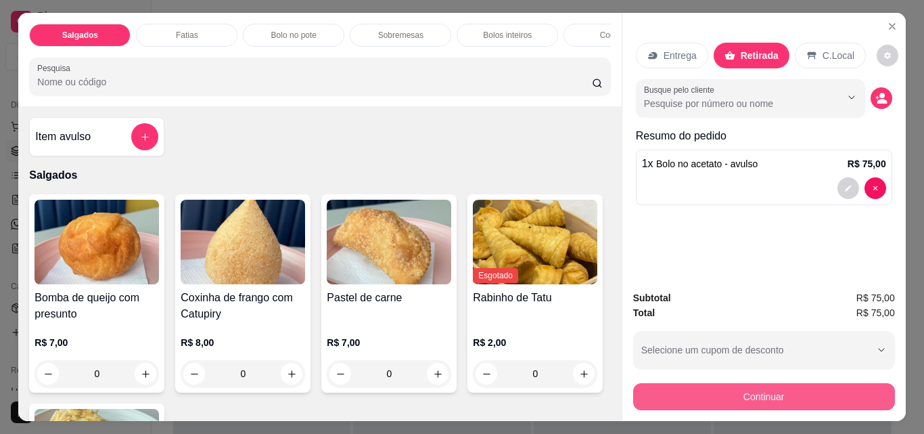
click at [827, 384] on button "Continuar" at bounding box center [764, 396] width 262 height 27
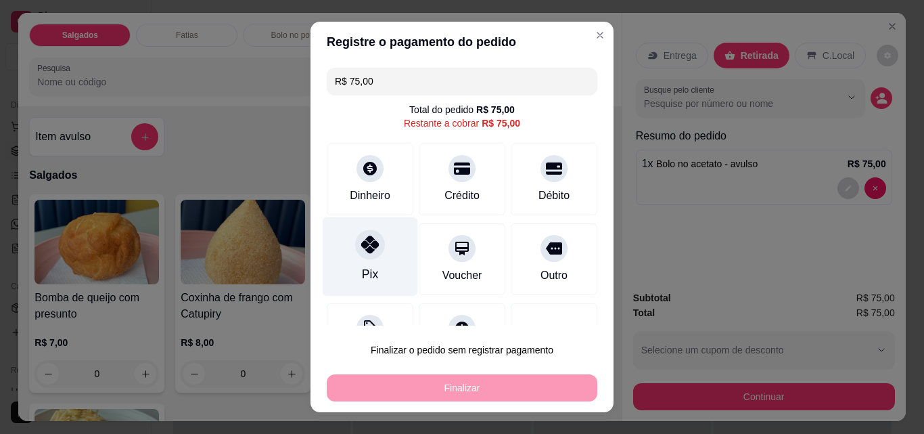
click at [365, 256] on div at bounding box center [370, 244] width 30 height 30
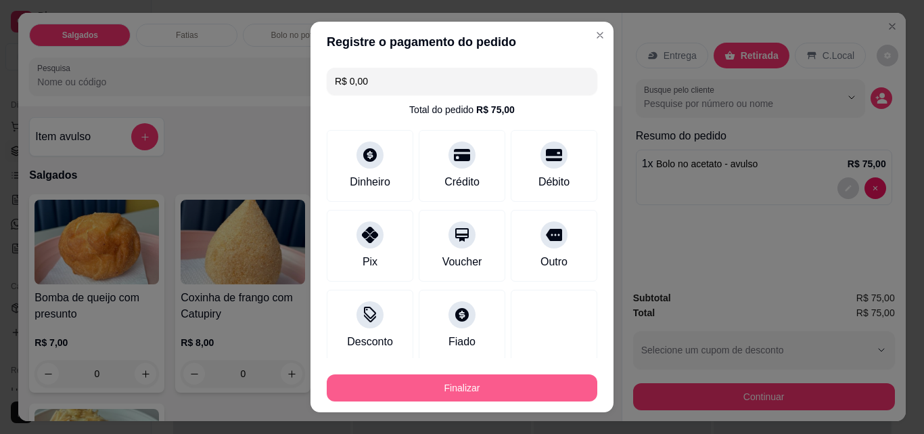
click at [459, 384] on button "Finalizar" at bounding box center [462, 387] width 271 height 27
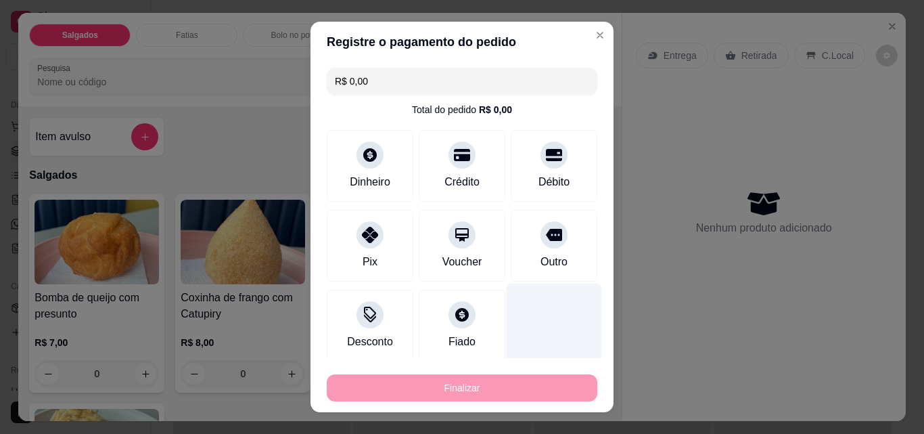
type input "-R$ 75,00"
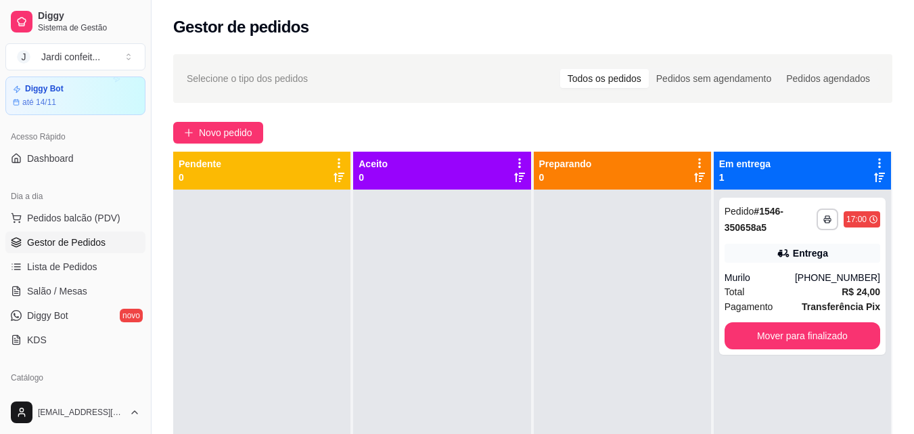
scroll to position [247, 0]
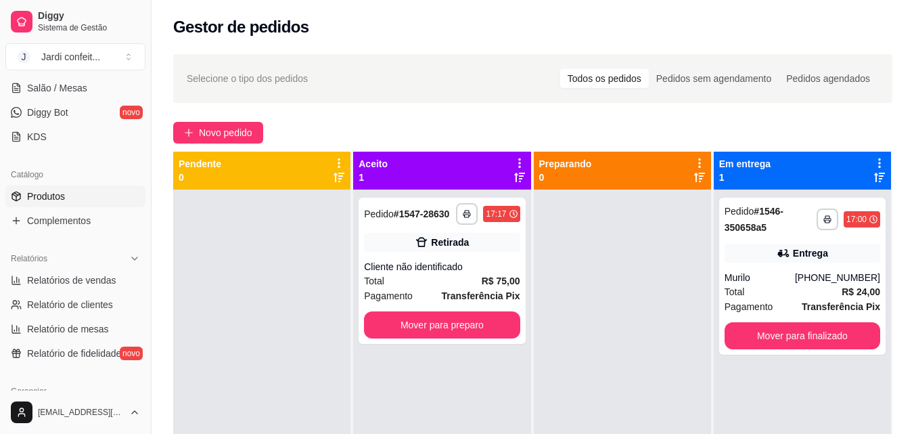
click at [72, 200] on link "Produtos" at bounding box center [75, 196] width 140 height 22
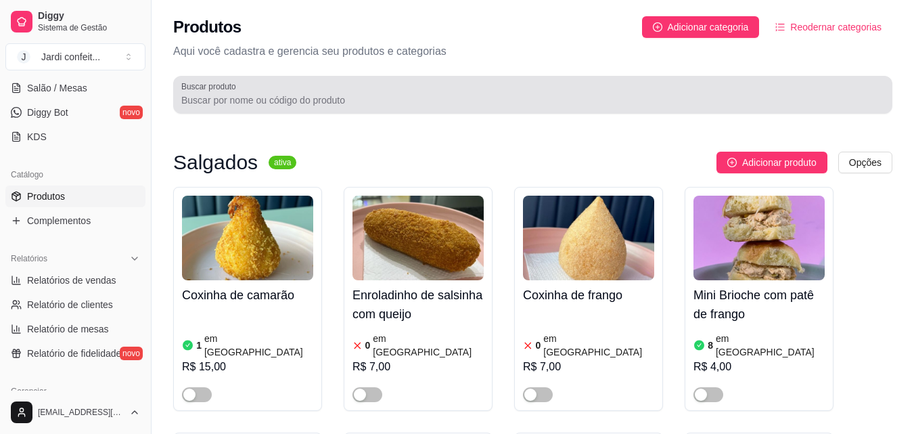
click at [469, 85] on div at bounding box center [532, 94] width 703 height 27
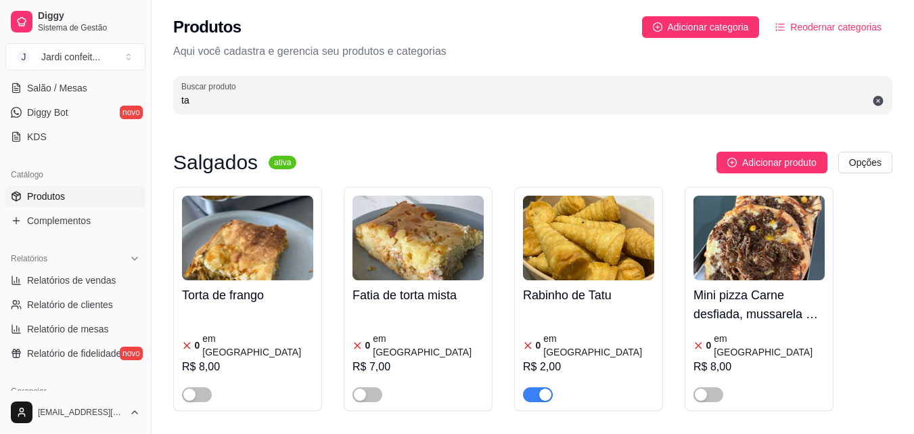
type input "t"
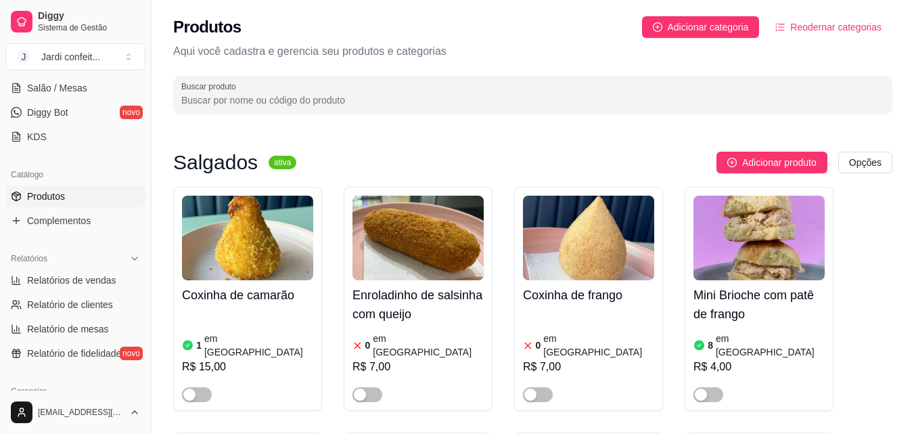
click at [457, 101] on input "Buscar produto" at bounding box center [532, 100] width 703 height 14
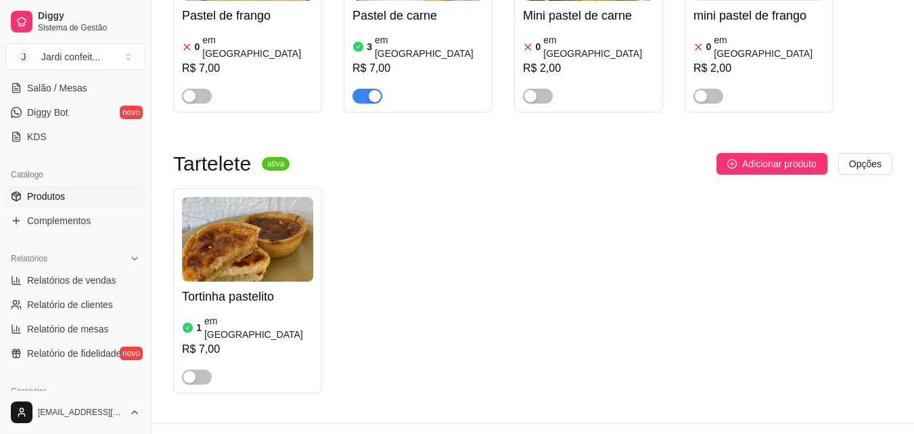
scroll to position [281, 0]
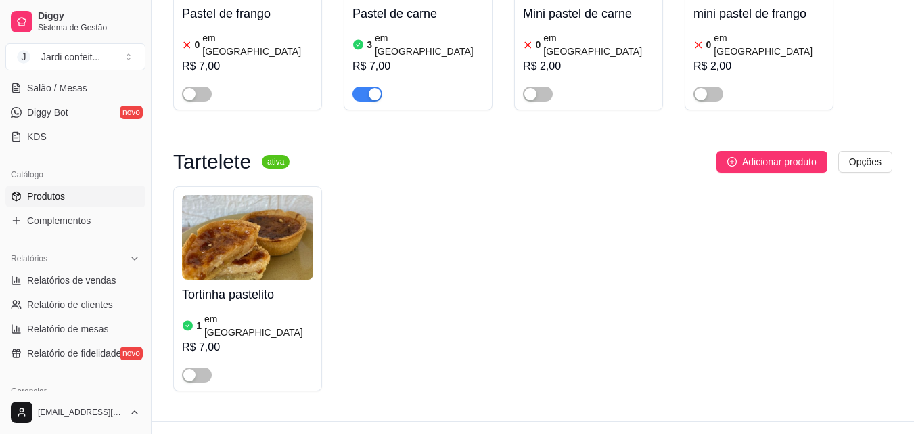
type input "paste"
click at [258, 233] on img at bounding box center [247, 237] width 131 height 85
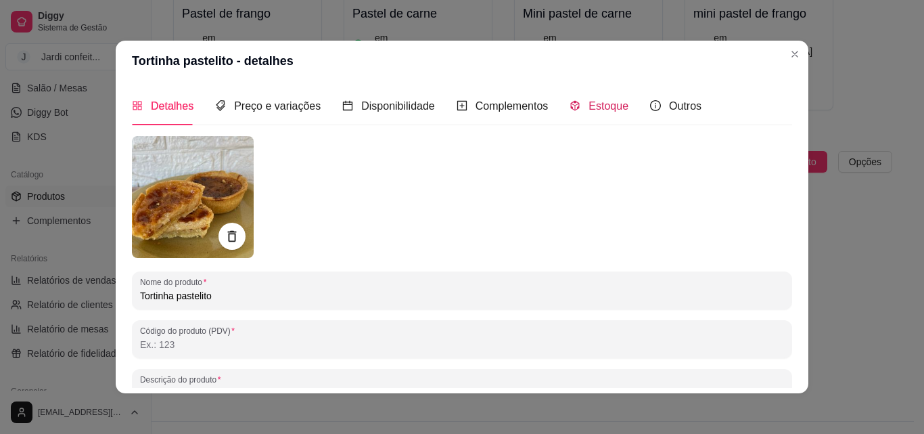
click at [597, 106] on span "Estoque" at bounding box center [608, 105] width 40 height 11
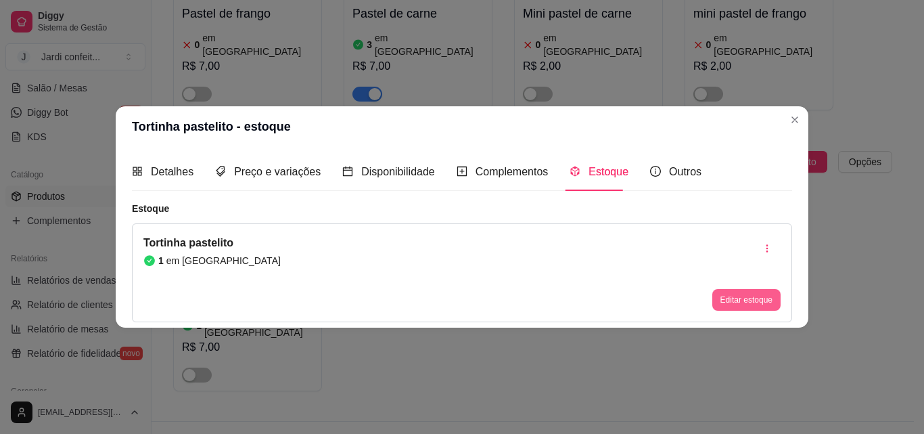
click at [741, 297] on button "Editar estoque" at bounding box center [746, 300] width 68 height 22
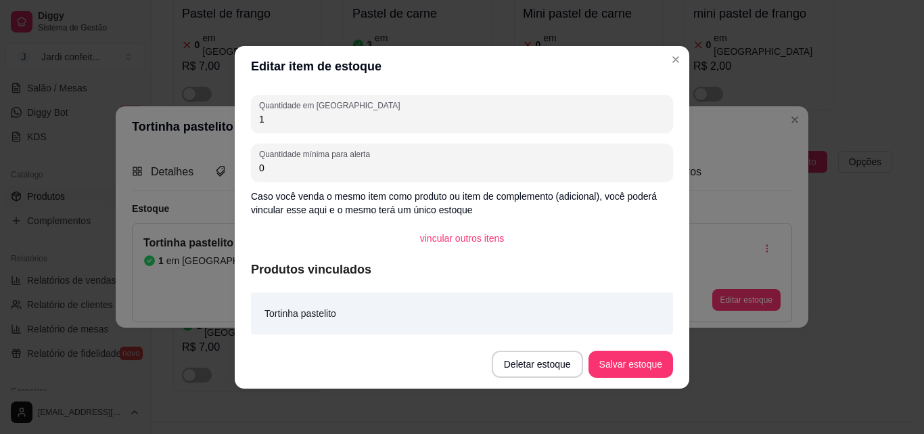
drag, startPoint x: 200, startPoint y: 117, endPoint x: 166, endPoint y: 114, distance: 33.2
click at [174, 115] on div "Editar item de estoque Quantidade em estoque 1 Quantidade mínima para alerta 0 …" at bounding box center [462, 217] width 924 height 434
type input "8"
click at [665, 360] on button "Salvar estoque" at bounding box center [630, 363] width 83 height 26
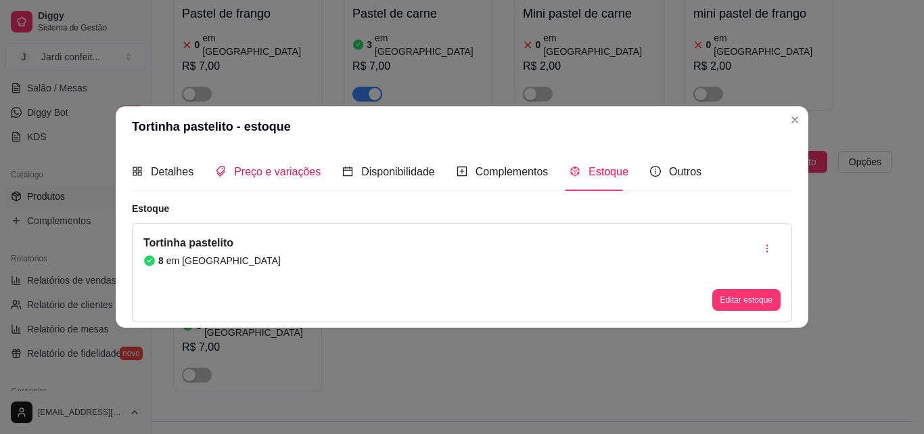
click at [282, 177] on span "Preço e variações" at bounding box center [277, 171] width 87 height 11
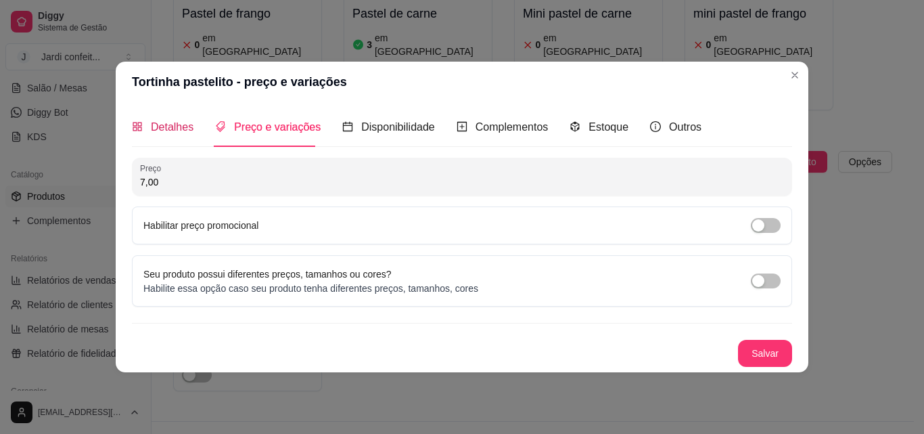
click at [185, 131] on span "Detalhes" at bounding box center [172, 126] width 43 height 11
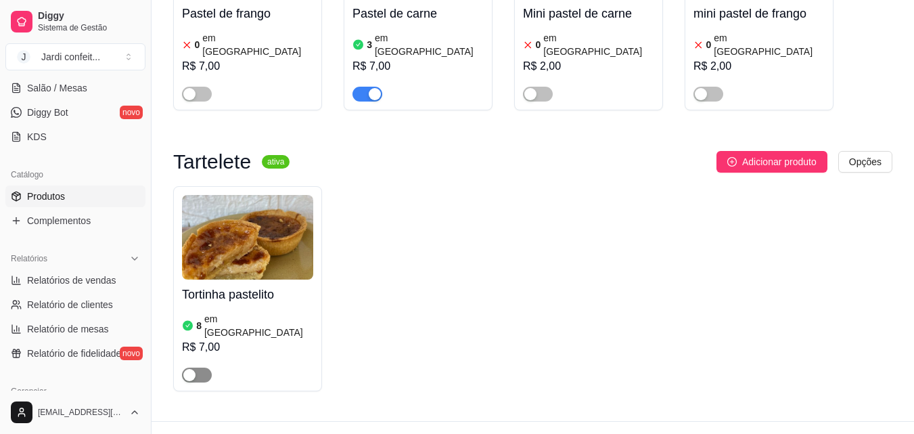
click at [196, 367] on button "button" at bounding box center [197, 374] width 30 height 15
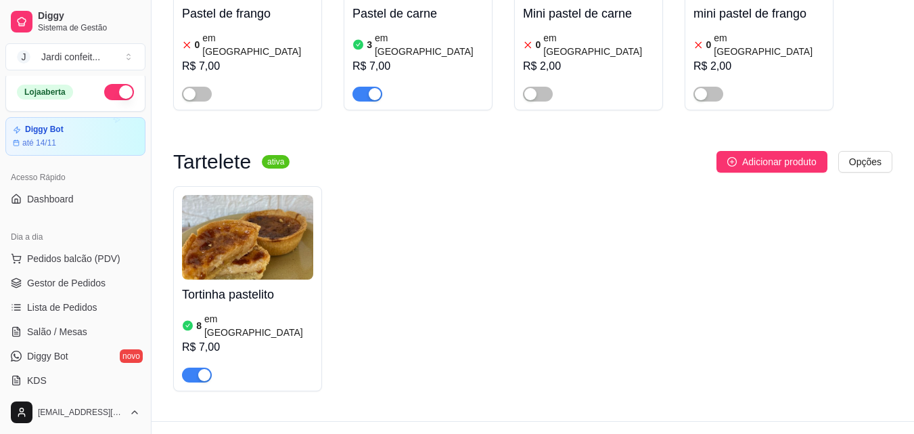
scroll to position [0, 0]
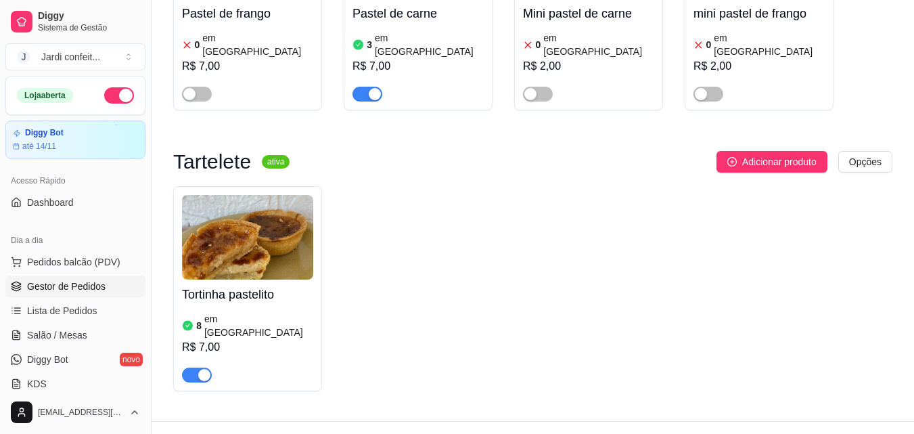
click at [99, 287] on span "Gestor de Pedidos" at bounding box center [66, 286] width 78 height 14
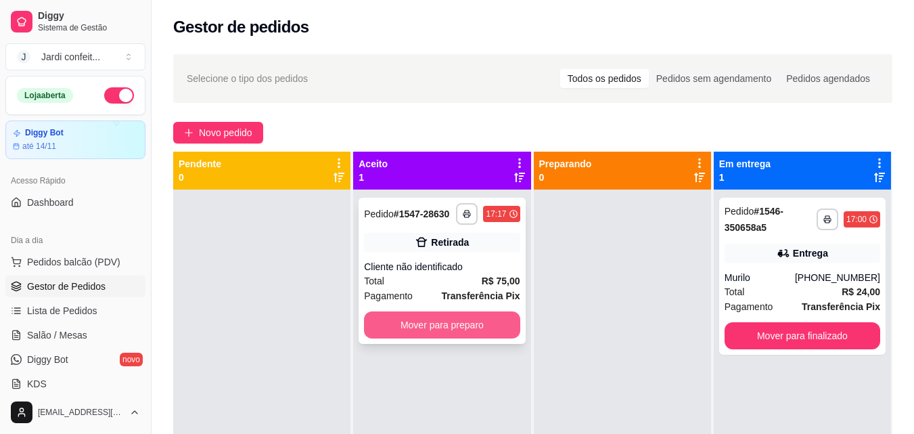
click at [442, 330] on button "Mover para preparo" at bounding box center [442, 324] width 156 height 27
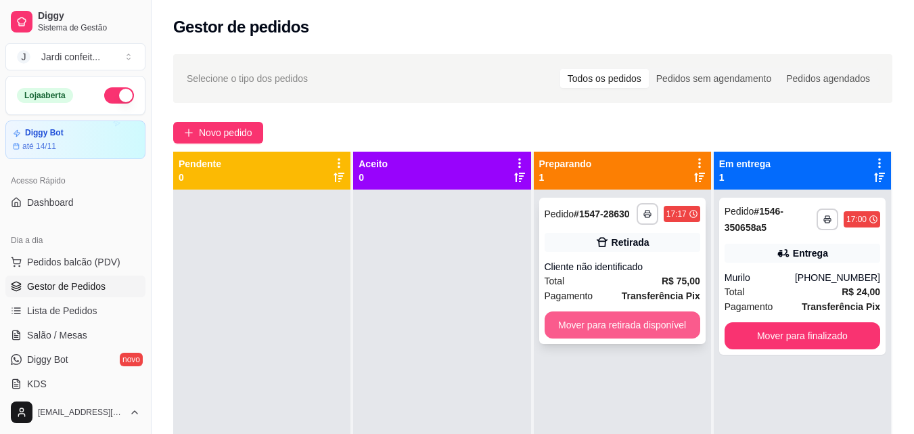
click at [614, 335] on button "Mover para retirada disponível" at bounding box center [622, 324] width 156 height 27
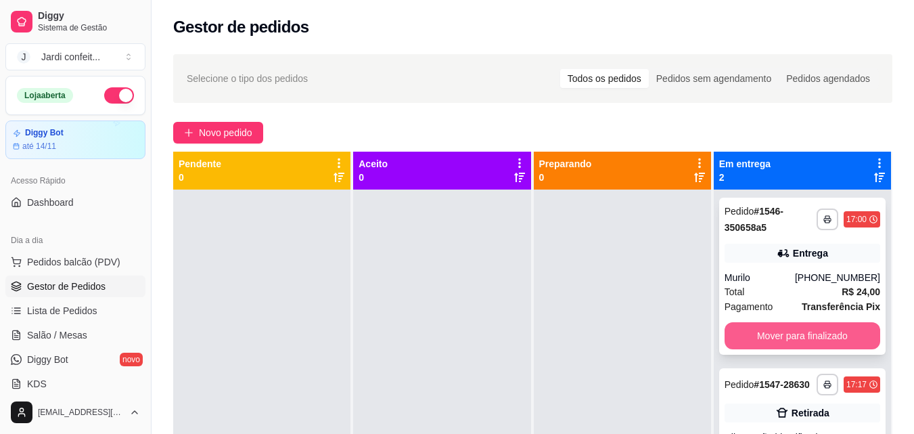
click at [771, 337] on button "Mover para finalizado" at bounding box center [802, 335] width 156 height 27
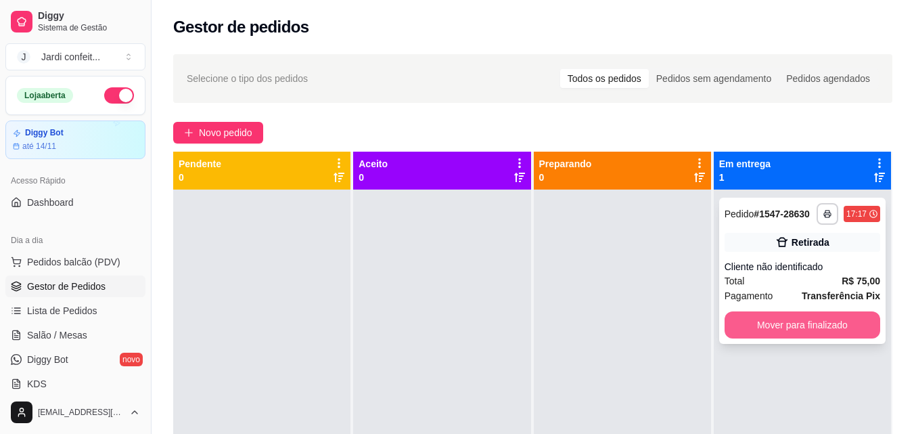
click at [772, 336] on button "Mover para finalizado" at bounding box center [802, 324] width 156 height 27
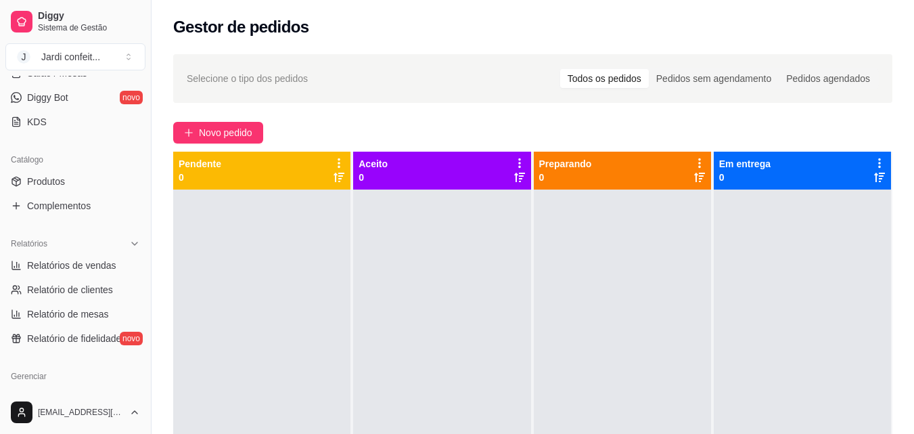
scroll to position [271, 0]
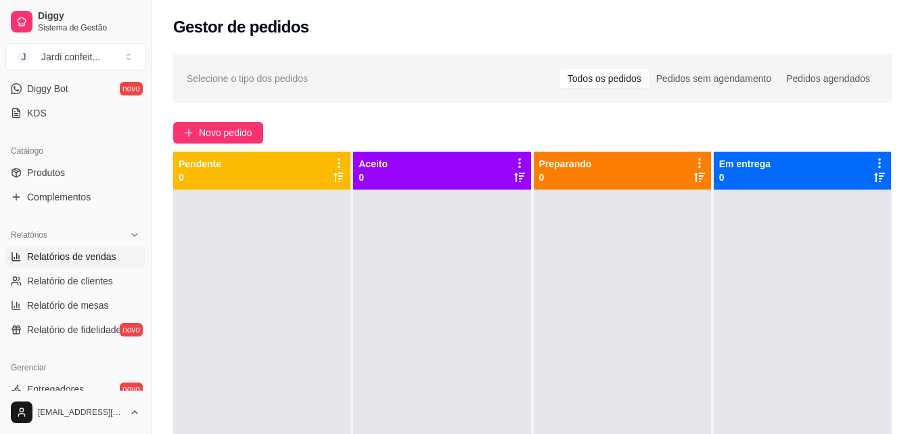
click at [92, 261] on span "Relatórios de vendas" at bounding box center [71, 257] width 89 height 14
select select "ALL"
select select "0"
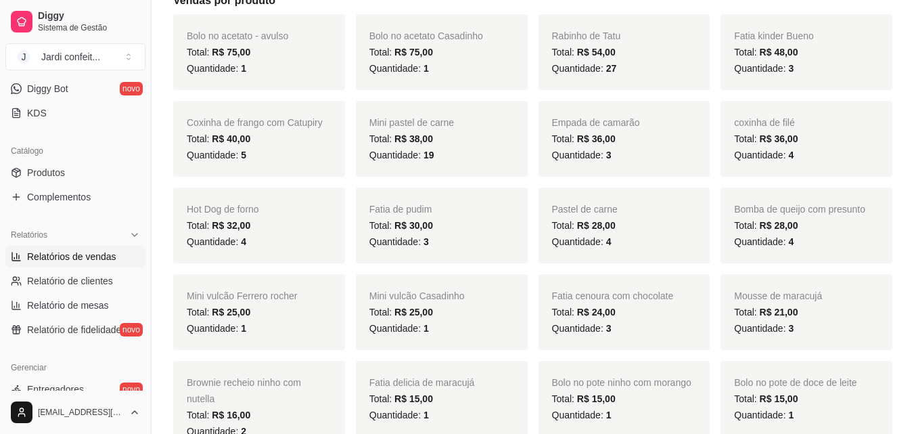
scroll to position [271, 0]
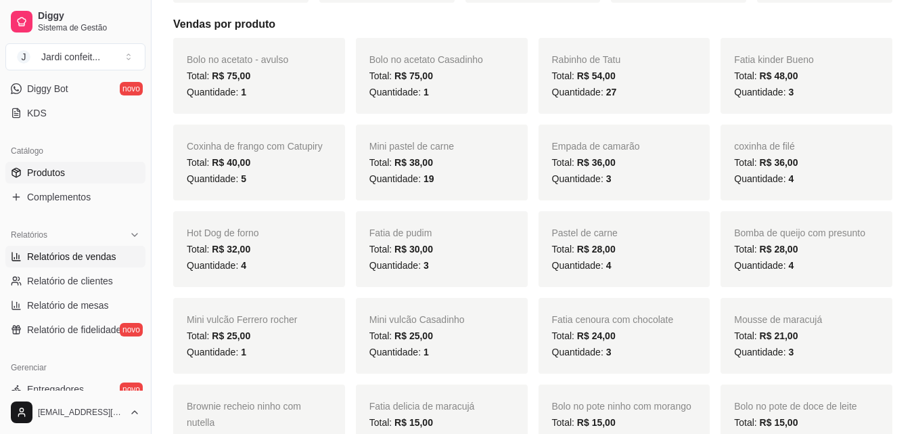
click at [81, 175] on link "Produtos" at bounding box center [75, 173] width 140 height 22
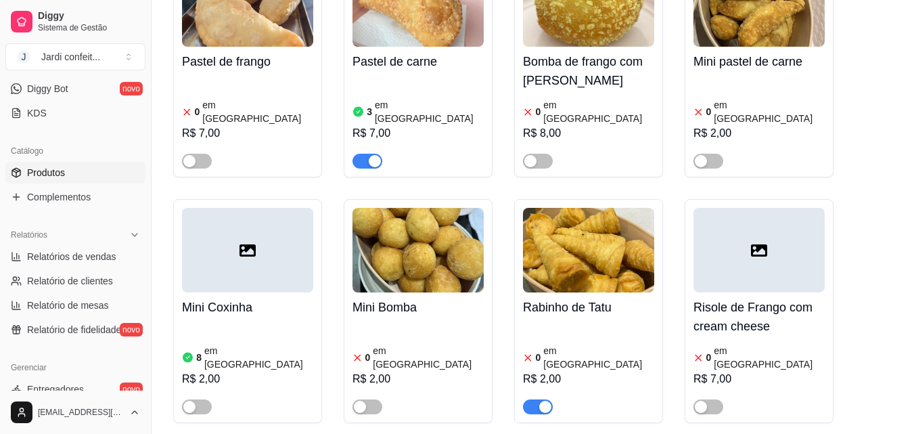
scroll to position [1217, 0]
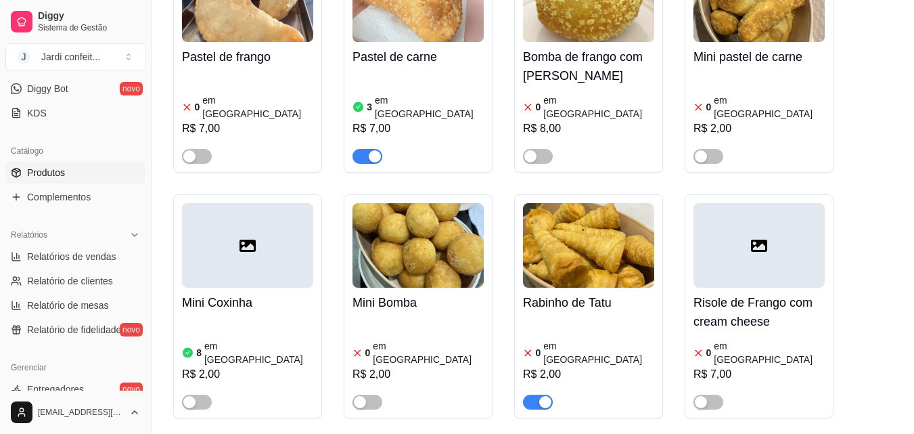
click at [525, 394] on span "button" at bounding box center [538, 401] width 30 height 15
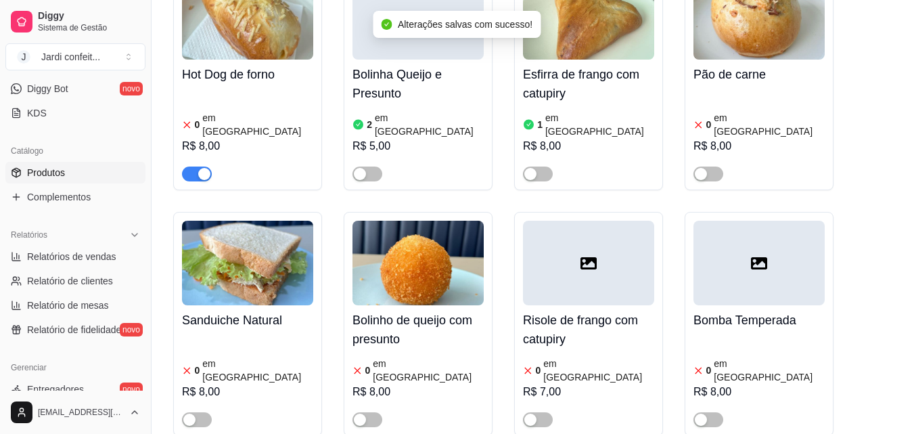
scroll to position [1556, 0]
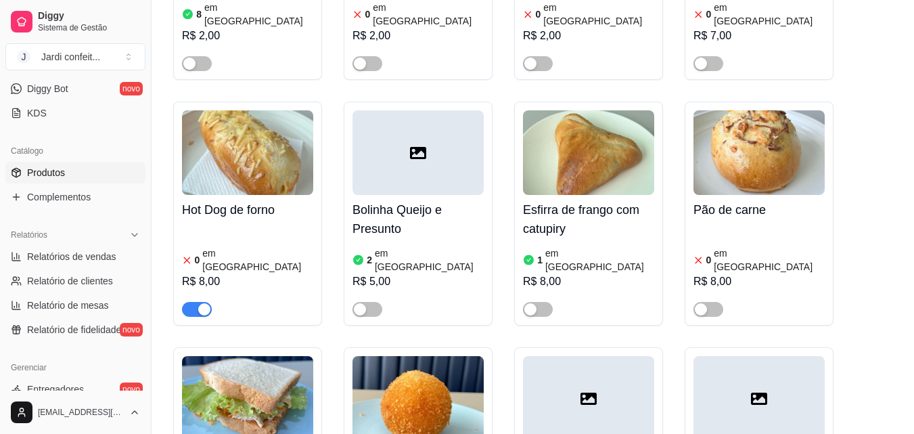
click at [193, 302] on span "button" at bounding box center [197, 309] width 30 height 15
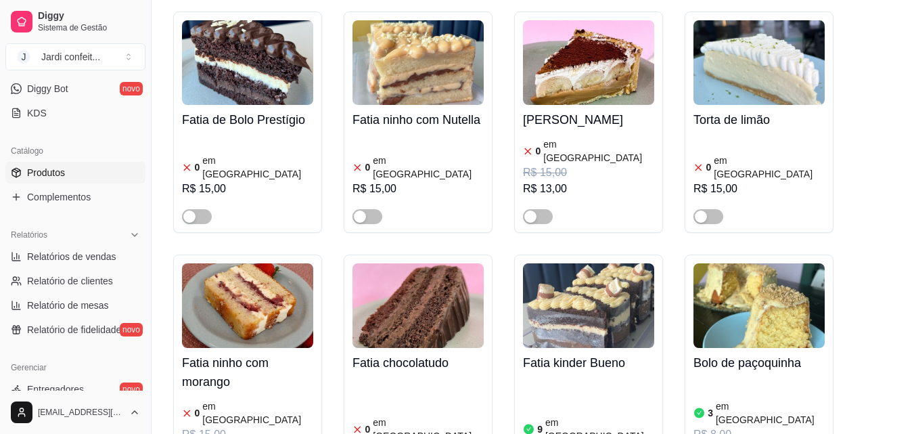
scroll to position [0, 0]
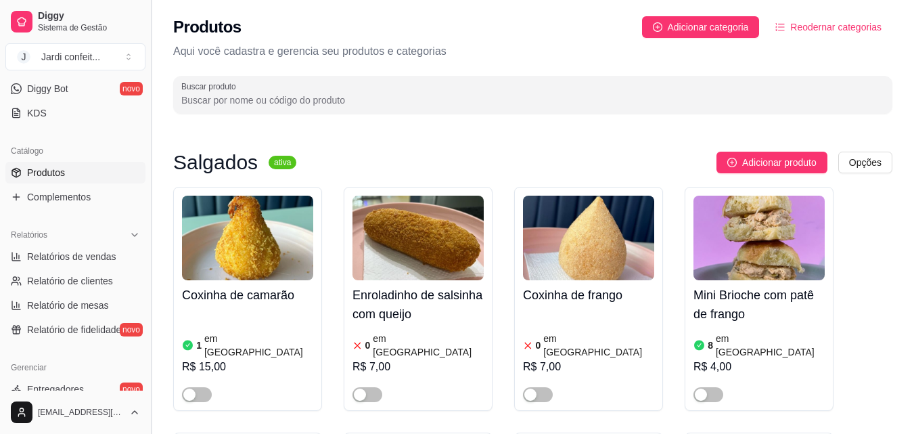
drag, startPoint x: 438, startPoint y: 112, endPoint x: 147, endPoint y: 112, distance: 290.1
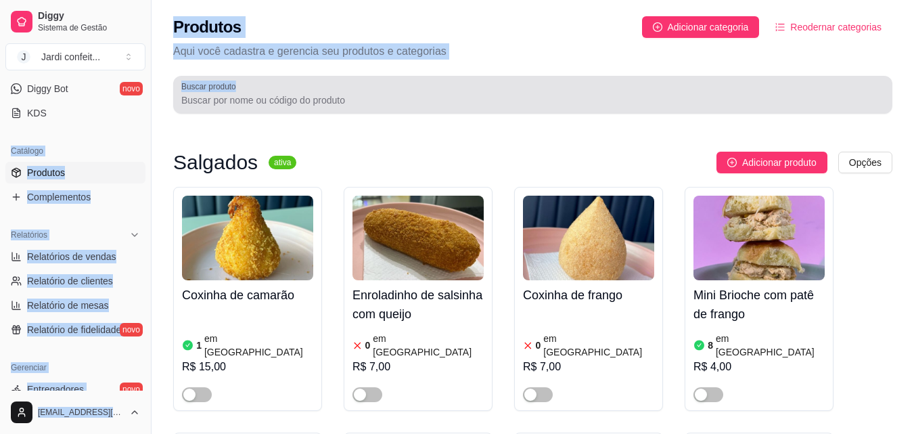
click at [217, 95] on input "Buscar produto" at bounding box center [532, 100] width 703 height 14
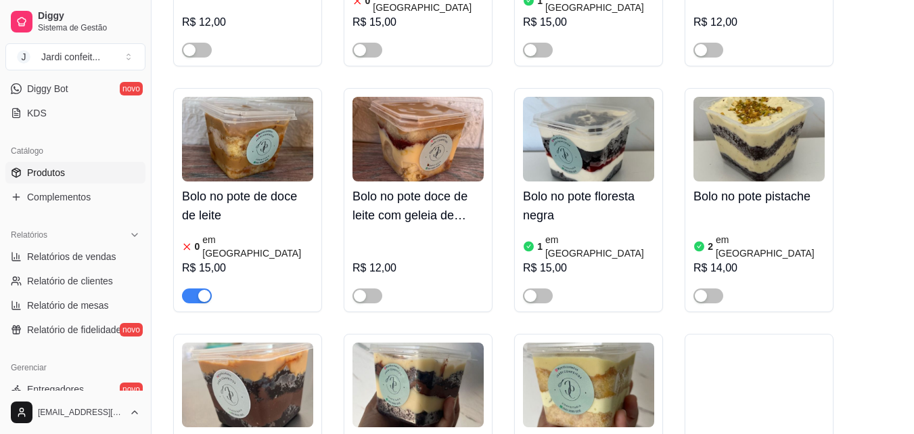
scroll to position [1353, 0]
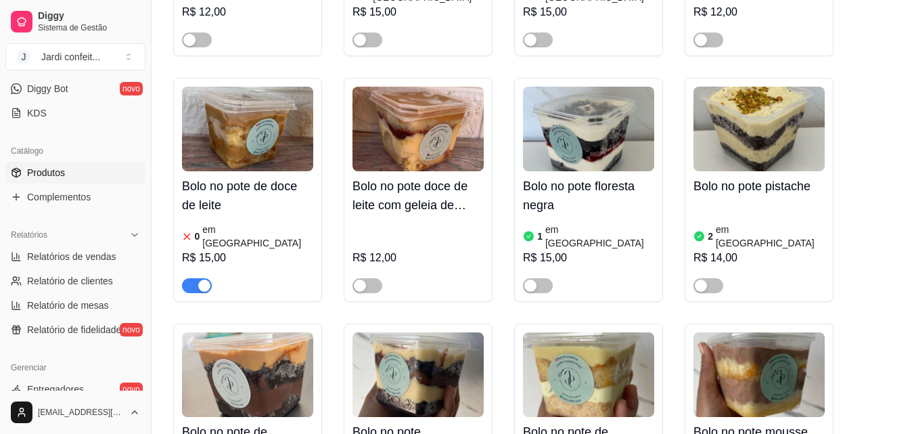
type input "bolo no"
click at [189, 278] on span "button" at bounding box center [197, 285] width 30 height 15
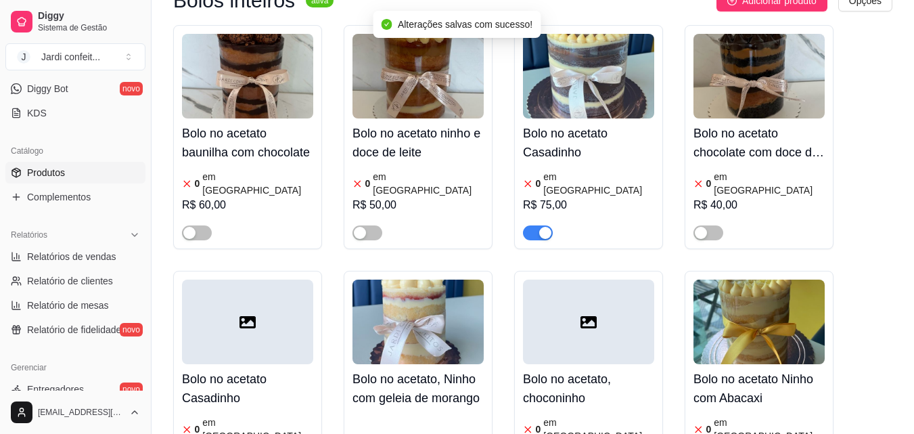
scroll to position [2229, 0]
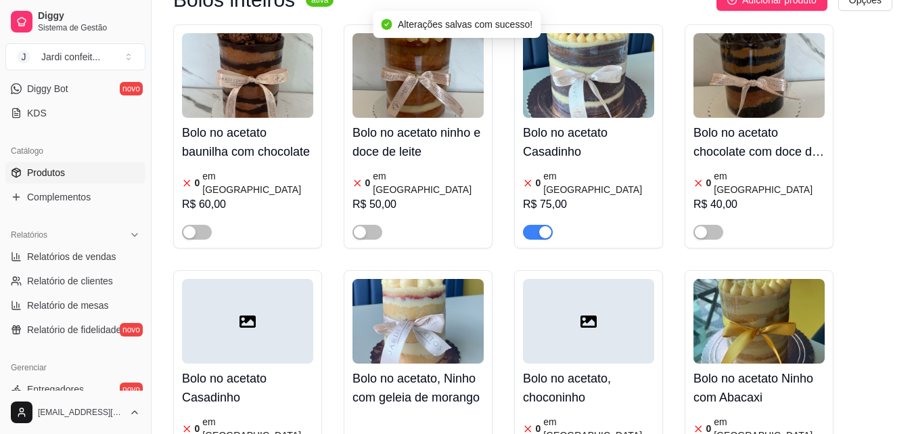
click at [534, 225] on span "button" at bounding box center [538, 232] width 30 height 15
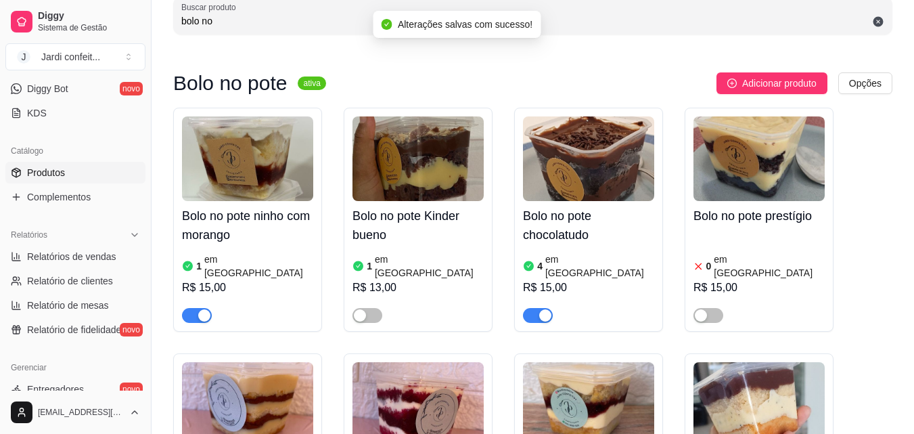
scroll to position [0, 0]
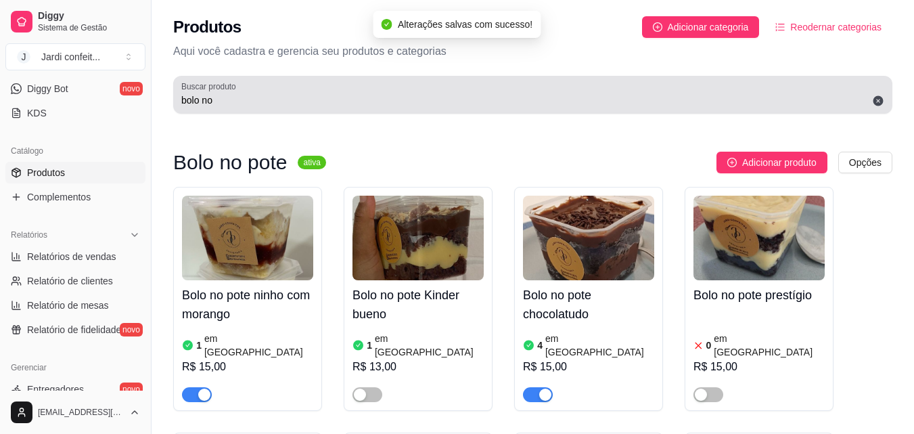
click at [331, 106] on input "bolo no" at bounding box center [532, 100] width 703 height 14
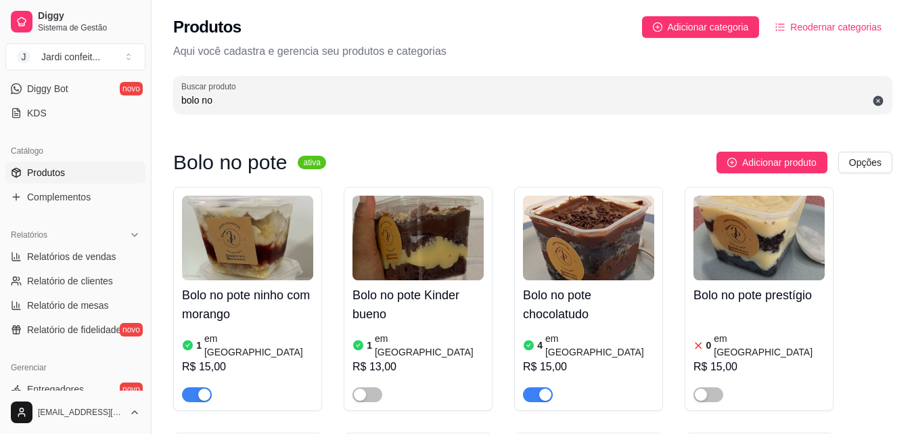
click at [880, 104] on icon at bounding box center [878, 101] width 10 height 10
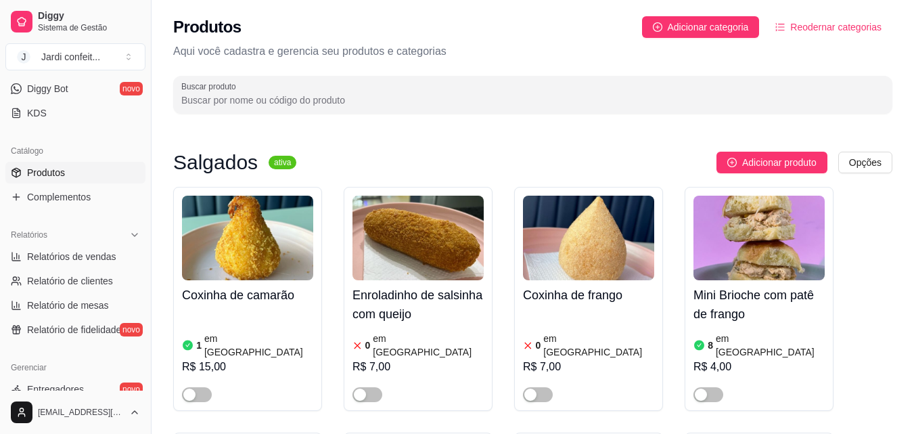
click at [416, 106] on input "Buscar produto" at bounding box center [532, 100] width 703 height 14
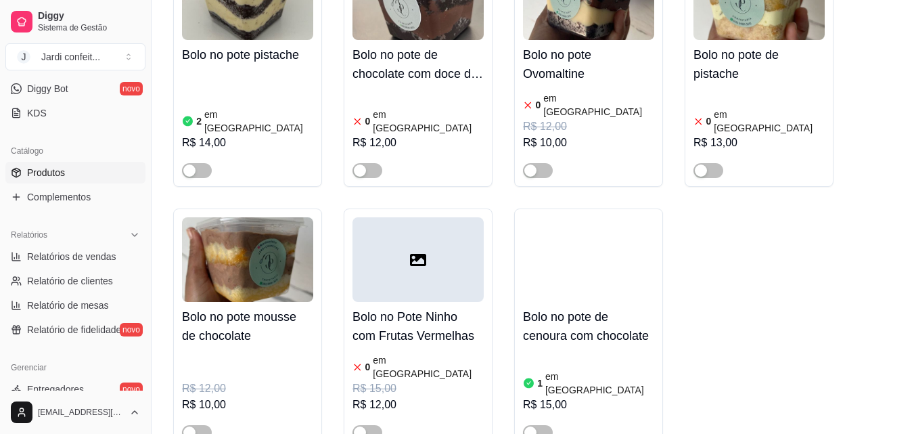
scroll to position [3517, 0]
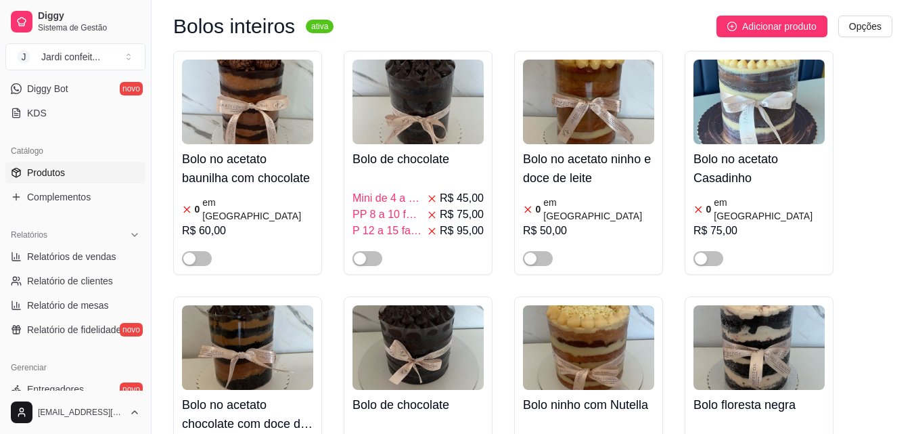
type input "bolo"
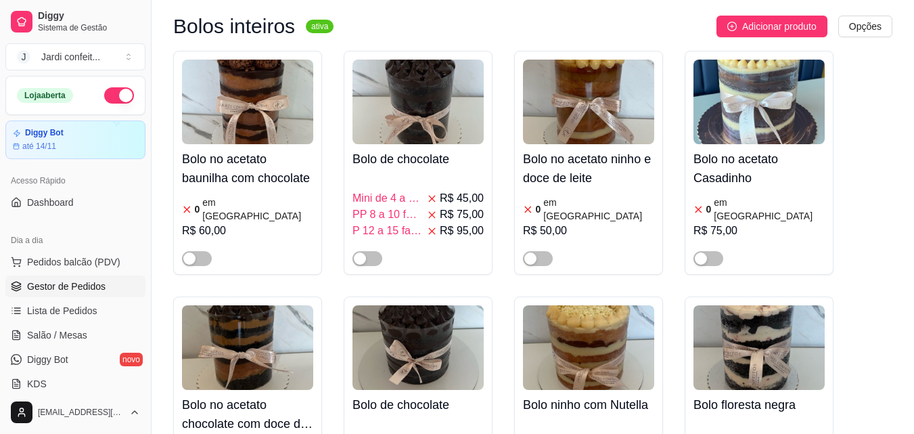
click at [54, 287] on span "Gestor de Pedidos" at bounding box center [66, 286] width 78 height 14
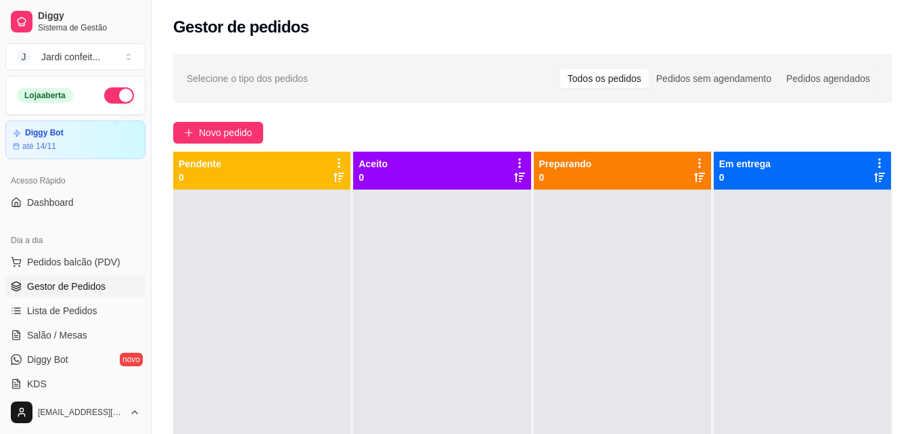
click at [555, 245] on div at bounding box center [622, 406] width 177 height 434
click at [225, 128] on span "Novo pedido" at bounding box center [225, 132] width 53 height 15
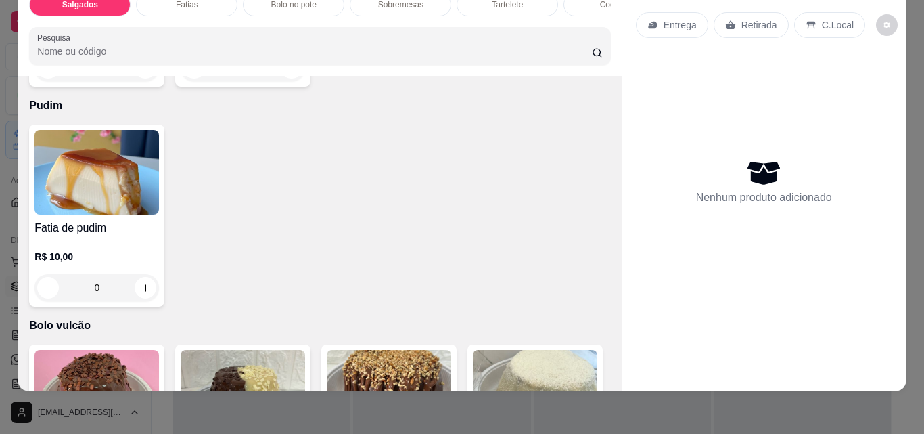
scroll to position [2130, 0]
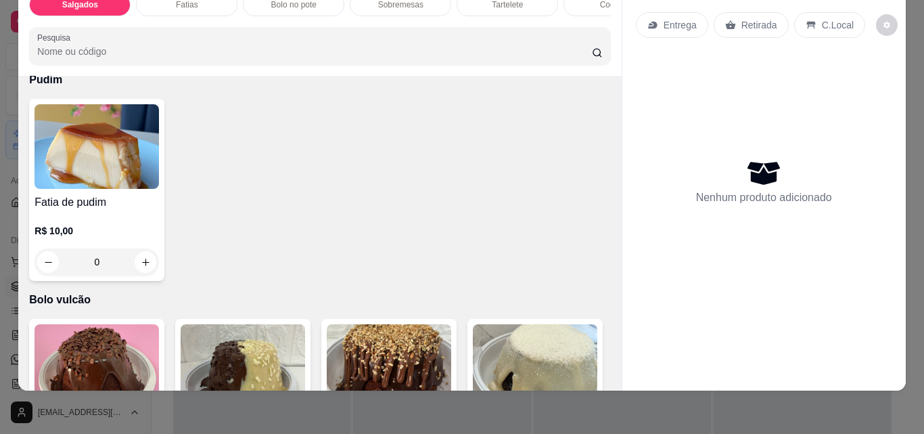
click at [145, 47] on icon "increase-product-quantity" at bounding box center [146, 42] width 10 height 10
type input "1"
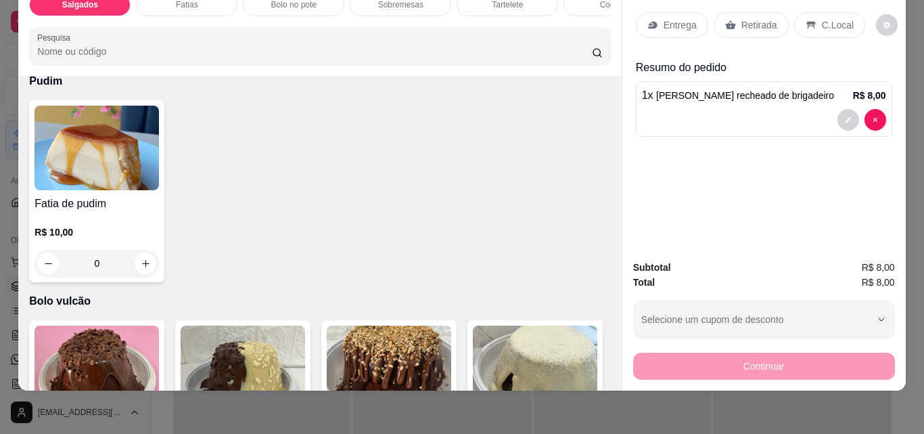
scroll to position [2130, 0]
drag, startPoint x: 757, startPoint y: 17, endPoint x: 668, endPoint y: 331, distance: 326.9
click at [757, 21] on p "Retirada" at bounding box center [759, 25] width 36 height 14
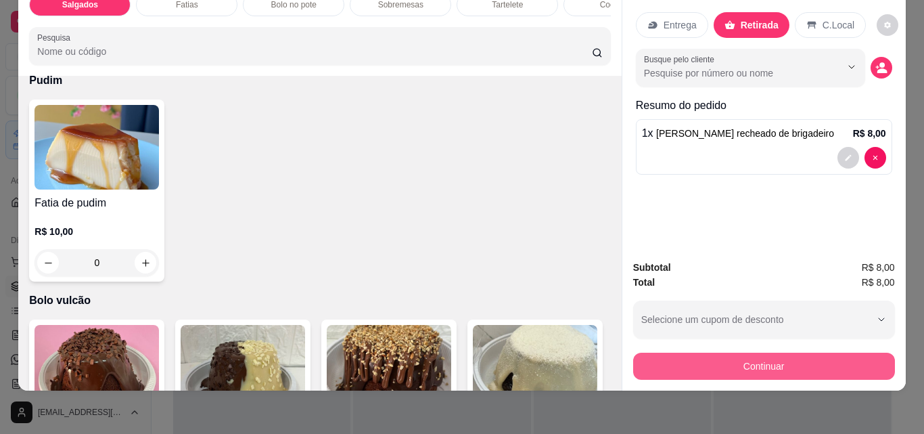
click at [669, 352] on button "Continuar" at bounding box center [764, 365] width 262 height 27
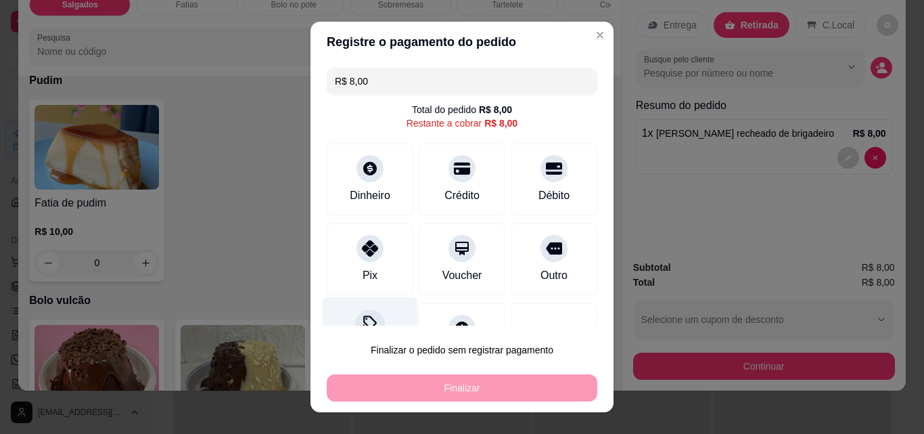
drag, startPoint x: 361, startPoint y: 250, endPoint x: 349, endPoint y: 345, distance: 96.1
click at [362, 251] on icon at bounding box center [370, 248] width 16 height 16
type input "R$ 0,00"
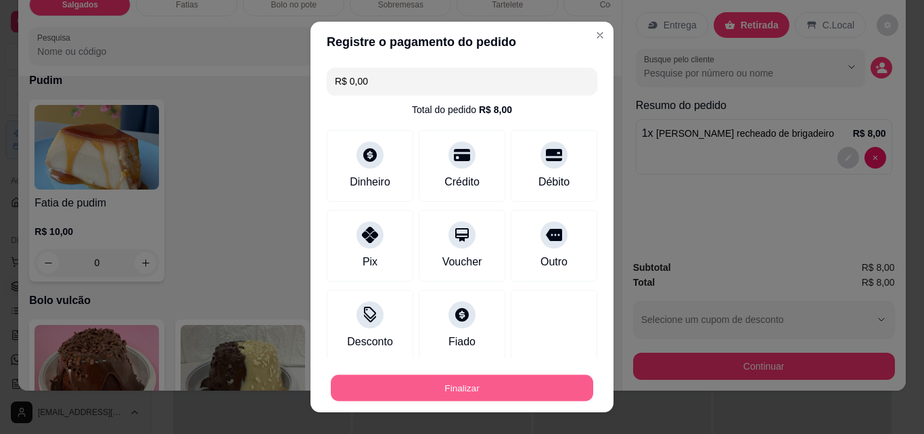
click at [369, 383] on button "Finalizar" at bounding box center [462, 388] width 262 height 26
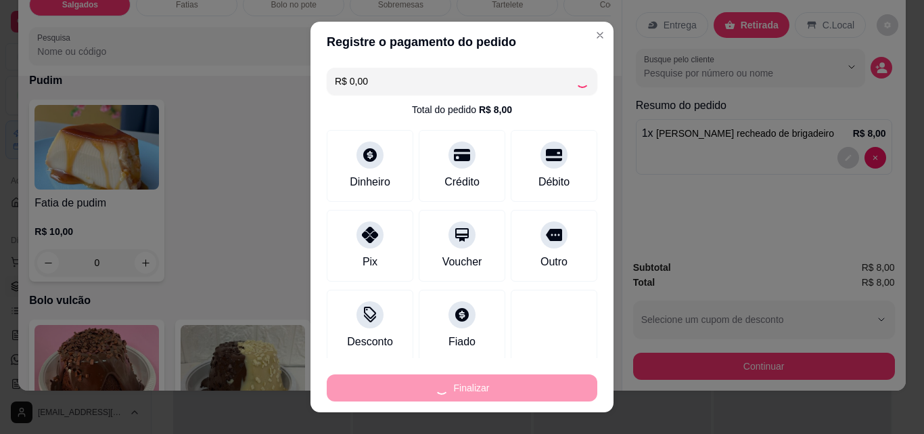
type input "0"
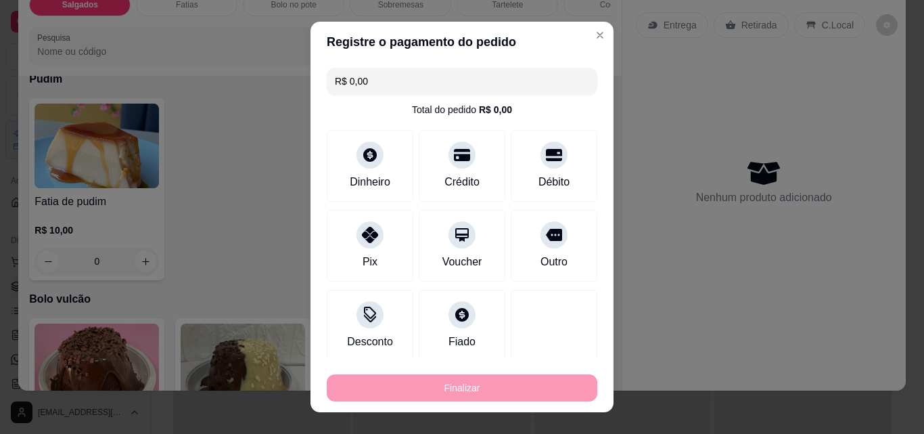
type input "-R$ 8,00"
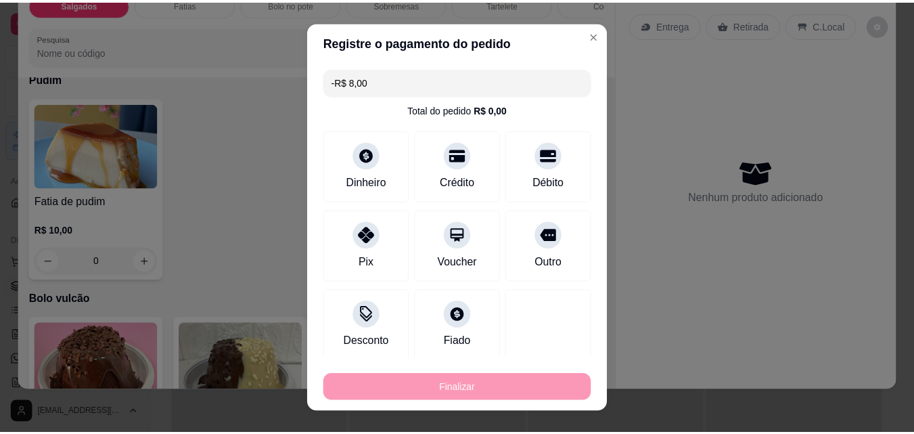
scroll to position [2130, 0]
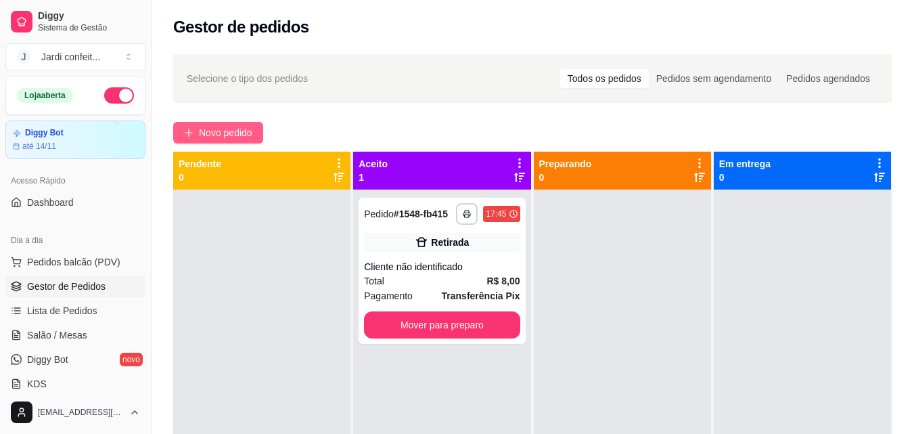
click at [212, 130] on span "Novo pedido" at bounding box center [225, 132] width 53 height 15
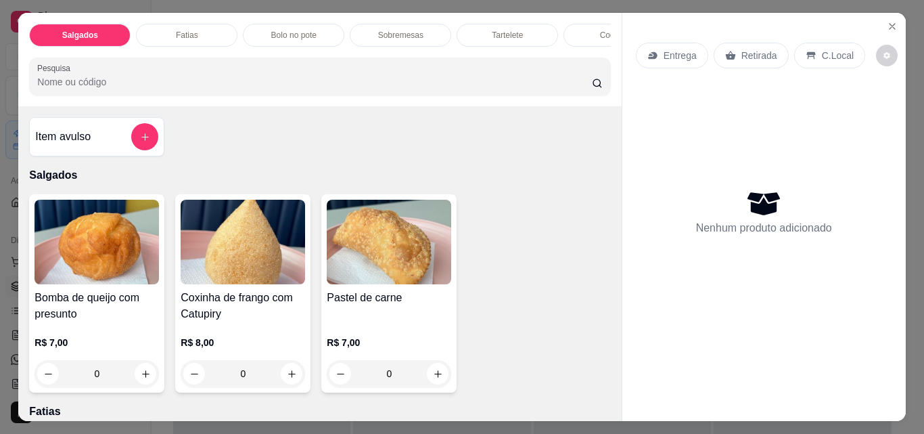
click at [438, 379] on button "increase-product-quantity" at bounding box center [438, 373] width 22 height 22
type input "1"
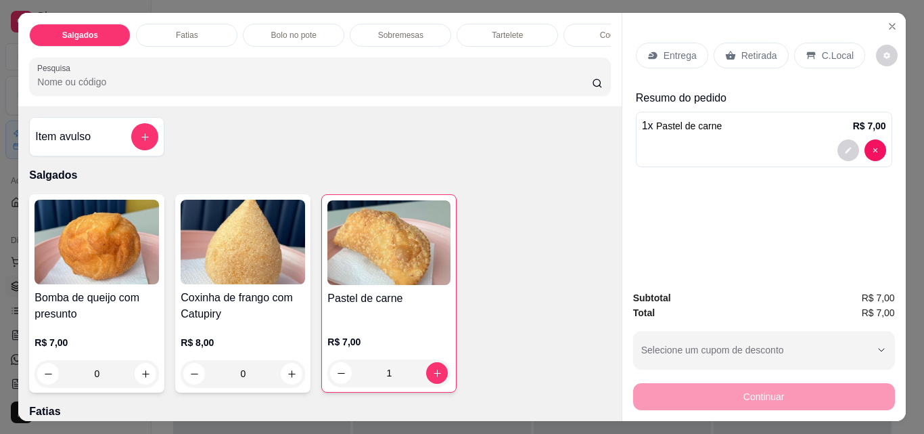
click at [754, 59] on div "Retirada" at bounding box center [751, 56] width 75 height 26
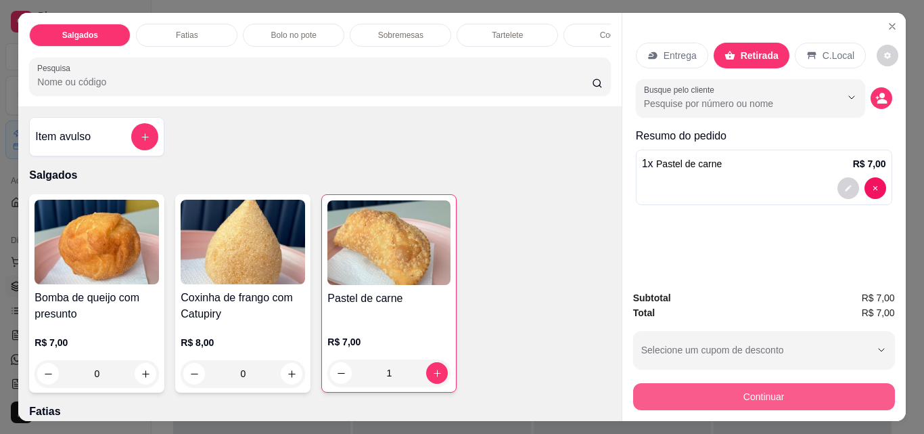
click at [769, 397] on button "Continuar" at bounding box center [764, 396] width 262 height 27
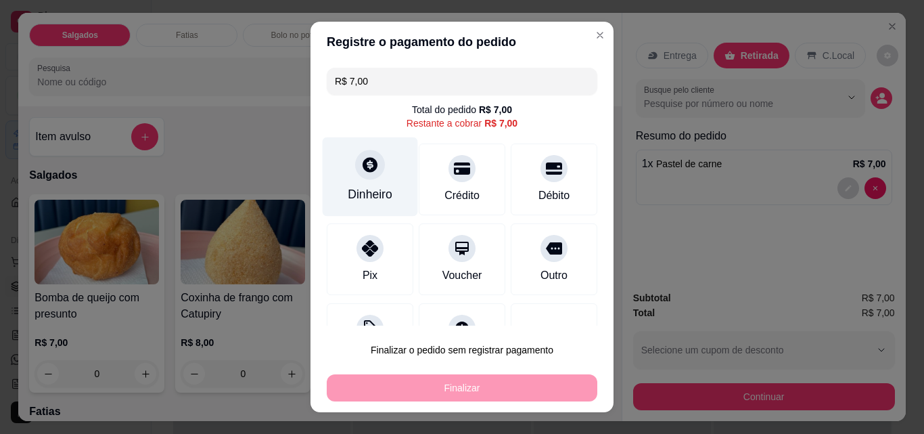
click at [389, 182] on div "Dinheiro" at bounding box center [370, 176] width 95 height 79
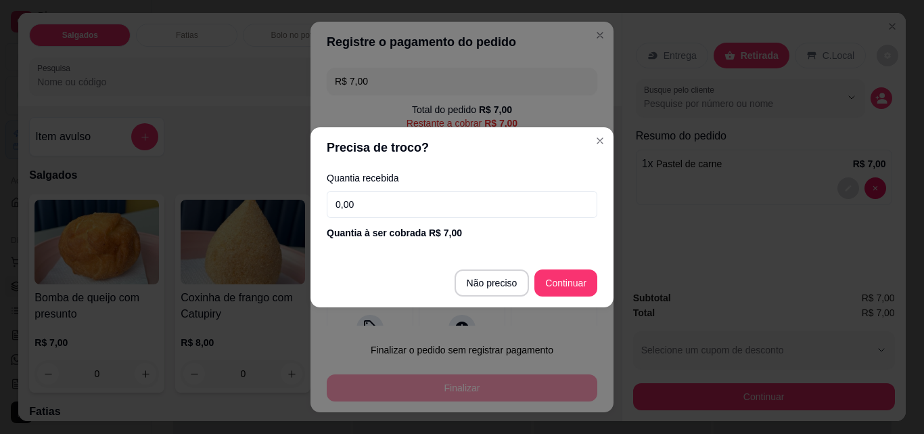
click at [421, 196] on input "0,00" at bounding box center [462, 204] width 271 height 27
type input "20,00"
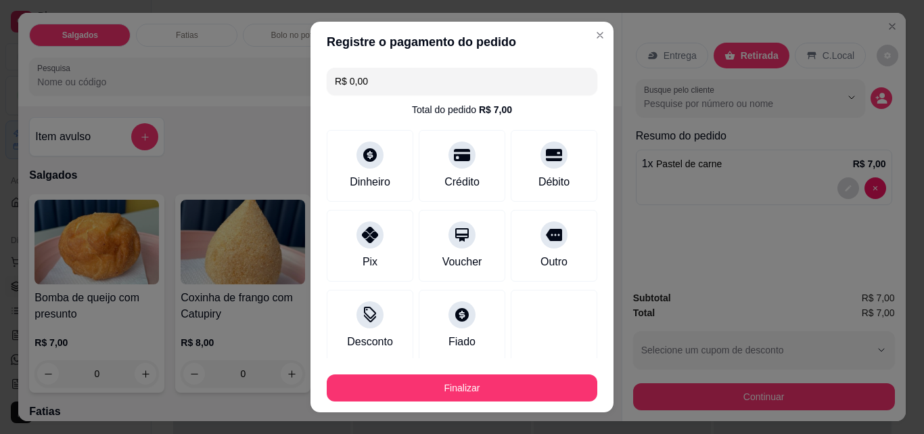
type input "R$ 0,00"
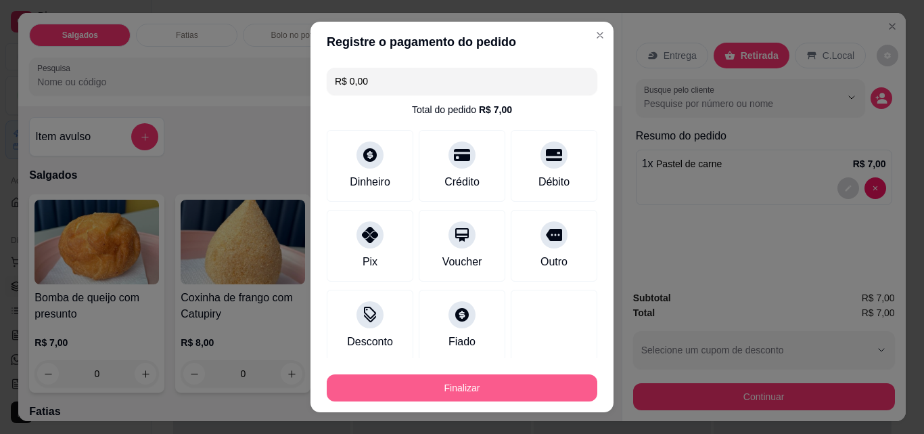
click at [500, 380] on button "Finalizar" at bounding box center [462, 387] width 271 height 27
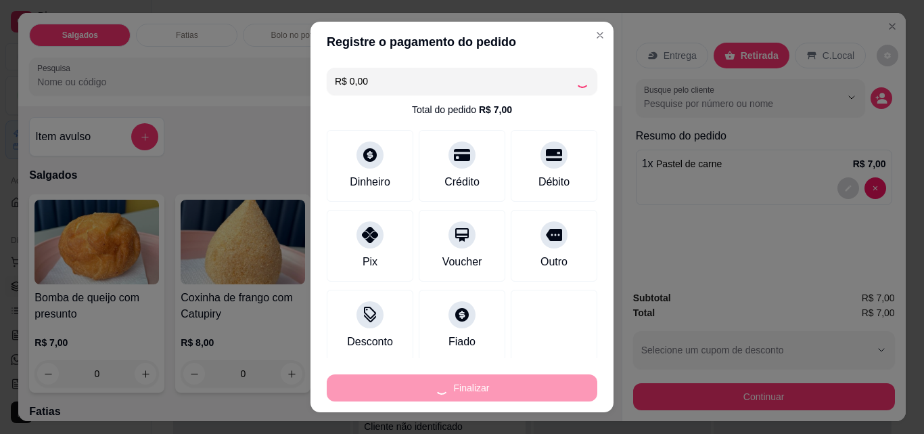
type input "0"
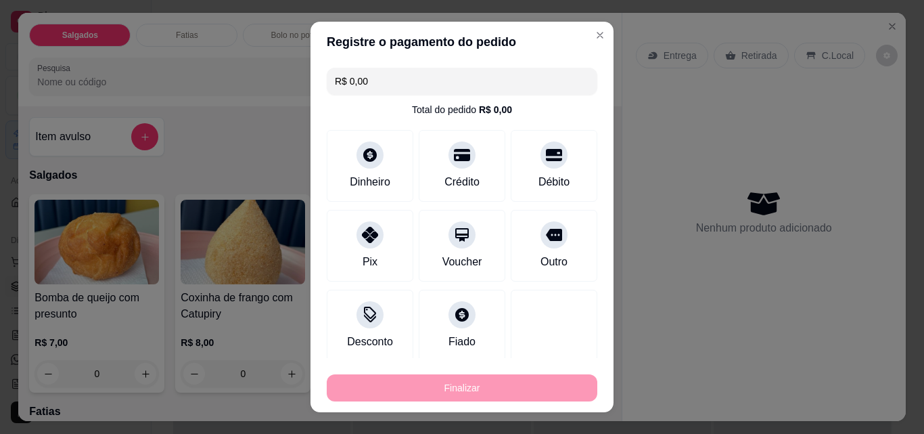
type input "-R$ 7,00"
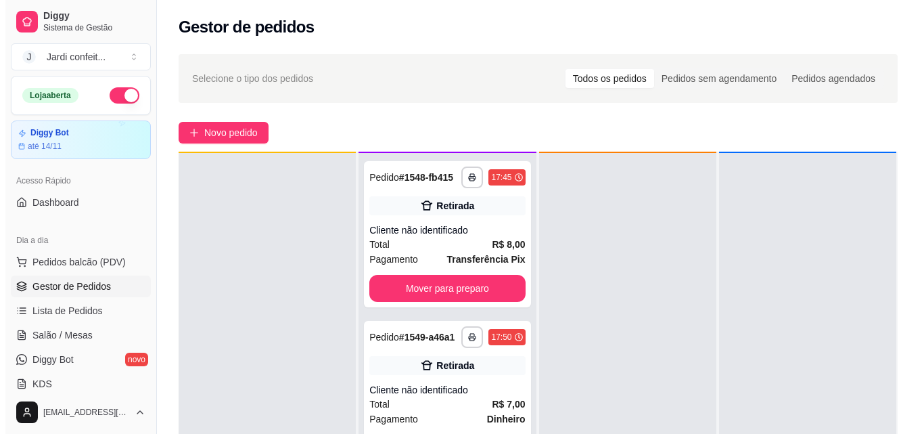
scroll to position [38, 0]
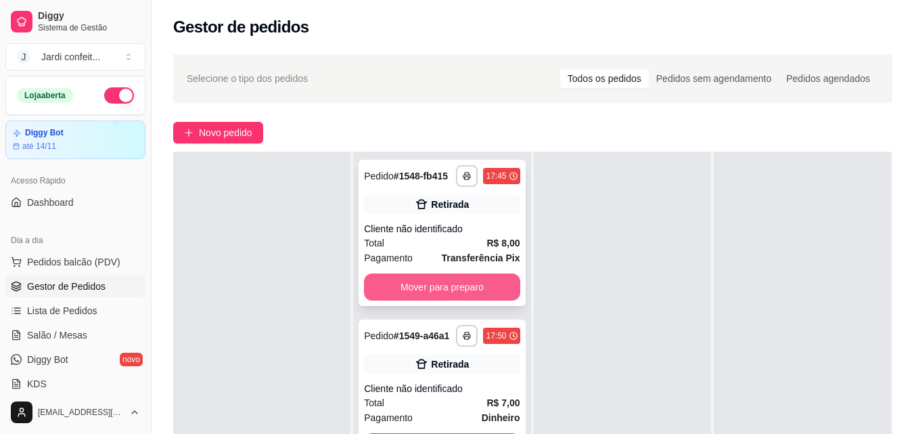
click at [469, 287] on button "Mover para preparo" at bounding box center [442, 286] width 156 height 27
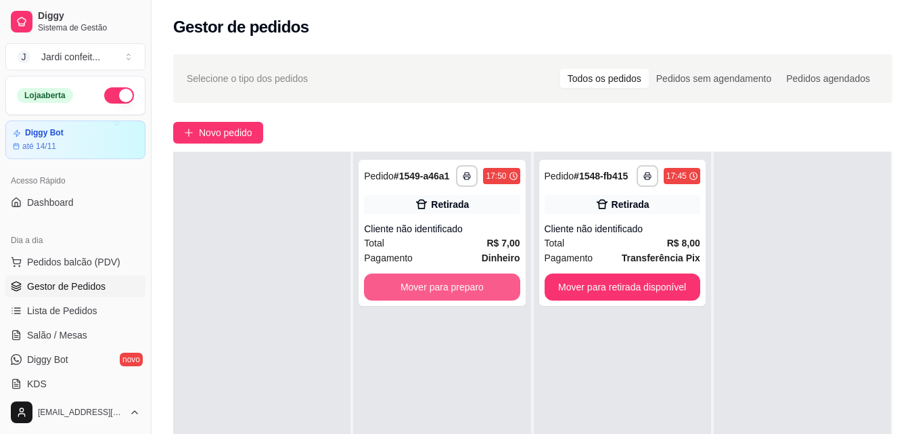
click at [469, 287] on button "Mover para preparo" at bounding box center [442, 286] width 156 height 27
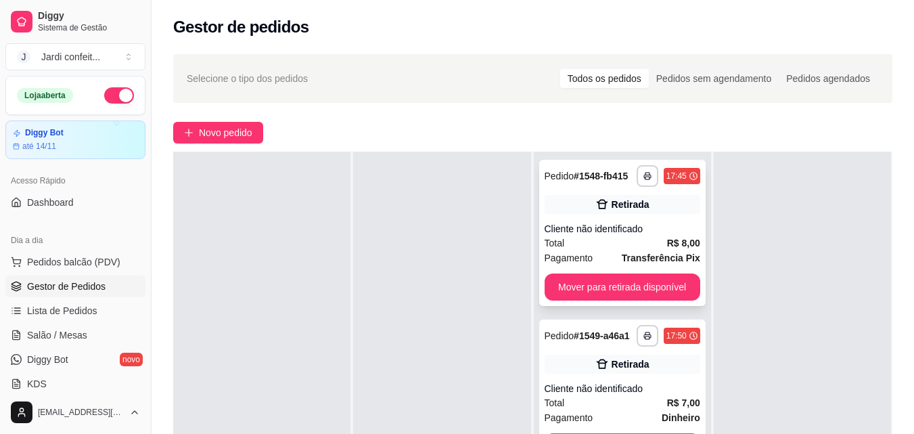
click at [632, 301] on div "**********" at bounding box center [622, 233] width 166 height 146
click at [665, 279] on button "Mover para retirada disponível" at bounding box center [622, 286] width 156 height 27
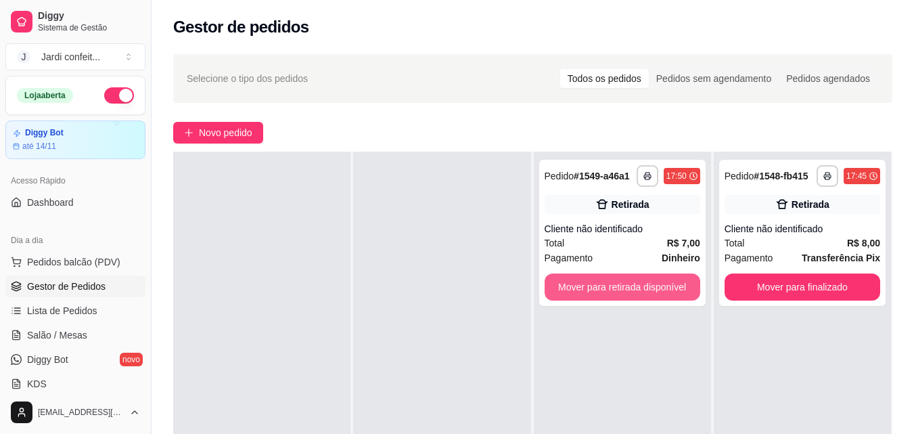
click at [665, 279] on button "Mover para retirada disponível" at bounding box center [622, 286] width 156 height 27
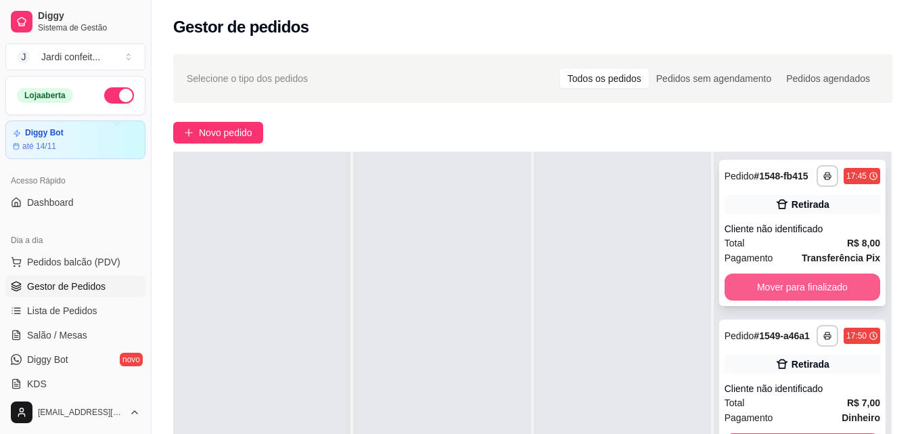
click at [764, 295] on button "Mover para finalizado" at bounding box center [802, 286] width 156 height 27
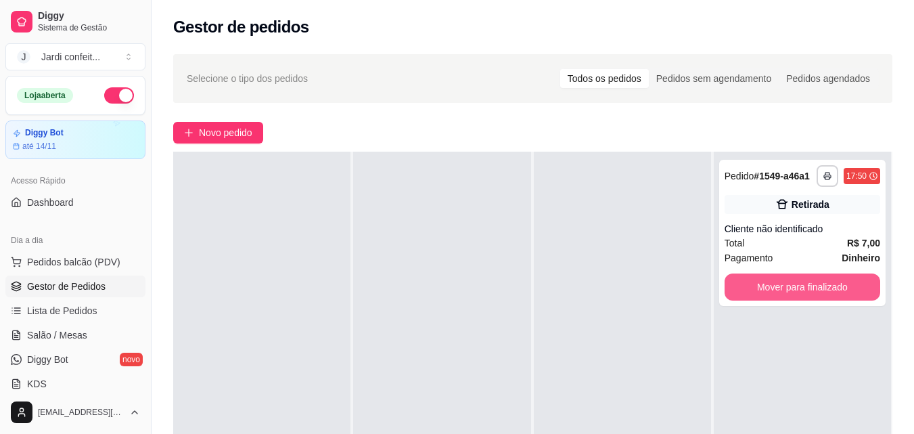
click at [764, 295] on button "Mover para finalizado" at bounding box center [802, 286] width 156 height 27
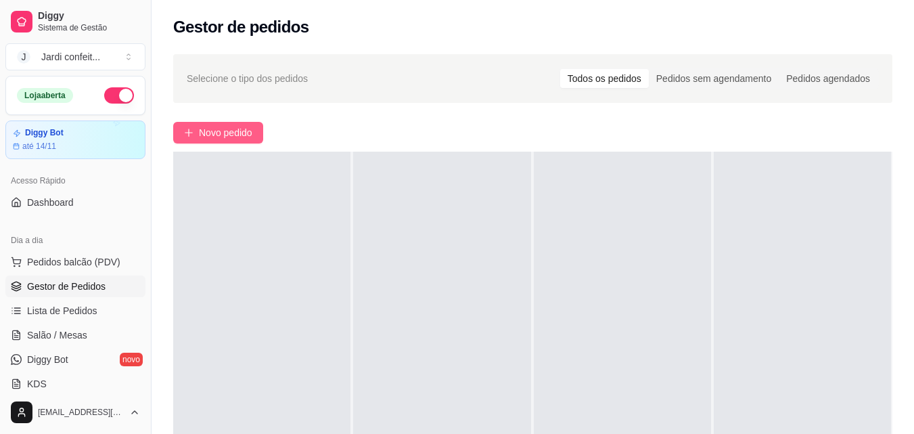
click at [239, 139] on span "Novo pedido" at bounding box center [225, 132] width 53 height 15
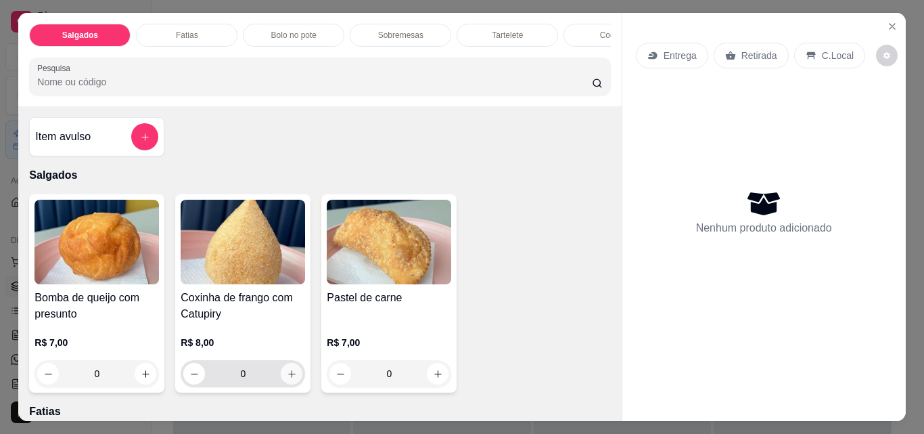
click at [284, 373] on button "increase-product-quantity" at bounding box center [292, 373] width 22 height 22
type input "1"
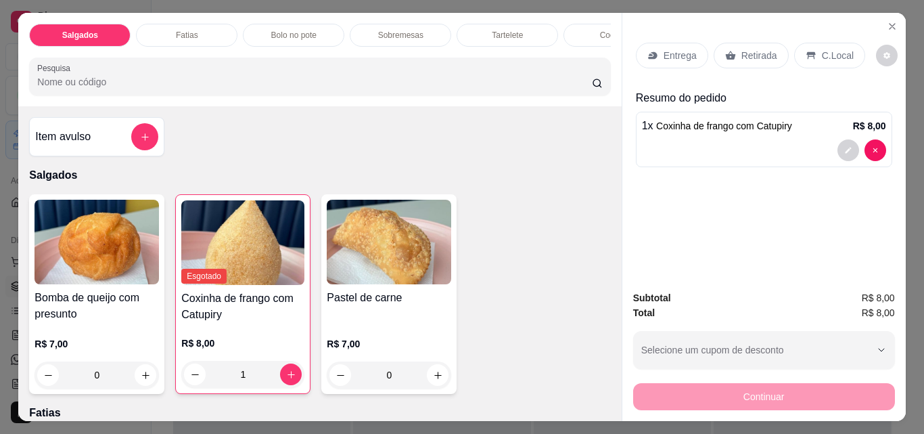
click at [128, 377] on input "0" at bounding box center [97, 374] width 76 height 27
click at [145, 372] on button "increase-product-quantity" at bounding box center [146, 375] width 22 height 22
type input "1"
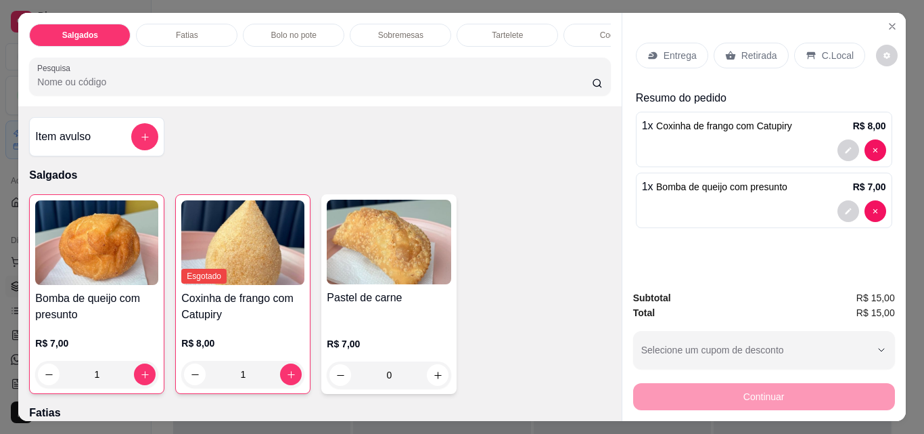
click at [749, 53] on p "Retirada" at bounding box center [759, 56] width 36 height 14
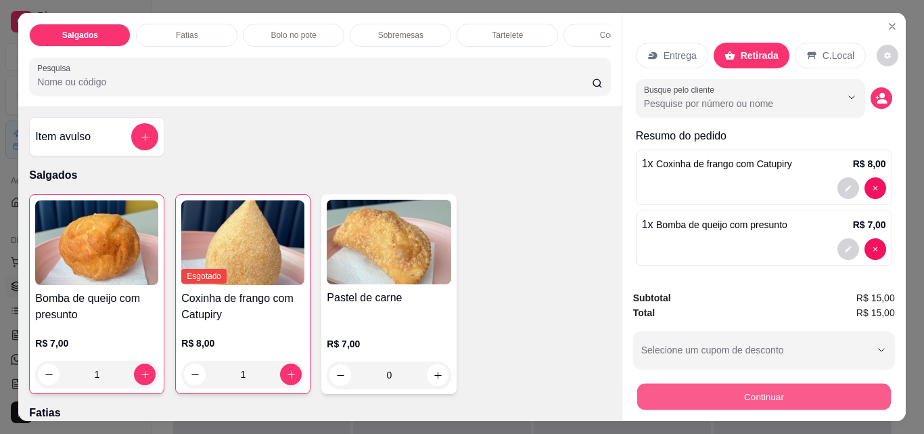
click at [730, 398] on button "Continuar" at bounding box center [763, 396] width 254 height 26
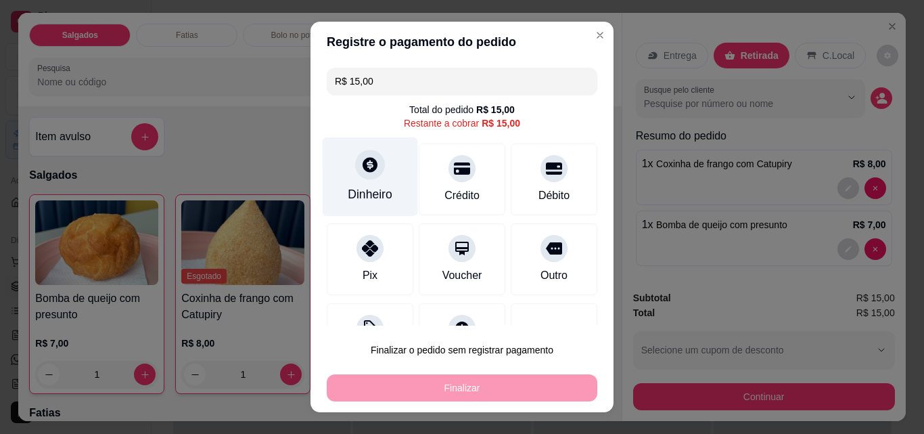
click at [343, 174] on div "Dinheiro" at bounding box center [370, 176] width 95 height 79
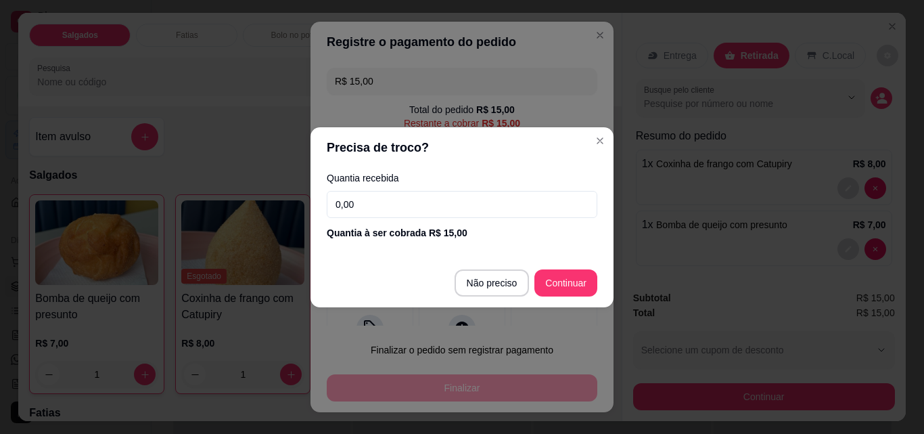
click at [399, 208] on input "0,00" at bounding box center [462, 204] width 271 height 27
type input "15,00"
type input "R$ 0,00"
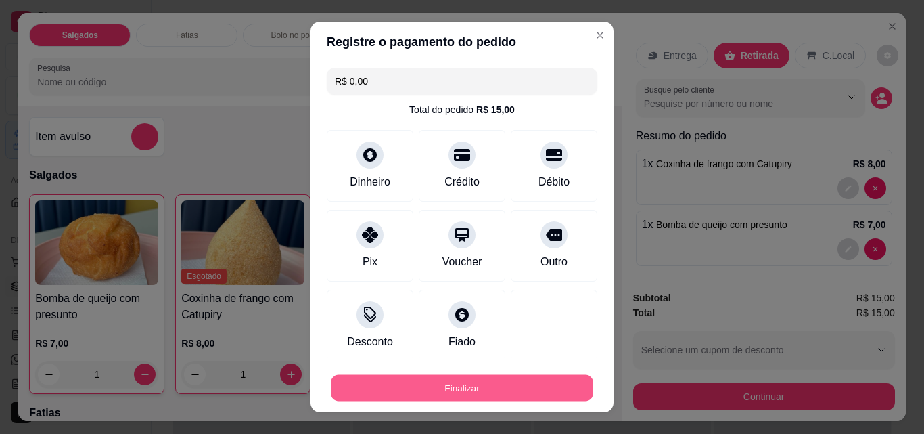
click at [538, 383] on button "Finalizar" at bounding box center [462, 388] width 262 height 26
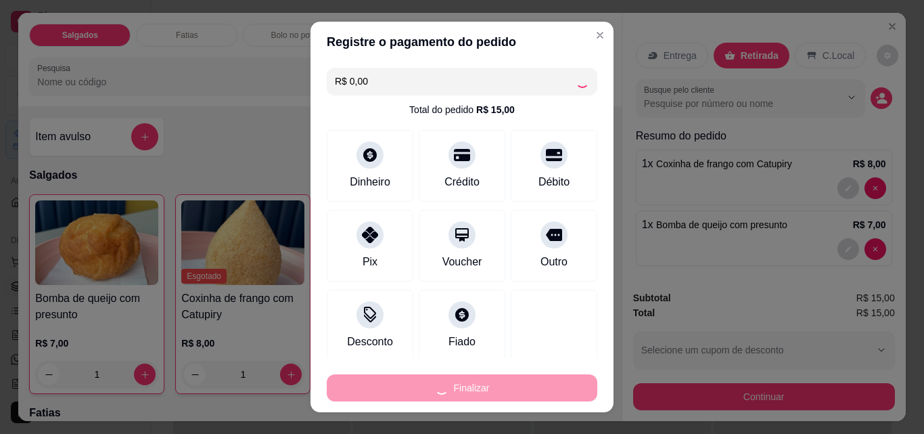
type input "0"
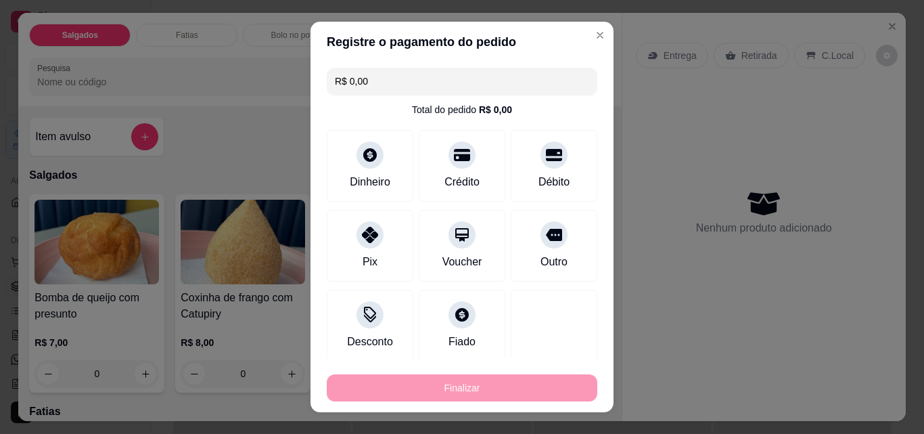
type input "-R$ 15,00"
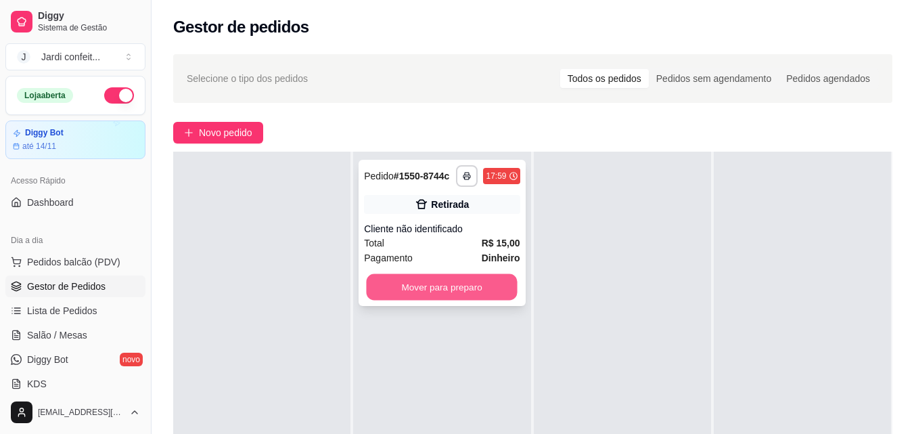
click at [473, 293] on button "Mover para preparo" at bounding box center [442, 287] width 151 height 26
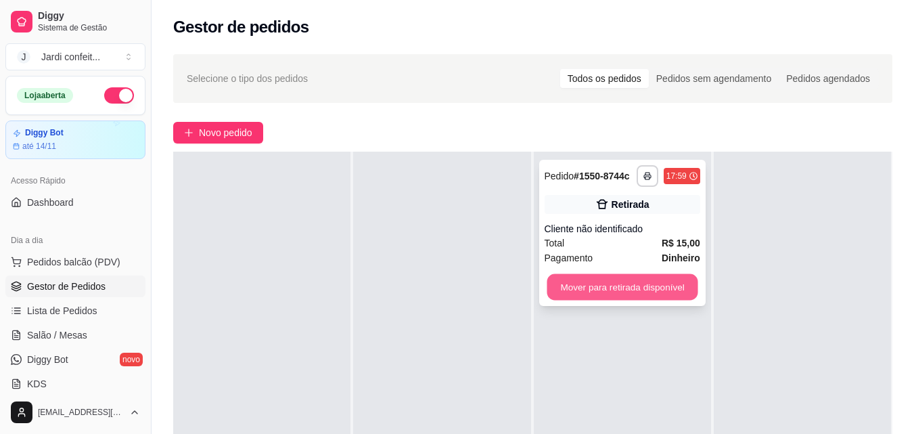
click at [627, 287] on button "Mover para retirada disponível" at bounding box center [621, 287] width 151 height 26
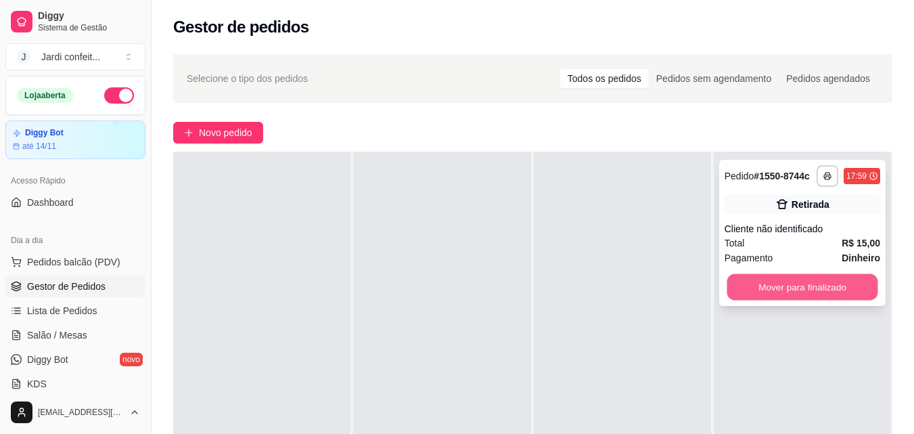
click at [805, 282] on button "Mover para finalizado" at bounding box center [801, 287] width 151 height 26
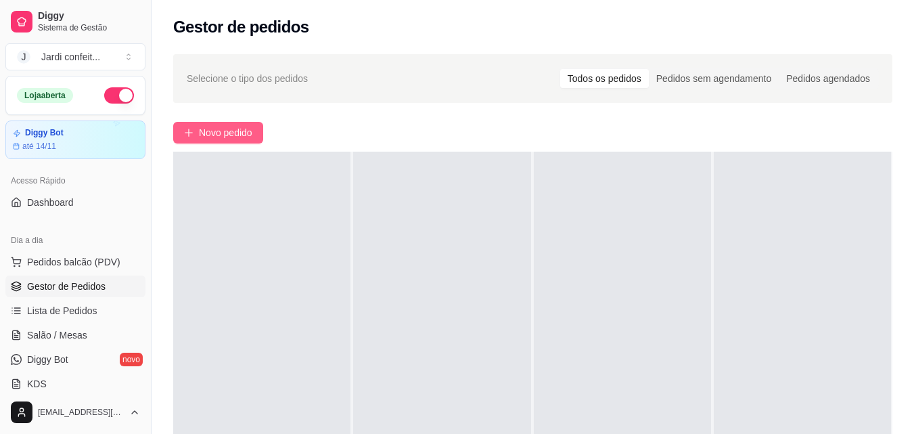
click at [234, 135] on span "Novo pedido" at bounding box center [225, 132] width 53 height 15
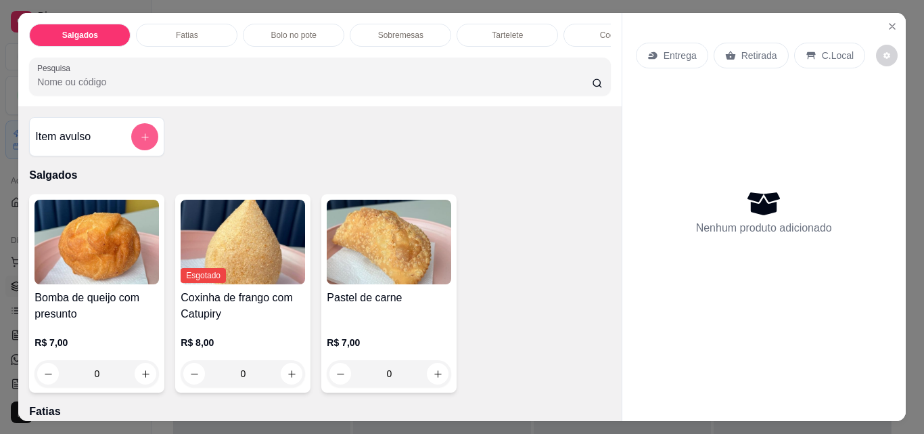
click at [143, 138] on icon "add-separate-item" at bounding box center [145, 137] width 10 height 10
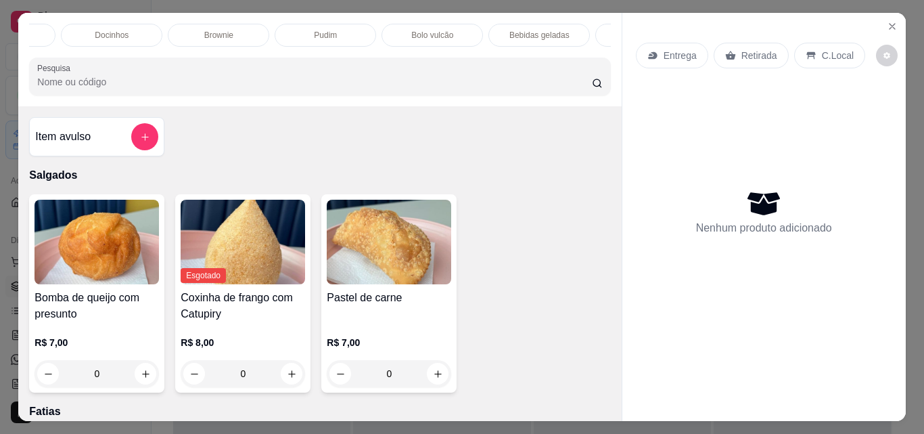
scroll to position [0, 613]
click at [524, 41] on div "Bebidas geladas" at bounding box center [535, 35] width 101 height 23
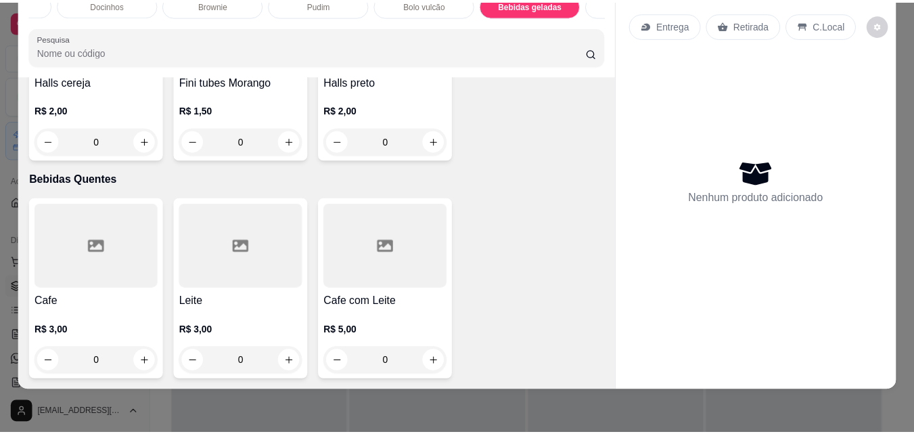
scroll to position [3779, 0]
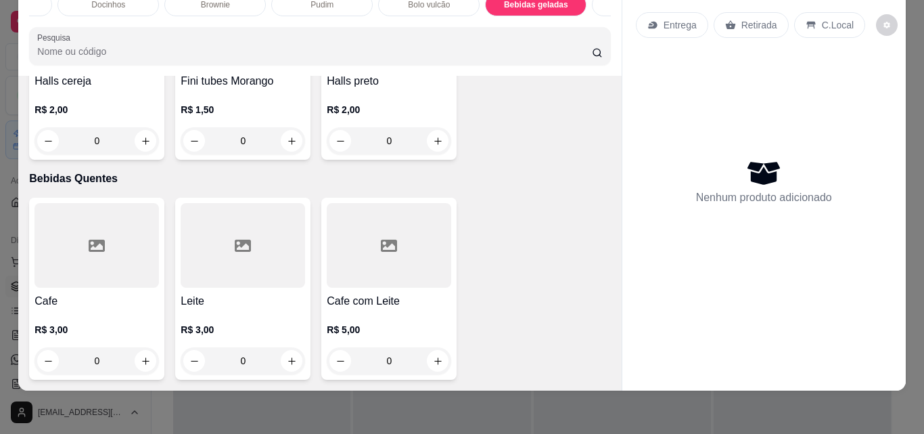
type input "1"
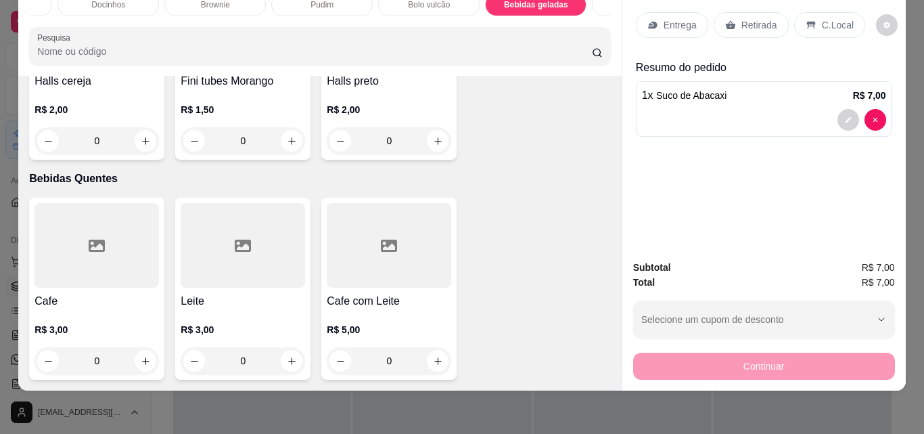
click at [753, 20] on p "Retirada" at bounding box center [759, 25] width 36 height 14
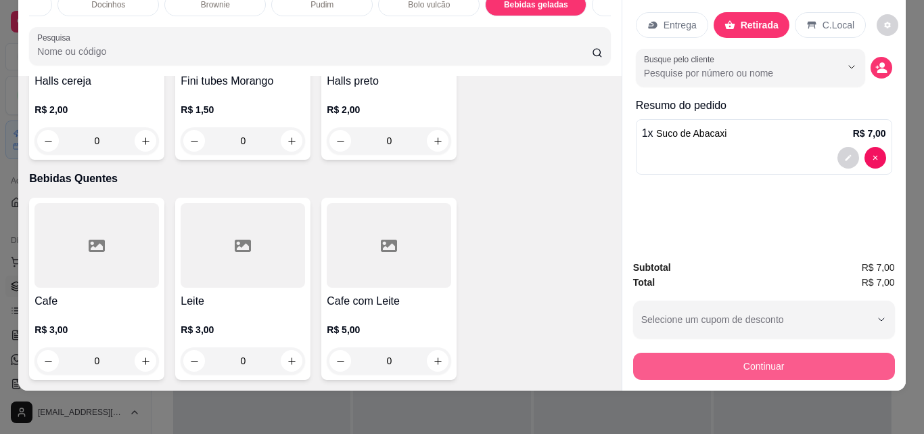
click at [785, 352] on button "Continuar" at bounding box center [764, 365] width 262 height 27
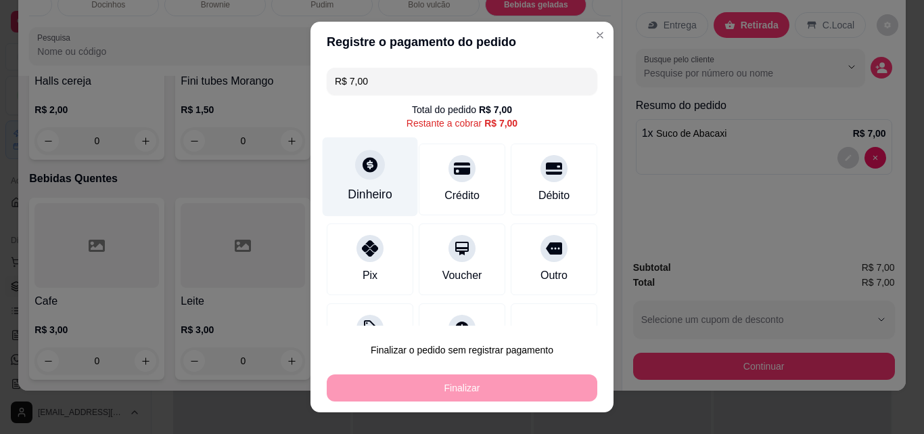
click at [370, 174] on div at bounding box center [370, 164] width 30 height 30
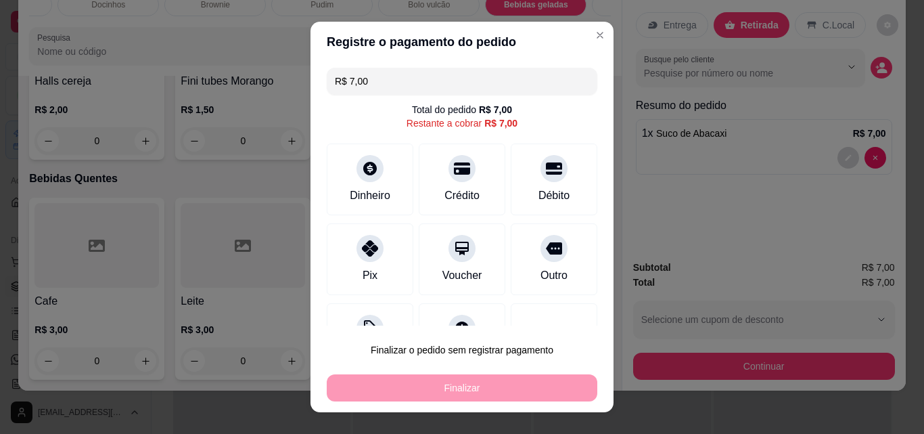
click at [383, 200] on input "0,00" at bounding box center [462, 203] width 271 height 27
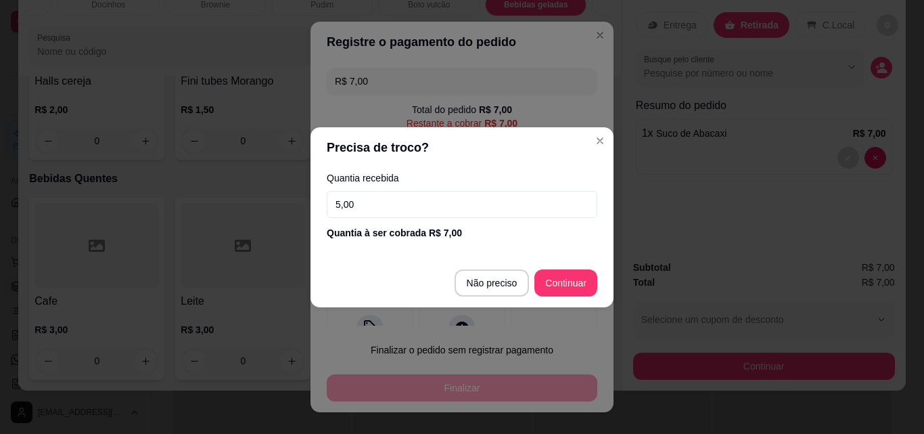
type input "50,00"
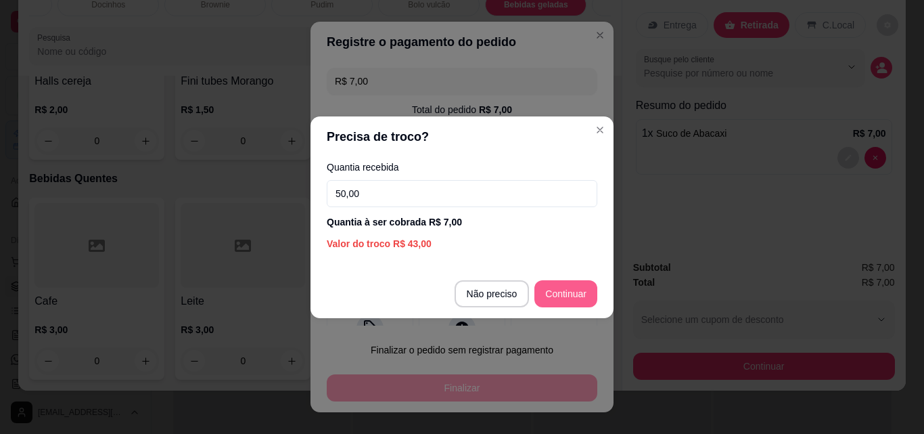
click at [544, 303] on div at bounding box center [554, 339] width 87 height 72
type input "R$ 0,00"
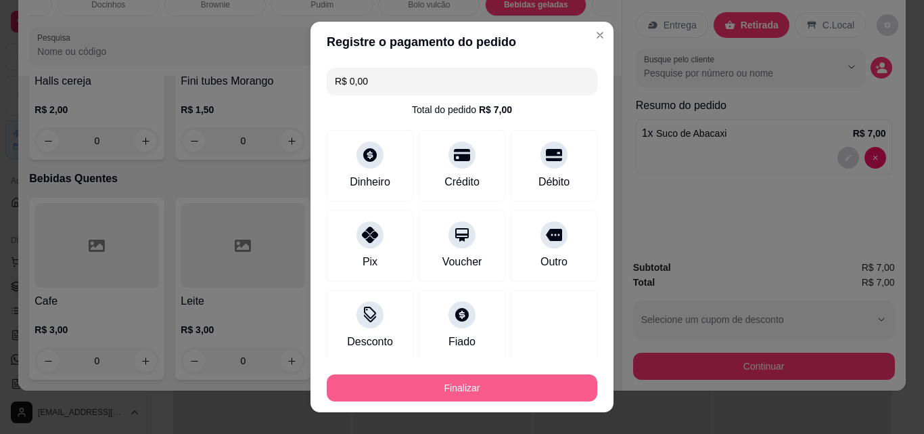
click at [486, 382] on button "Finalizar" at bounding box center [462, 387] width 271 height 27
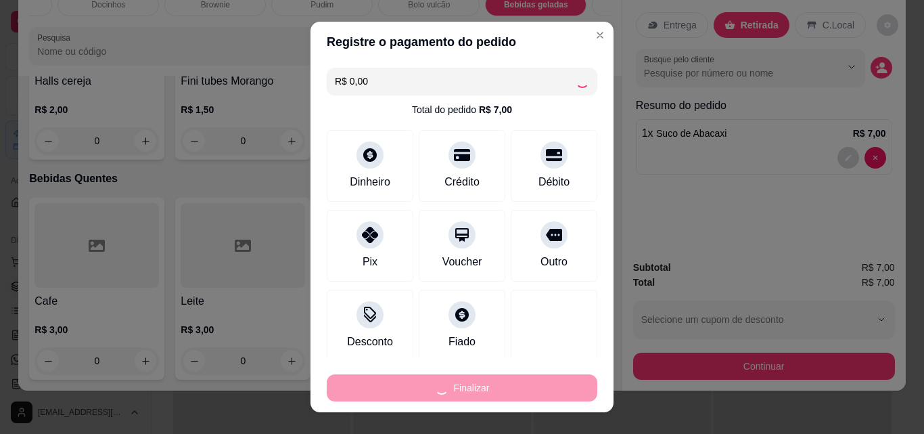
type input "0"
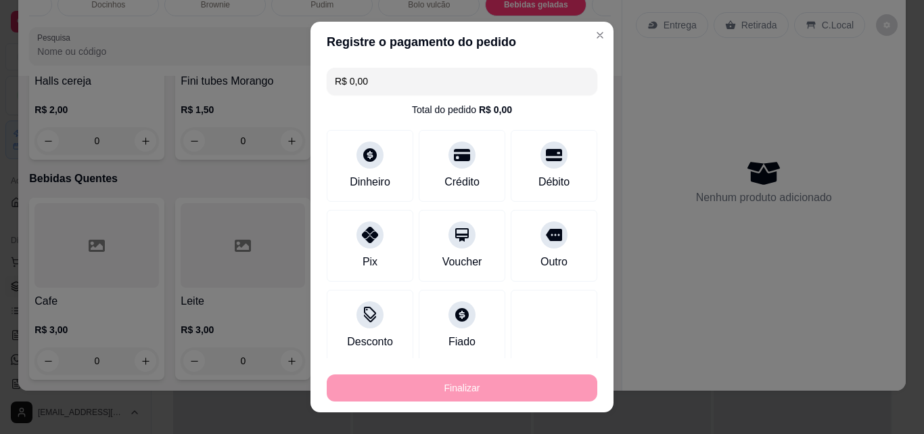
type input "-R$ 7,00"
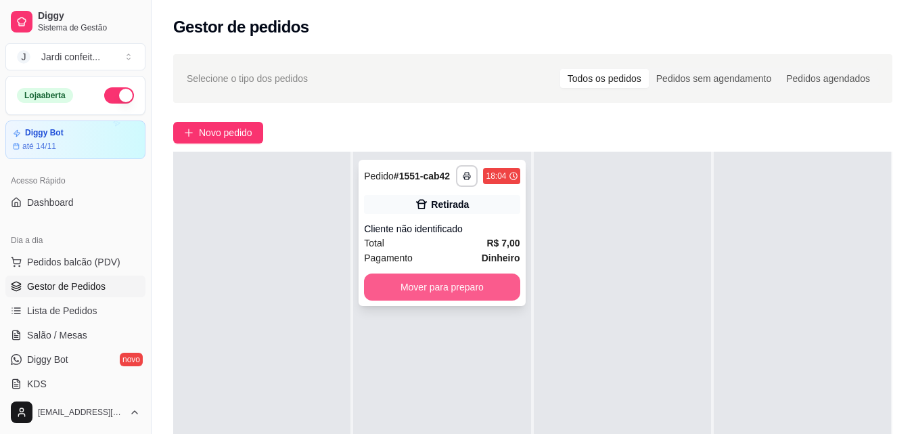
click at [463, 294] on button "Mover para preparo" at bounding box center [442, 286] width 156 height 27
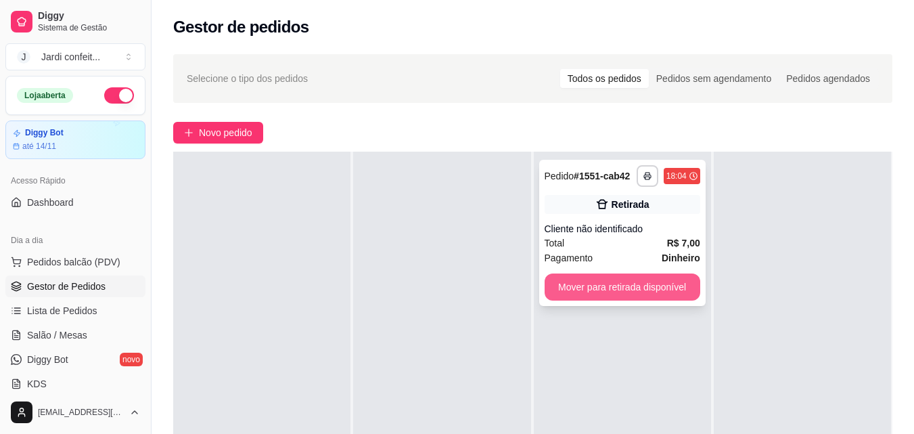
click at [577, 296] on button "Mover para retirada disponível" at bounding box center [622, 286] width 156 height 27
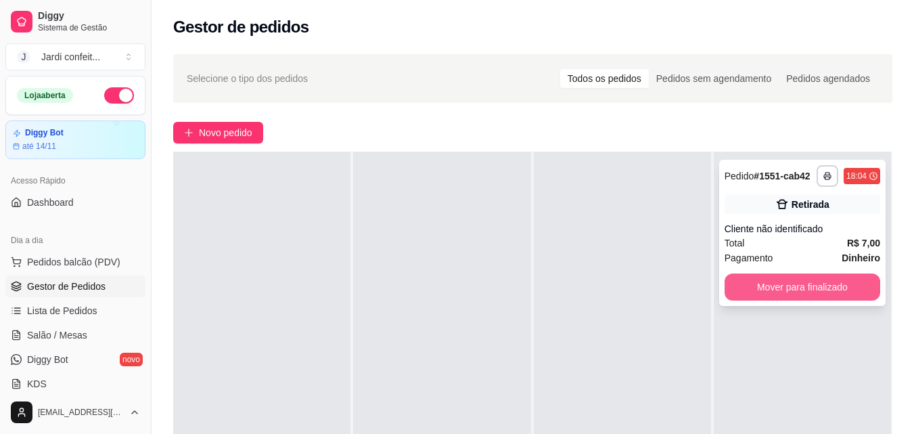
click at [853, 296] on button "Mover para finalizado" at bounding box center [802, 286] width 156 height 27
click at [853, 296] on div "Mover para finalizado" at bounding box center [802, 286] width 156 height 27
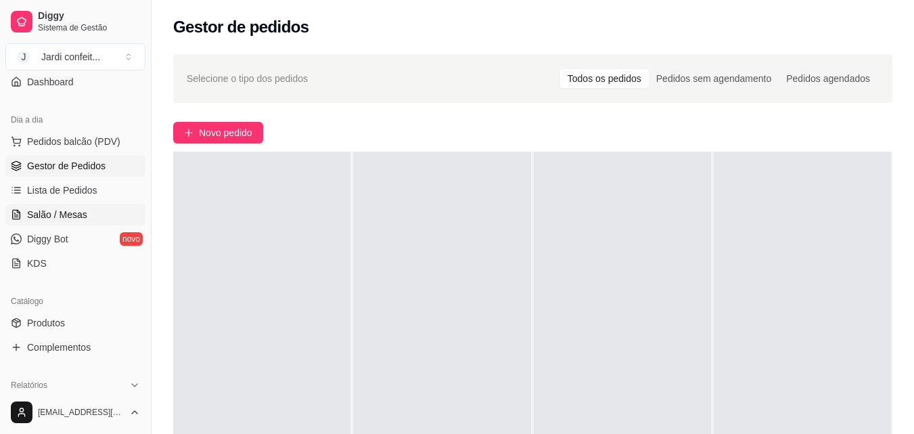
scroll to position [135, 0]
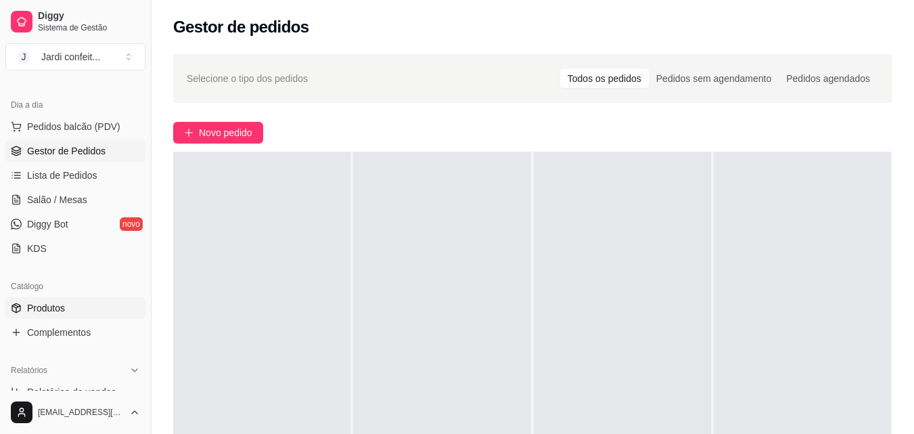
click at [91, 312] on link "Produtos" at bounding box center [75, 308] width 140 height 22
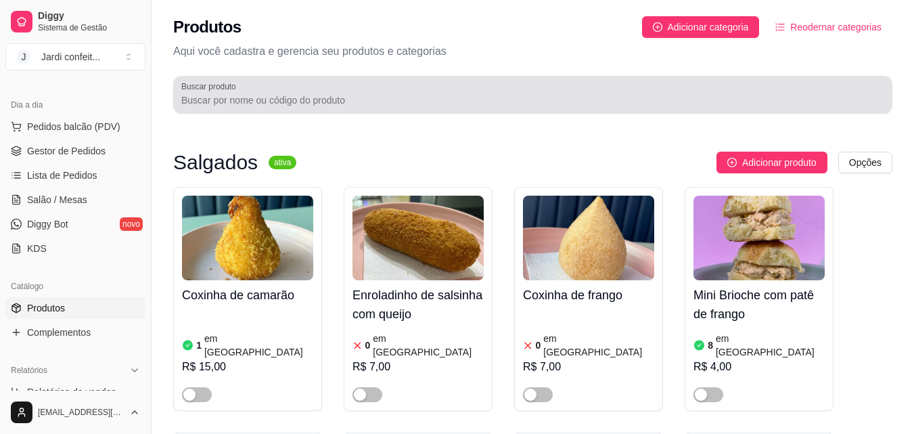
click at [329, 100] on input "Buscar produto" at bounding box center [532, 100] width 703 height 14
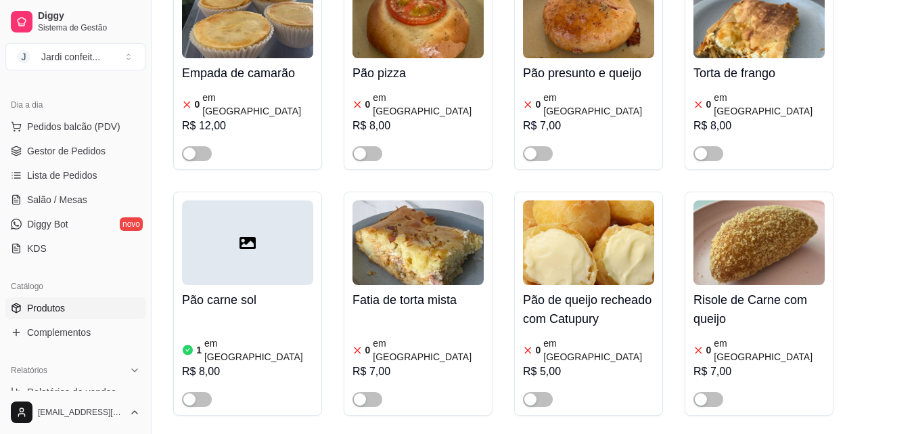
scroll to position [744, 0]
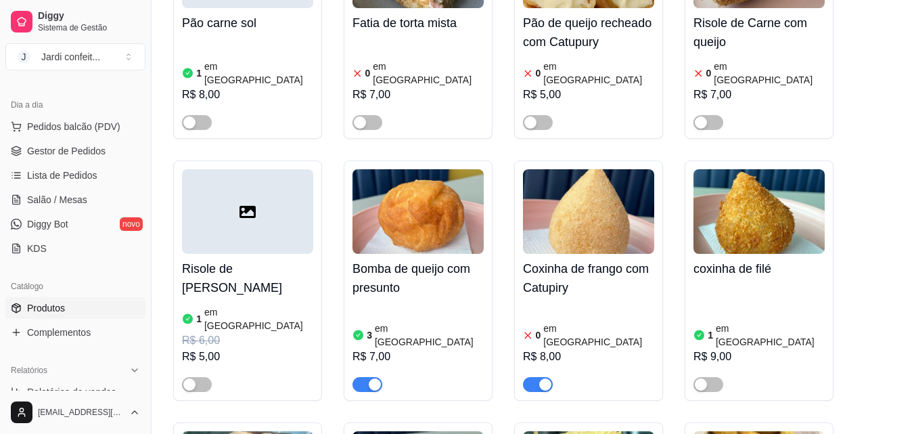
click at [530, 377] on span "button" at bounding box center [538, 384] width 30 height 15
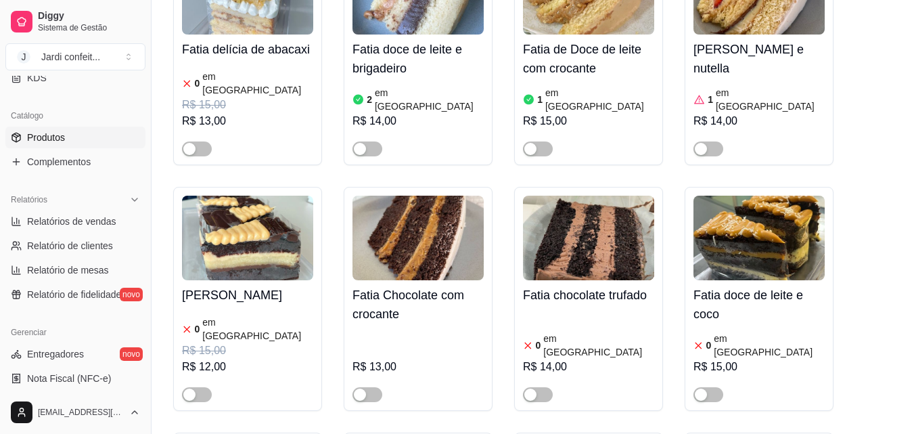
scroll to position [338, 0]
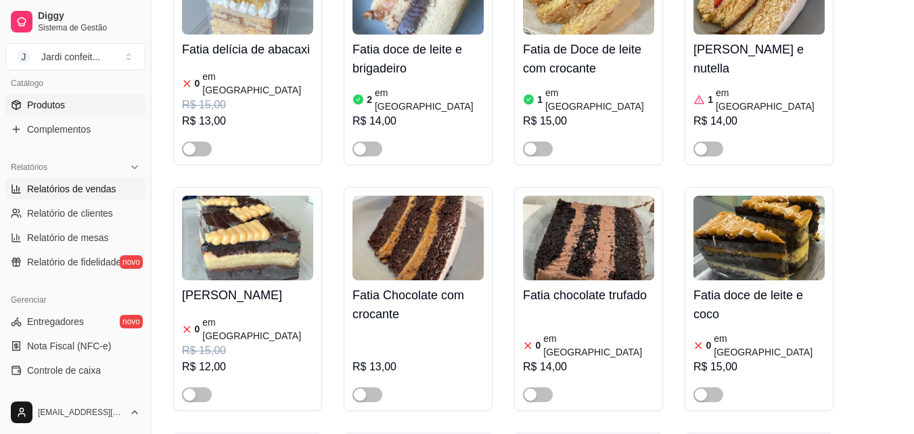
click at [112, 185] on span "Relatórios de vendas" at bounding box center [71, 189] width 89 height 14
select select "ALL"
select select "0"
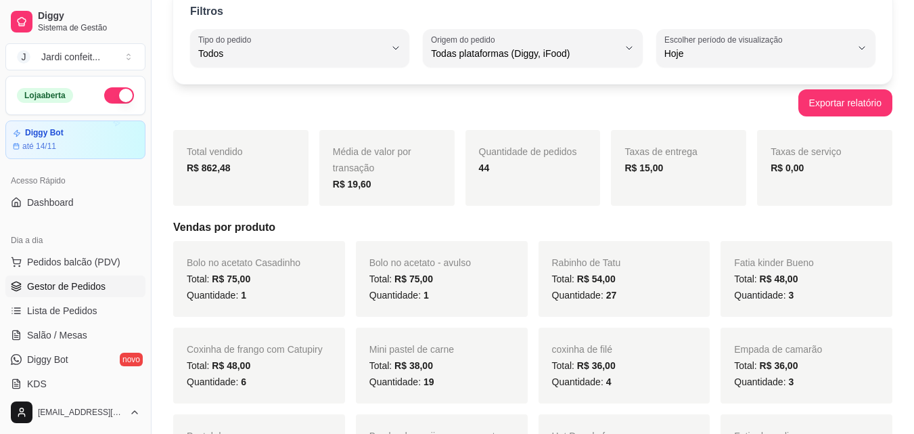
click at [105, 285] on link "Gestor de Pedidos" at bounding box center [75, 286] width 140 height 22
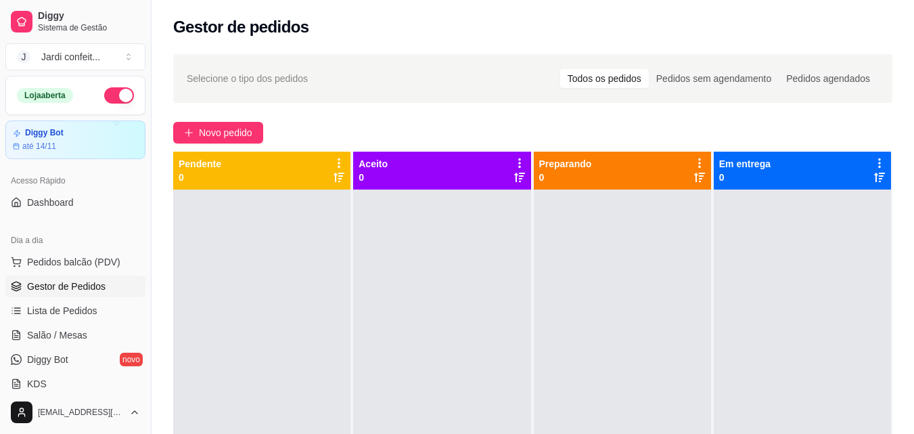
click at [346, 43] on div "Gestor de pedidos" at bounding box center [532, 23] width 762 height 46
click at [214, 136] on span "Novo pedido" at bounding box center [225, 132] width 53 height 15
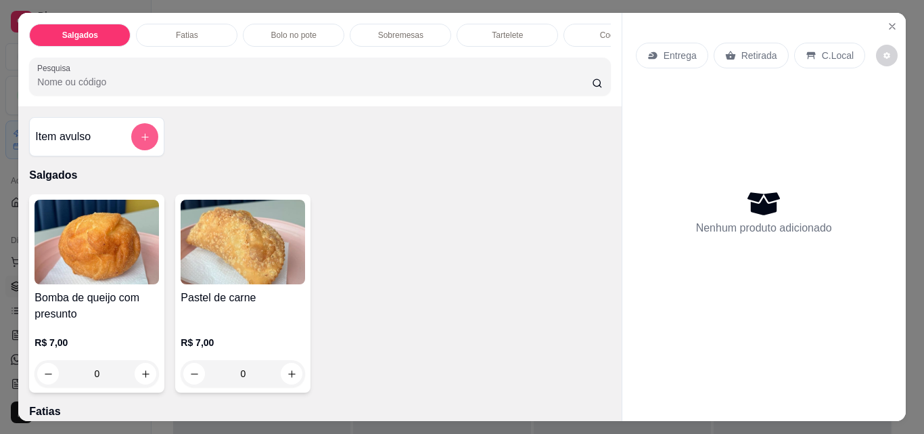
click at [135, 138] on button "add-separate-item" at bounding box center [144, 136] width 27 height 27
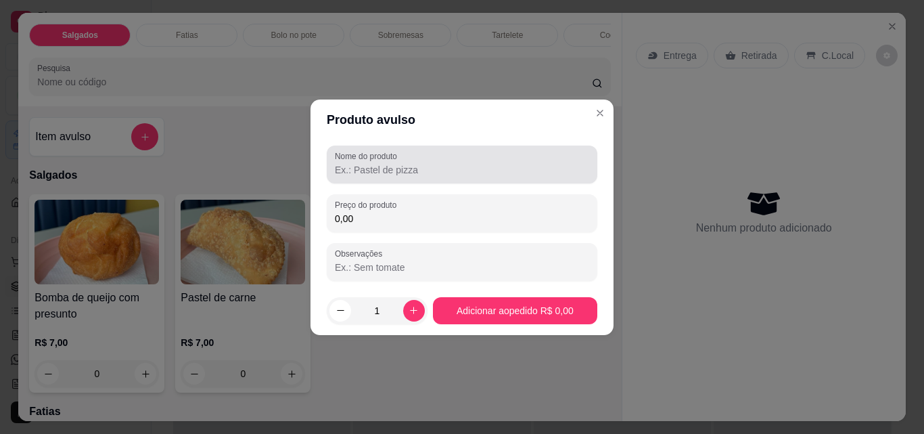
click at [391, 176] on input "Nome do produto" at bounding box center [462, 170] width 254 height 14
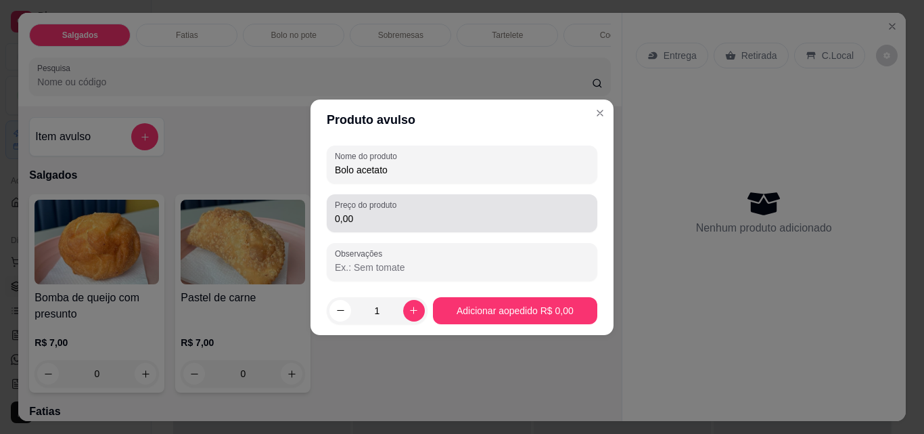
type input "Bolo acetato"
click at [390, 222] on input "0,00" at bounding box center [462, 219] width 254 height 14
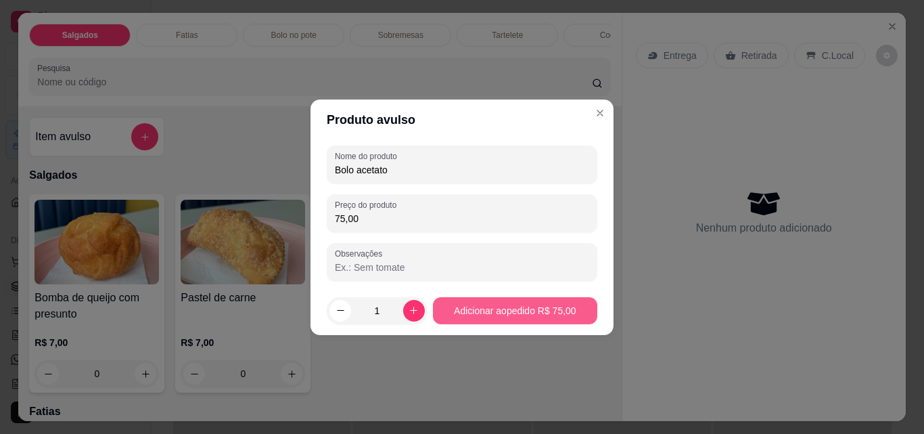
type input "75,00"
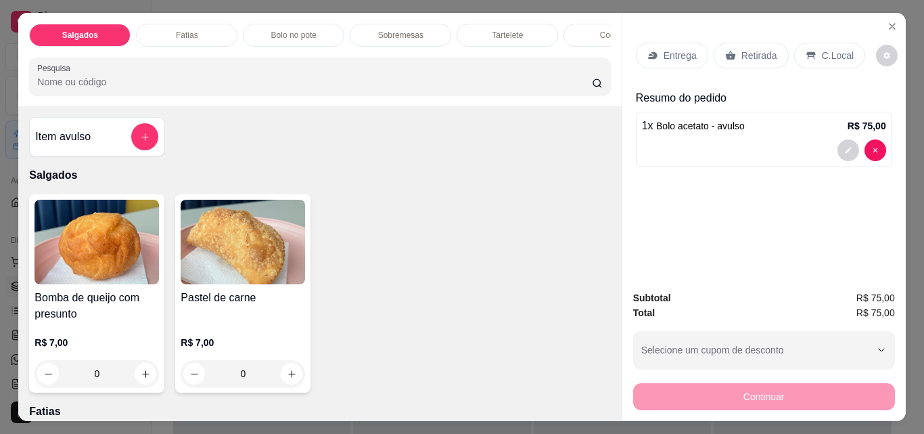
click at [753, 62] on div "Retirada" at bounding box center [751, 56] width 75 height 26
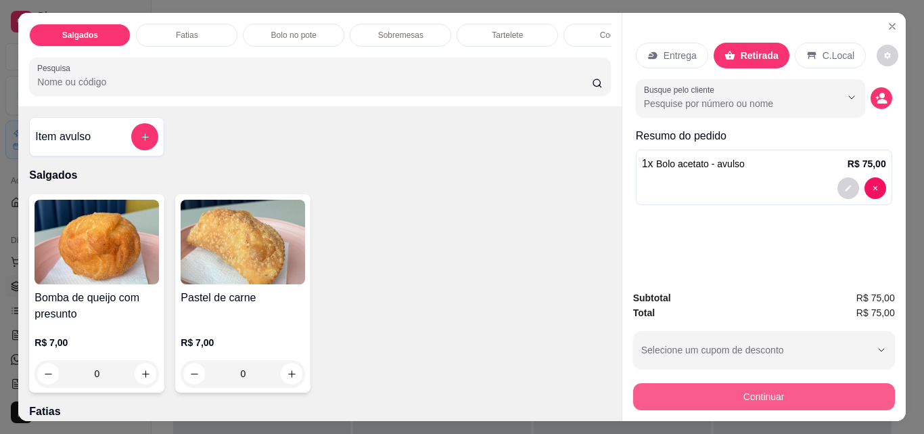
click at [811, 394] on button "Continuar" at bounding box center [764, 396] width 262 height 27
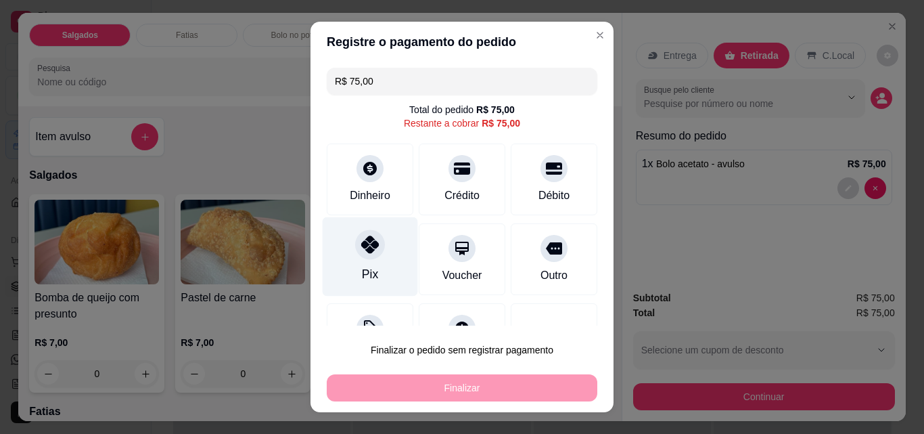
click at [377, 269] on div "Pix" at bounding box center [370, 256] width 95 height 79
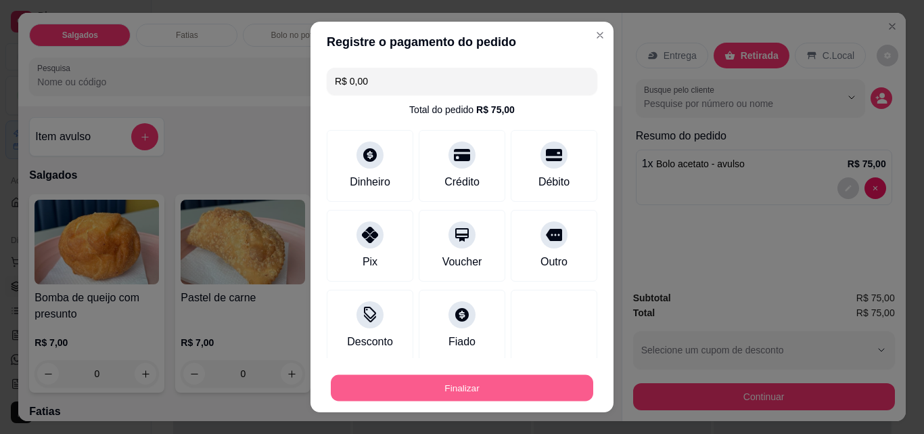
click at [438, 390] on button "Finalizar" at bounding box center [462, 388] width 262 height 26
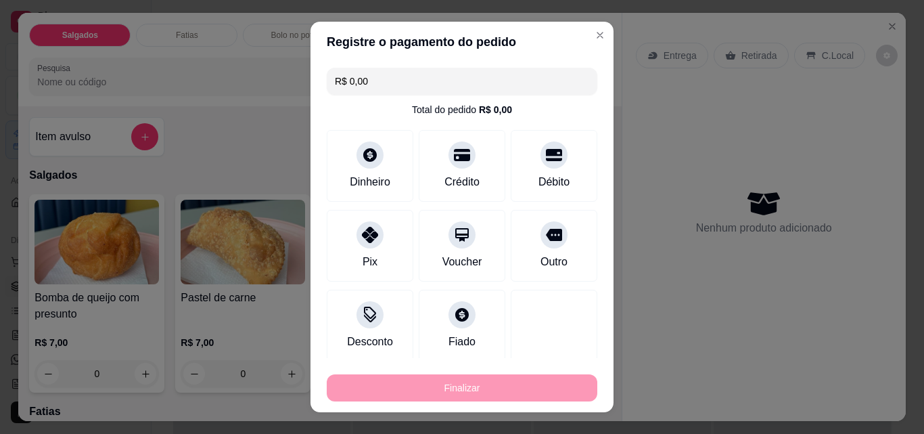
type input "-R$ 75,00"
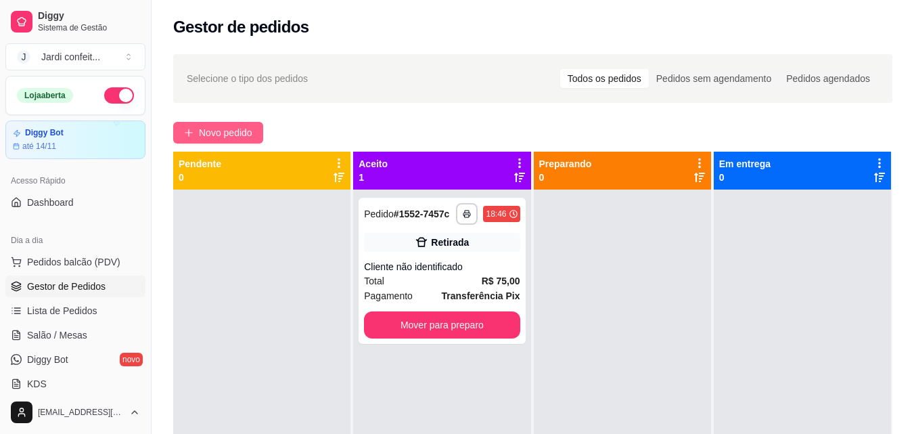
click at [241, 124] on button "Novo pedido" at bounding box center [218, 133] width 90 height 22
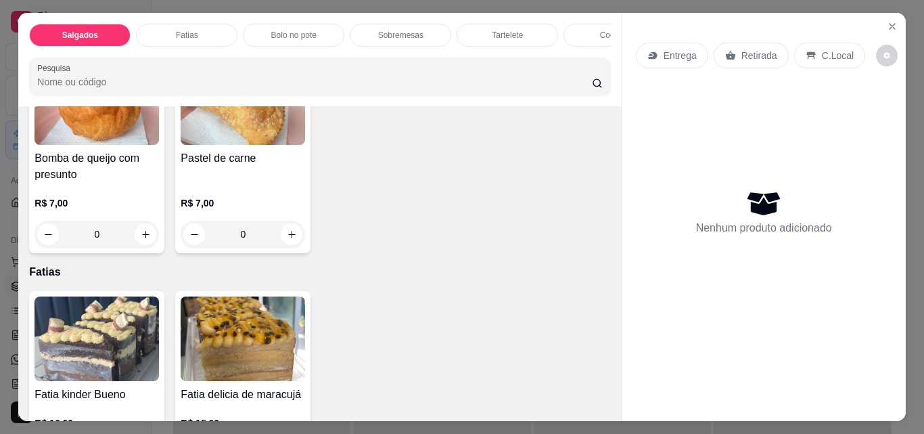
scroll to position [203, 0]
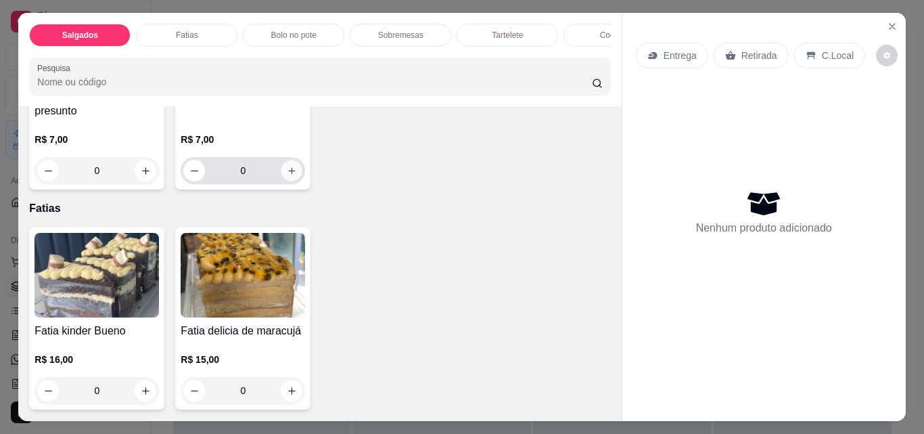
click at [287, 176] on icon "increase-product-quantity" at bounding box center [292, 171] width 10 height 10
type input "1"
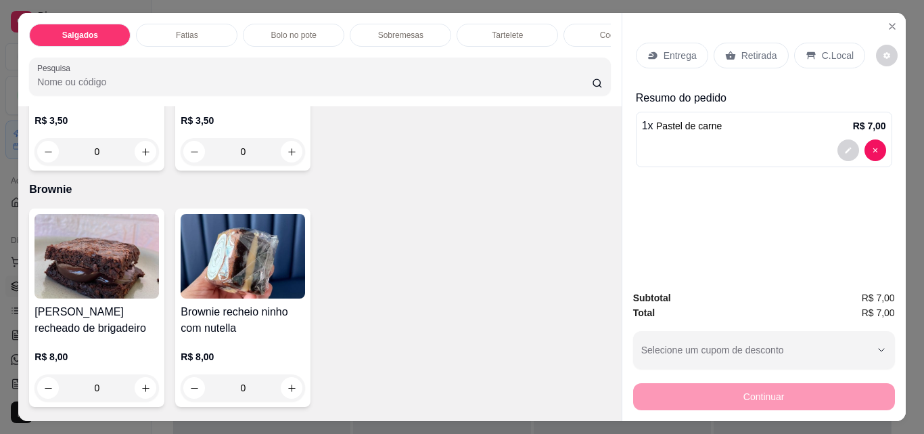
scroll to position [1826, 0]
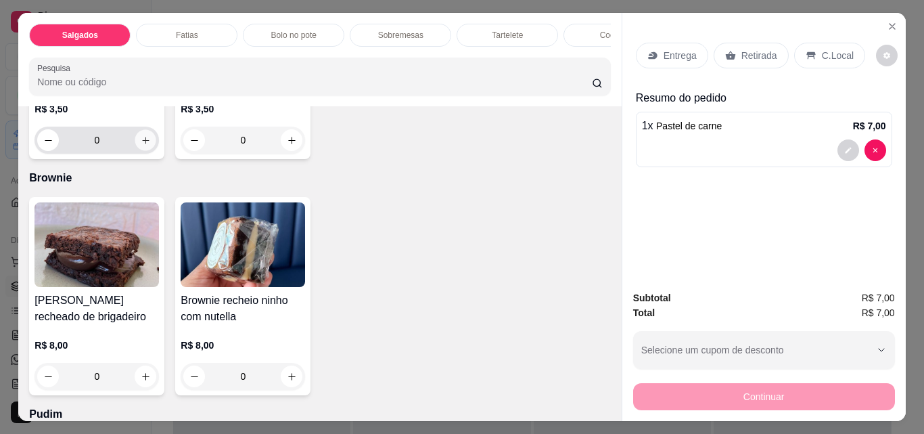
click at [156, 151] on button "increase-product-quantity" at bounding box center [145, 140] width 21 height 21
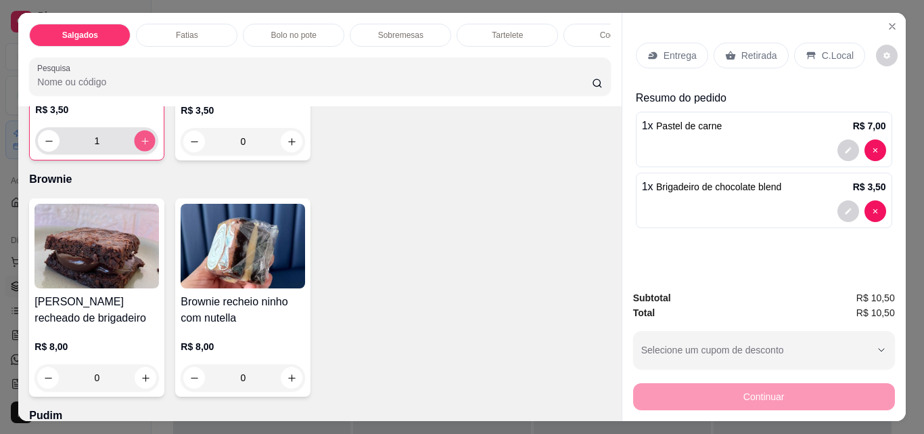
click at [156, 151] on button "increase-product-quantity" at bounding box center [145, 141] width 21 height 21
type input "2"
click at [747, 60] on div "Retirada" at bounding box center [751, 56] width 75 height 26
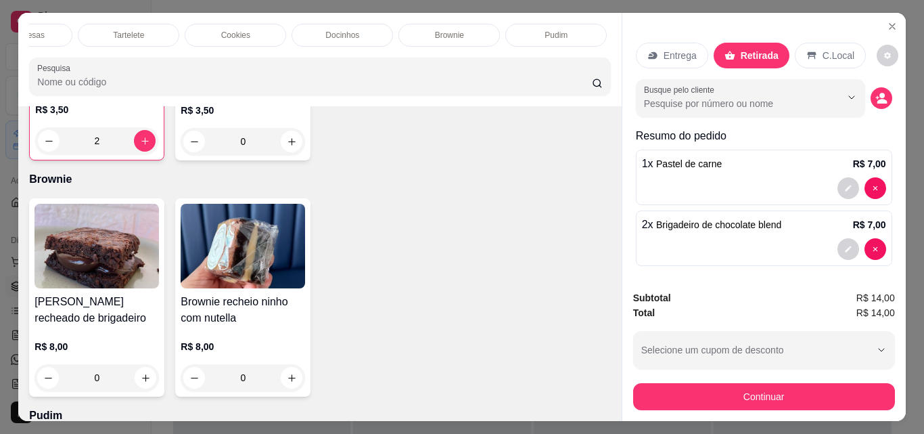
scroll to position [0, 692]
click at [475, 30] on p "Bebidas geladas" at bounding box center [457, 35] width 60 height 11
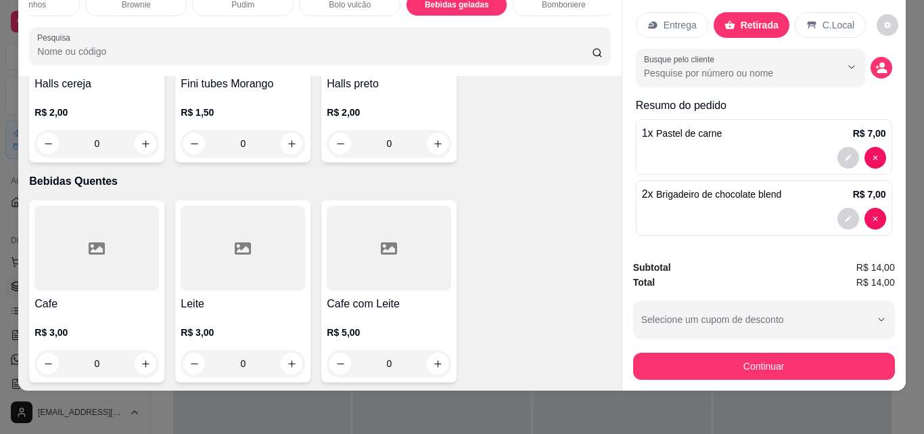
scroll to position [3577, 0]
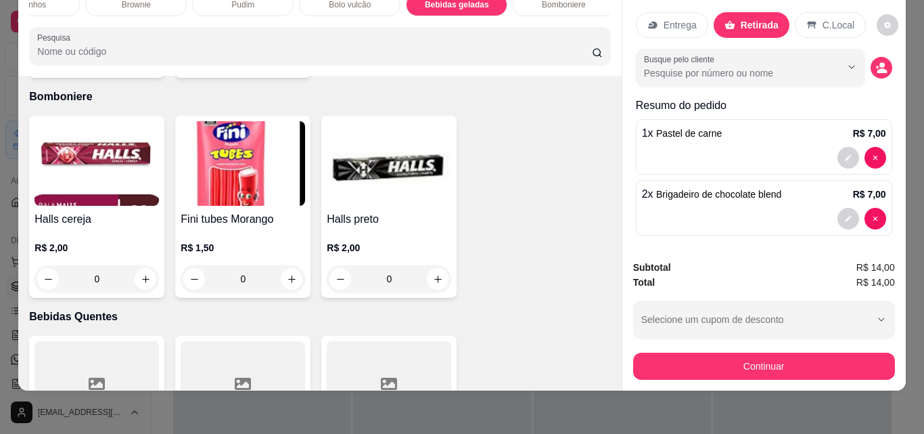
type input "1"
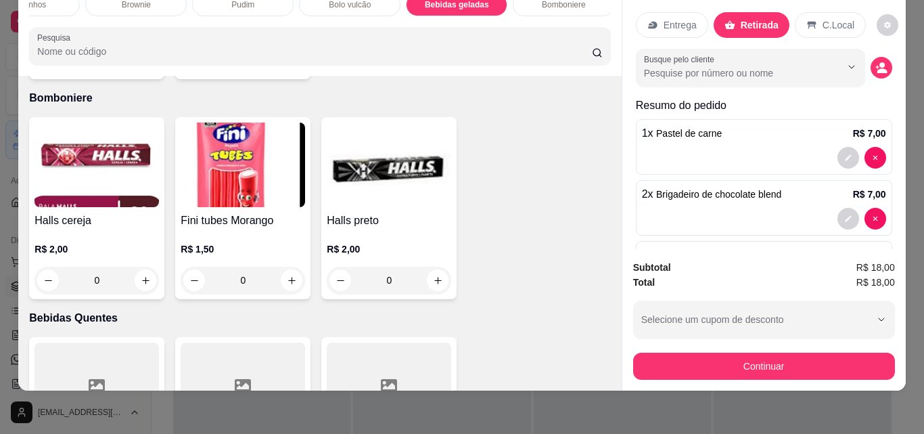
scroll to position [3578, 0]
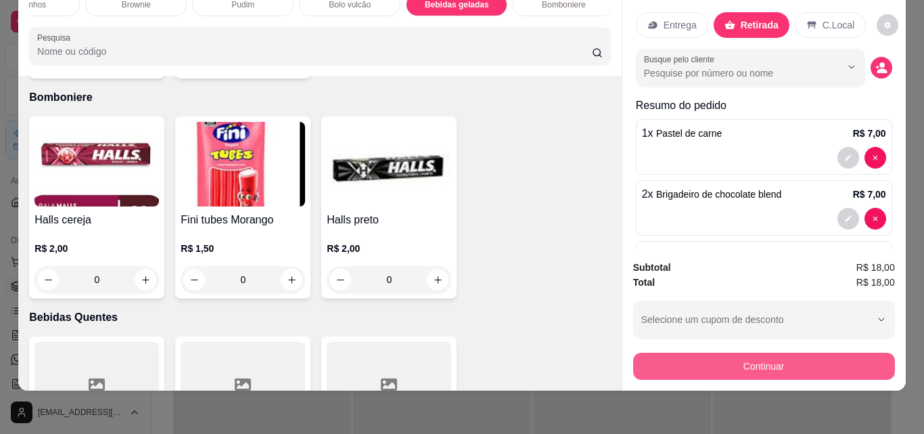
click at [753, 368] on button "Continuar" at bounding box center [764, 365] width 262 height 27
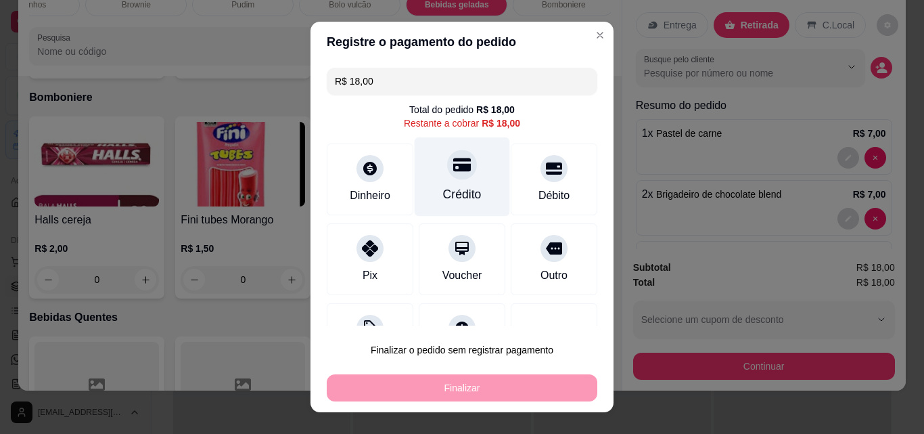
click at [465, 172] on div "Crédito" at bounding box center [462, 176] width 95 height 79
type input "R$ 0,00"
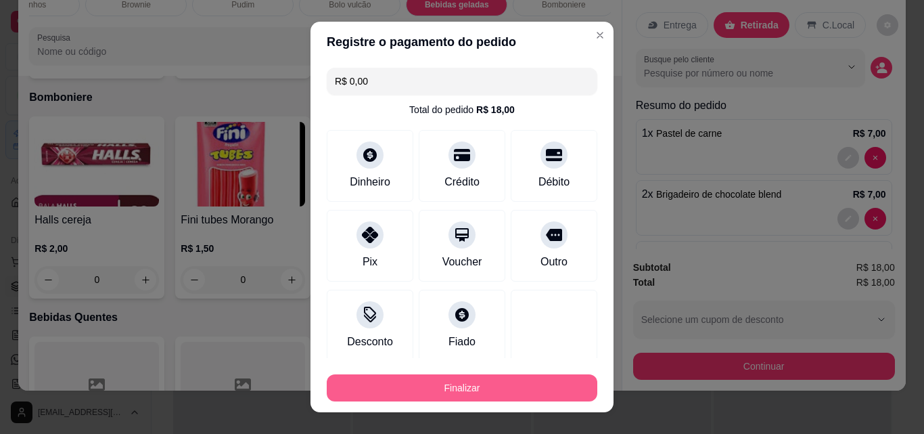
click at [544, 383] on button "Finalizar" at bounding box center [462, 387] width 271 height 27
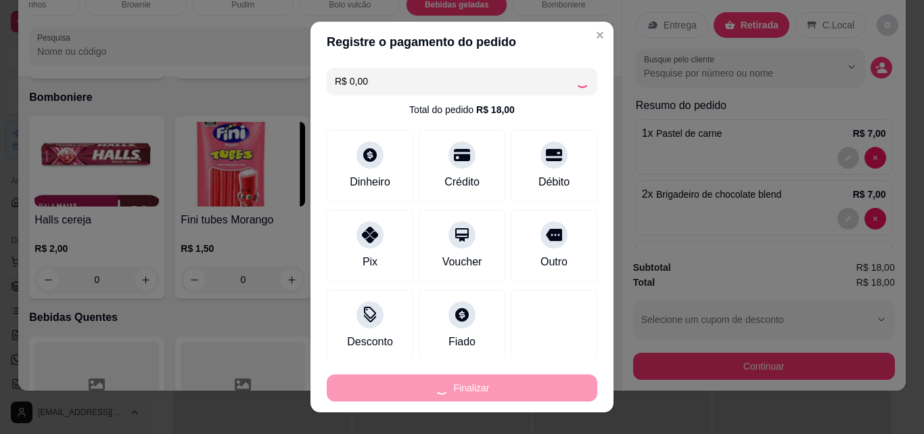
type input "0"
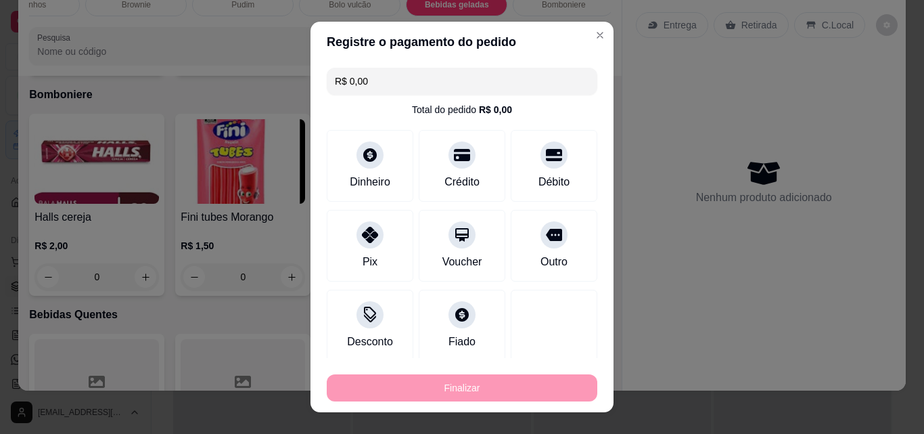
type input "-R$ 18,00"
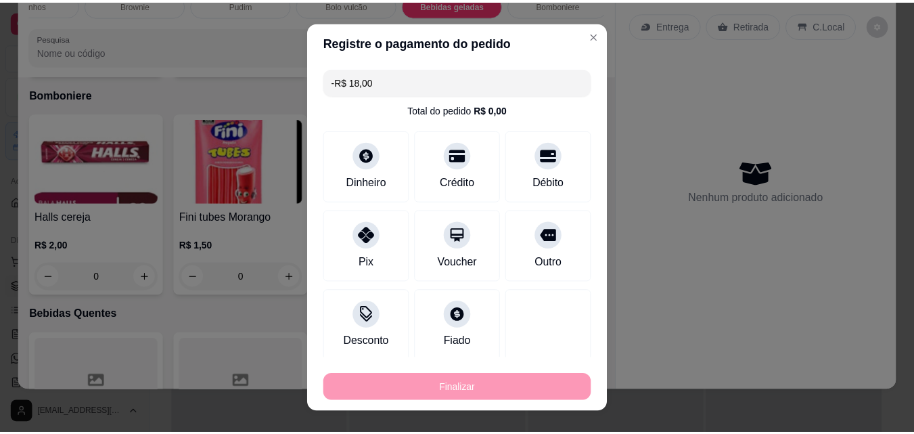
scroll to position [3576, 0]
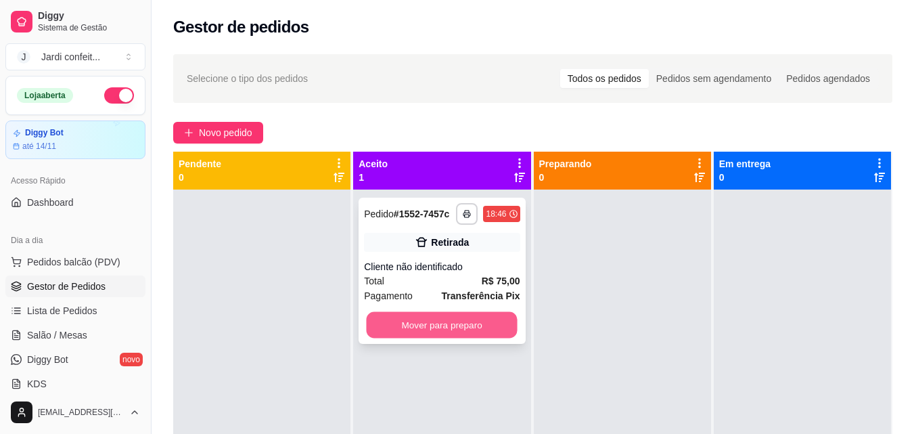
click at [465, 322] on button "Mover para preparo" at bounding box center [442, 325] width 151 height 26
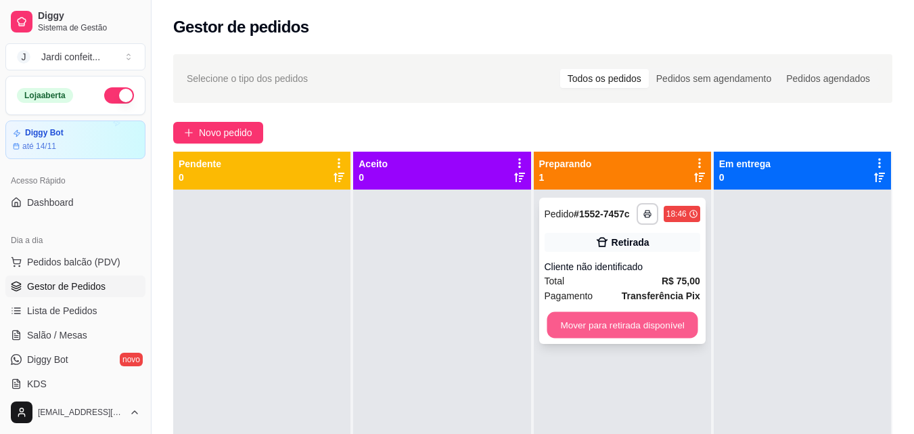
click at [582, 330] on button "Mover para retirada disponível" at bounding box center [621, 325] width 151 height 26
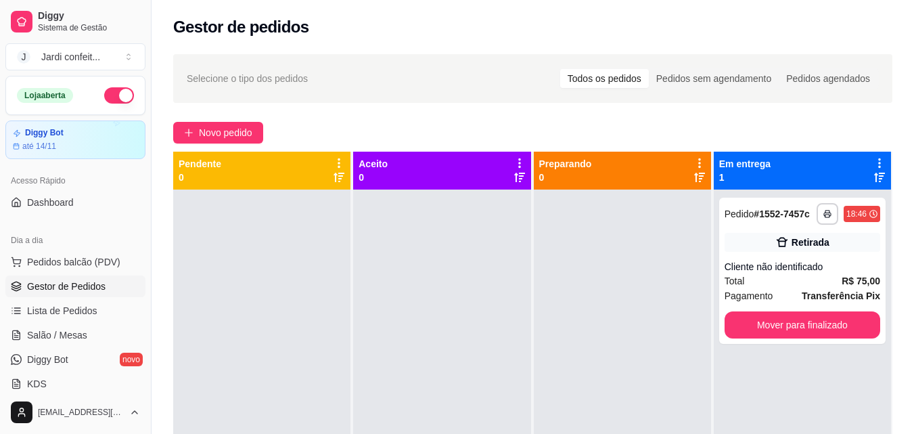
click at [778, 345] on div "**********" at bounding box center [802, 406] width 177 height 434
click at [828, 332] on button "Mover para finalizado" at bounding box center [801, 325] width 151 height 26
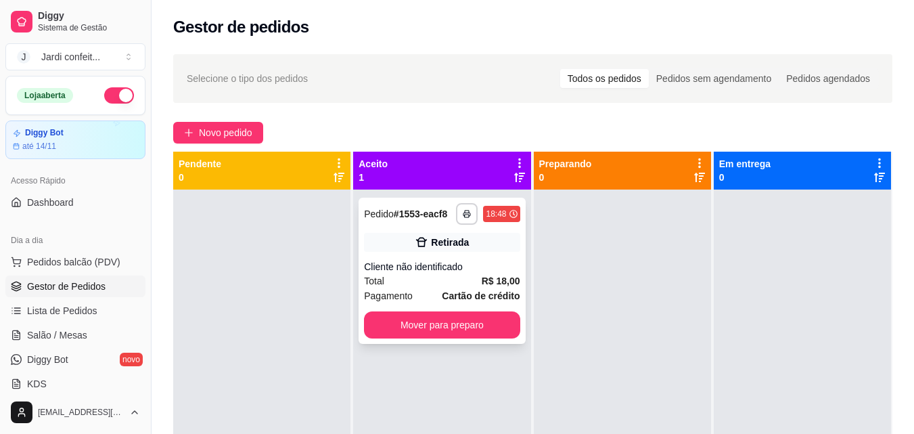
click at [518, 321] on div "**********" at bounding box center [441, 270] width 166 height 146
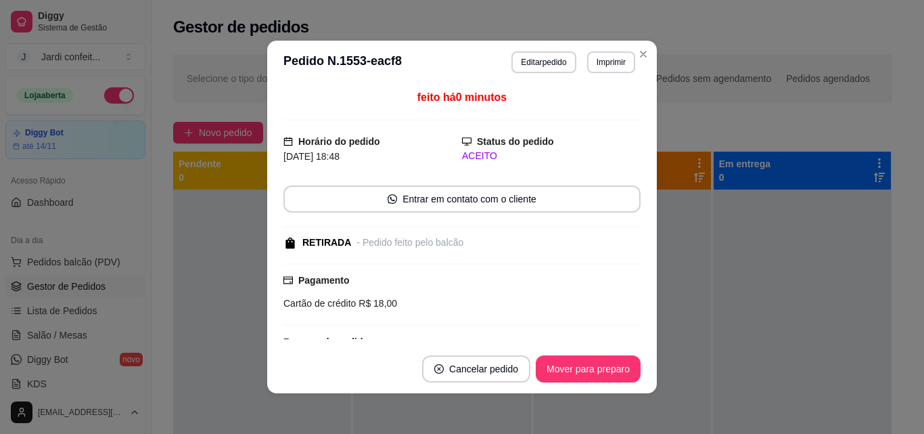
click at [570, 353] on footer "Cancelar pedido Mover para preparo" at bounding box center [462, 368] width 390 height 49
click at [599, 374] on button "Mover para preparo" at bounding box center [587, 369] width 101 height 26
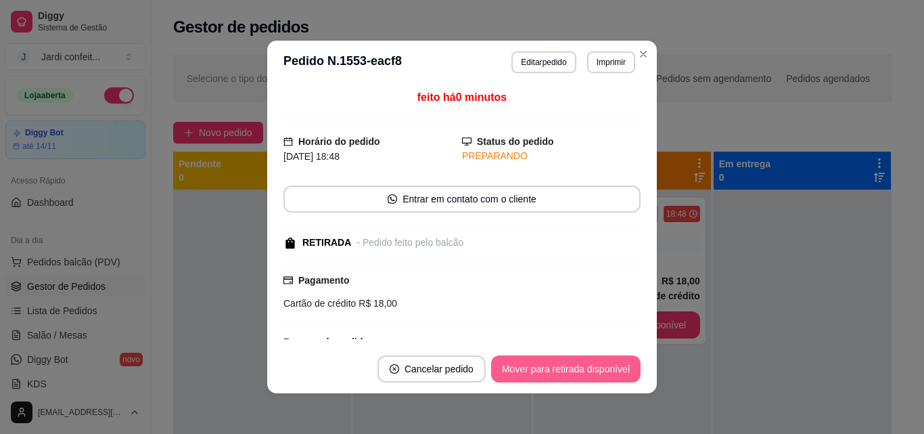
click at [603, 377] on button "Mover para retirada disponível" at bounding box center [565, 368] width 149 height 27
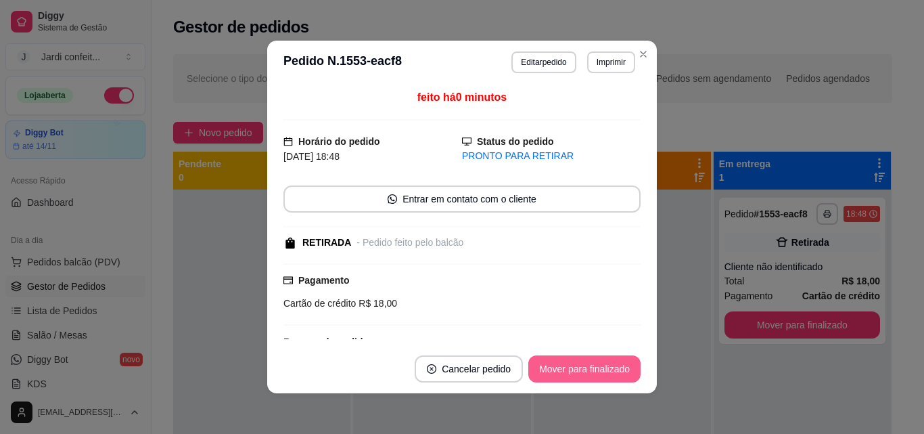
click at [609, 373] on button "Mover para finalizado" at bounding box center [584, 368] width 112 height 27
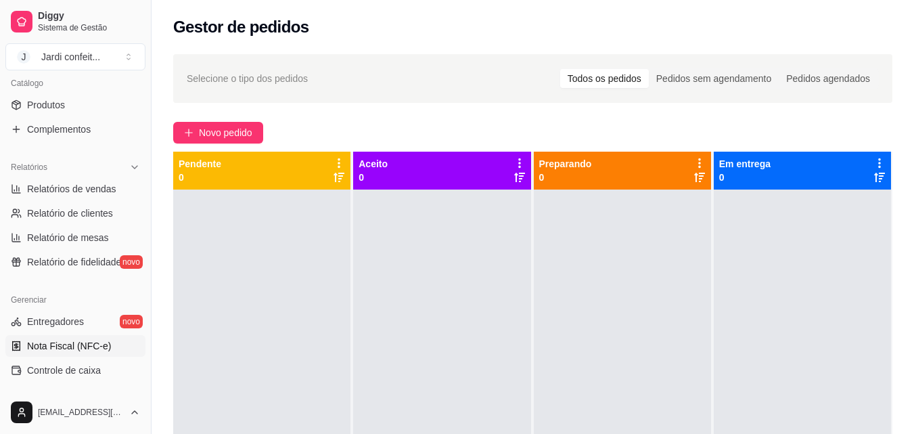
scroll to position [406, 0]
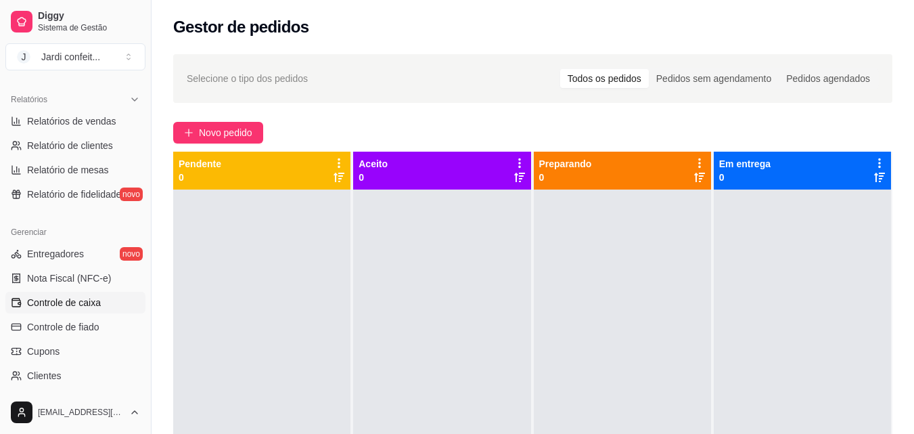
click at [104, 305] on link "Controle de caixa" at bounding box center [75, 302] width 140 height 22
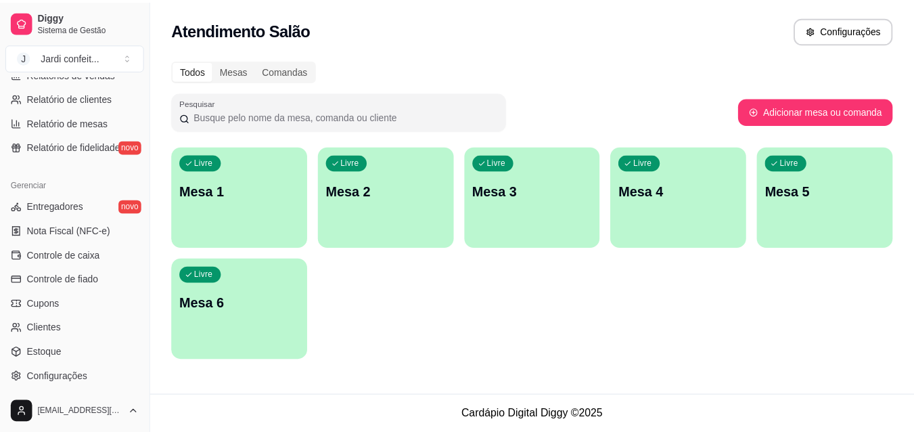
scroll to position [540, 0]
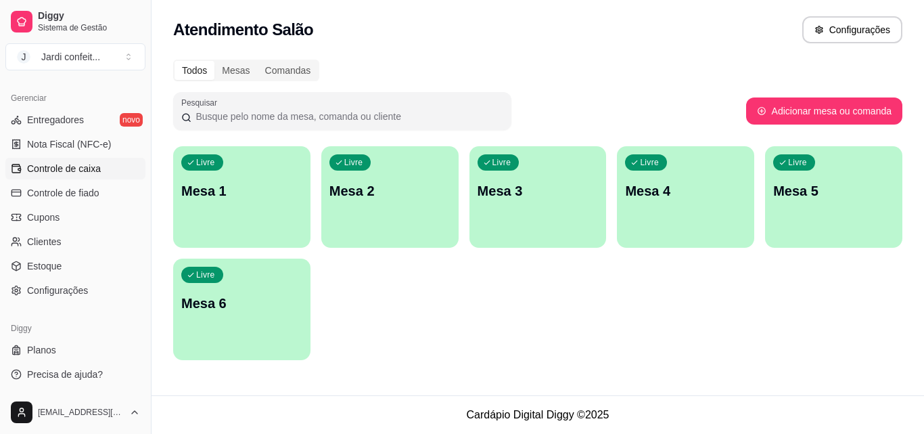
click at [104, 170] on link "Controle de caixa" at bounding box center [75, 169] width 140 height 22
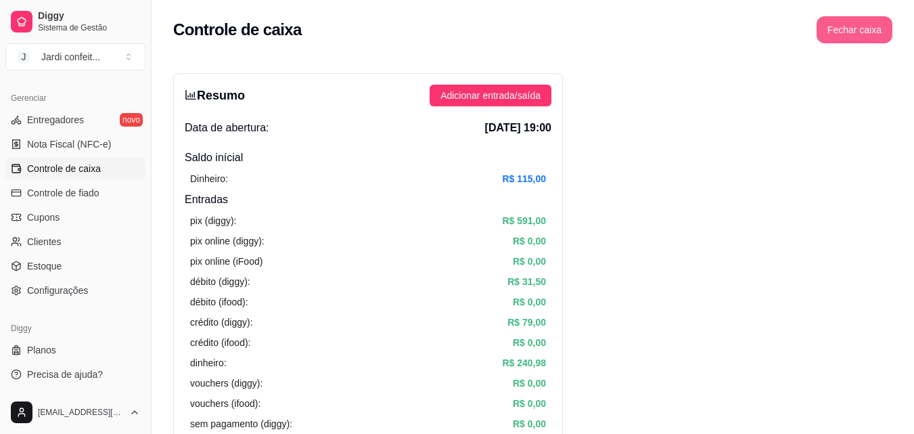
click at [845, 35] on button "Fechar caixa" at bounding box center [854, 29] width 76 height 27
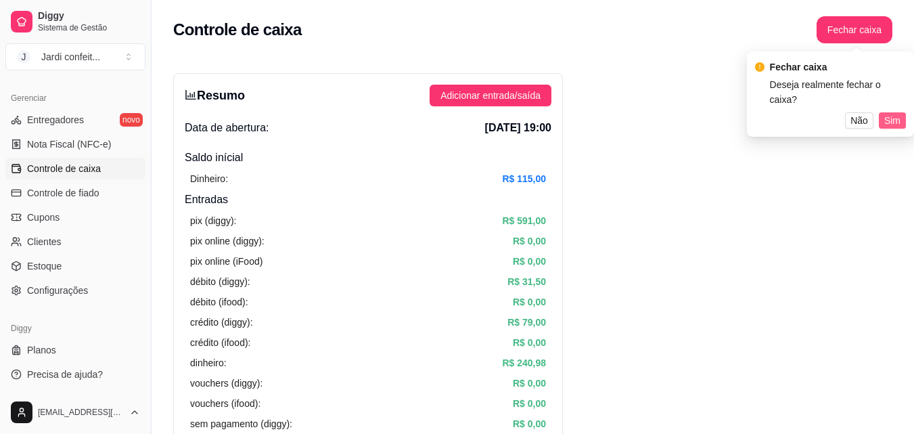
click at [889, 113] on span "Sim" at bounding box center [892, 120] width 16 height 15
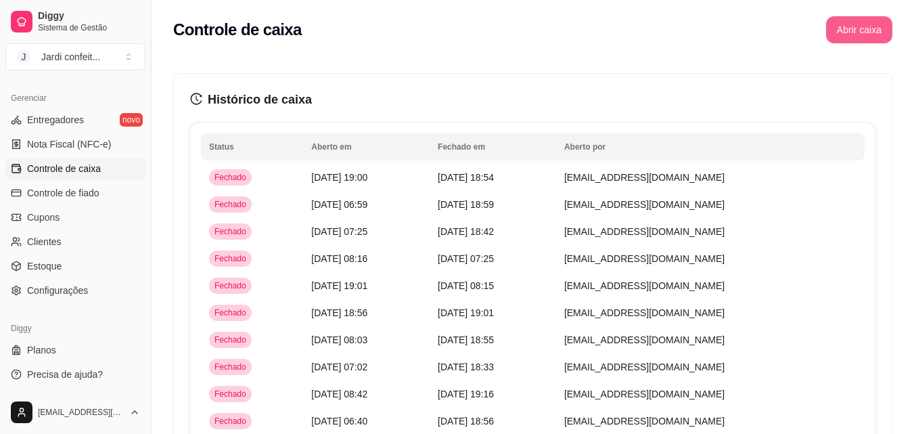
click at [854, 20] on button "Abrir caixa" at bounding box center [859, 29] width 66 height 27
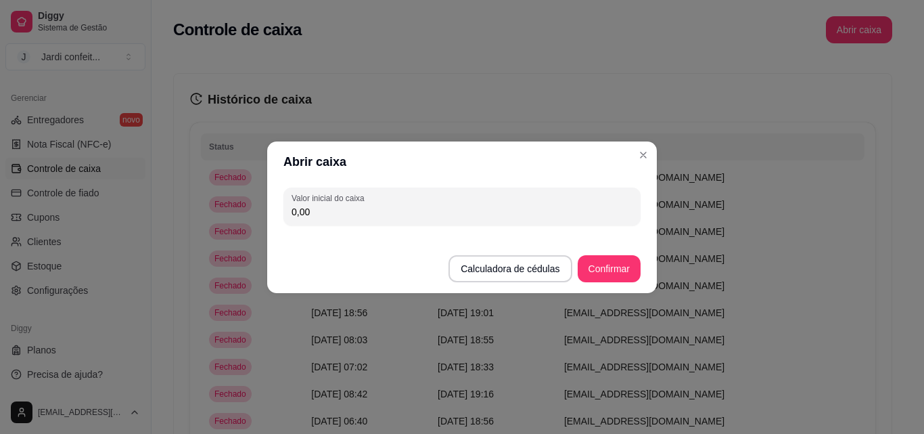
click at [473, 215] on input "0,00" at bounding box center [461, 212] width 341 height 14
type input "77,00"
click at [615, 261] on button "Confirmar" at bounding box center [609, 268] width 63 height 27
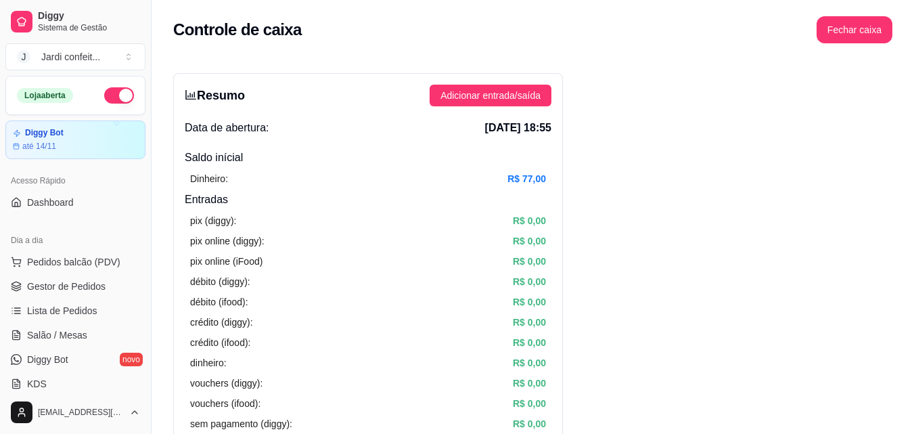
click at [104, 93] on button "button" at bounding box center [119, 95] width 30 height 16
